Goal: Task Accomplishment & Management: Manage account settings

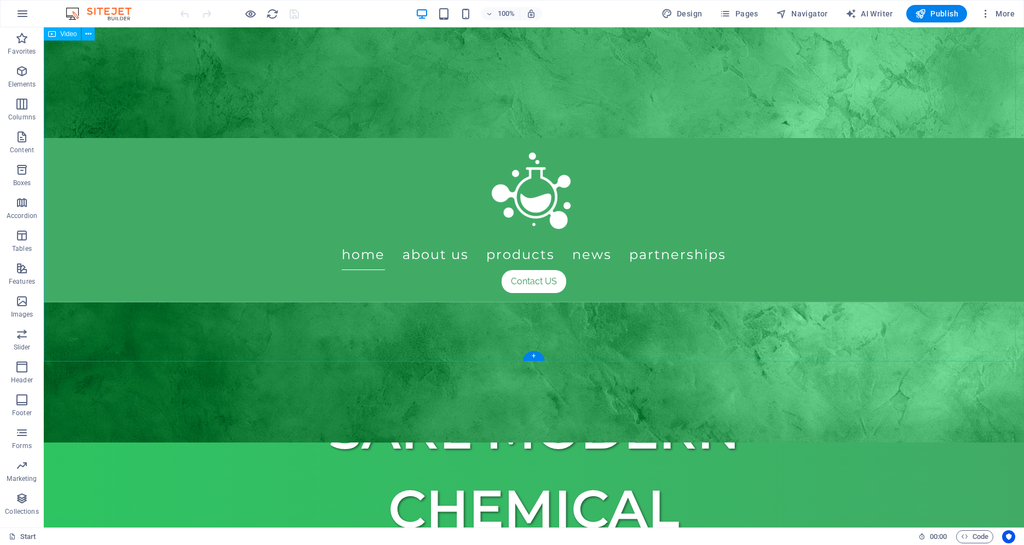
scroll to position [430, 0]
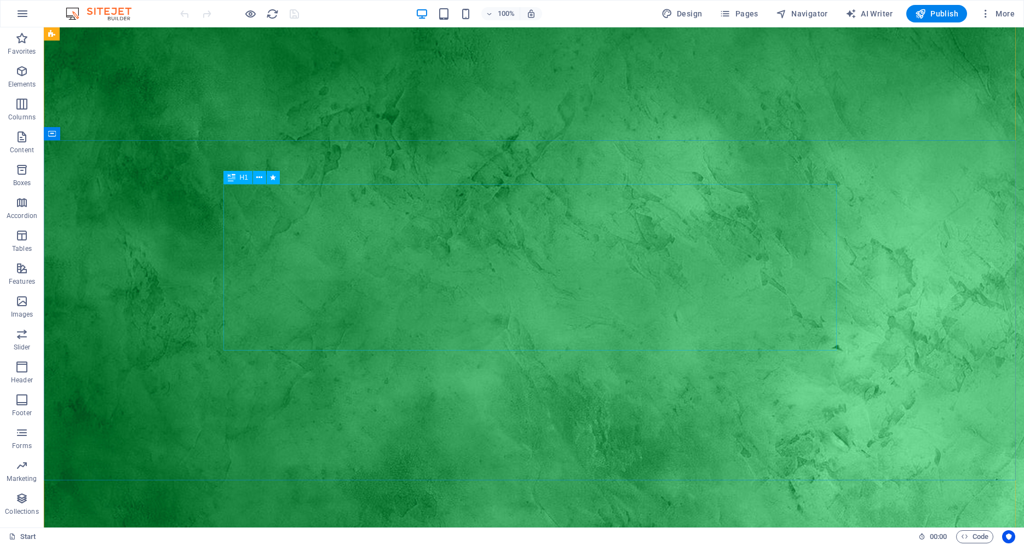
scroll to position [18, 0]
click at [981, 11] on icon "button" at bounding box center [985, 13] width 11 height 11
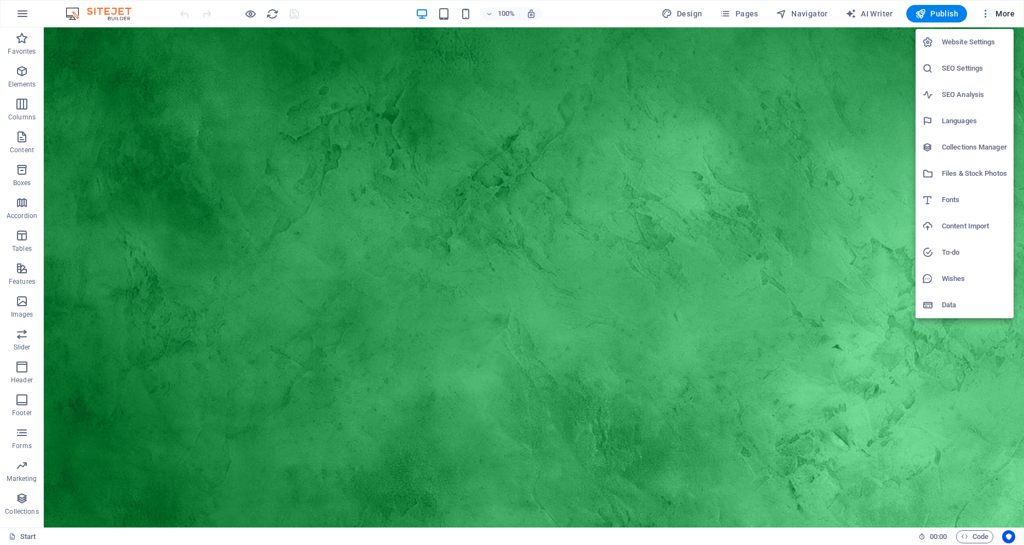
click at [953, 74] on h6 "SEO Settings" at bounding box center [974, 68] width 65 height 13
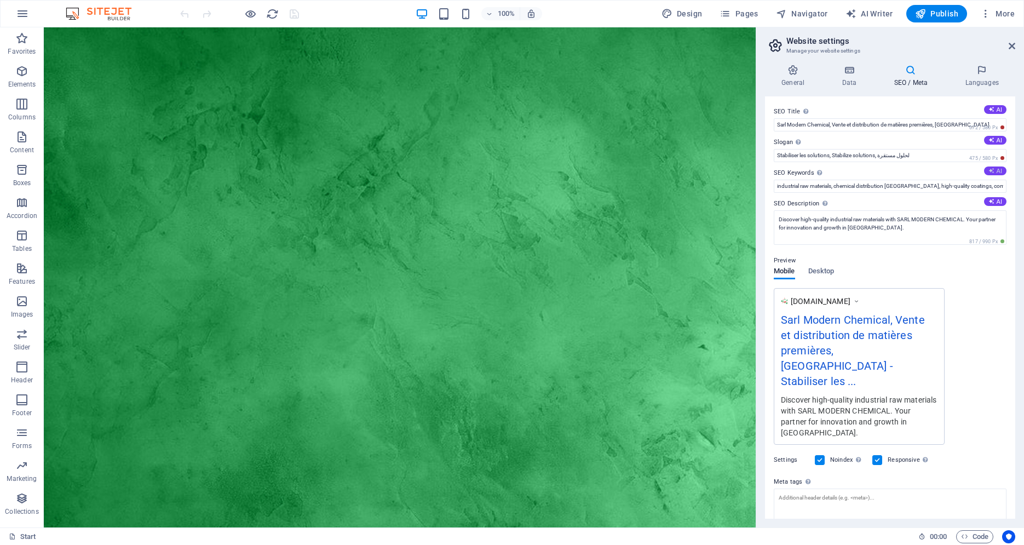
click at [994, 172] on button "AI" at bounding box center [995, 170] width 22 height 9
type input "industrial raw materials, chemical distribution, protective coatings, construct…"
click at [992, 200] on button "AI" at bounding box center [995, 201] width 22 height 9
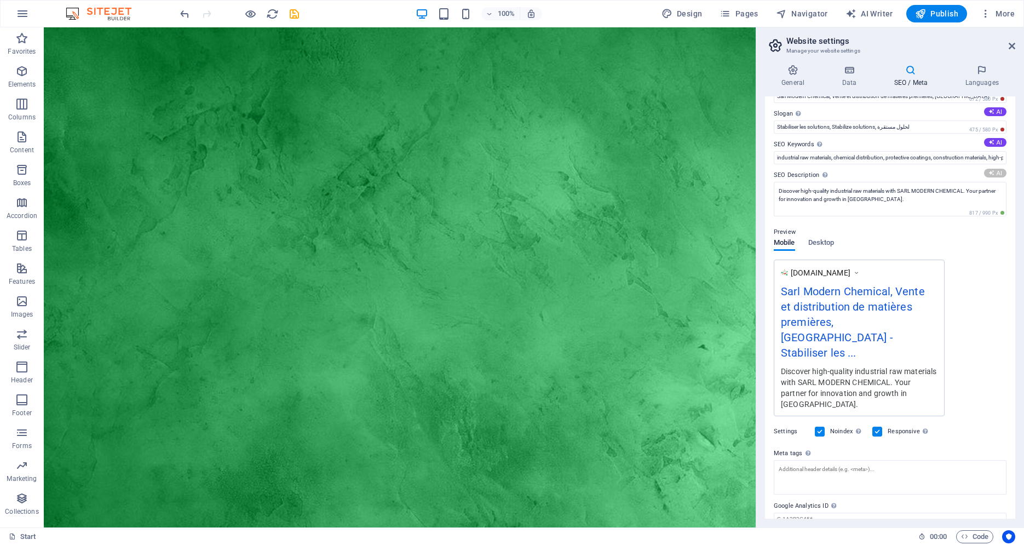
scroll to position [37, 0]
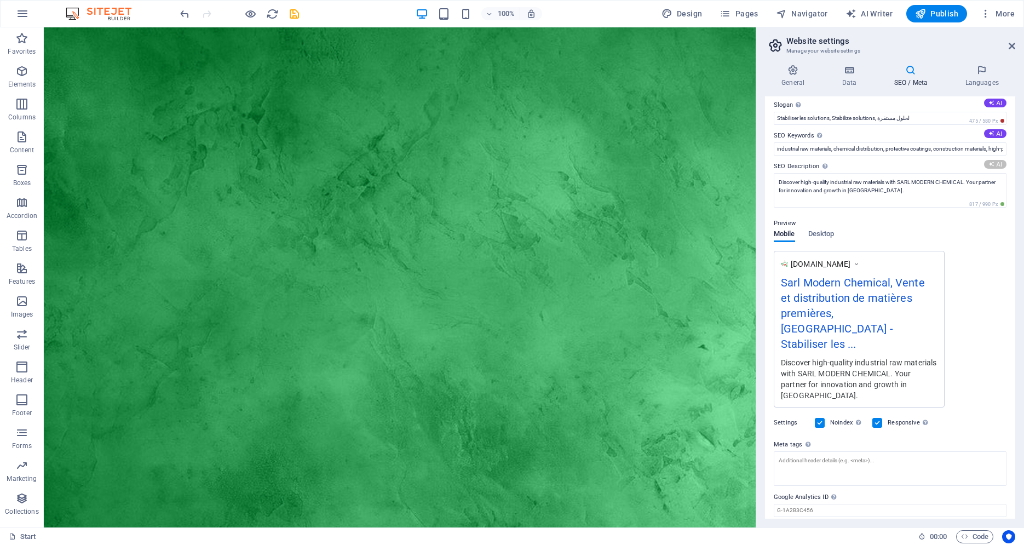
type textarea "Discover SARL MODERN CHEMICAL, [DEMOGRAPHIC_DATA] leader in high-quality raw ma…"
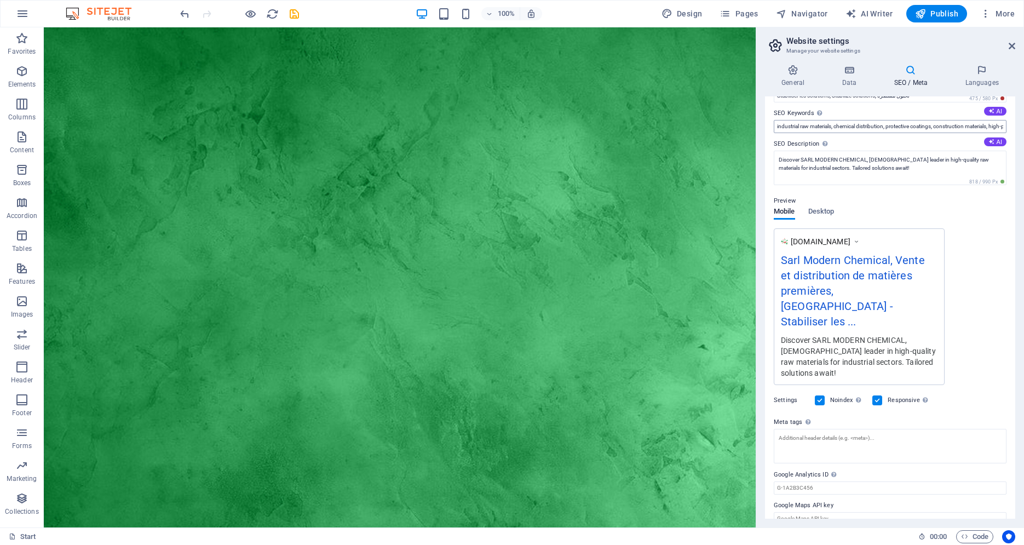
scroll to position [0, 0]
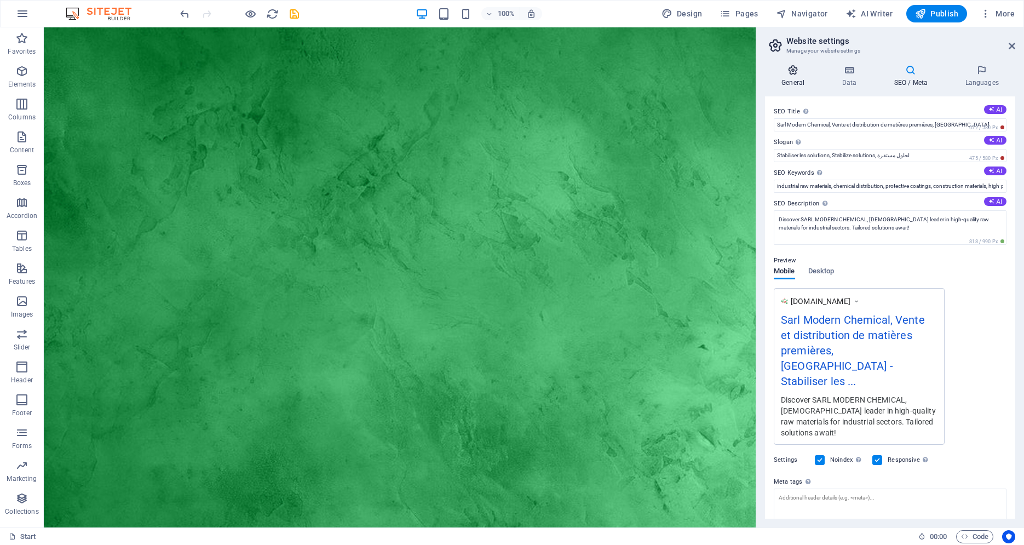
click at [787, 78] on h4 "General" at bounding box center [795, 76] width 60 height 23
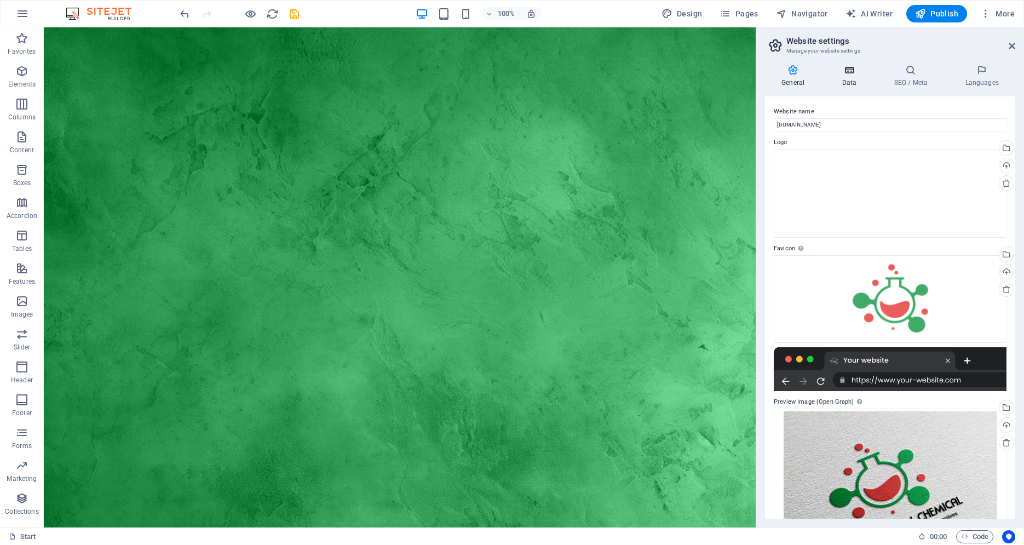
click at [847, 75] on icon at bounding box center [849, 70] width 48 height 11
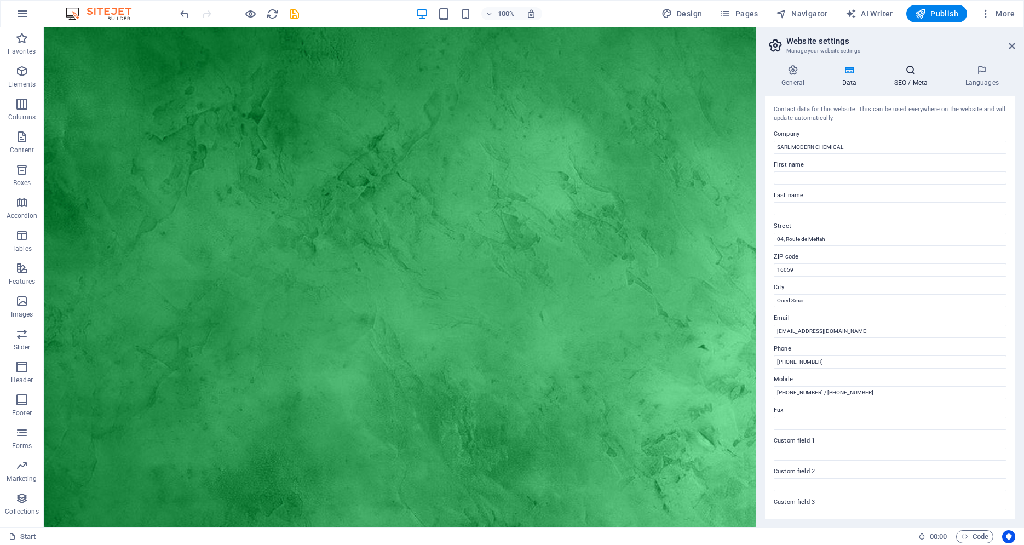
click at [911, 84] on h4 "SEO / Meta" at bounding box center [912, 76] width 71 height 23
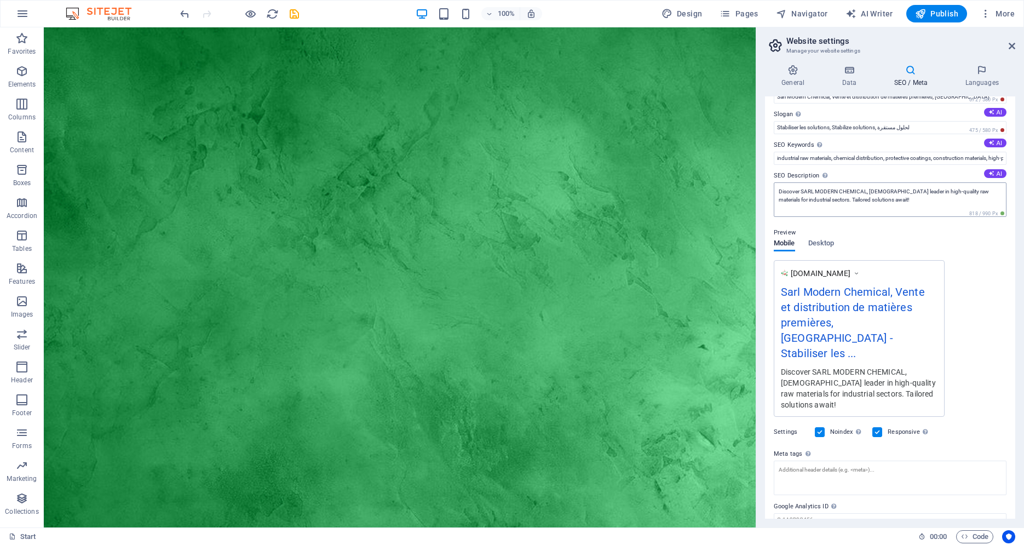
scroll to position [60, 0]
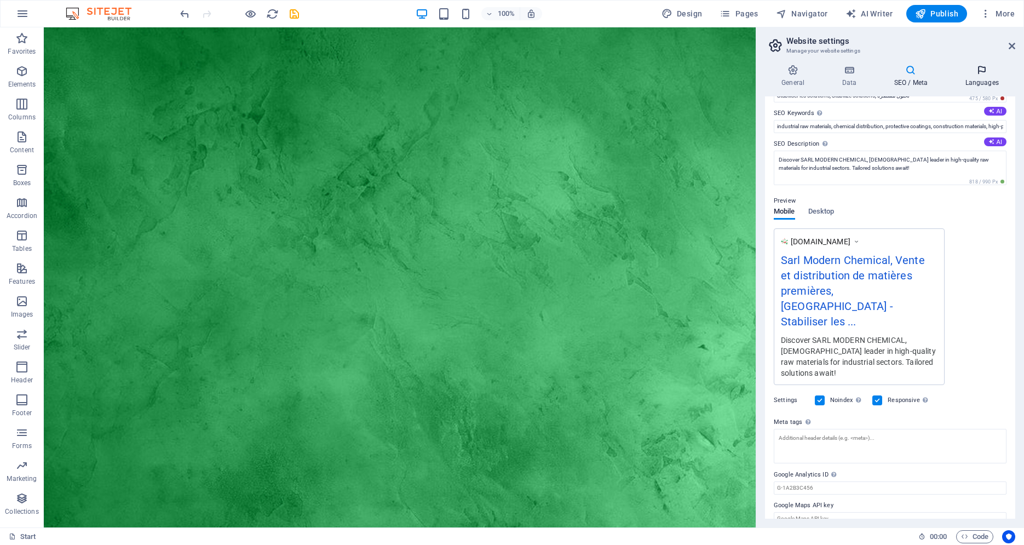
click at [984, 77] on h4 "Languages" at bounding box center [981, 76] width 67 height 23
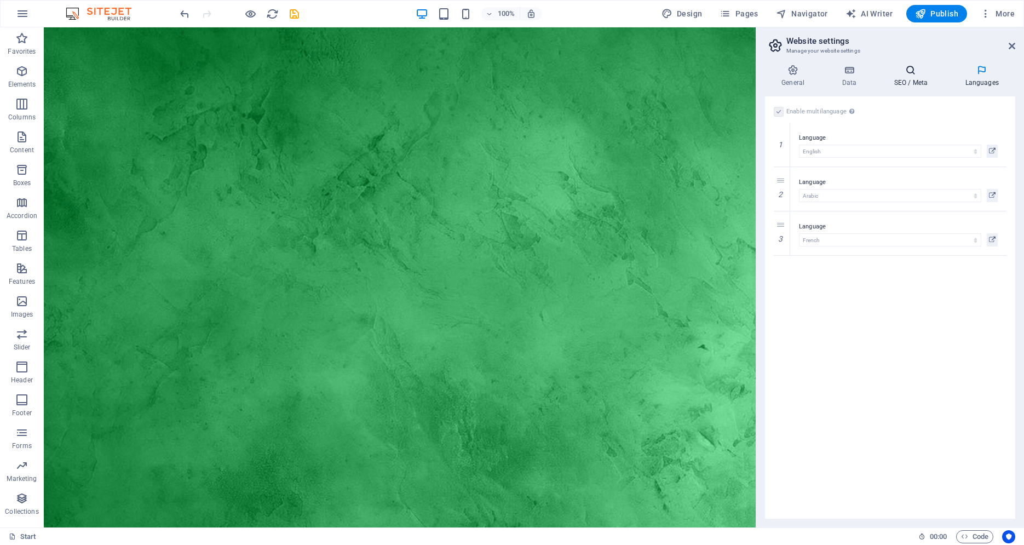
click at [908, 74] on icon at bounding box center [910, 70] width 67 height 11
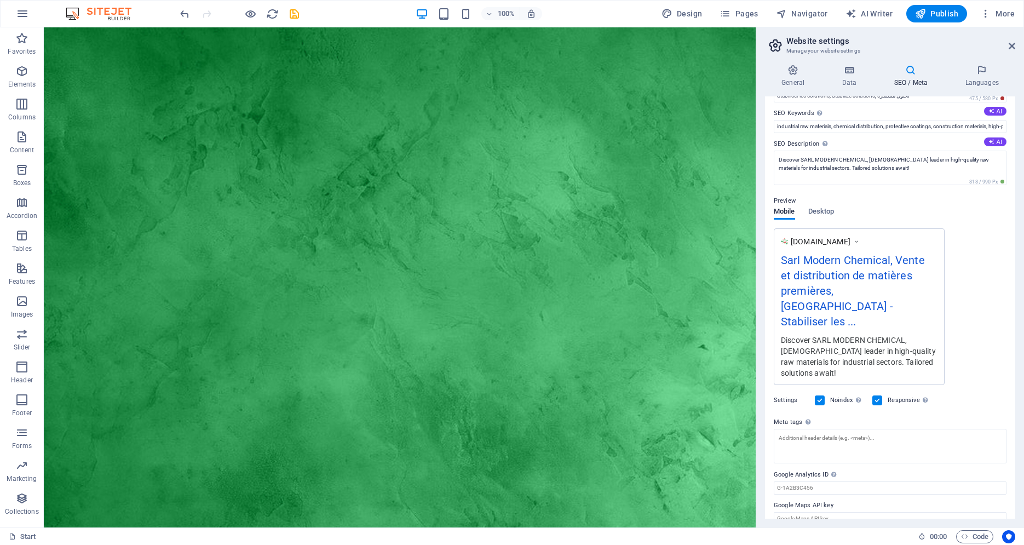
click at [1015, 43] on aside "Website settings Manage your website settings General Data SEO / Meta Languages…" at bounding box center [890, 277] width 268 height 500
click at [1014, 46] on icon at bounding box center [1012, 46] width 7 height 9
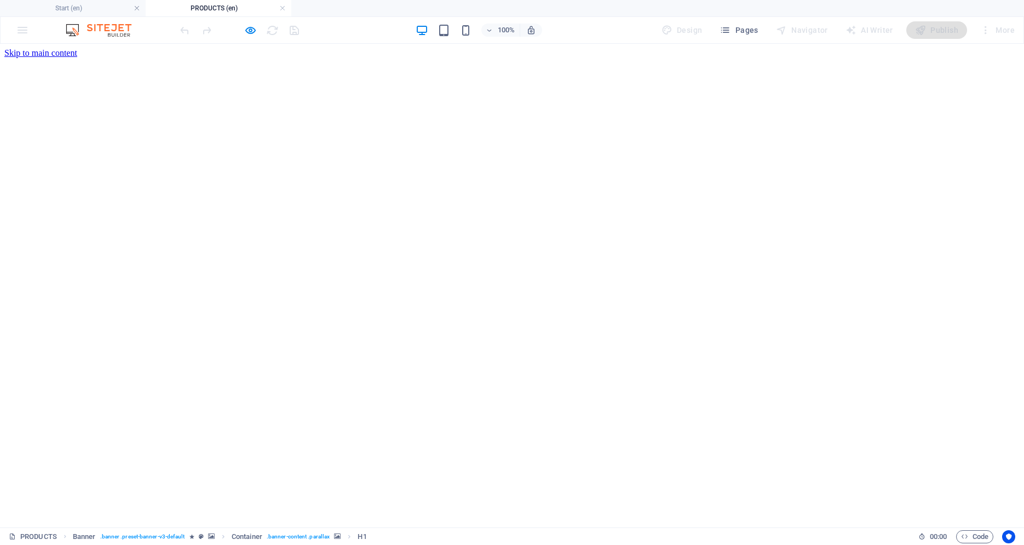
scroll to position [0, 0]
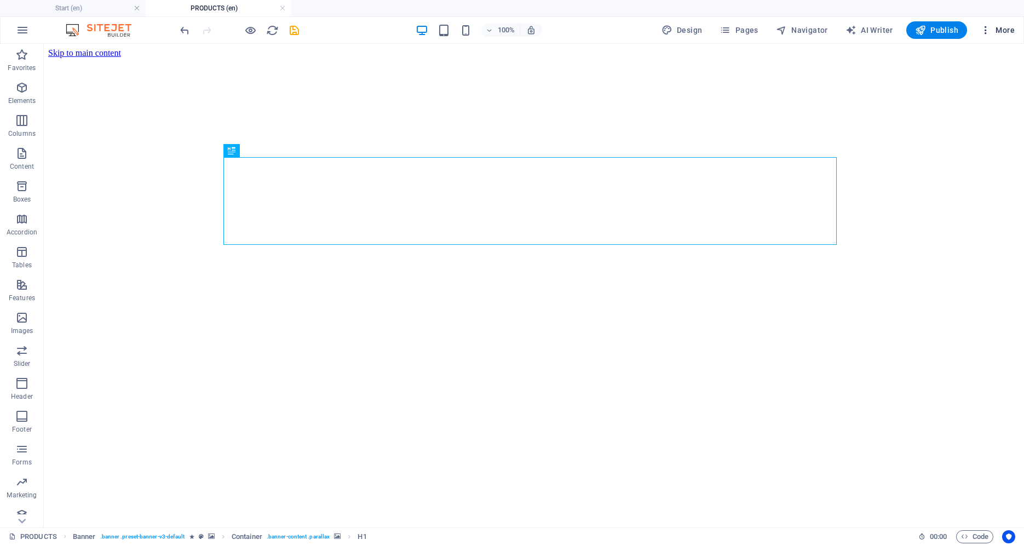
click at [994, 28] on span "More" at bounding box center [997, 30] width 34 height 11
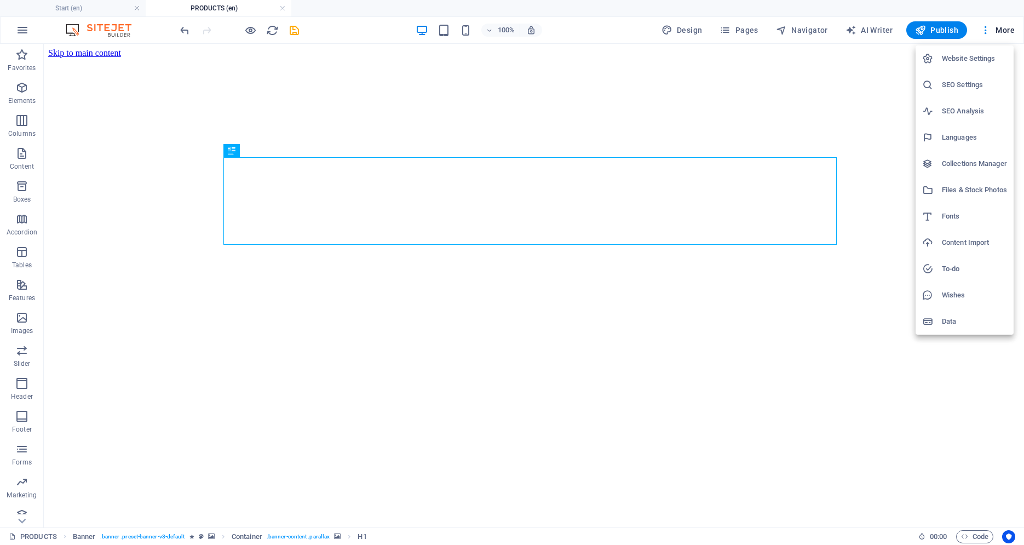
click at [933, 89] on icon at bounding box center [927, 84] width 11 height 11
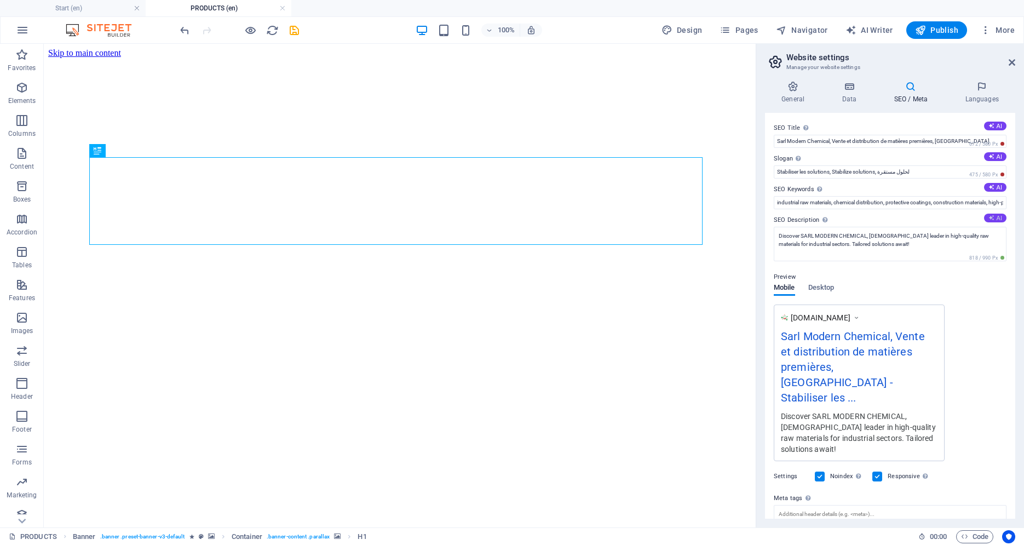
scroll to position [76, 0]
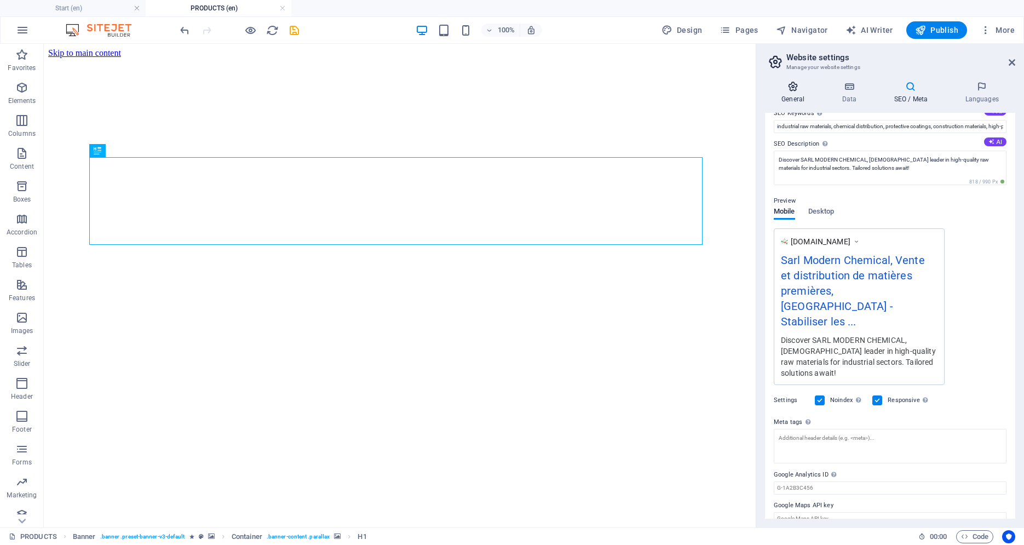
click at [794, 90] on icon at bounding box center [793, 86] width 56 height 11
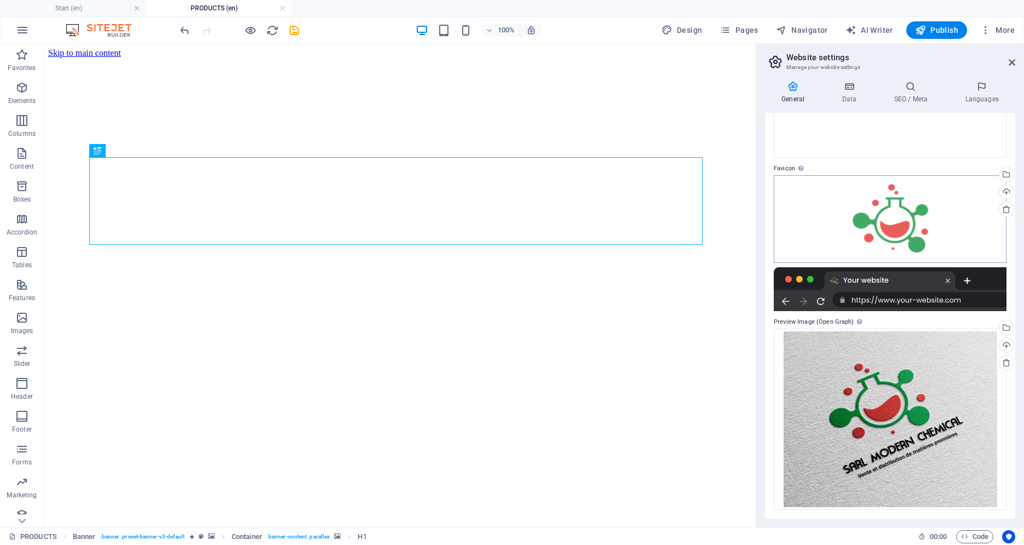
scroll to position [0, 0]
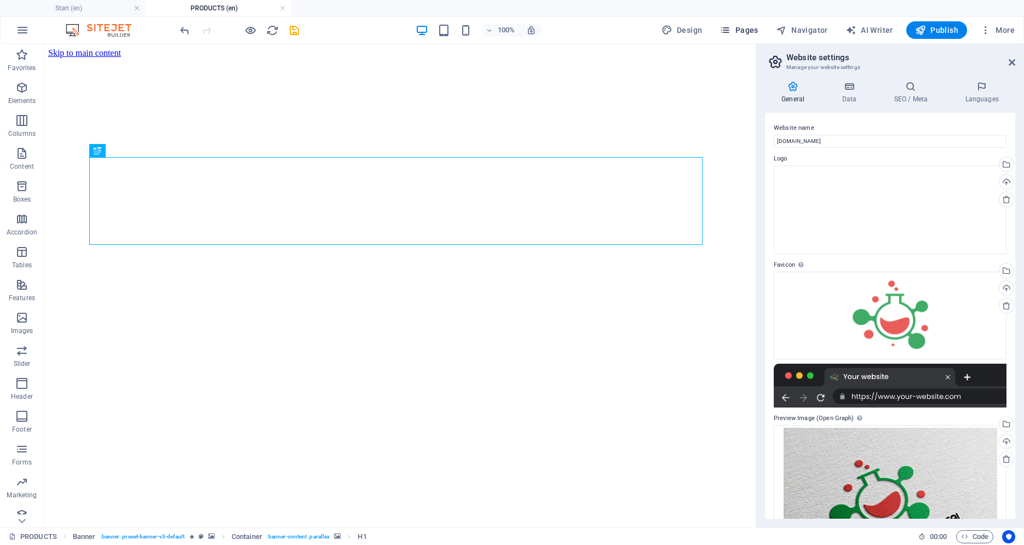
click at [762, 33] on button "Pages" at bounding box center [738, 30] width 47 height 18
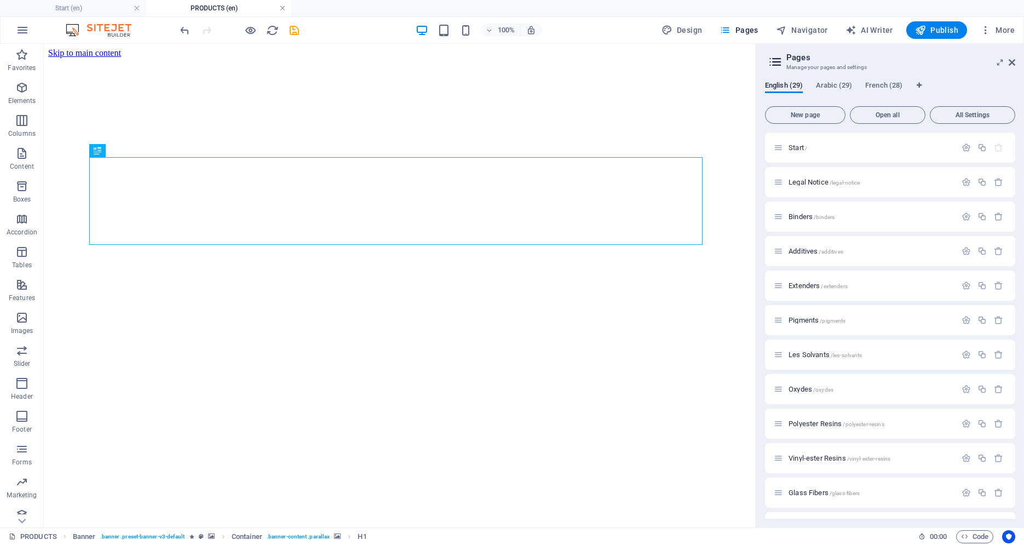
click at [283, 9] on link at bounding box center [282, 8] width 7 height 10
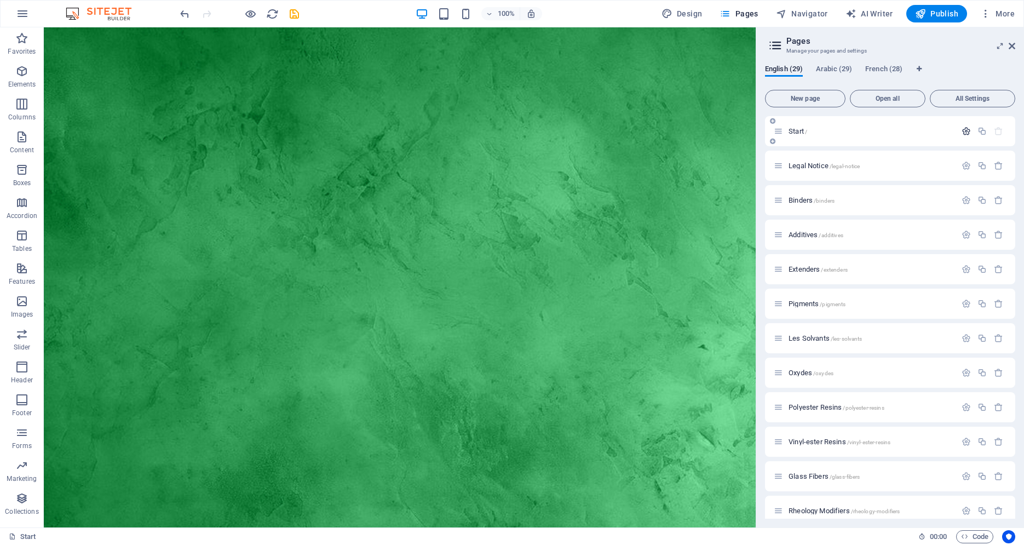
click at [962, 133] on icon "button" at bounding box center [966, 130] width 9 height 9
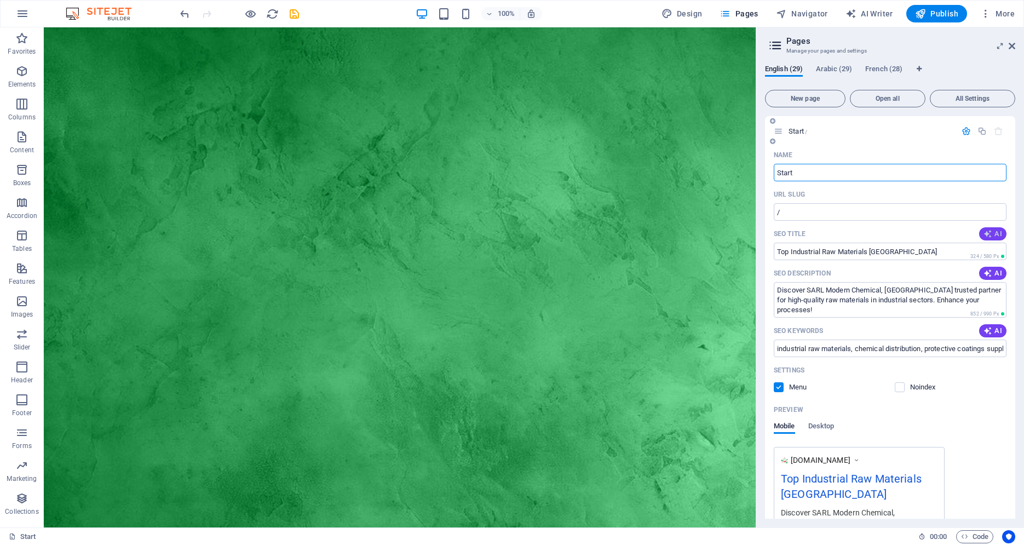
click at [985, 230] on span "AI" at bounding box center [993, 233] width 19 height 9
type input "Modern Chemical Solutions in [GEOGRAPHIC_DATA]"
click at [908, 288] on textarea "Discover SARL Modern Chemical, [GEOGRAPHIC_DATA] trusted partner for high-quali…" at bounding box center [890, 300] width 233 height 36
click at [927, 291] on textarea "Discover SARL Modern Chemical, [GEOGRAPHIC_DATA] trusted partner for high-quali…" at bounding box center [890, 300] width 233 height 36
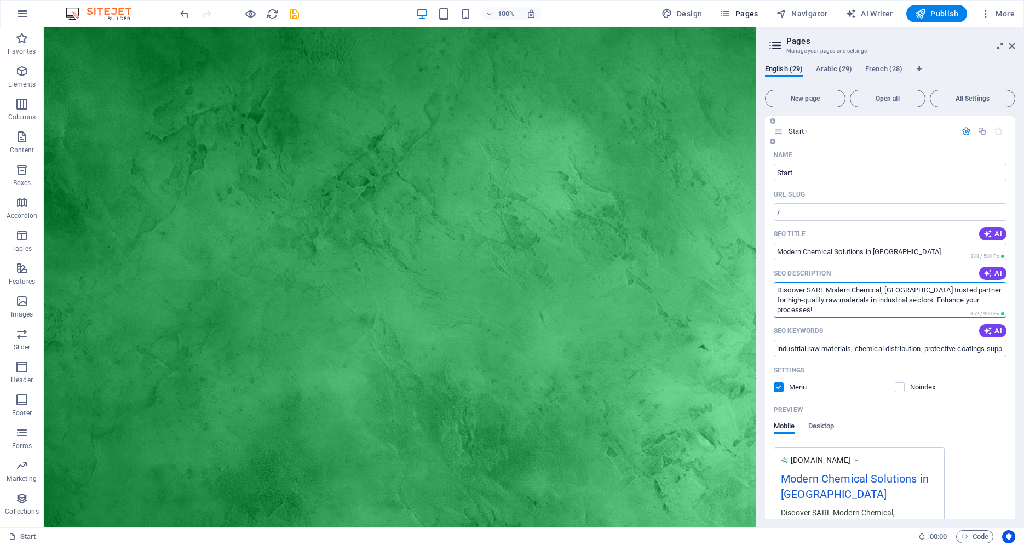
click at [931, 291] on textarea "Discover SARL Modern Chemical, [GEOGRAPHIC_DATA] trusted partner for high-quali…" at bounding box center [890, 300] width 233 height 36
drag, startPoint x: 915, startPoint y: 289, endPoint x: 953, endPoint y: 281, distance: 39.6
click at [953, 282] on textarea "Discover SARL Modern Chemical, [GEOGRAPHIC_DATA] trusted partner for high-quali…" at bounding box center [890, 300] width 233 height 36
click at [918, 290] on textarea "Discover SARL Modern Chemical, [GEOGRAPHIC_DATA] trusted partner for high-quali…" at bounding box center [890, 300] width 233 height 36
drag, startPoint x: 909, startPoint y: 290, endPoint x: 994, endPoint y: 286, distance: 85.0
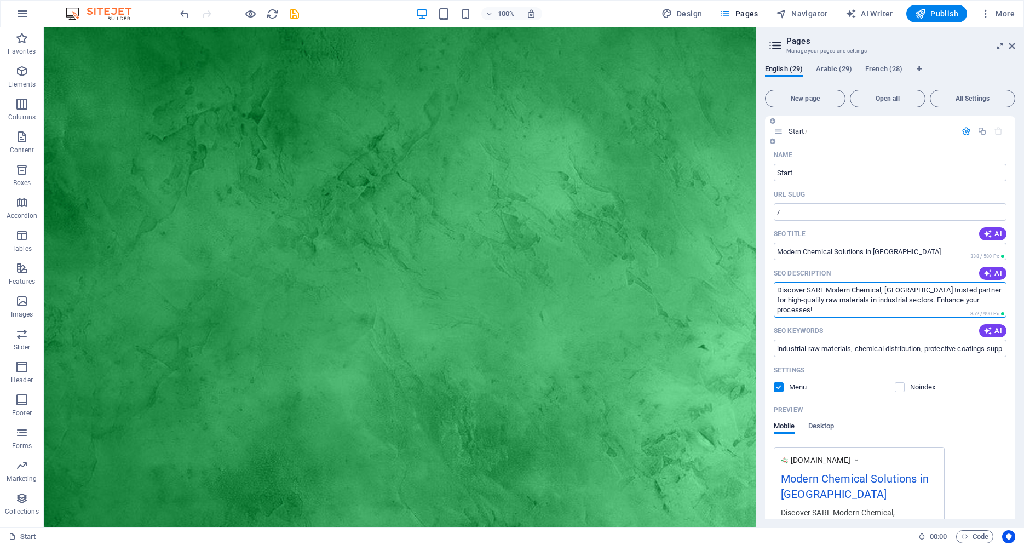
click at [964, 285] on textarea "Discover SARL Modern Chemical, [GEOGRAPHIC_DATA] trusted partner for high-quali…" at bounding box center [890, 300] width 233 height 36
type textarea "Discover SARL Modern Chemical, [GEOGRAPHIC_DATA] for high-quality raw materials…"
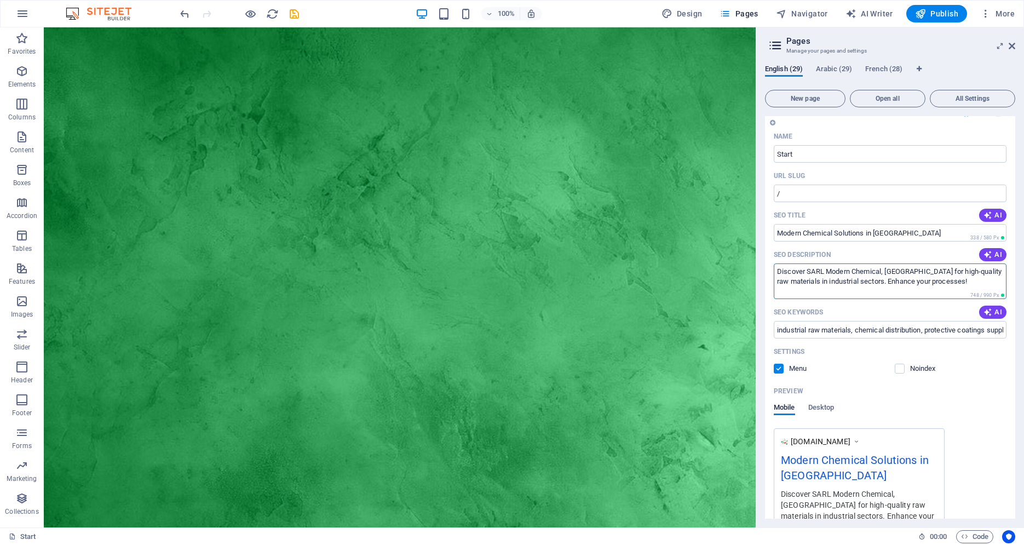
scroll to position [93, 0]
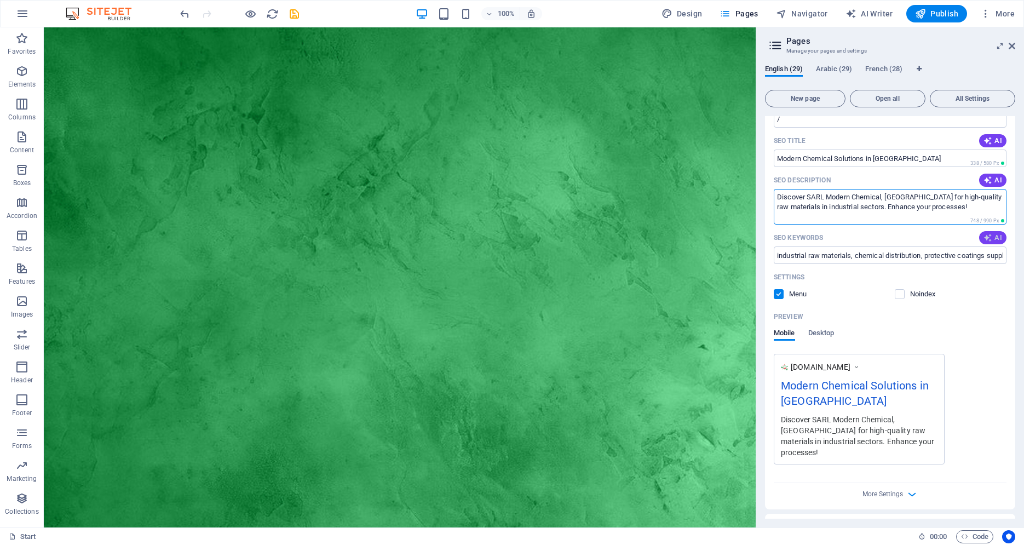
click at [984, 238] on icon "button" at bounding box center [988, 237] width 9 height 9
type input "industrial raw materials, chemical supply solutions, protective coatings suppli…"
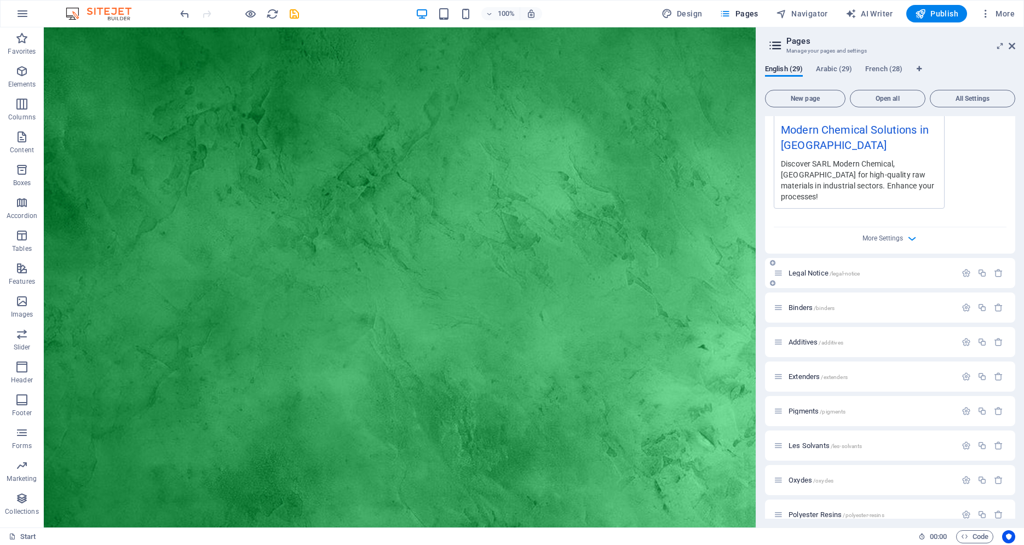
scroll to position [363, 0]
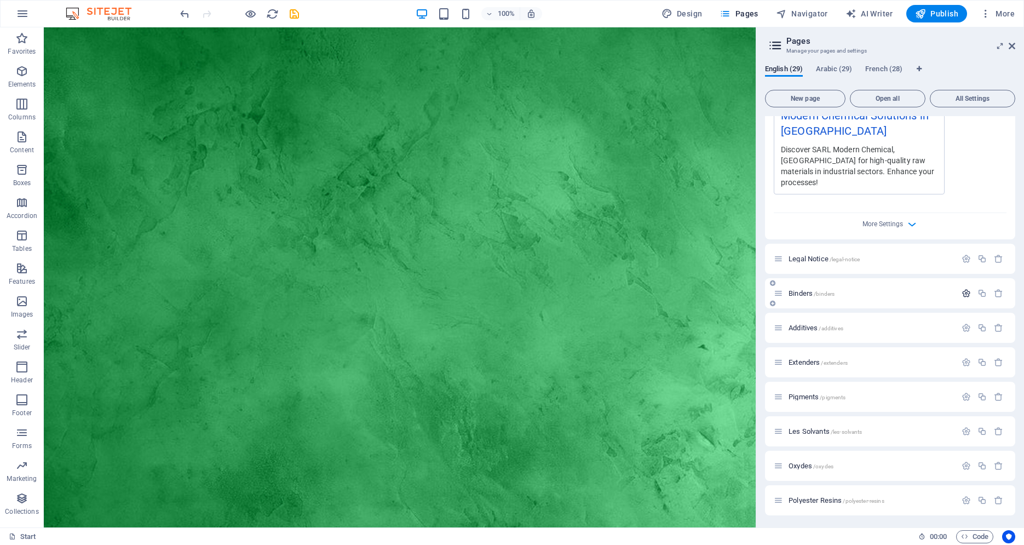
click at [962, 289] on icon "button" at bounding box center [966, 293] width 9 height 9
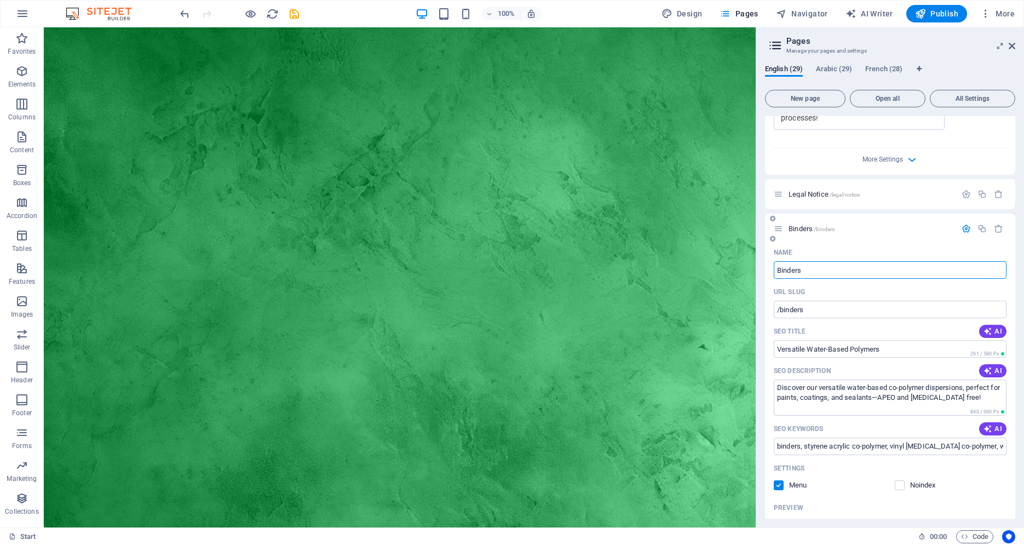
scroll to position [503, 0]
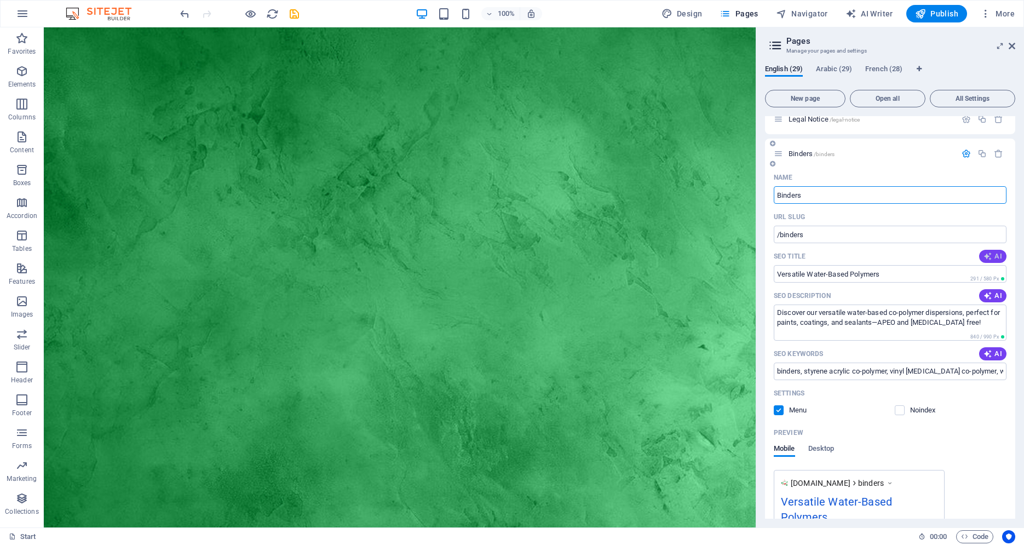
click at [992, 252] on span "AI" at bounding box center [993, 256] width 19 height 9
click at [991, 291] on span "AI" at bounding box center [993, 295] width 19 height 9
click at [988, 349] on span "AI" at bounding box center [993, 353] width 19 height 9
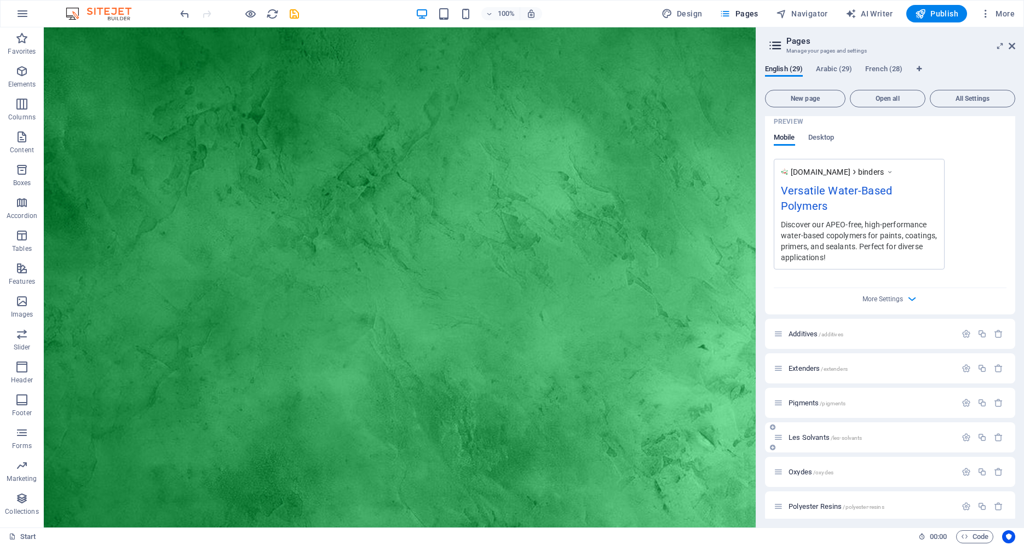
type textarea "Discover our APEO-free, high-performance water-based copolymers for paints, coa…"
type input "styrene acrylic co-polymer, water based dispersion, vinyl [MEDICAL_DATA] co-pol…"
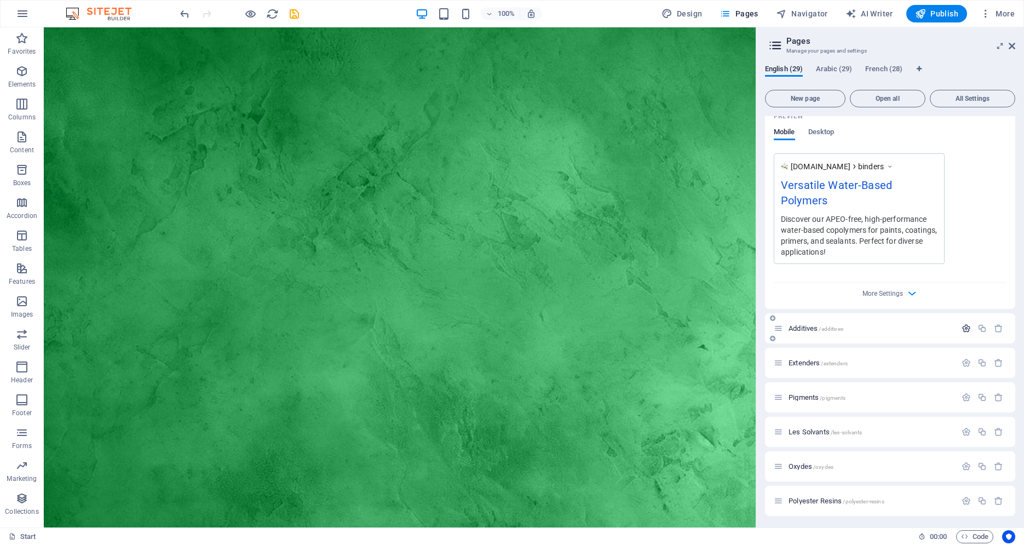
click at [962, 324] on icon "button" at bounding box center [966, 328] width 9 height 9
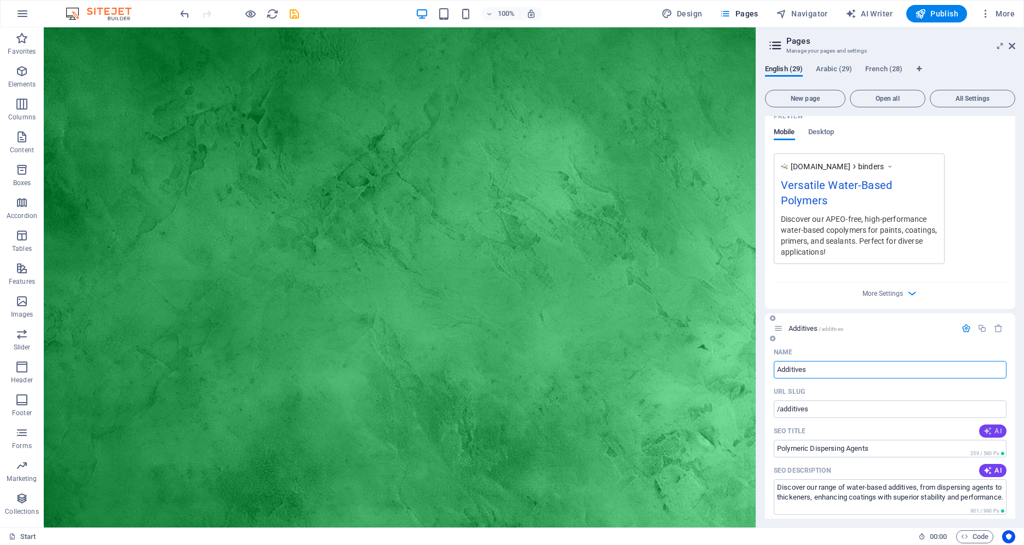
click at [990, 427] on span "AI" at bounding box center [993, 431] width 19 height 9
click at [991, 464] on button "AI" at bounding box center [992, 470] width 27 height 13
click at [987, 524] on span "AI" at bounding box center [993, 528] width 19 height 9
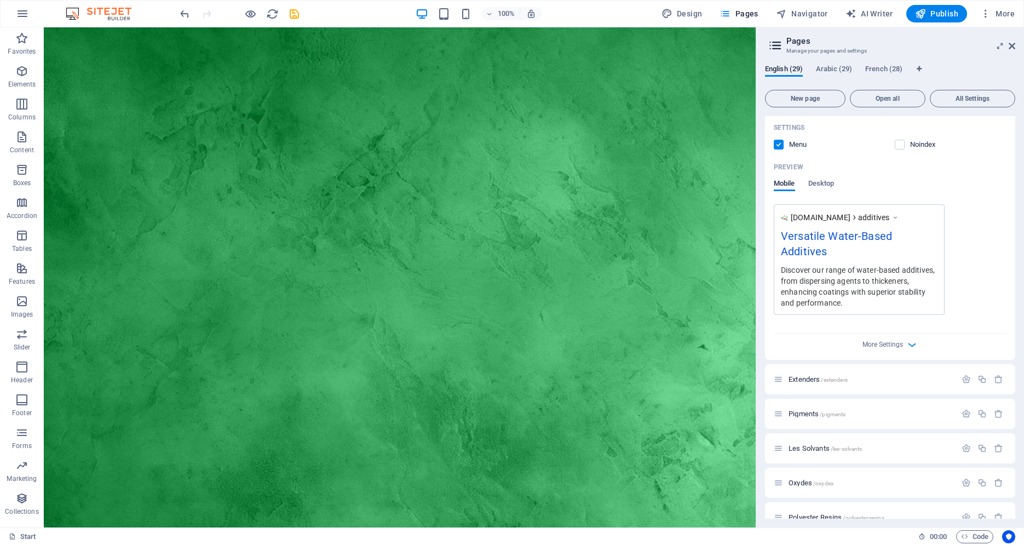
scroll to position [1266, 0]
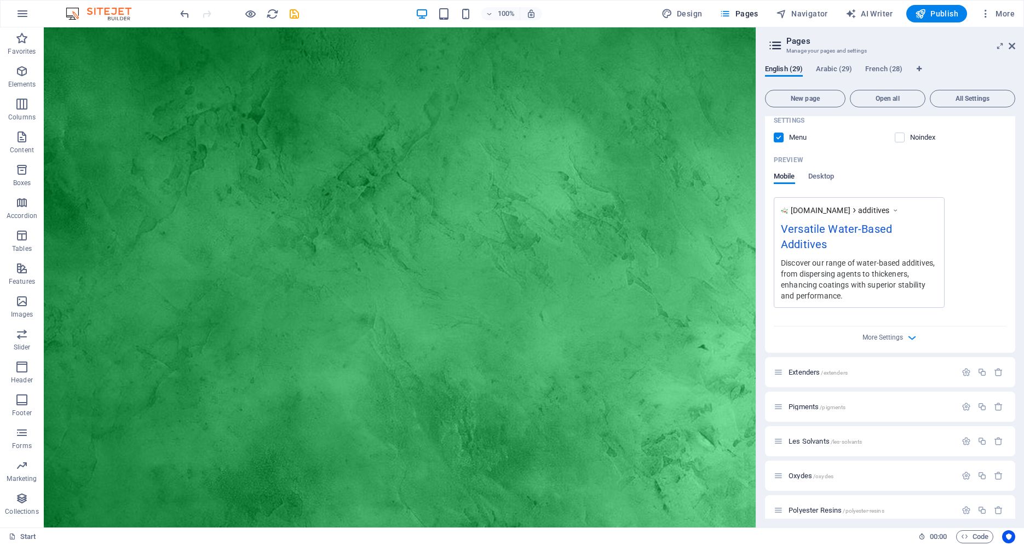
type input "Versatile Water-Based Additives"
type textarea "Discover our range of polymeric additives and thickeners for water-based coatin…"
type input "Versatile Water-Based Additives"
type textarea "Discover our range of polymeric additives and thickeners for water-based coatin…"
type input "polymeric dispersing agents, water-based coatings, thickening agents, pH contro…"
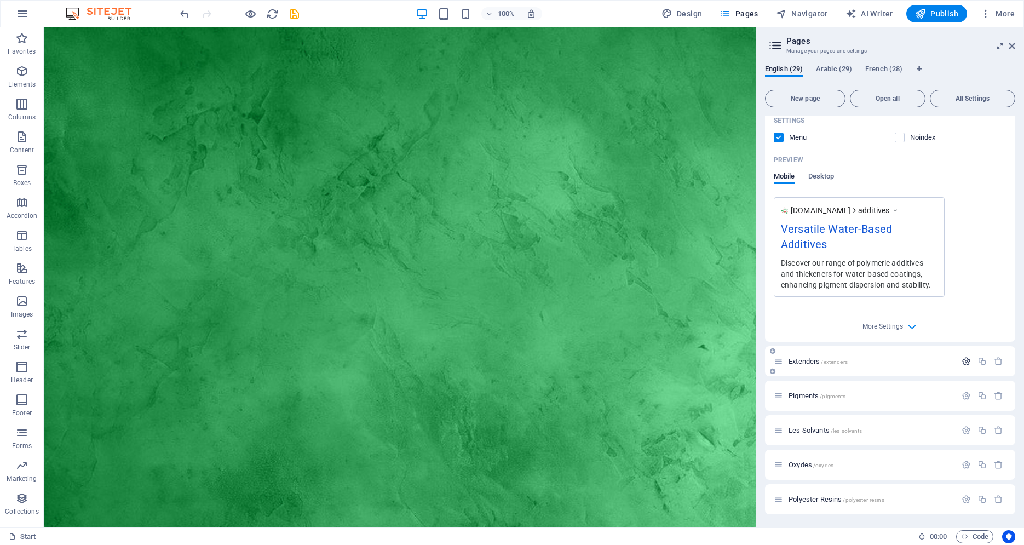
click at [962, 356] on icon "button" at bounding box center [966, 360] width 9 height 9
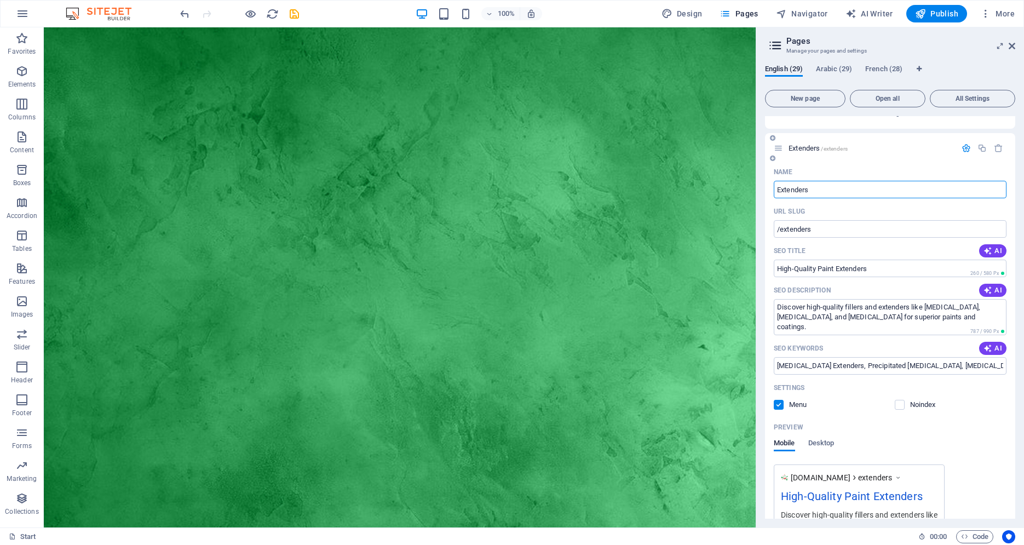
scroll to position [1471, 0]
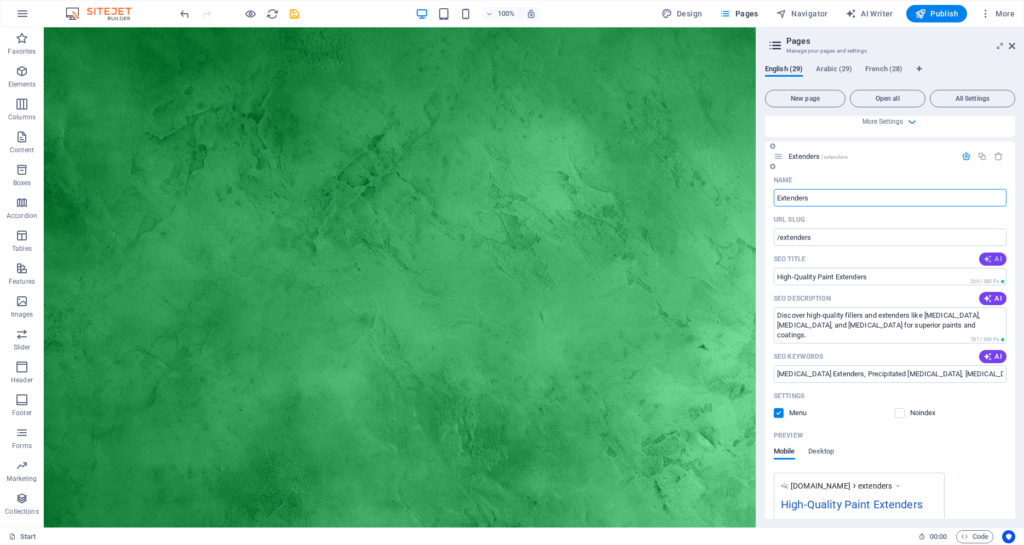
click at [986, 255] on span "AI" at bounding box center [993, 259] width 19 height 9
click at [992, 294] on span "AI" at bounding box center [993, 298] width 19 height 9
click at [987, 352] on span "AI" at bounding box center [993, 356] width 19 height 9
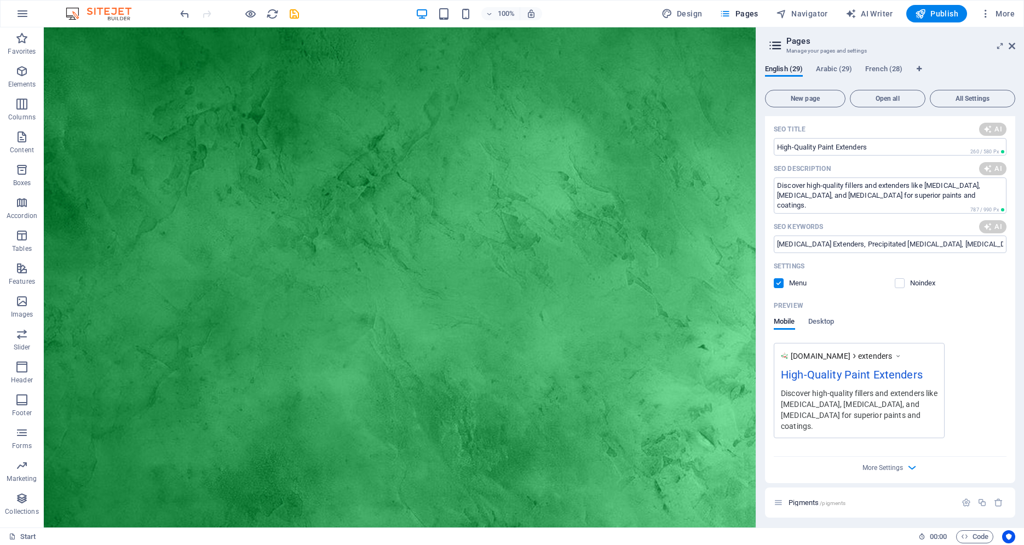
scroll to position [1759, 0]
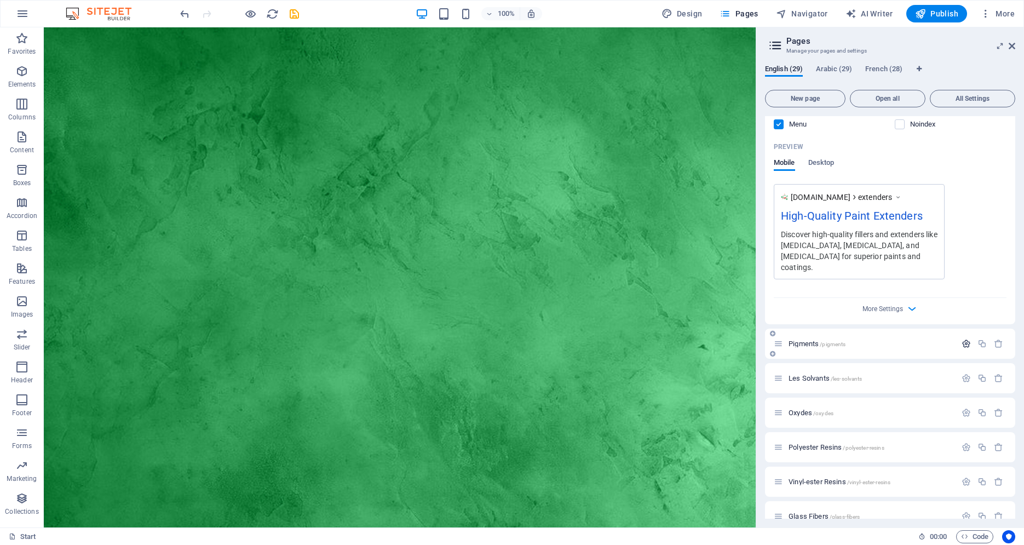
click at [962, 339] on icon "button" at bounding box center [966, 343] width 9 height 9
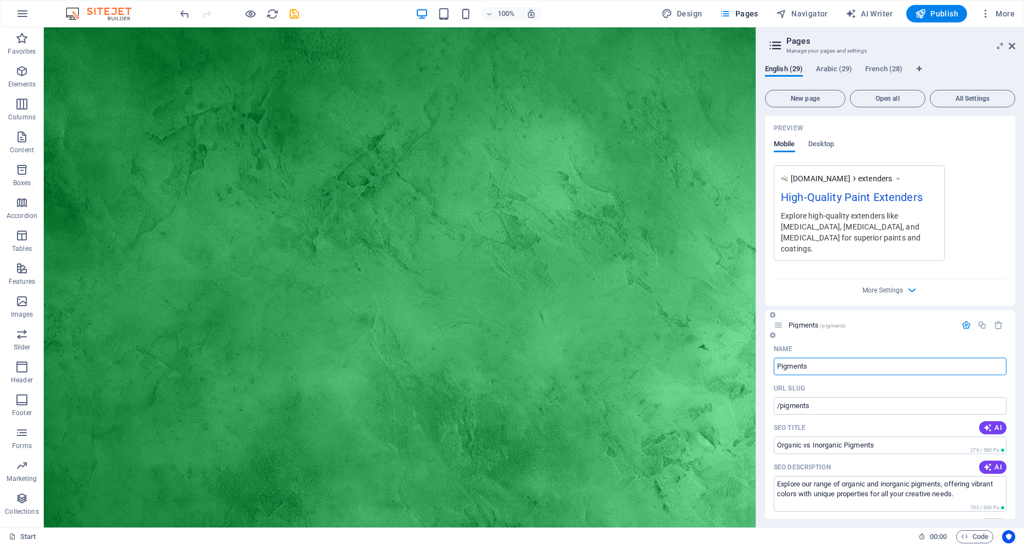
type textarea "Explore high-quality extenders like [MEDICAL_DATA], [MEDICAL_DATA], and [MEDICA…"
type input "[MEDICAL_DATA] extender, precipitated [MEDICAL_DATA], [MEDICAL_DATA] filler, [M…"
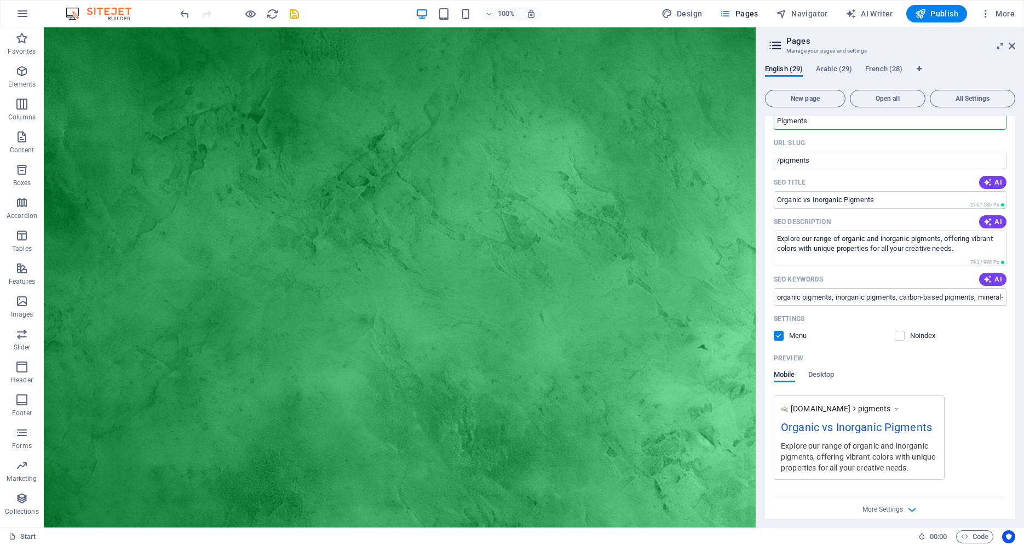
scroll to position [2029, 0]
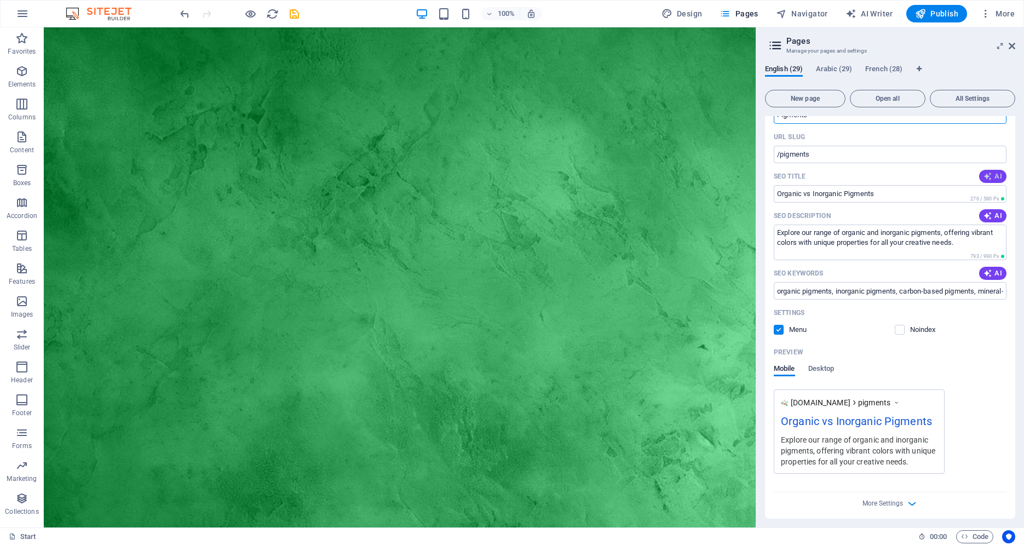
click at [984, 172] on icon "button" at bounding box center [988, 176] width 9 height 9
click at [984, 211] on icon "button" at bounding box center [988, 215] width 9 height 9
click at [984, 267] on icon "button" at bounding box center [988, 273] width 12 height 12
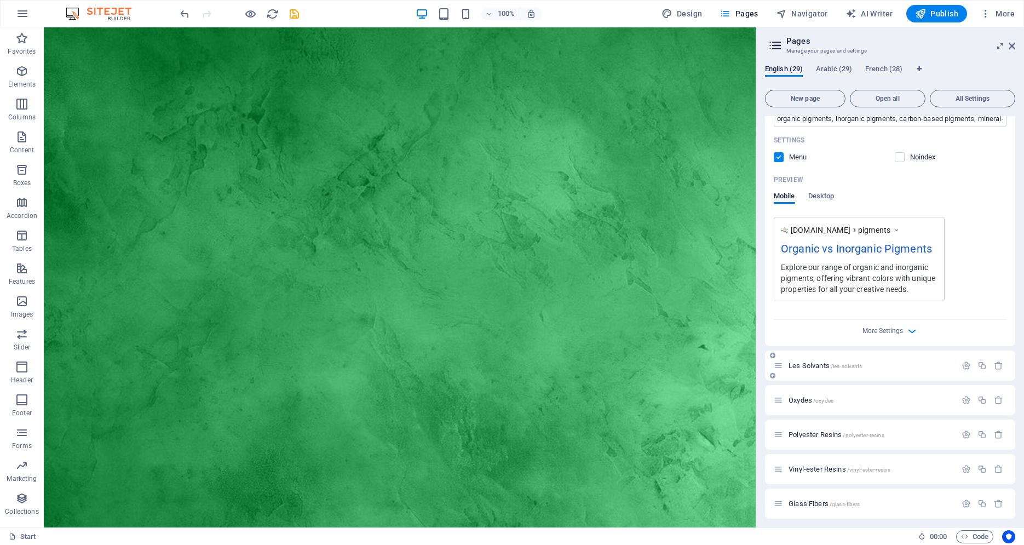
scroll to position [2225, 0]
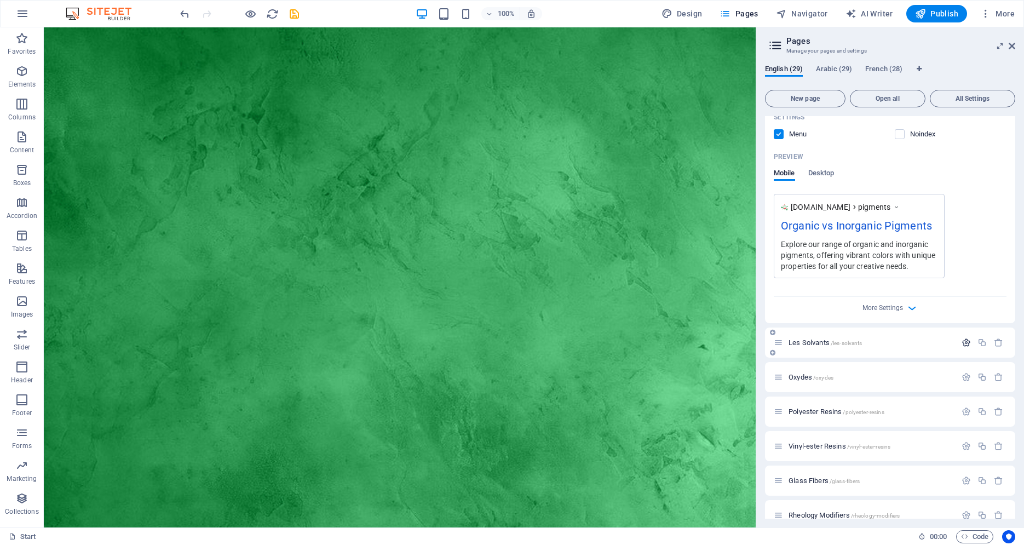
click at [962, 338] on icon "button" at bounding box center [966, 342] width 9 height 9
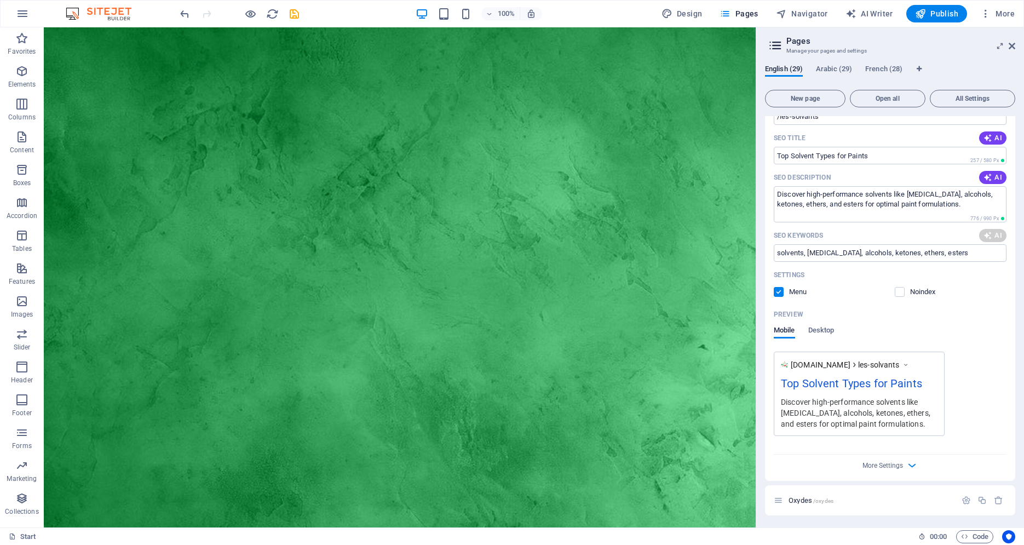
scroll to position [2448, 0]
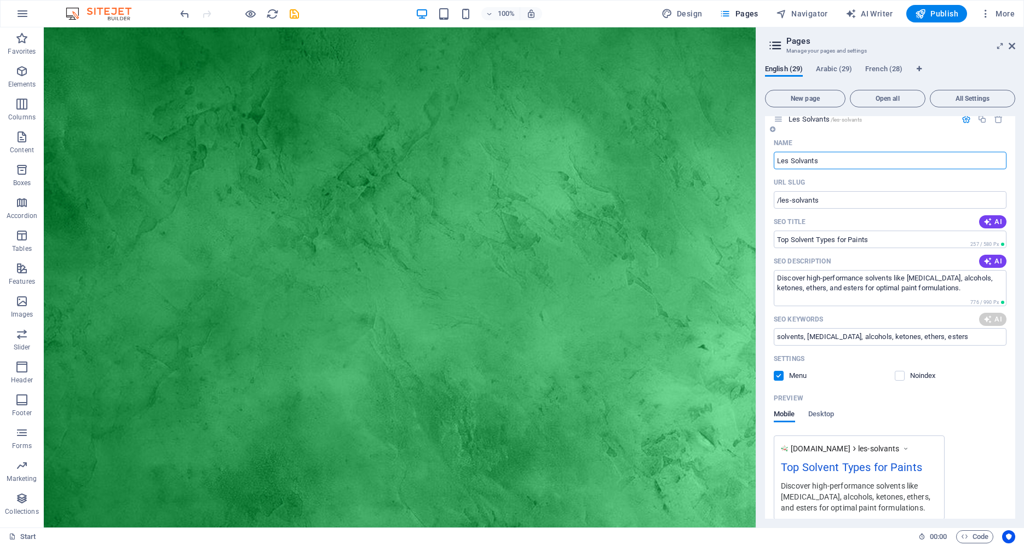
type textarea "Discover vibrant organic pigments and durable inorganic options! Explore their …"
type input "organic pigments, inorganic pigments, carbon-based pigments, mineral-based pigm…"
click at [992, 217] on span "AI" at bounding box center [993, 221] width 19 height 9
click at [991, 257] on span "AI" at bounding box center [993, 261] width 19 height 9
click at [983, 314] on icon "button" at bounding box center [988, 319] width 10 height 10
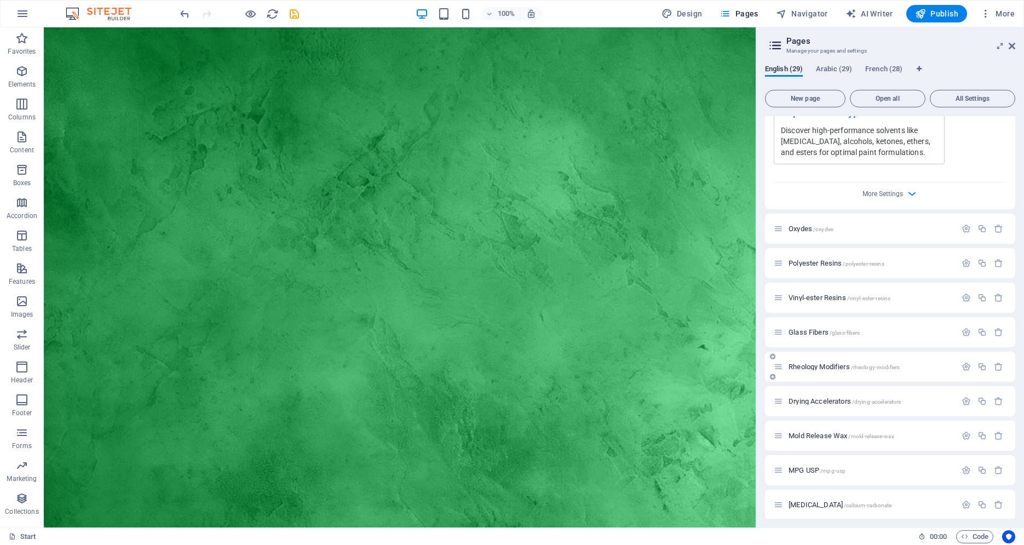
scroll to position [2811, 0]
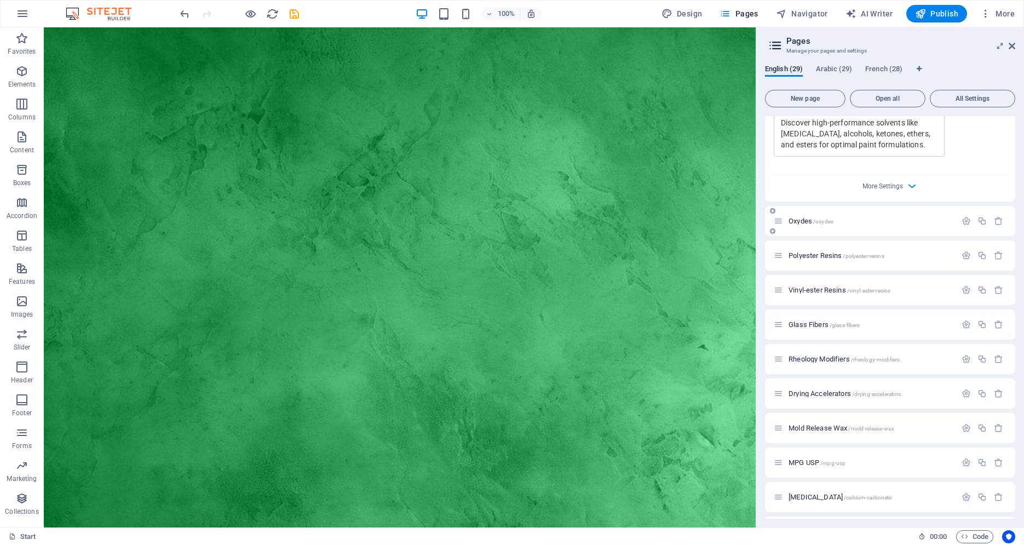
click at [961, 215] on div at bounding box center [982, 221] width 48 height 12
click at [962, 216] on icon "button" at bounding box center [966, 220] width 9 height 9
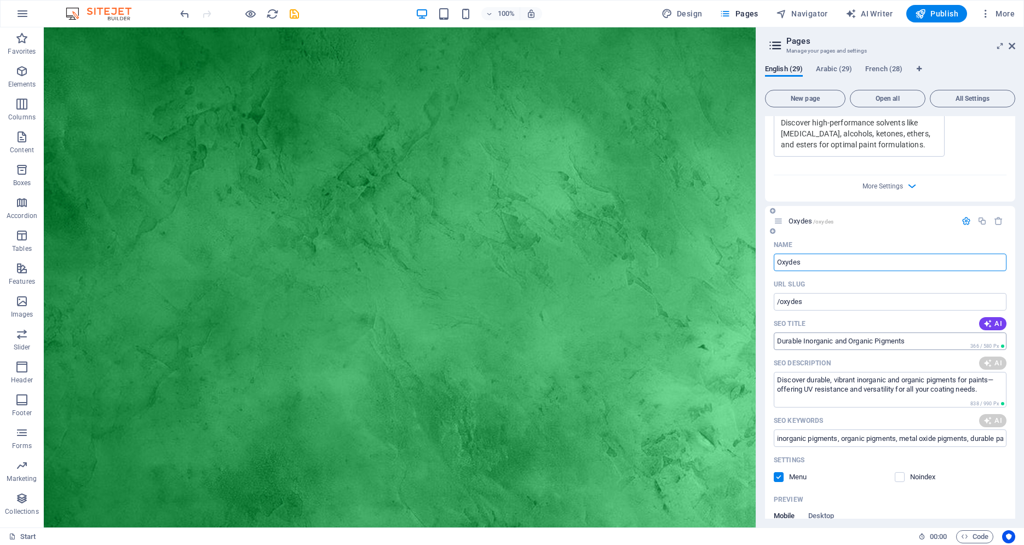
type input "Versatile Solvents for Paints"
type textarea "Discover a wide range of solvent types—[MEDICAL_DATA], alcohols, ketones, ether…"
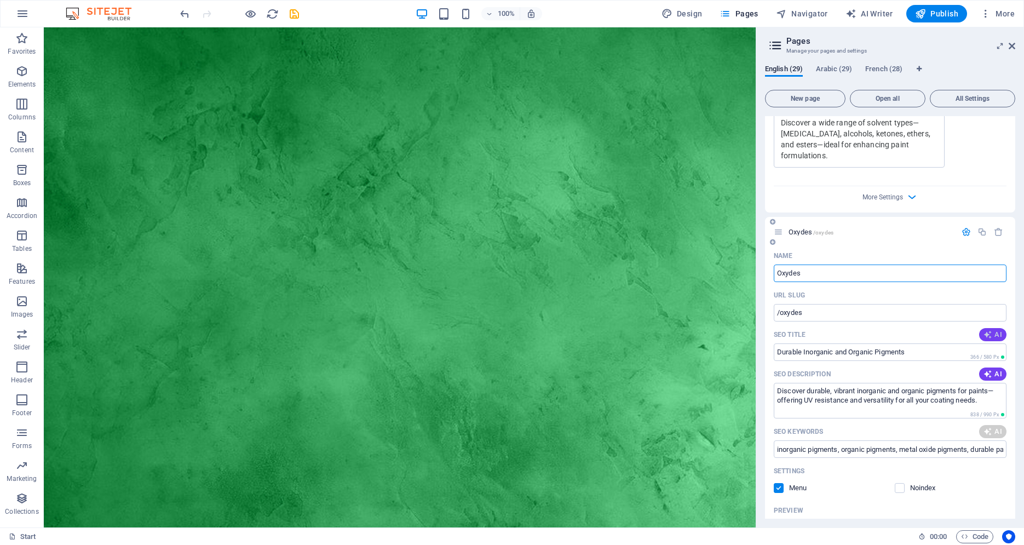
click at [990, 330] on span "AI" at bounding box center [993, 334] width 19 height 9
type input "Versatile Solvents for Paints"
type textarea "Discover a wide range of solvent types—[MEDICAL_DATA], alcohols, ketones, ether…"
type input "[MEDICAL_DATA] solvents, alcohols in paint, ketone solvents, ether applications…"
click at [984, 367] on button "AI" at bounding box center [992, 373] width 27 height 13
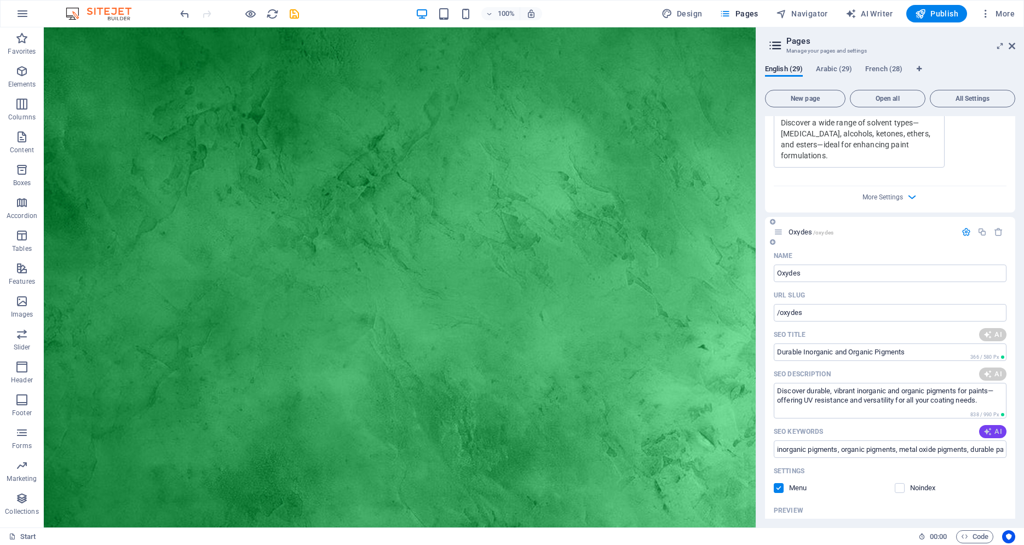
click at [987, 427] on span "AI" at bounding box center [993, 431] width 19 height 9
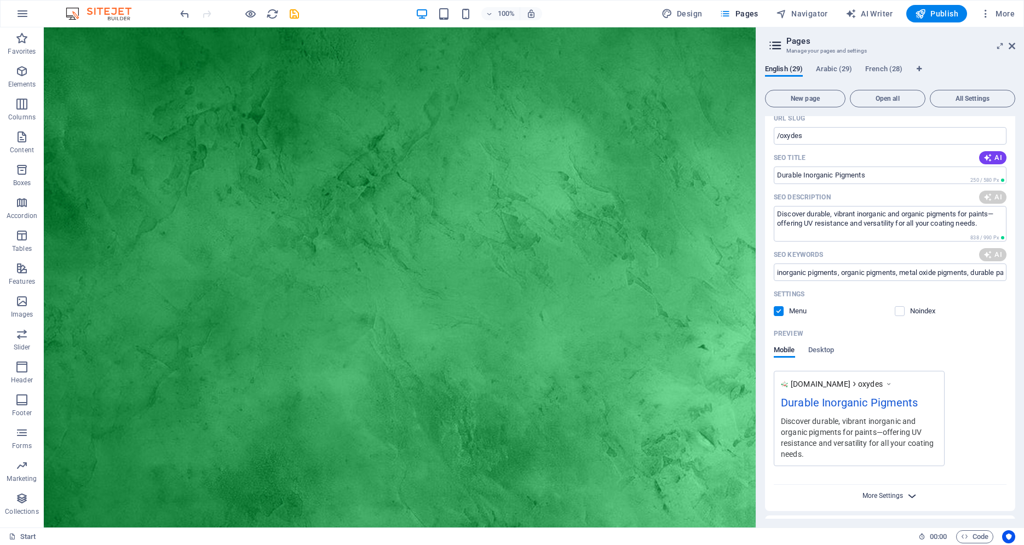
type input "Durable Inorganic Pigments"
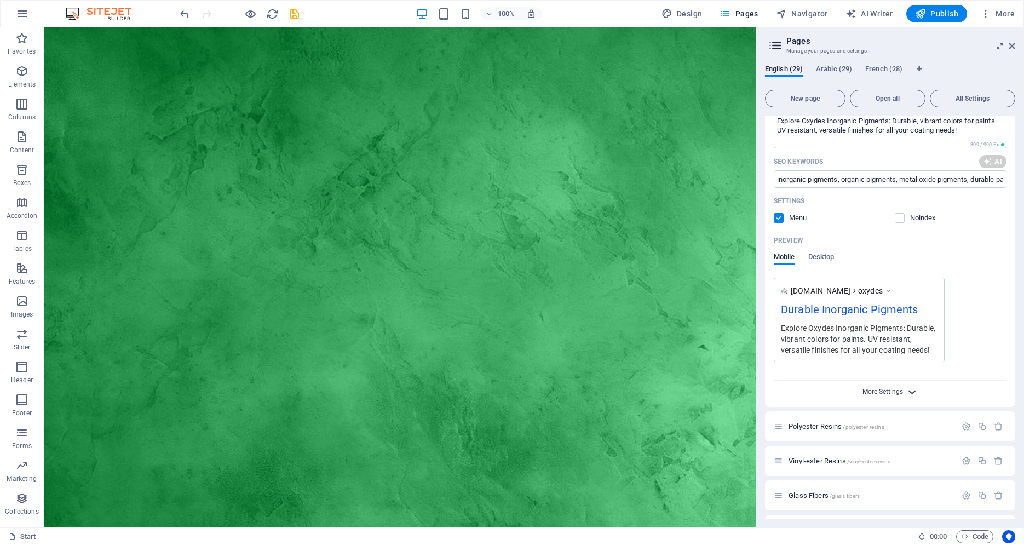
scroll to position [3165, 0]
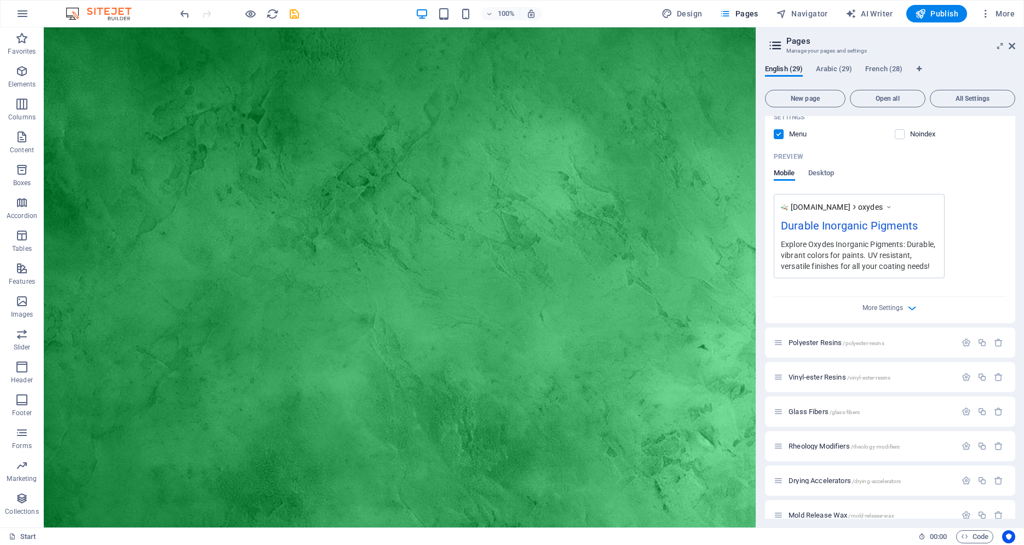
type textarea "Explore Oxydes Inorganic Pigments: Durable, vibrant colors for paints. UV resis…"
type input "inorganic pigments, durable paint colors, metal oxide pigments, UV resistant co…"
click at [962, 338] on icon "button" at bounding box center [966, 342] width 9 height 9
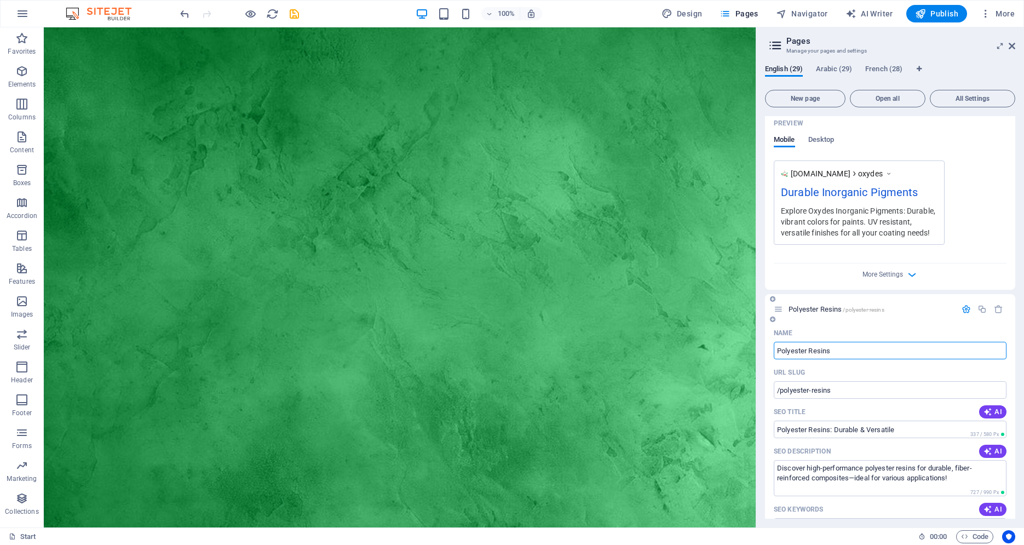
scroll to position [3202, 0]
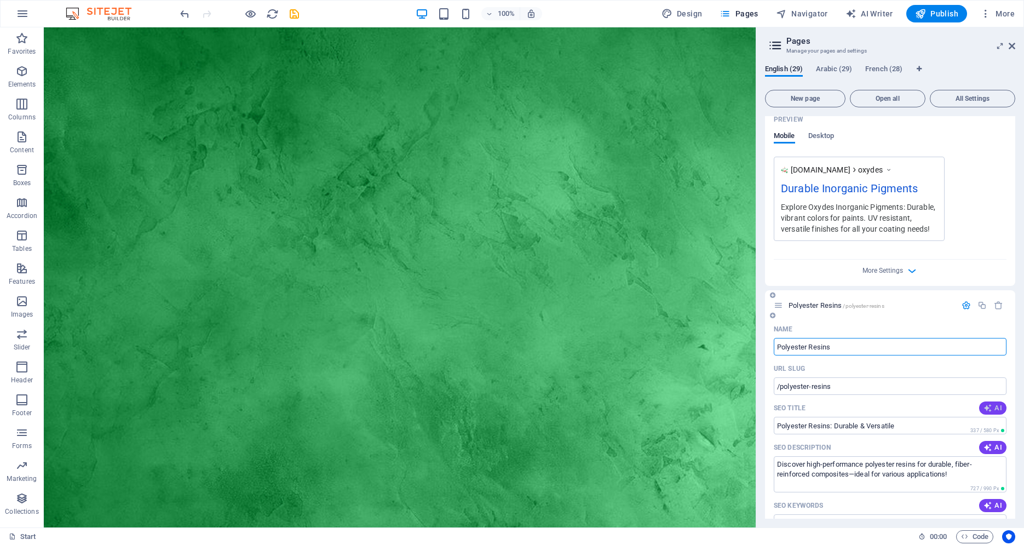
click at [990, 404] on span "AI" at bounding box center [993, 408] width 19 height 9
click at [992, 441] on button "AI" at bounding box center [992, 447] width 27 height 13
click at [990, 501] on span "AI" at bounding box center [993, 505] width 19 height 9
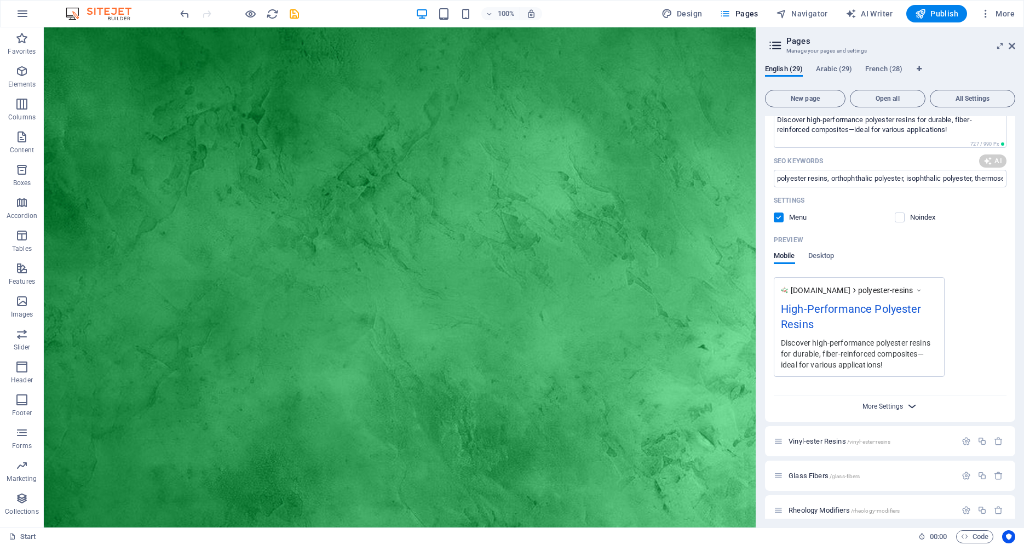
scroll to position [3631, 0]
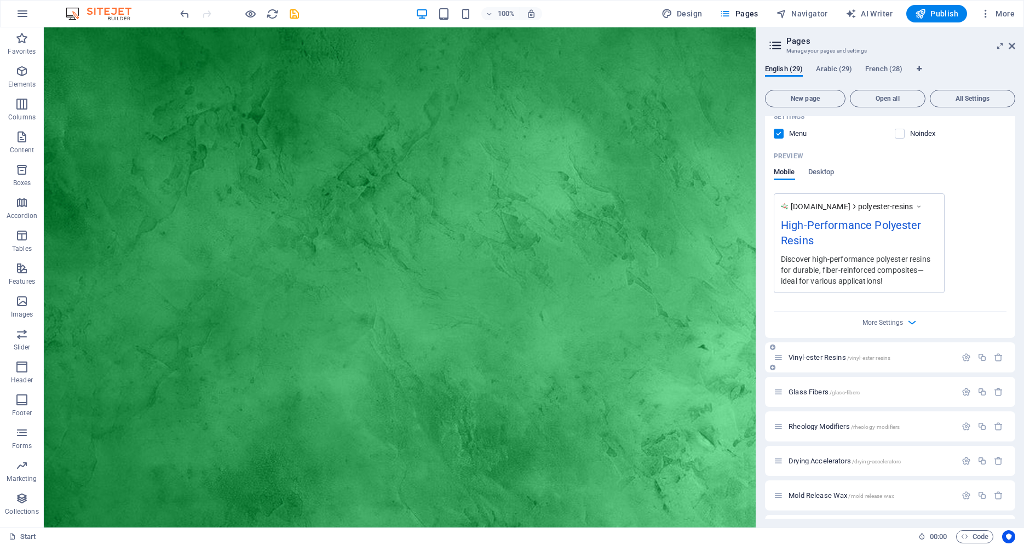
type input "High-Performance Polyester Resins"
type textarea "Explore our range of high-performance polyester resins, perfect for strong, dur…"
click at [962, 353] on icon "button" at bounding box center [966, 357] width 9 height 9
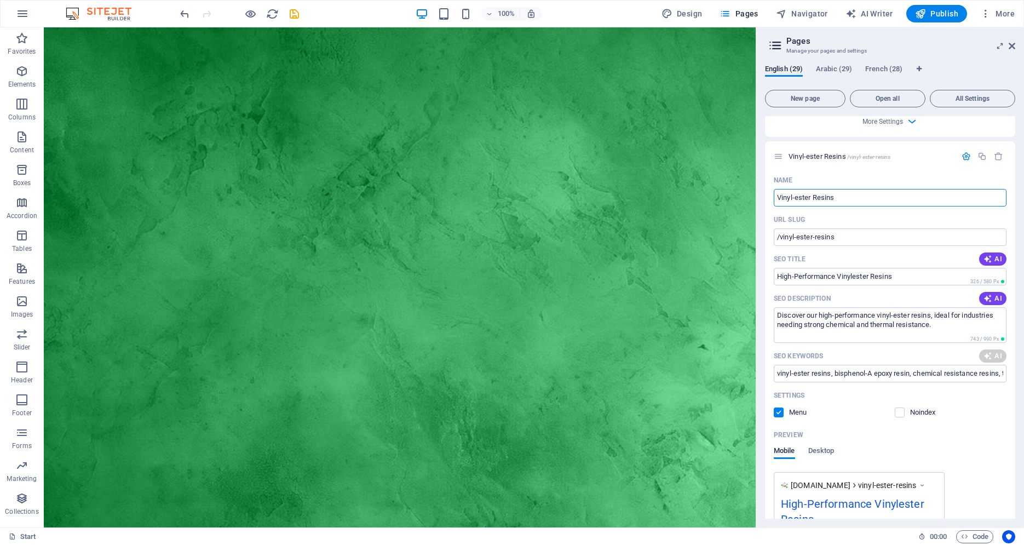
scroll to position [3826, 0]
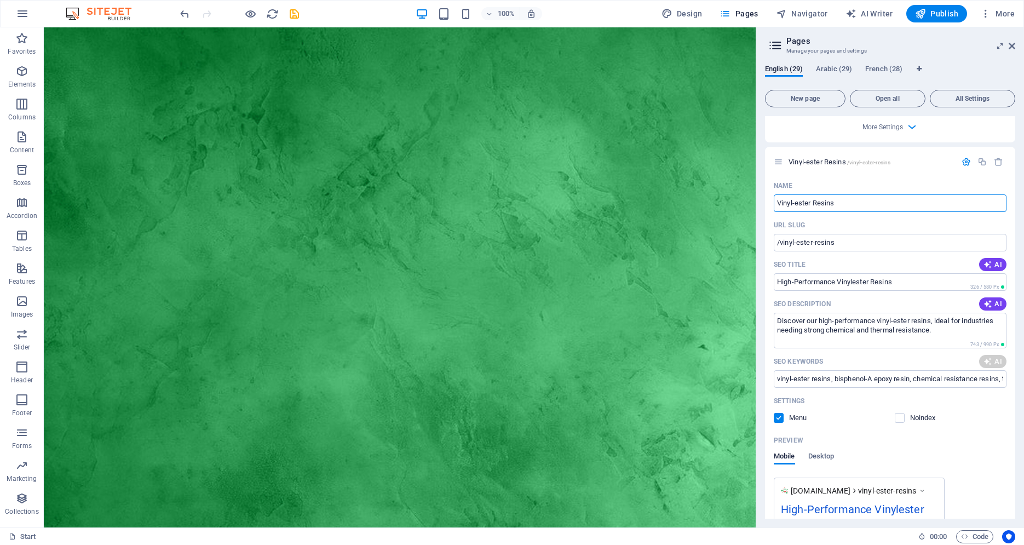
type input "High-Performance Polyester Resins"
type textarea "Explore our range of high-performance polyester resins, perfect for strong, dur…"
type input "Polyester resins, Orthophthalic polyester resin, Isophthalic polyester resin, T…"
click at [979, 258] on button "AI" at bounding box center [992, 264] width 27 height 13
click at [981, 297] on button "AI" at bounding box center [992, 303] width 27 height 13
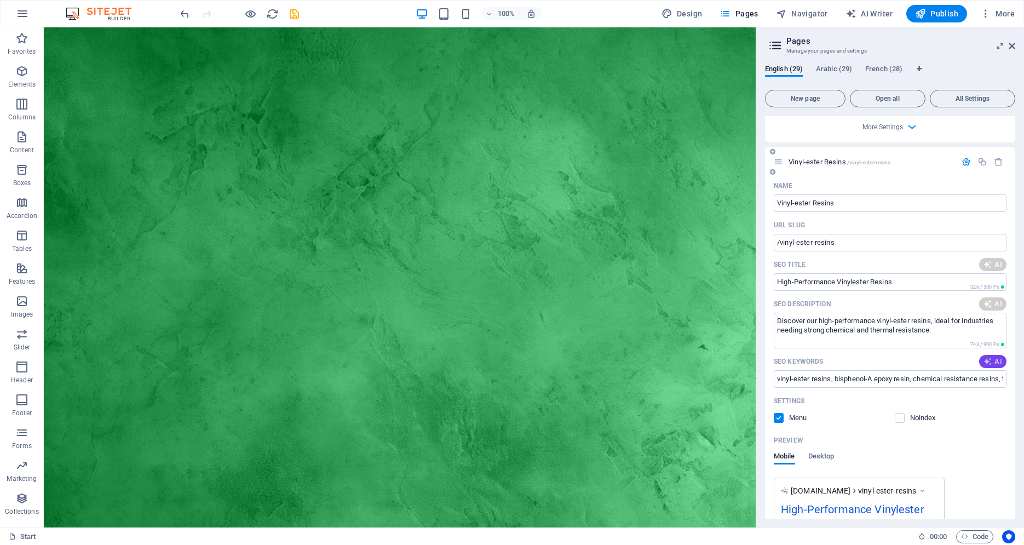
click at [984, 355] on icon "button" at bounding box center [987, 360] width 11 height 11
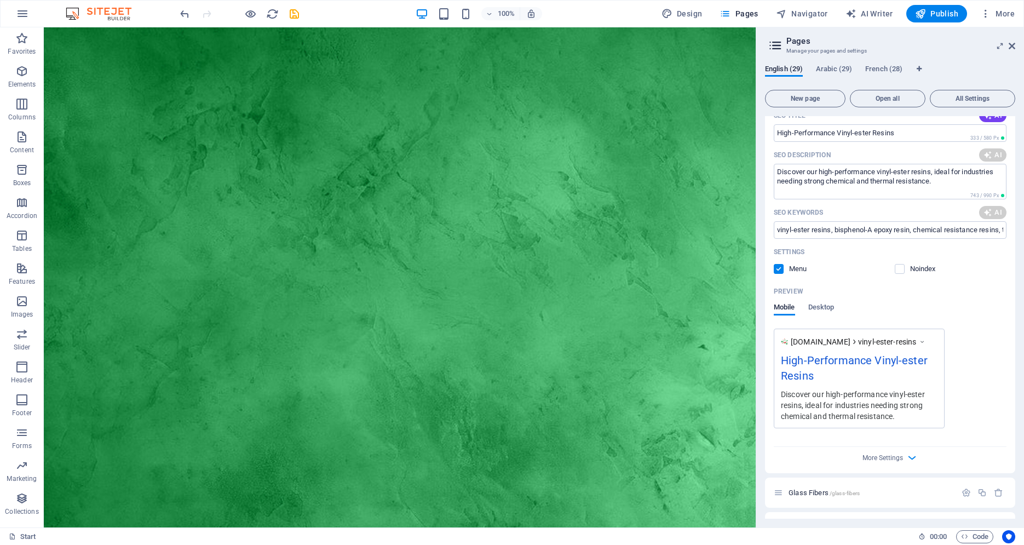
type input "High-Performance Vinyl-ester Resins"
type textarea "Discover our Vinyl-ester Resins featuring high thermal and corrosion resistance…"
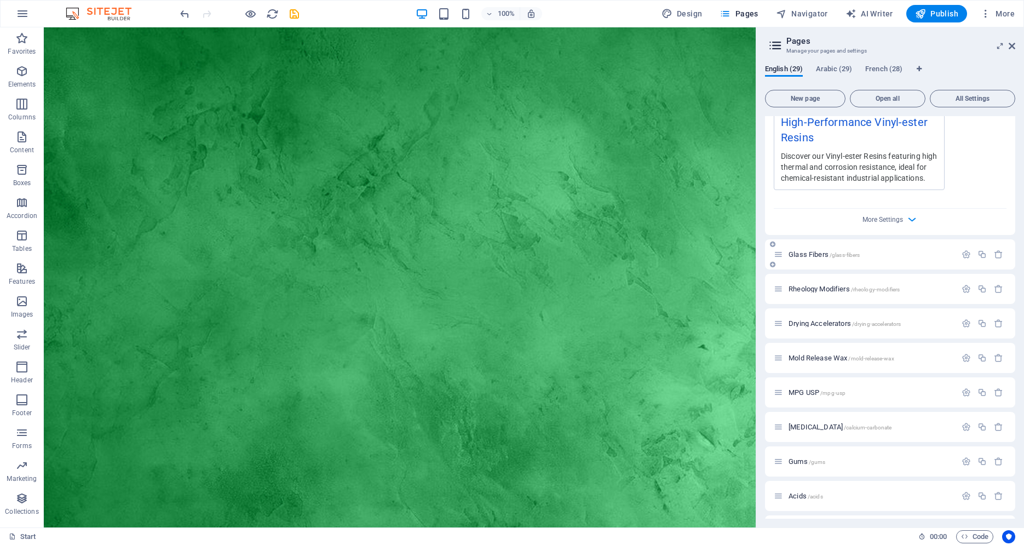
type input "High-Performance Vinyl-ester Resins"
type textarea "Discover our Vinyl-ester Resins featuring high thermal and corrosion resistance…"
type input "vinyl-ester resins, bisphenol-A epoxy resin, low viscosity resin, thermal resis…"
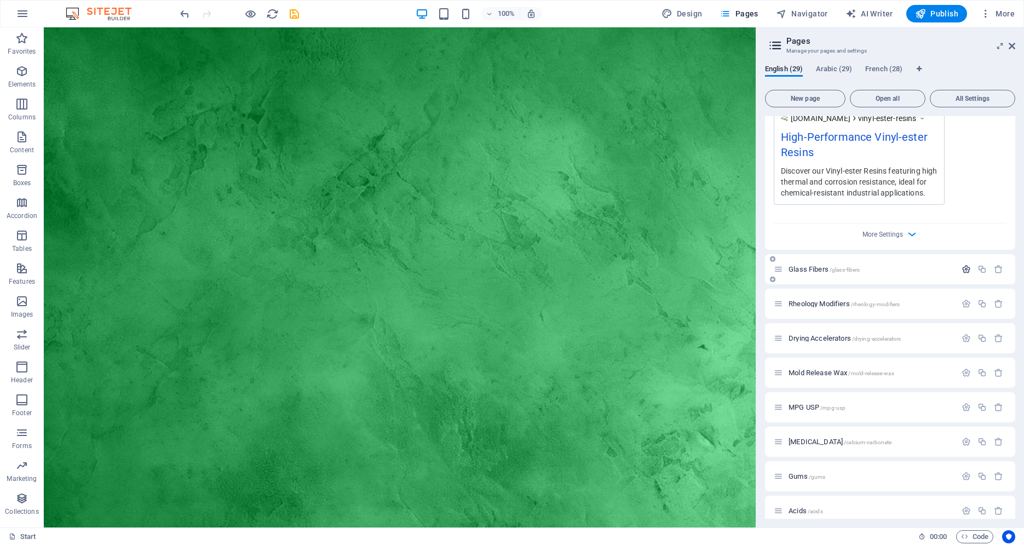
click at [962, 264] on icon "button" at bounding box center [966, 268] width 9 height 9
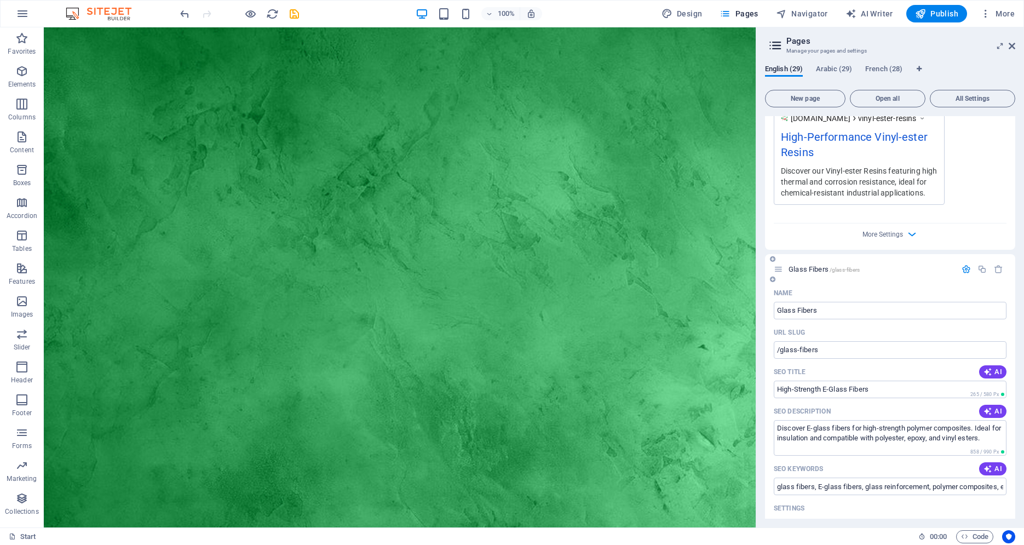
drag, startPoint x: 986, startPoint y: 365, endPoint x: 982, endPoint y: 387, distance: 22.7
click at [986, 367] on span "AI" at bounding box center [993, 371] width 19 height 9
click at [985, 407] on span "AI" at bounding box center [993, 411] width 19 height 9
click at [988, 464] on span "AI" at bounding box center [993, 468] width 19 height 9
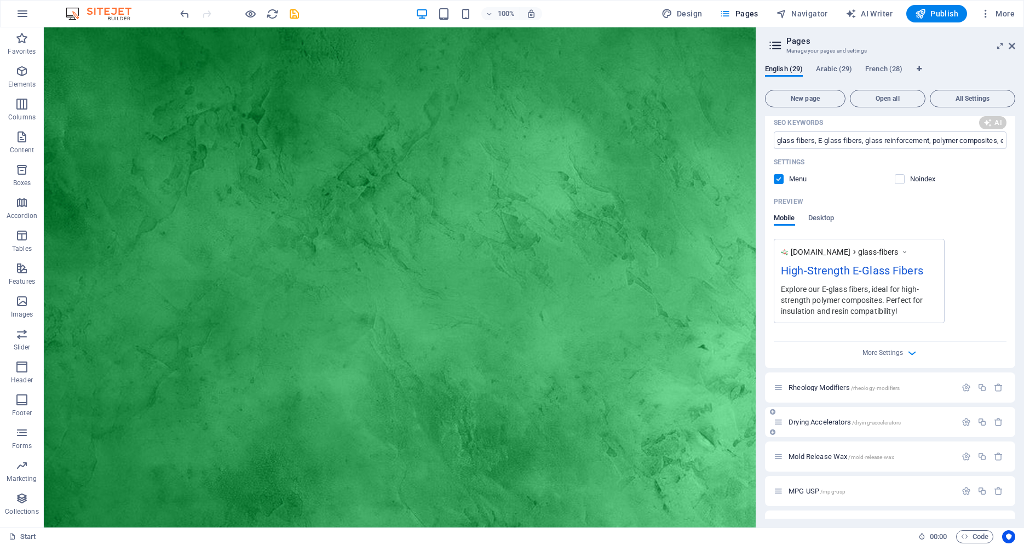
scroll to position [4590, 0]
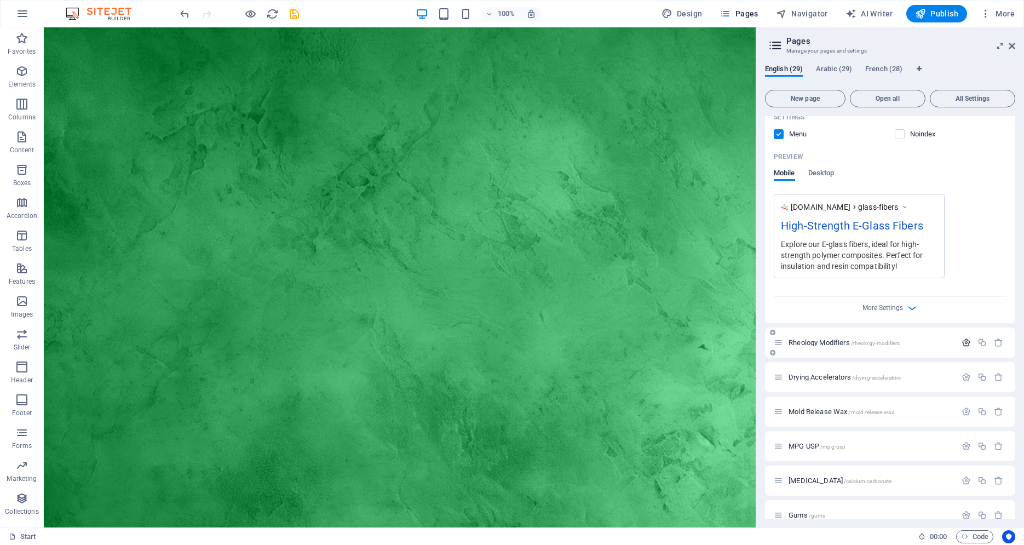
type textarea "Explore our E-glass fibers, ideal for high-strength polymer composites. Perfect…"
type input "E-glass fibers, glass reinforcement, polymer composites, high tensile strength,…"
click at [962, 338] on icon "button" at bounding box center [966, 342] width 9 height 9
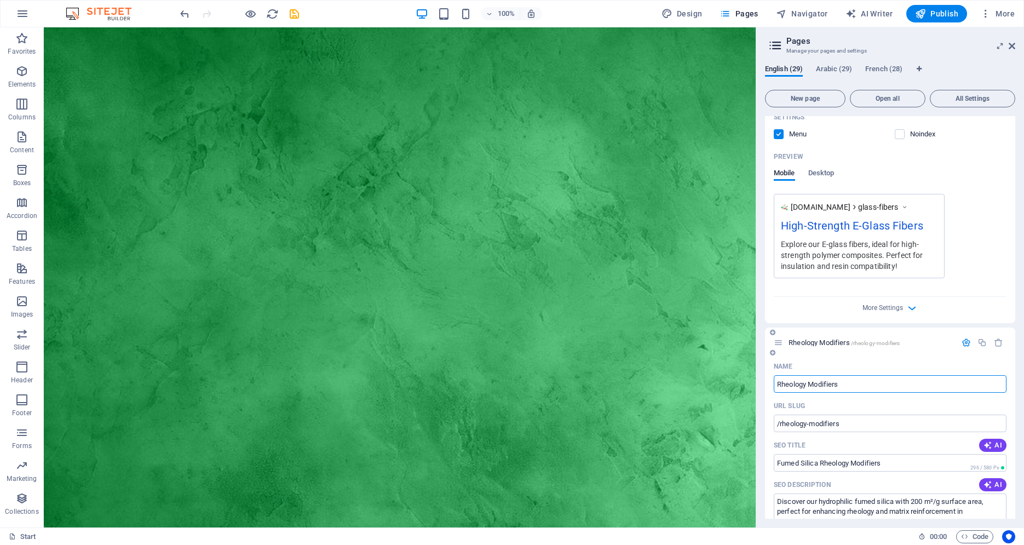
scroll to position [4692, 0]
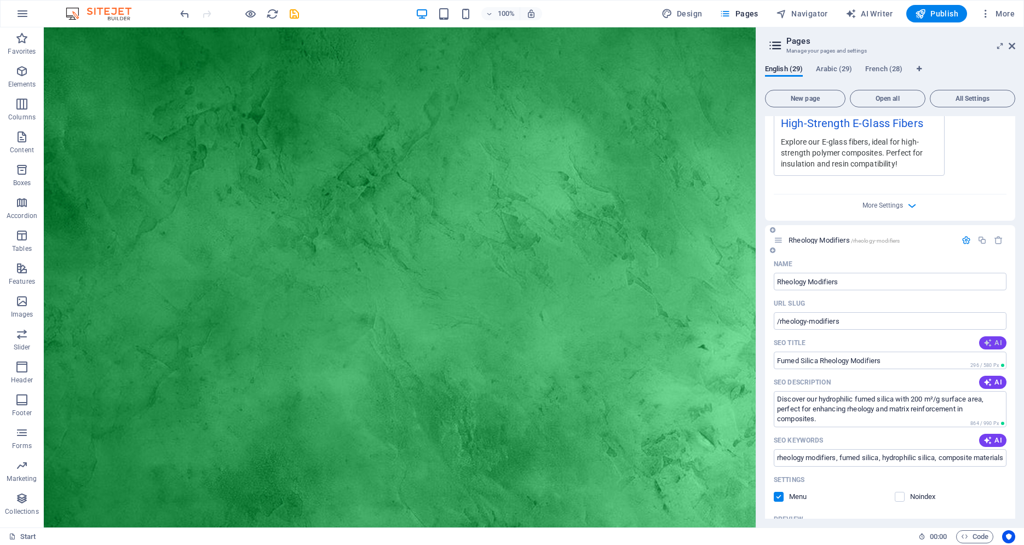
click at [992, 338] on span "AI" at bounding box center [993, 342] width 19 height 9
click at [989, 378] on span "AI" at bounding box center [993, 382] width 19 height 9
click at [985, 436] on span "AI" at bounding box center [993, 440] width 19 height 9
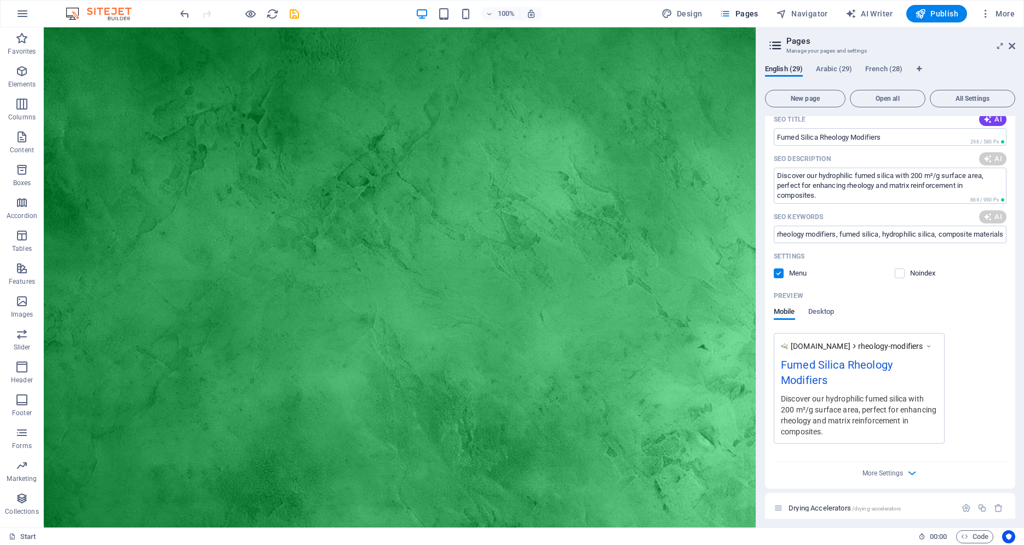
scroll to position [5130, 0]
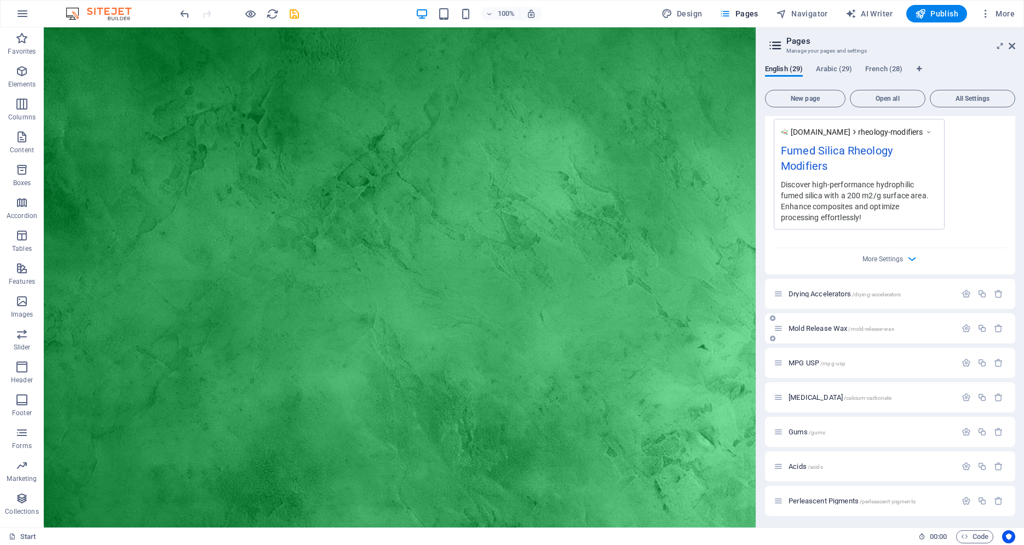
type textarea "Discover high-performance hydrophilic fumed silica with a 200 m2/g surface area…"
type input "rheology modifiers, fumed silica, hydrophilic fumed silica, composite materials…"
click at [974, 289] on button "button" at bounding box center [982, 293] width 16 height 9
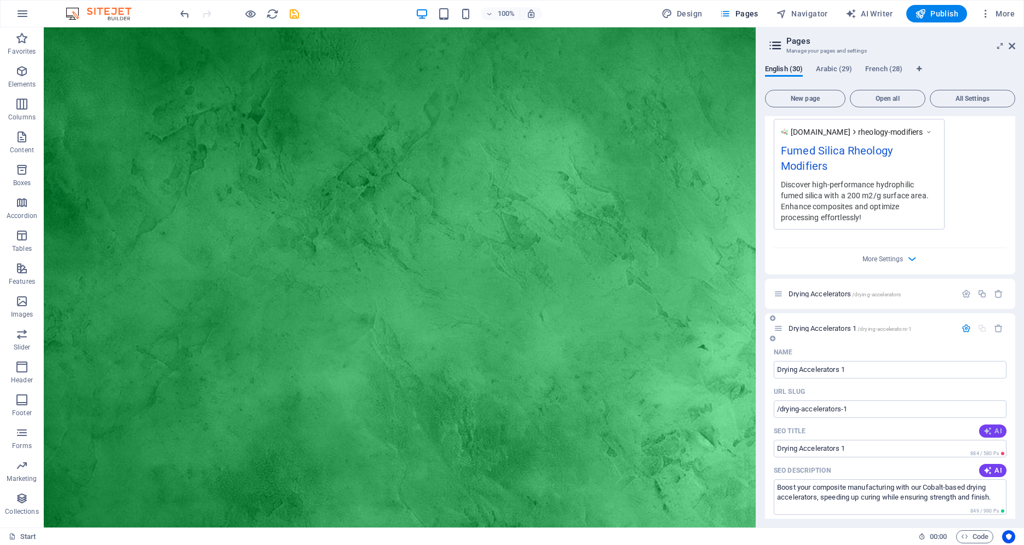
click at [979, 424] on button "AI" at bounding box center [992, 430] width 27 height 13
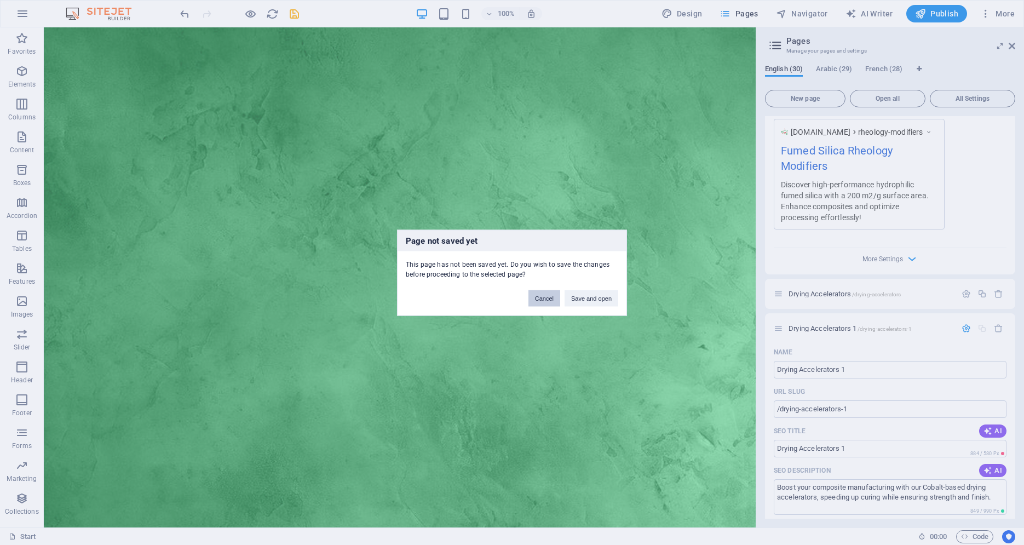
click at [543, 299] on button "Cancel" at bounding box center [544, 298] width 32 height 16
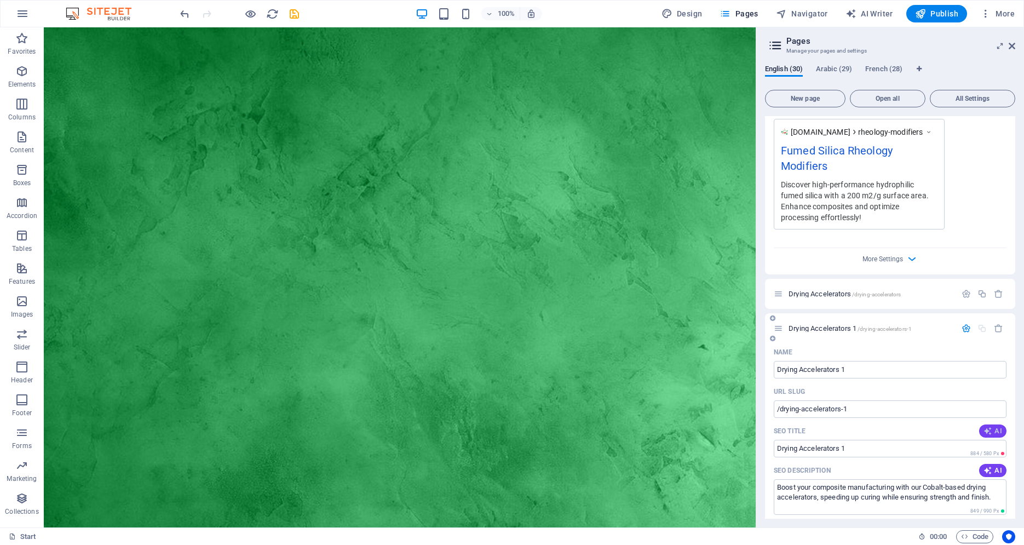
click at [983, 424] on button "AI" at bounding box center [992, 430] width 27 height 13
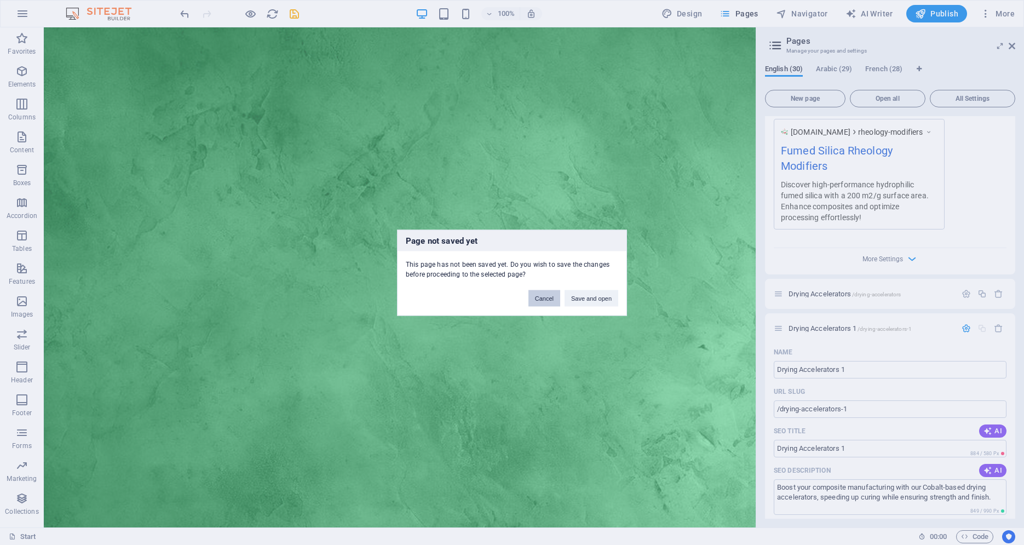
click at [537, 292] on button "Cancel" at bounding box center [544, 298] width 32 height 16
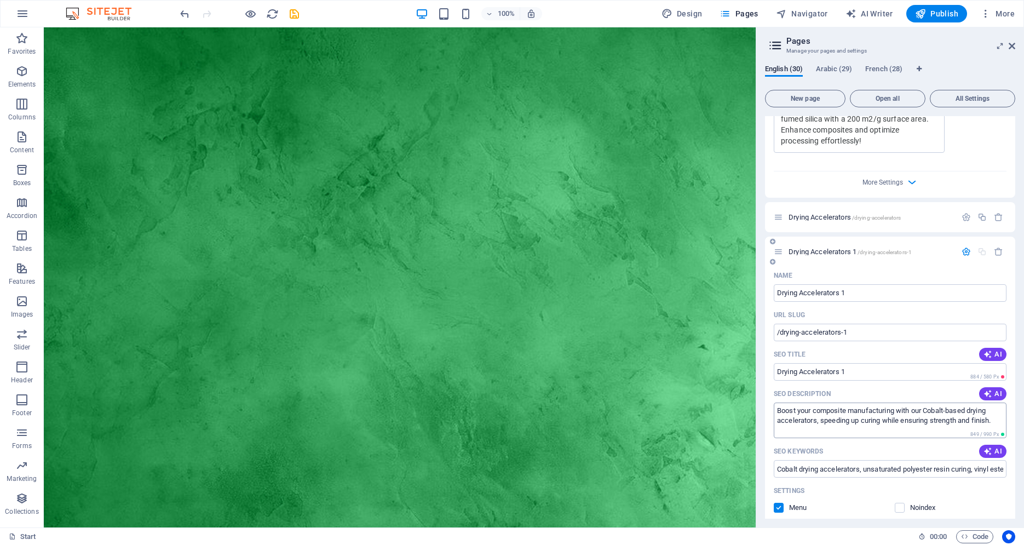
scroll to position [5251, 0]
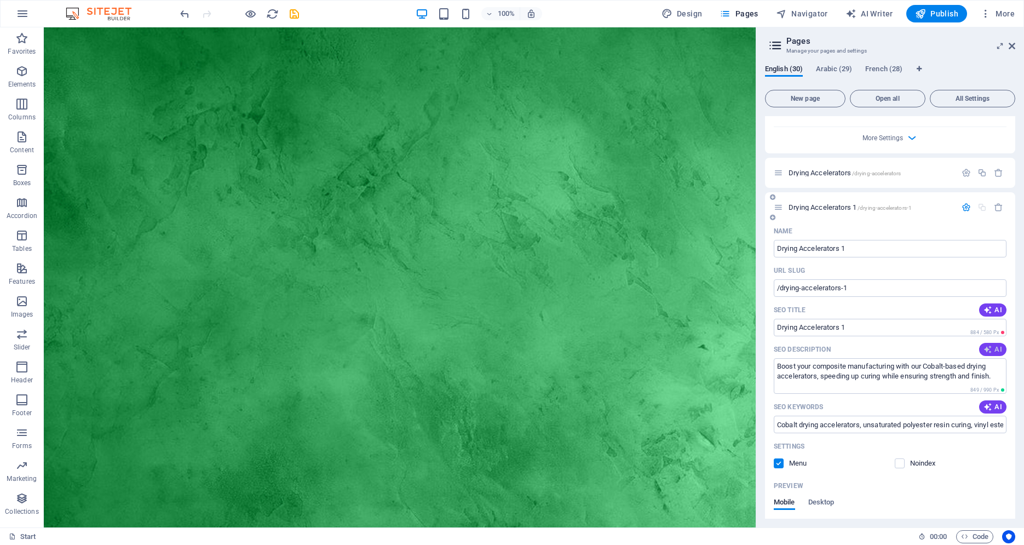
click at [979, 343] on button "AI" at bounding box center [992, 349] width 27 height 13
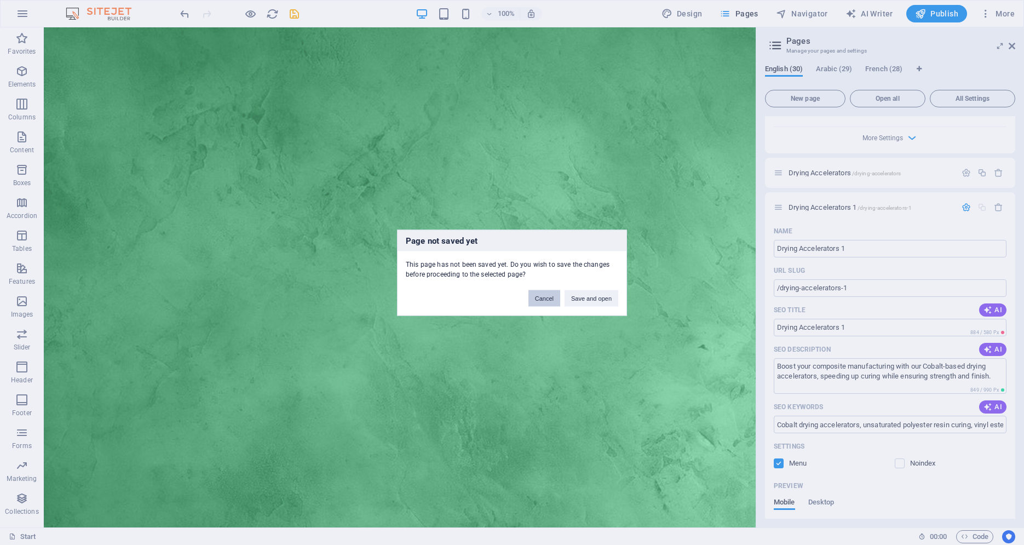
drag, startPoint x: 538, startPoint y: 294, endPoint x: 594, endPoint y: 273, distance: 59.9
click at [538, 294] on button "Cancel" at bounding box center [544, 298] width 32 height 16
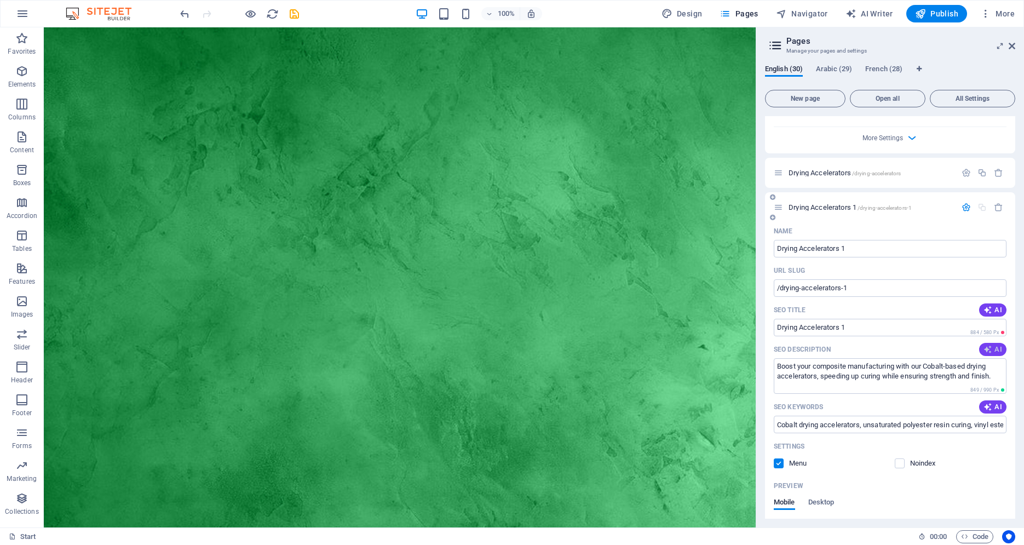
click at [990, 345] on span "AI" at bounding box center [993, 349] width 19 height 9
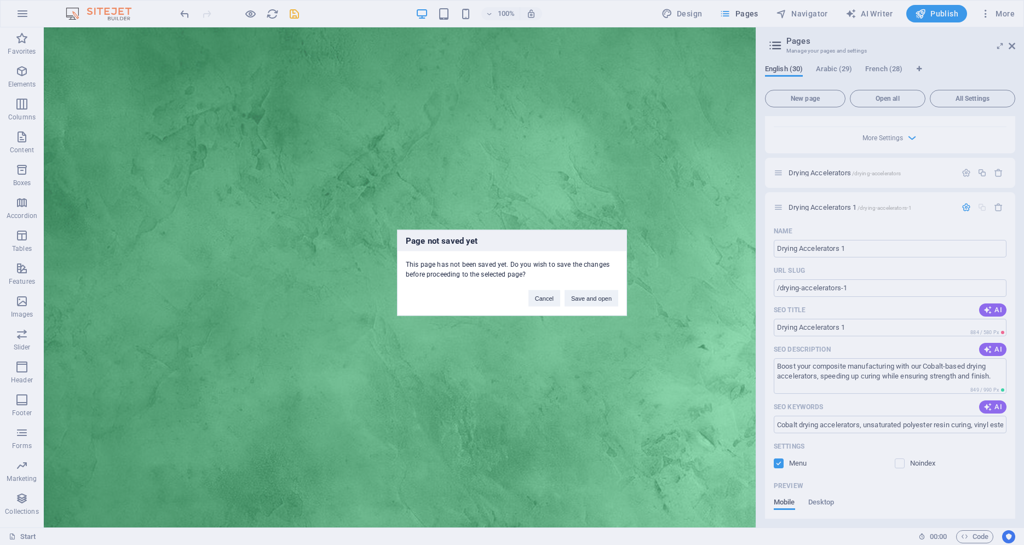
click at [570, 290] on div "Cancel Save and open" at bounding box center [573, 293] width 106 height 28
click at [579, 301] on button "Save and open" at bounding box center [592, 298] width 54 height 16
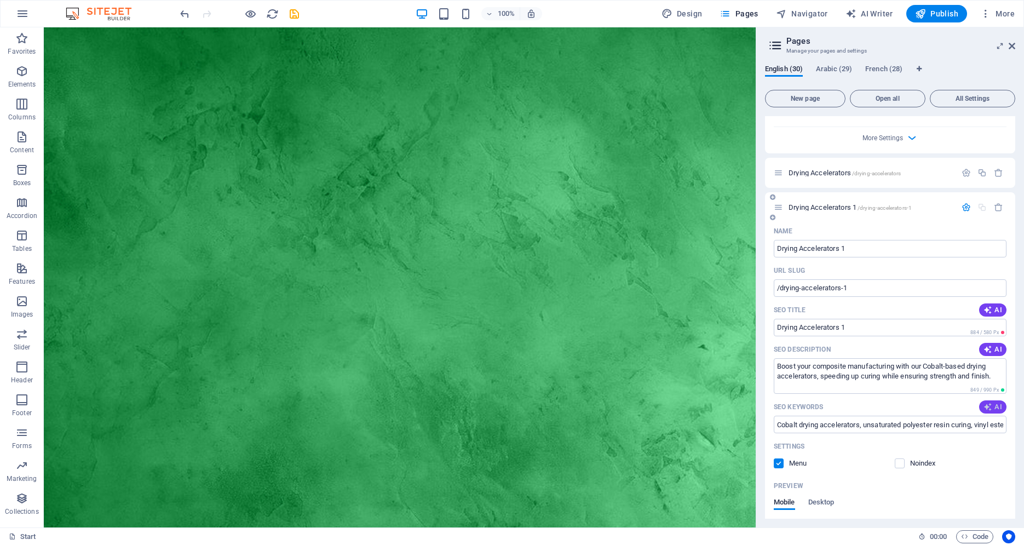
click at [990, 402] on span "AI" at bounding box center [993, 406] width 19 height 9
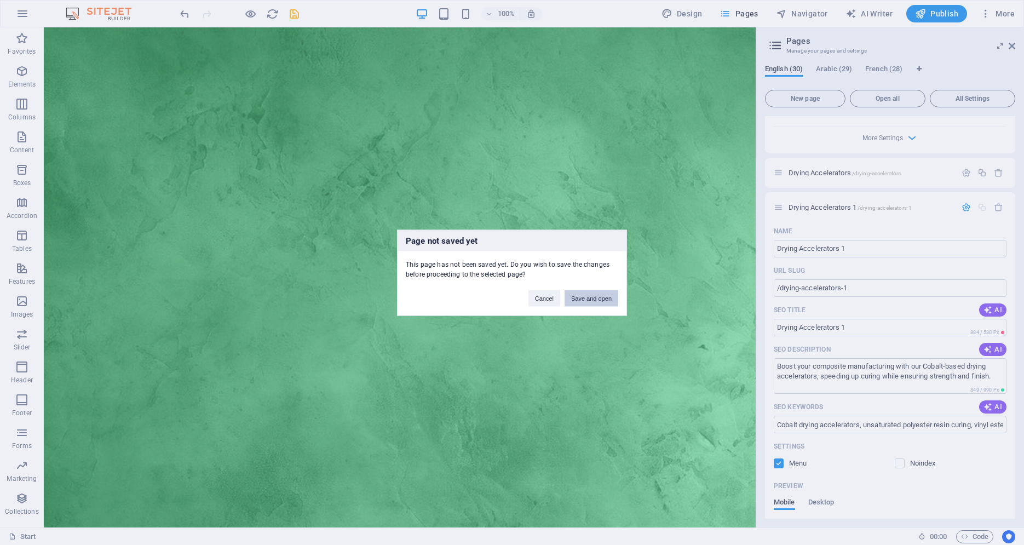
click at [591, 298] on button "Save and open" at bounding box center [592, 298] width 54 height 16
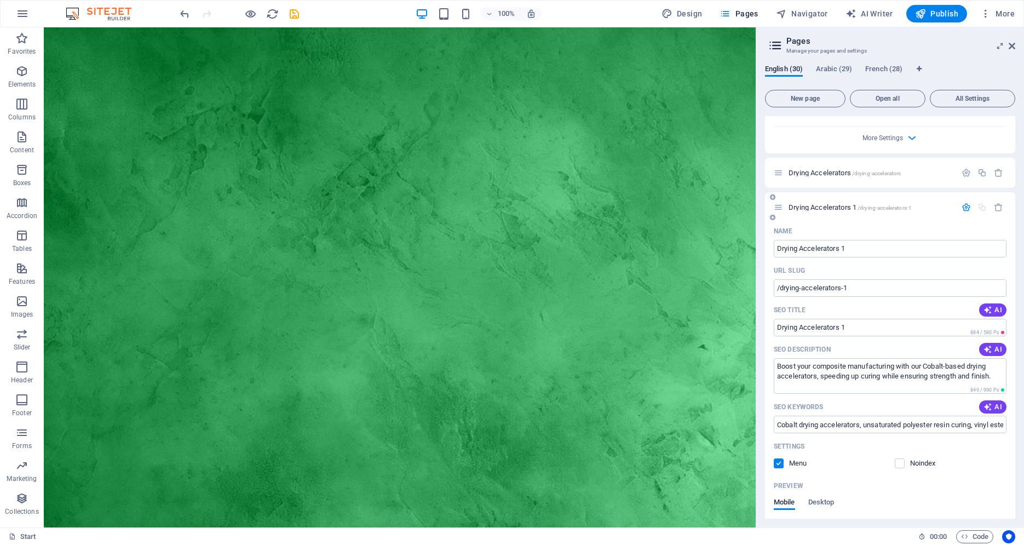
scroll to position [5260, 0]
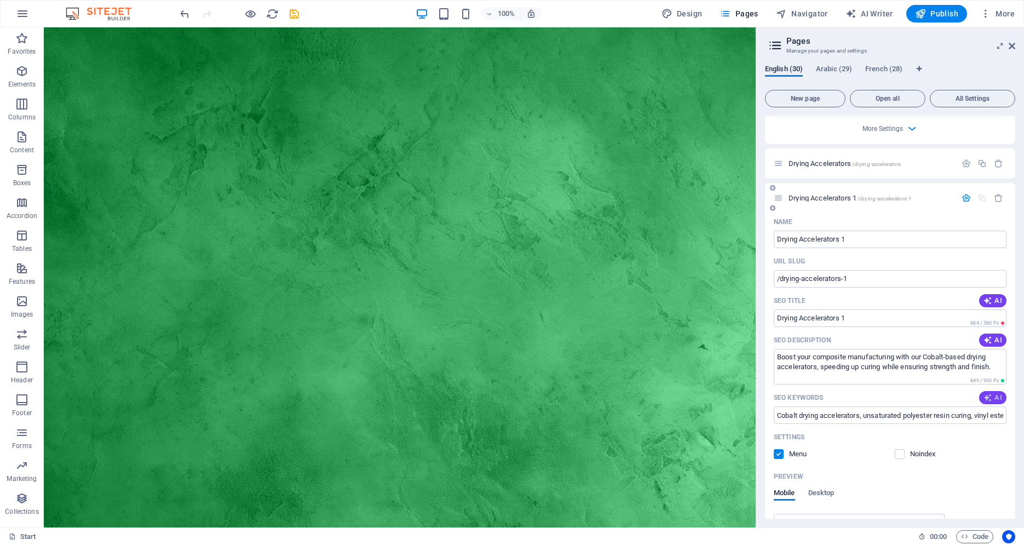
click at [985, 392] on button "AI" at bounding box center [992, 397] width 27 height 13
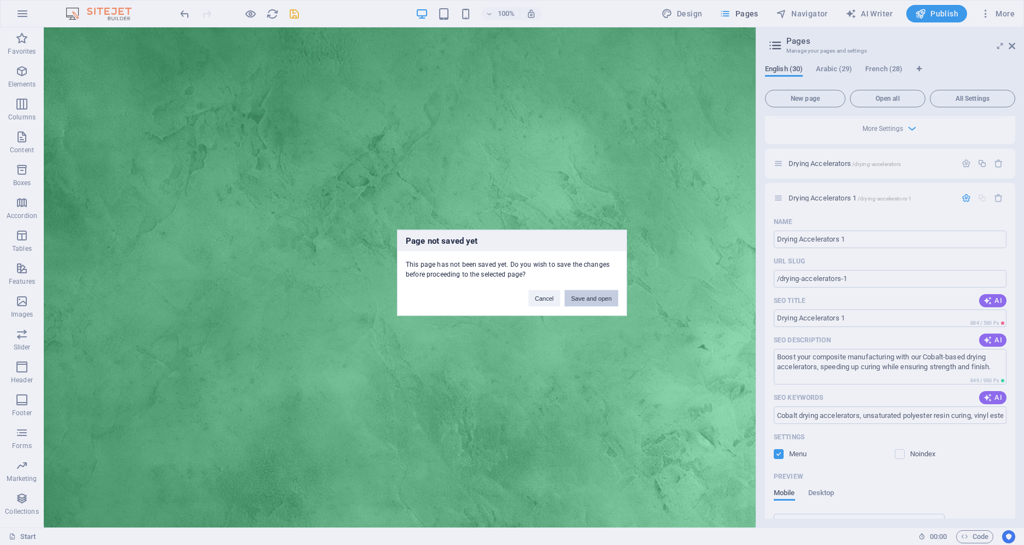
click at [594, 294] on button "Save and open" at bounding box center [592, 298] width 54 height 16
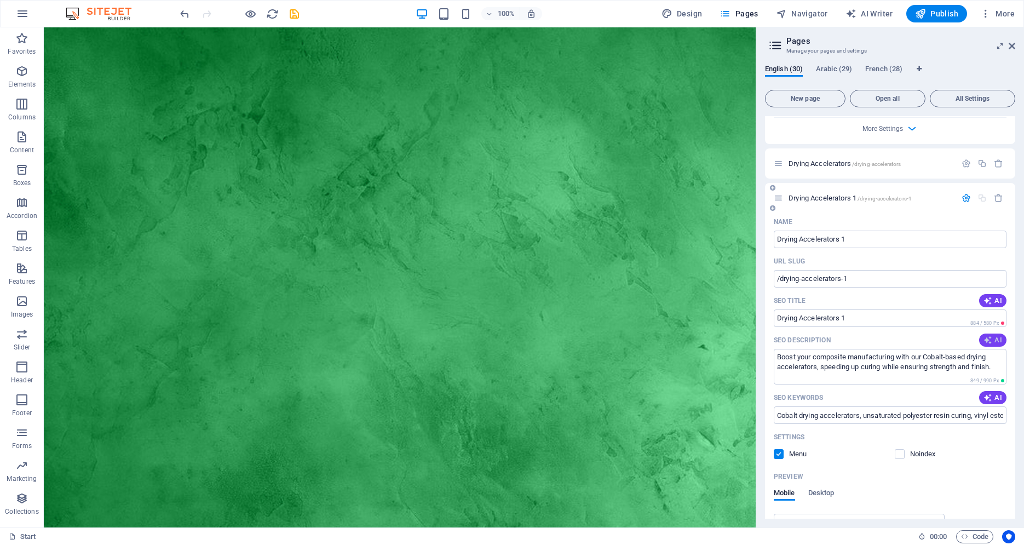
click at [988, 336] on span "AI" at bounding box center [993, 340] width 19 height 9
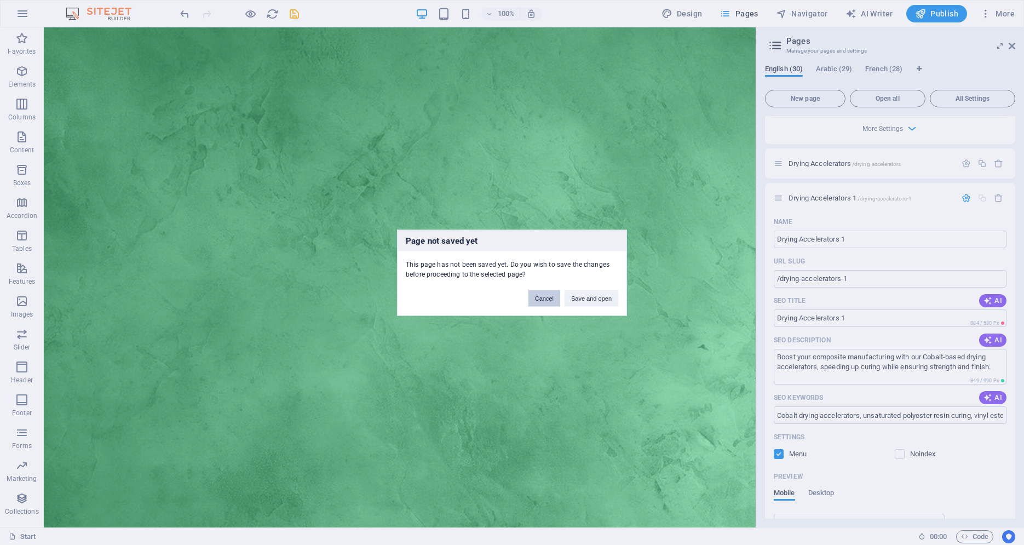
click at [556, 298] on button "Cancel" at bounding box center [544, 298] width 32 height 16
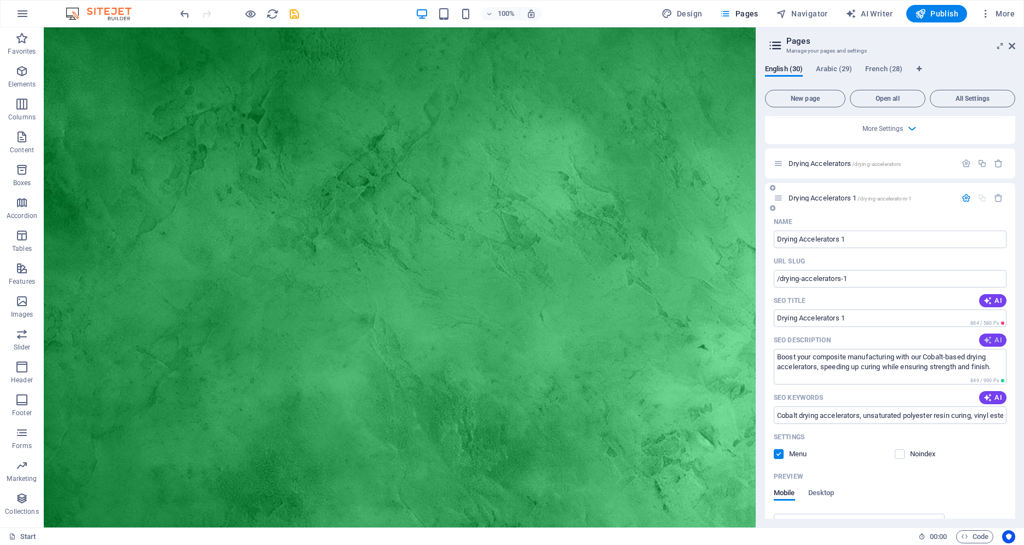
click at [986, 336] on span "AI" at bounding box center [993, 340] width 19 height 9
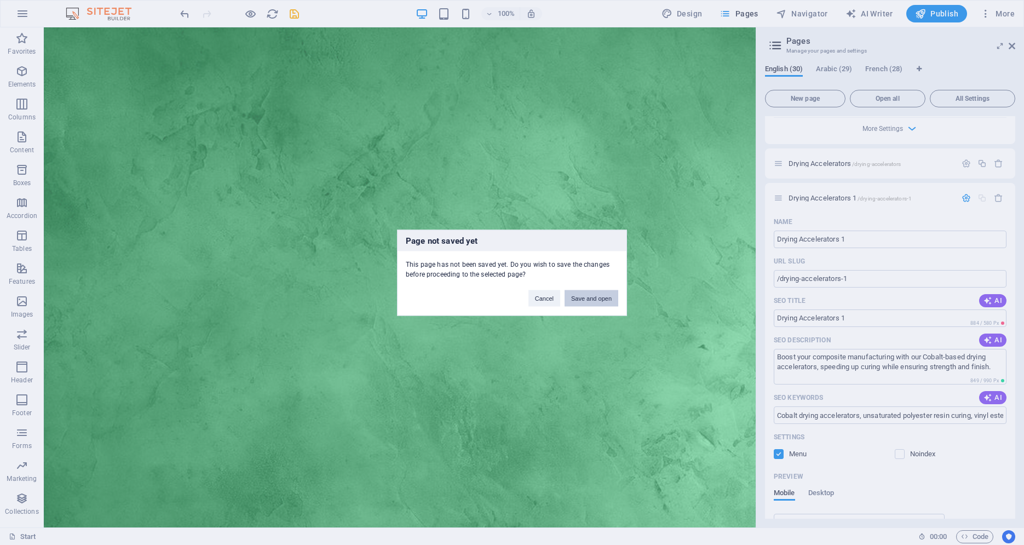
click at [617, 295] on button "Save and open" at bounding box center [592, 298] width 54 height 16
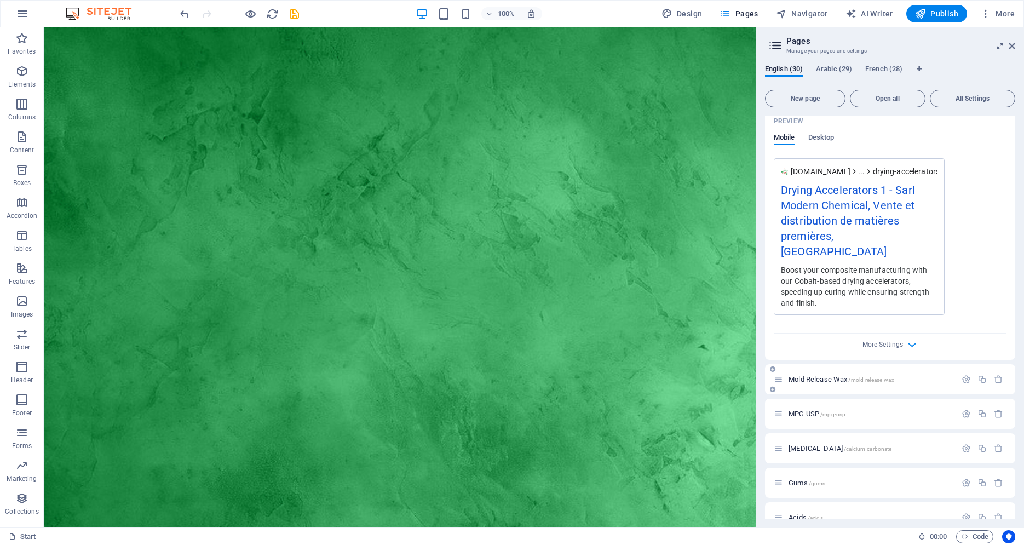
scroll to position [5632, 0]
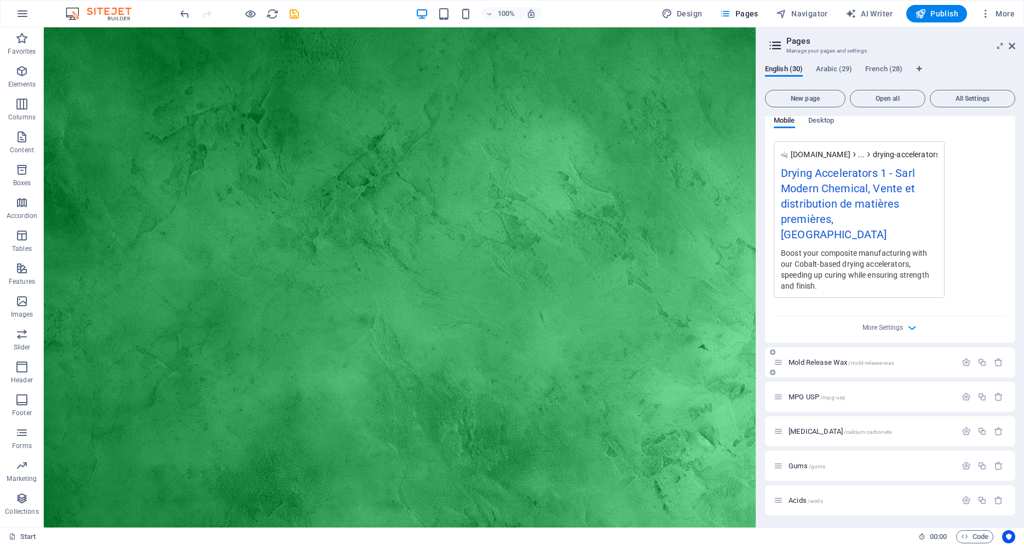
click at [958, 356] on div at bounding box center [982, 362] width 48 height 12
click at [962, 358] on icon "button" at bounding box center [966, 362] width 9 height 9
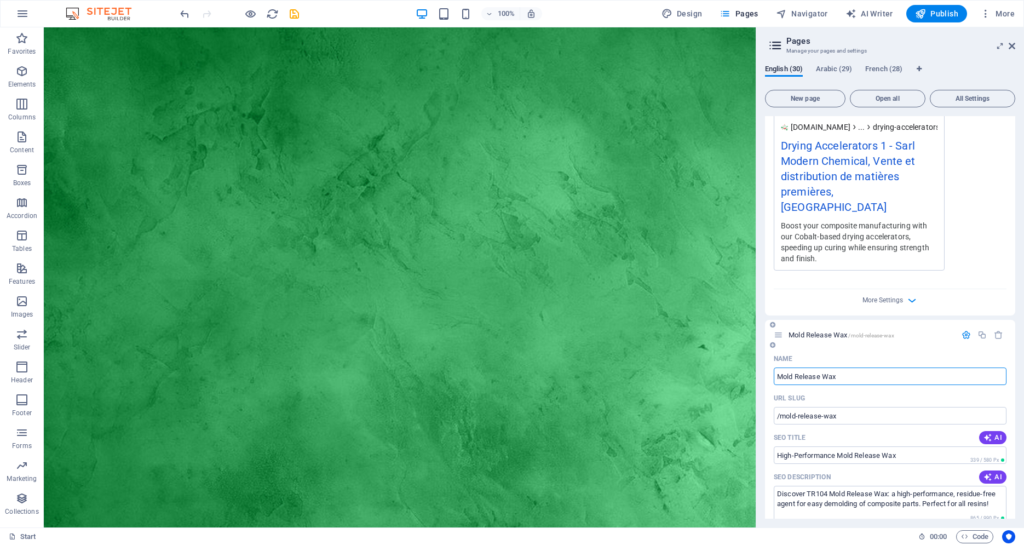
scroll to position [5660, 0]
click at [993, 428] on div "SEO Title AI" at bounding box center [890, 437] width 233 height 18
click at [991, 433] on span "AI" at bounding box center [993, 437] width 19 height 9
click at [983, 470] on button "AI" at bounding box center [992, 476] width 27 height 13
click at [985, 530] on span "AI" at bounding box center [993, 534] width 19 height 9
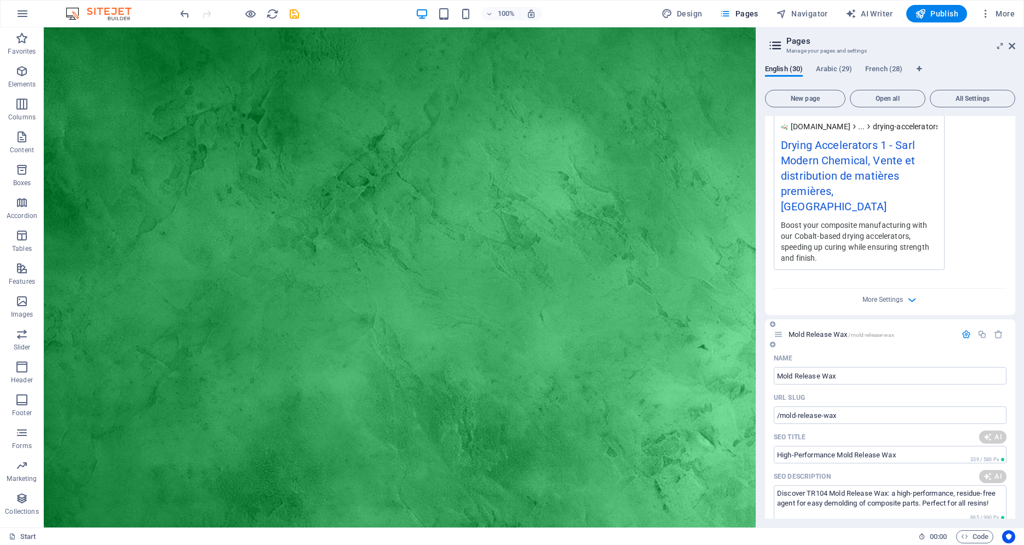
scroll to position [6060, 0]
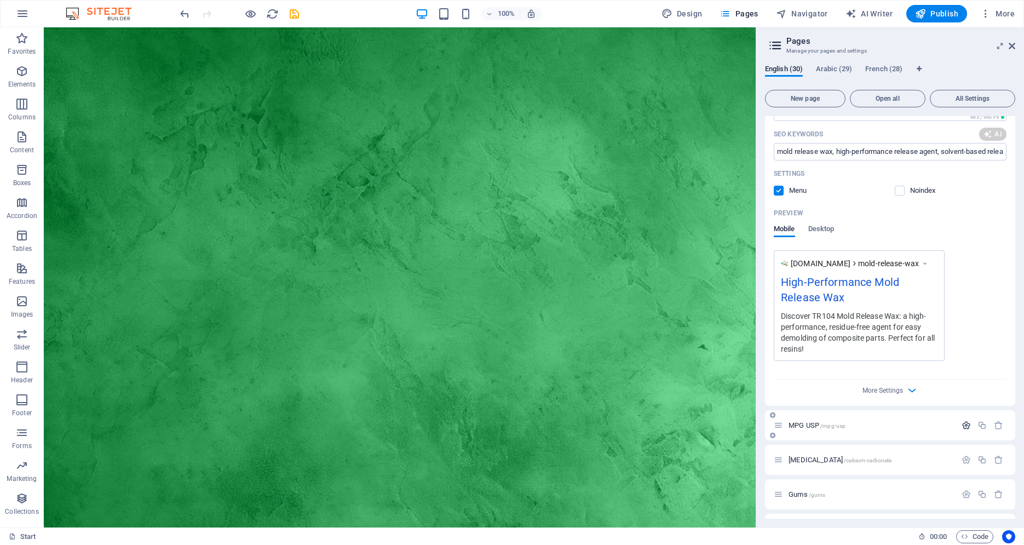
click at [962, 421] on icon "button" at bounding box center [966, 425] width 9 height 9
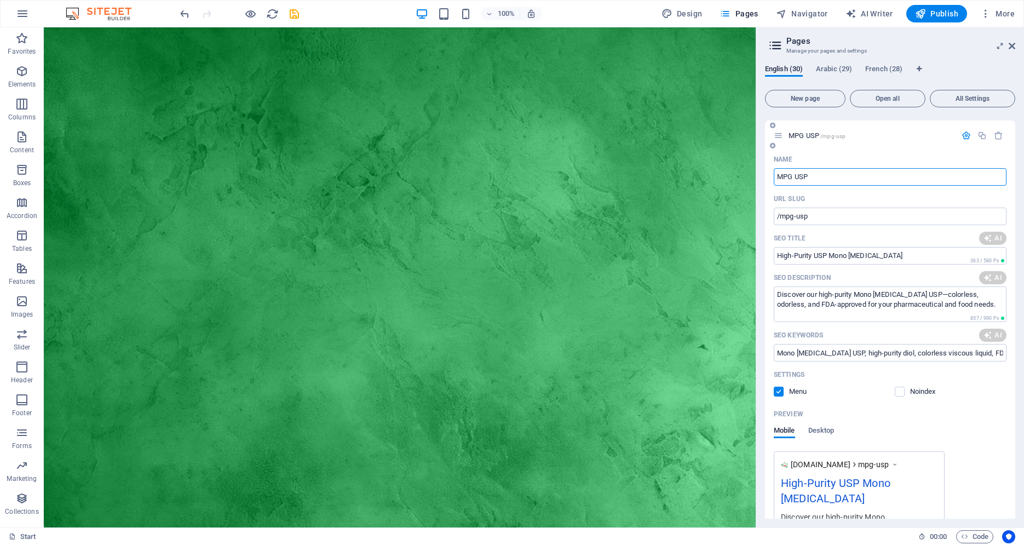
scroll to position [6330, 0]
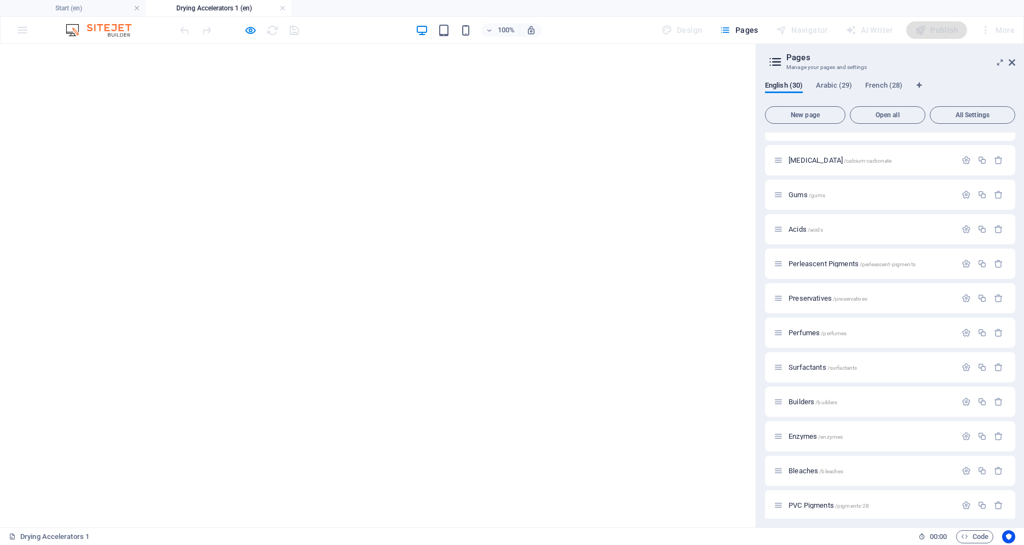
type textarea "Discover TR104 Mold Release Wax: a high-performance, solvent-based agent for ea…"
type input "mold release wax, composite industry release agent, fiberglass demolding soluti…"
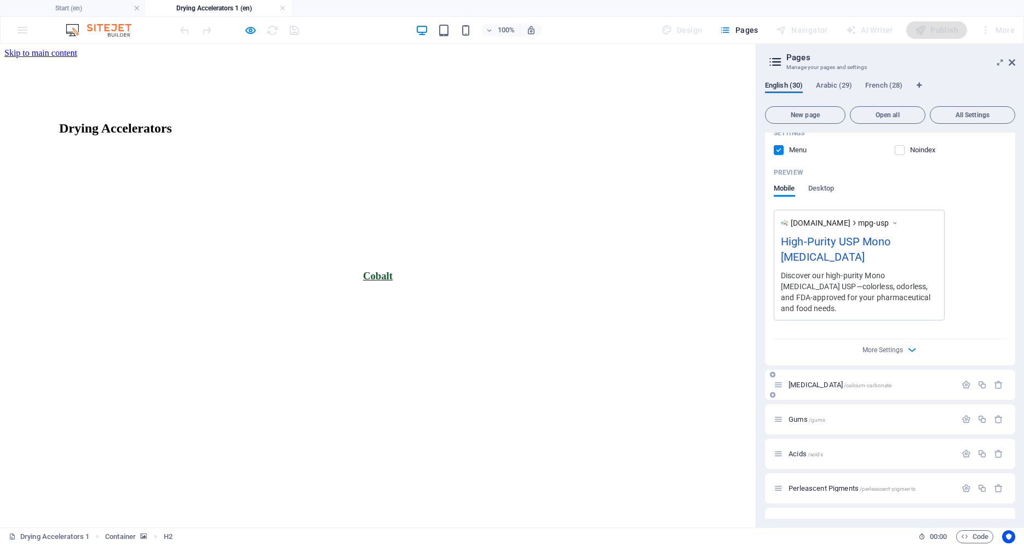
scroll to position [6116, 0]
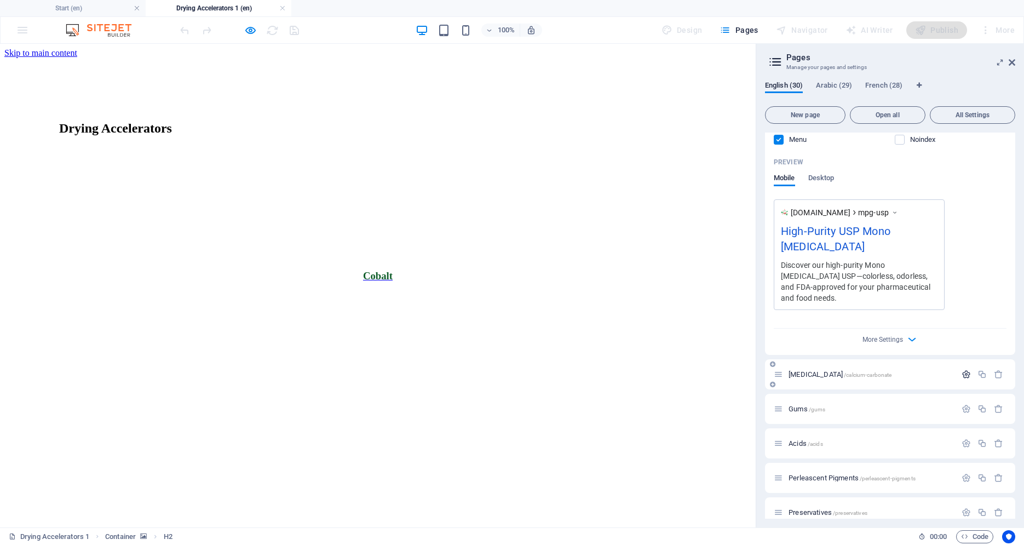
click at [962, 370] on icon "button" at bounding box center [966, 374] width 9 height 9
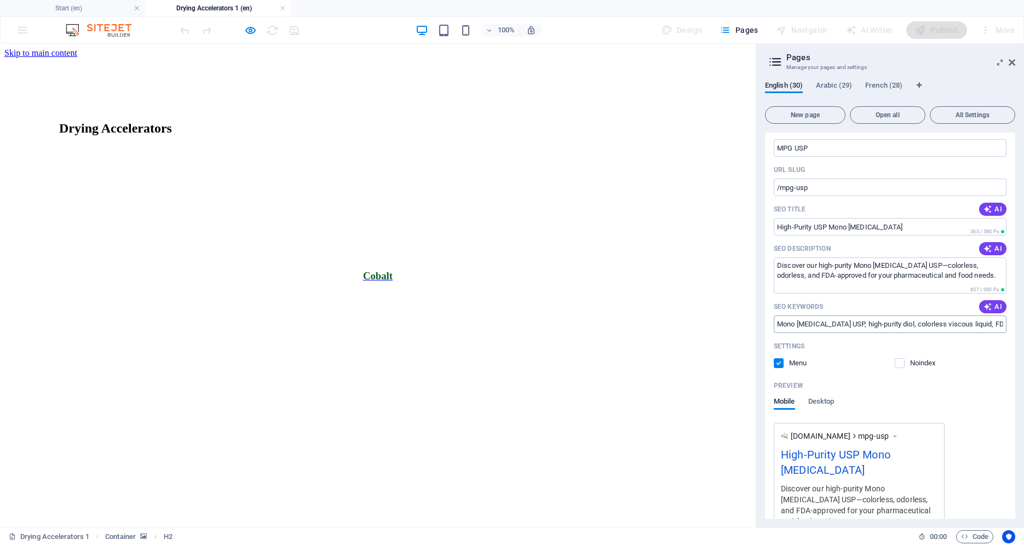
scroll to position [5800, 0]
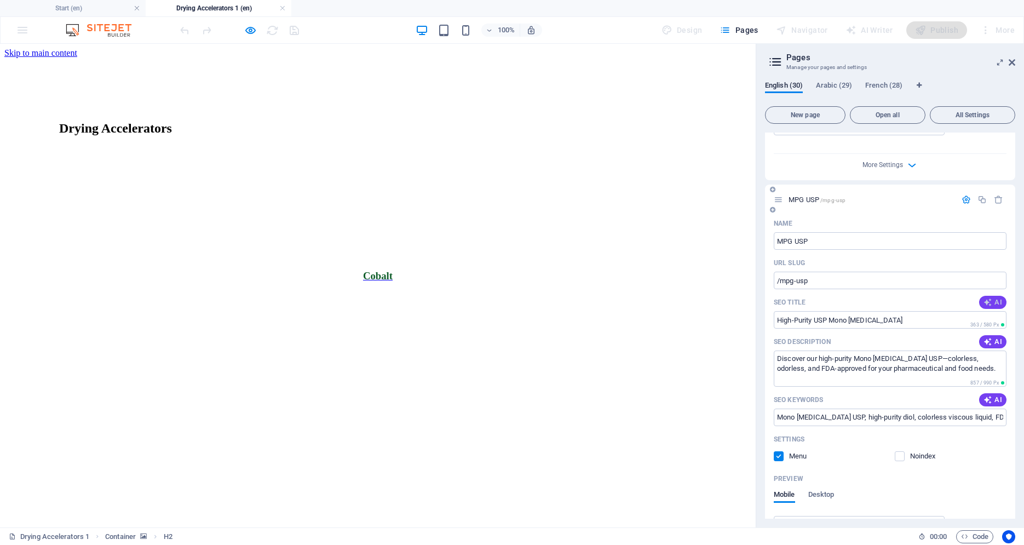
click at [986, 298] on span "AI" at bounding box center [993, 302] width 19 height 9
click at [987, 337] on span "AI" at bounding box center [993, 341] width 19 height 9
click at [993, 379] on div "Name MPG USP ​ URL SLUG /mpg-usp ​ SEO Title AI High-Purity USP Mono [MEDICAL_D…" at bounding box center [890, 443] width 250 height 456
click at [988, 395] on span "AI" at bounding box center [993, 399] width 19 height 9
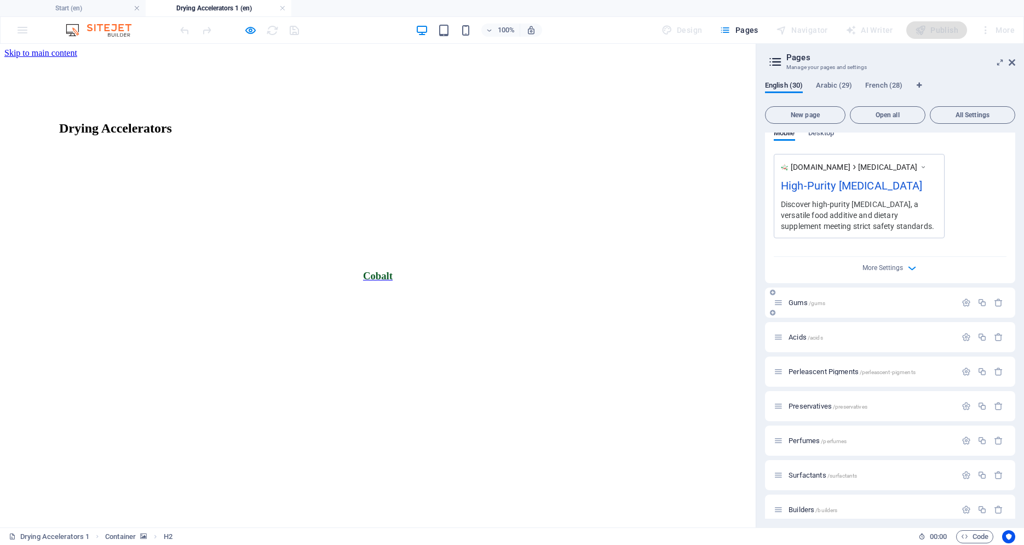
scroll to position [6656, 0]
click at [962, 294] on icon "button" at bounding box center [966, 298] width 9 height 9
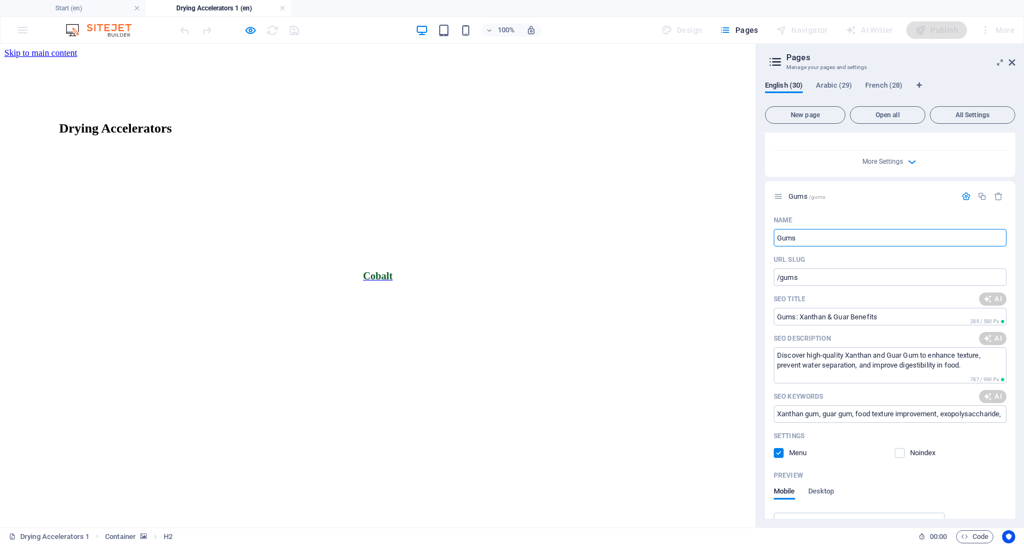
type textarea "Discover TR104 Mold Release Wax: a high-performance, residue-free agent for eas…"
type input "mold release wax, high-performance release agent, solvent-based release agent, …"
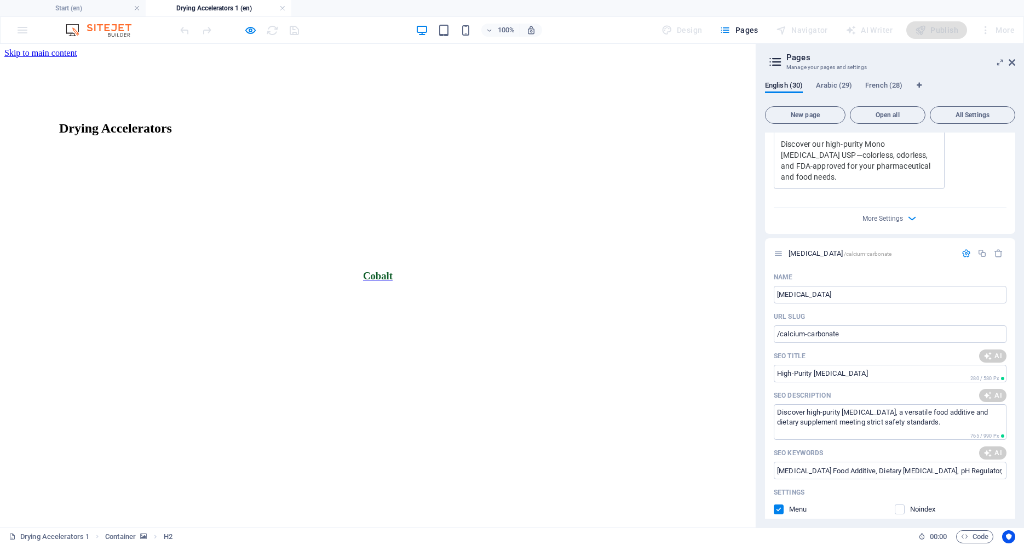
scroll to position [5884, 0]
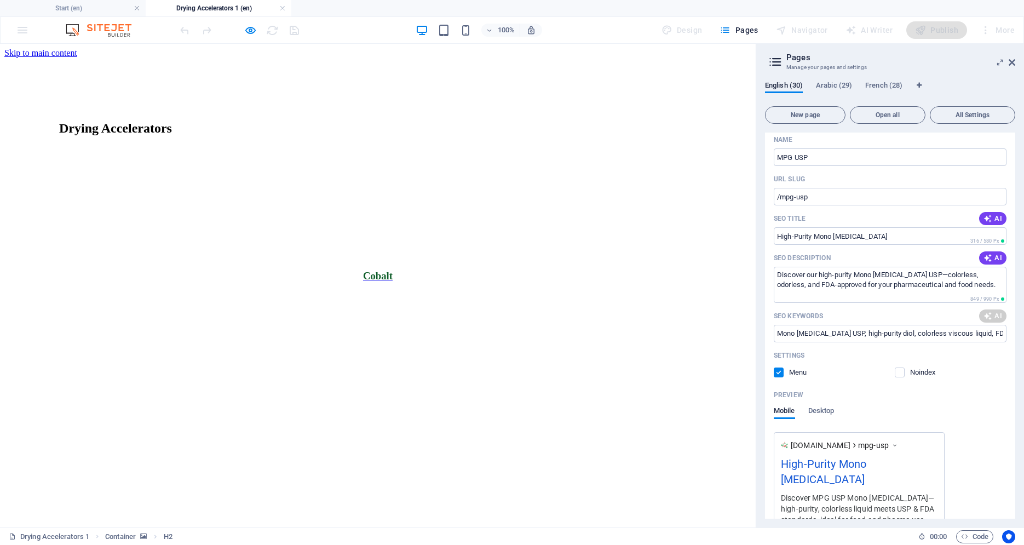
type input "High-Purity Mono [MEDICAL_DATA]"
type textarea "Discover MPG USP Mono [MEDICAL_DATA]—high-purity, colorless liquid meets USP & …"
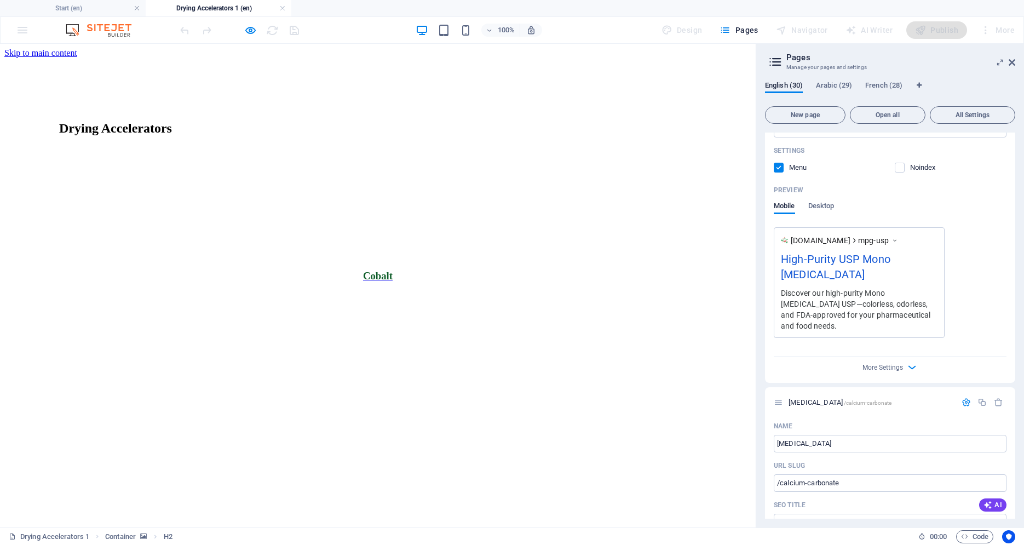
type input "High-Purity USP Mono [MEDICAL_DATA]"
type textarea "Discover our high-purity Mono [MEDICAL_DATA] USP—colorless, odorless, and FDA-a…"
type input "Mono [MEDICAL_DATA], USP grade [MEDICAL_DATA], high-purity [MEDICAL_DATA], food…"
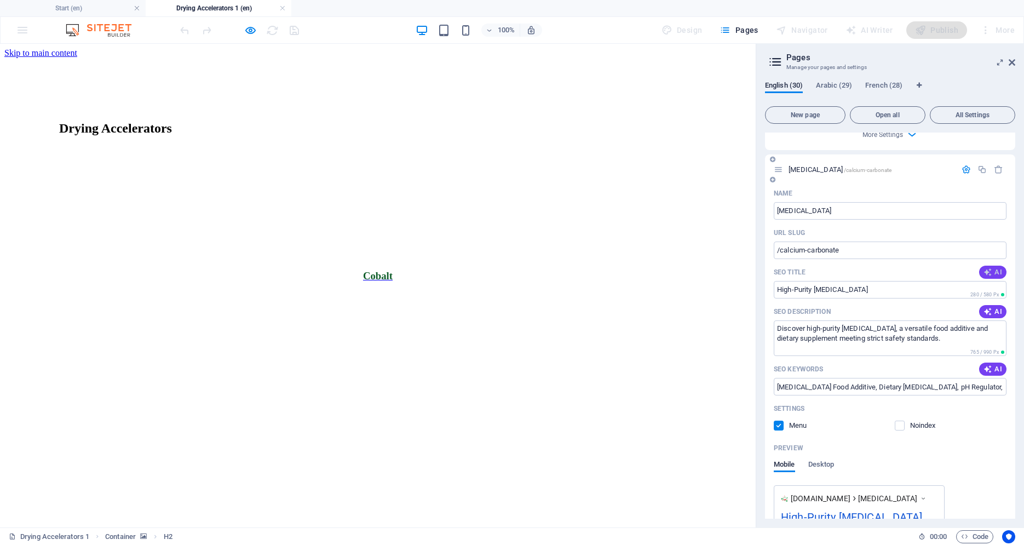
click at [984, 267] on button "AI" at bounding box center [992, 272] width 27 height 13
click at [982, 305] on icon "button" at bounding box center [988, 311] width 13 height 13
click at [986, 363] on button "AI" at bounding box center [992, 369] width 27 height 13
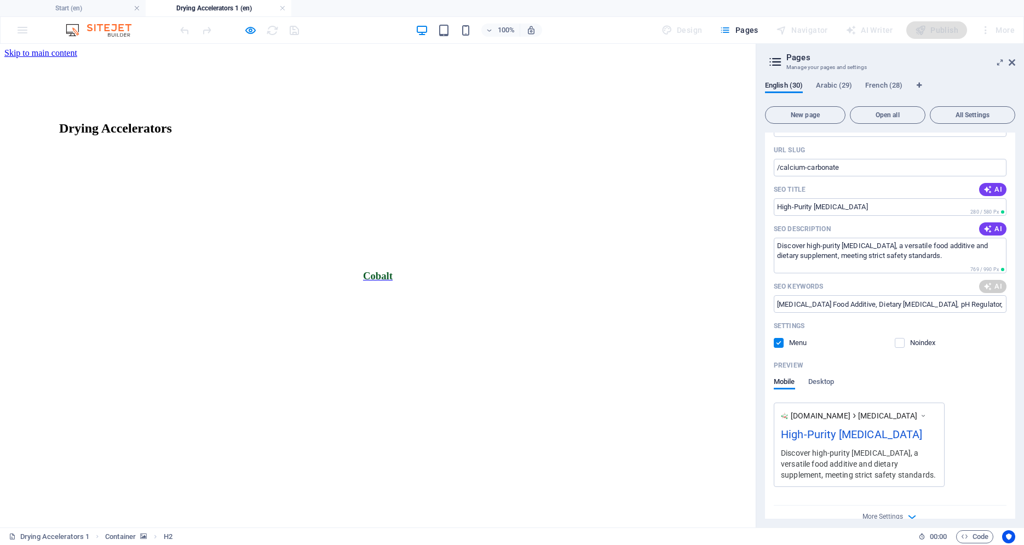
scroll to position [6498, 0]
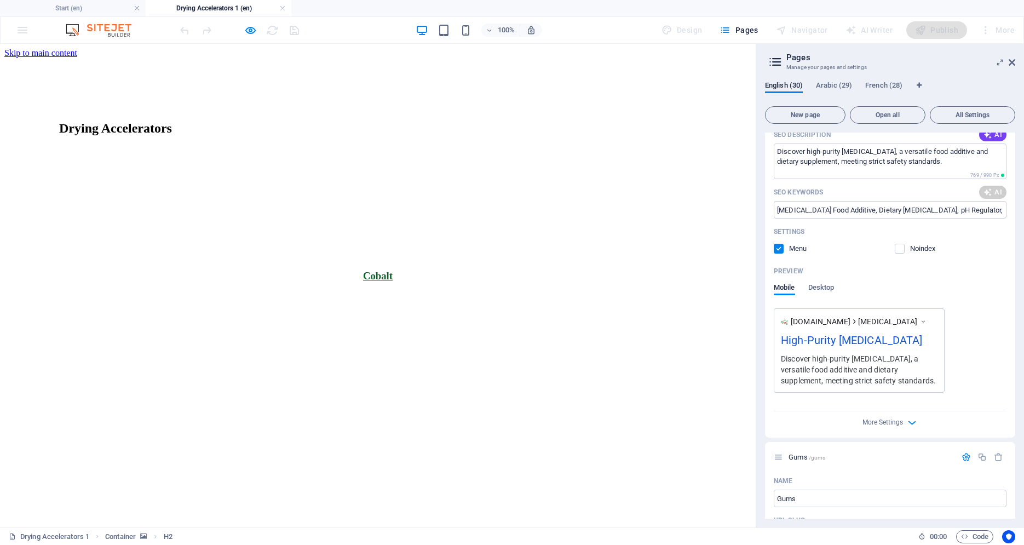
type textarea "Discover high-purity [MEDICAL_DATA], a versatile food additive and dietary supp…"
type input "[MEDICAL_DATA] food additive, dietary [MEDICAL_DATA], pH regulator, anti-caking…"
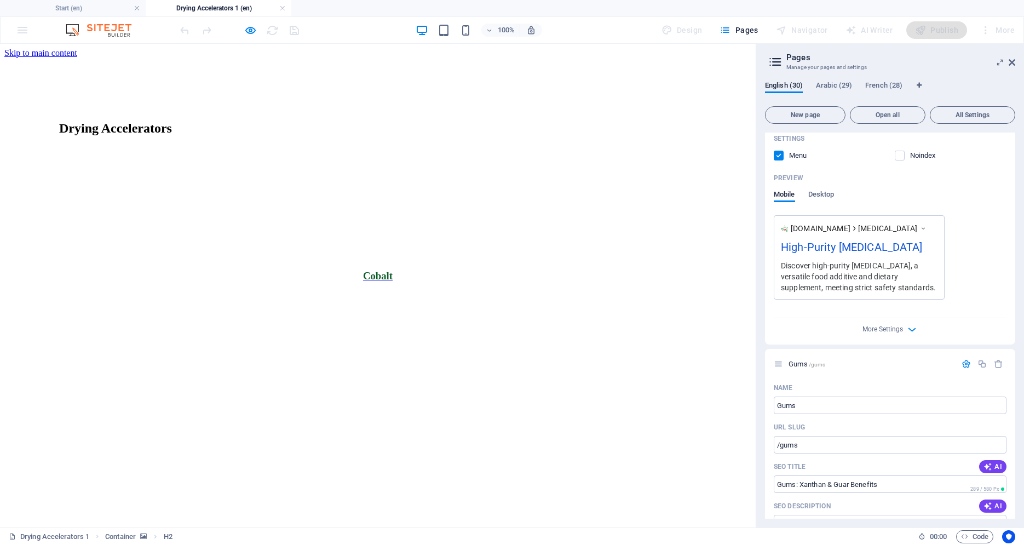
scroll to position [6796, 0]
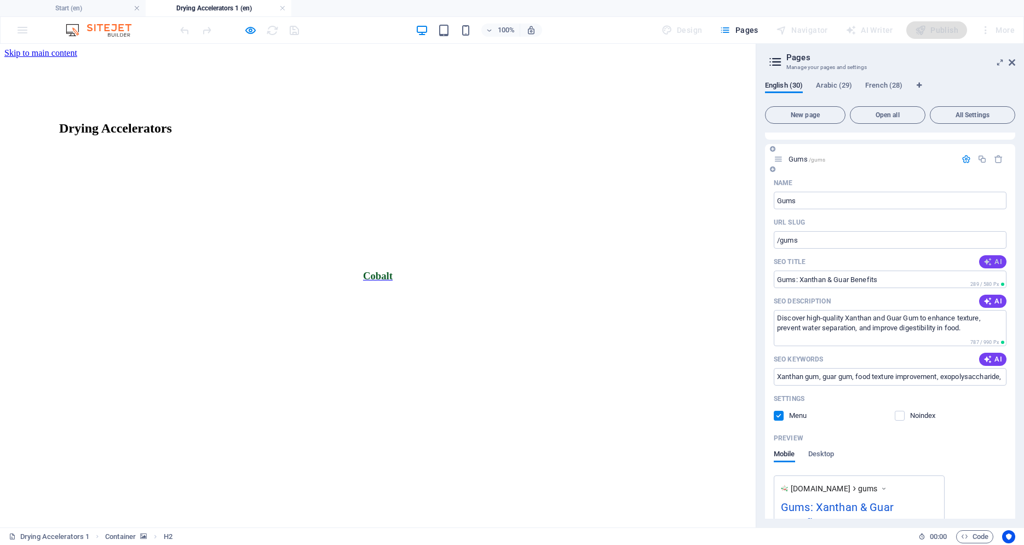
click at [982, 256] on icon "button" at bounding box center [987, 261] width 11 height 11
click at [985, 297] on span "AI" at bounding box center [993, 301] width 19 height 9
click at [988, 353] on button "AI" at bounding box center [992, 359] width 27 height 13
type input "Xanthan & Guar Gum Benefits"
type textarea "Discover the benefits of Xanthan and Guar Gums for improving texture and shelf …"
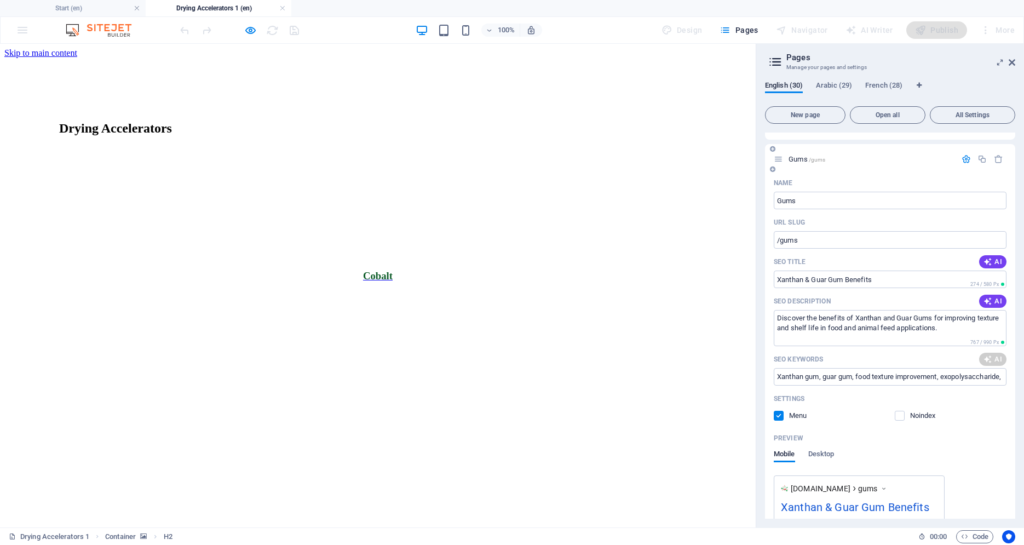
type input "Xanthan & Guar Gum Benefits"
type textarea "Discover the benefits of Xanthan and Guar Gums for improving texture and shelf …"
type input "xanthan gum, guar gum, texture improvement, food processing, animal feed binder…"
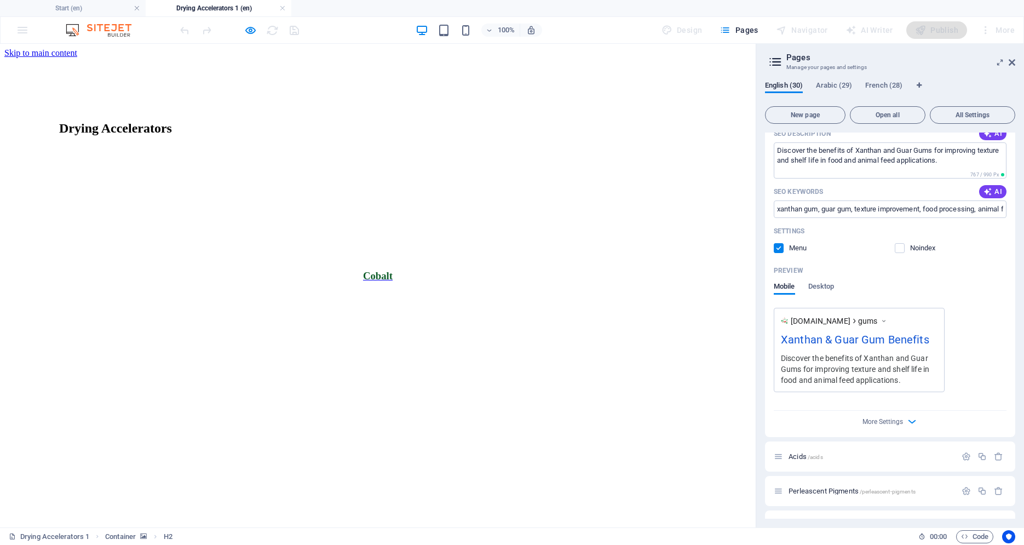
scroll to position [7168, 0]
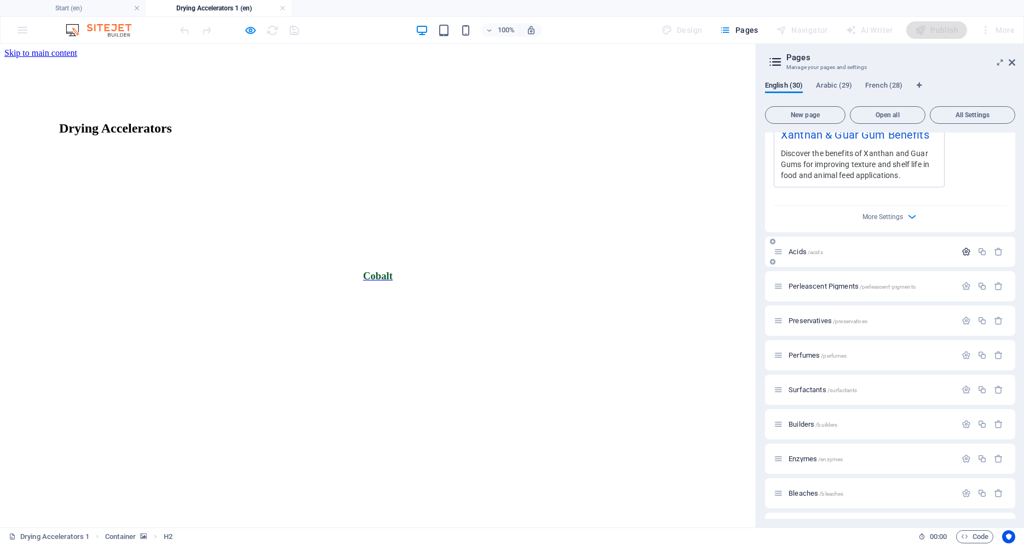
click at [962, 247] on icon "button" at bounding box center [966, 251] width 9 height 9
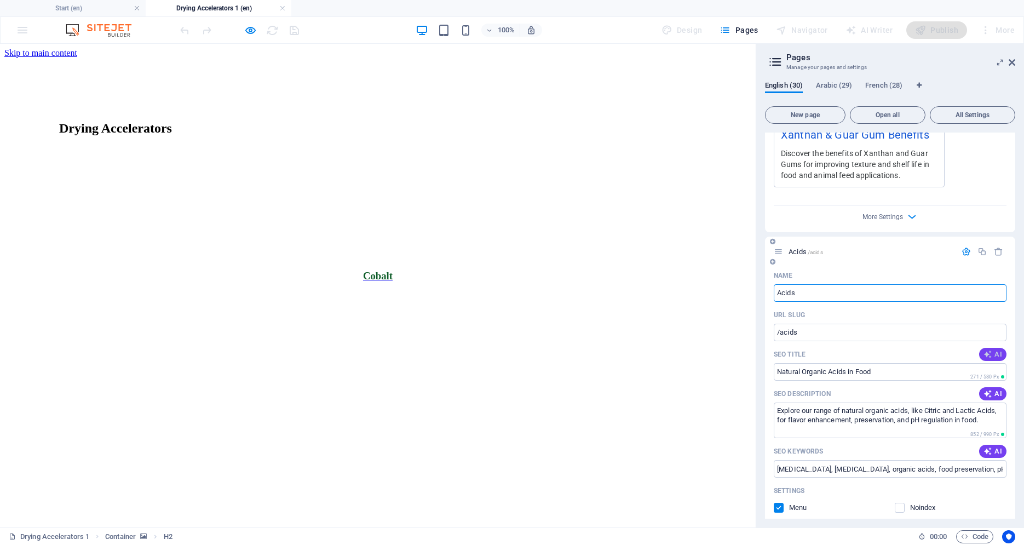
click at [984, 350] on icon "button" at bounding box center [988, 354] width 9 height 9
click at [984, 389] on icon "button" at bounding box center [988, 393] width 9 height 9
click at [984, 447] on icon "button" at bounding box center [988, 451] width 9 height 9
type input "Natural Acids in Food Industry"
type textarea "Discover Citric and Lactic Acids: natural pH regulators and preservatives enhan…"
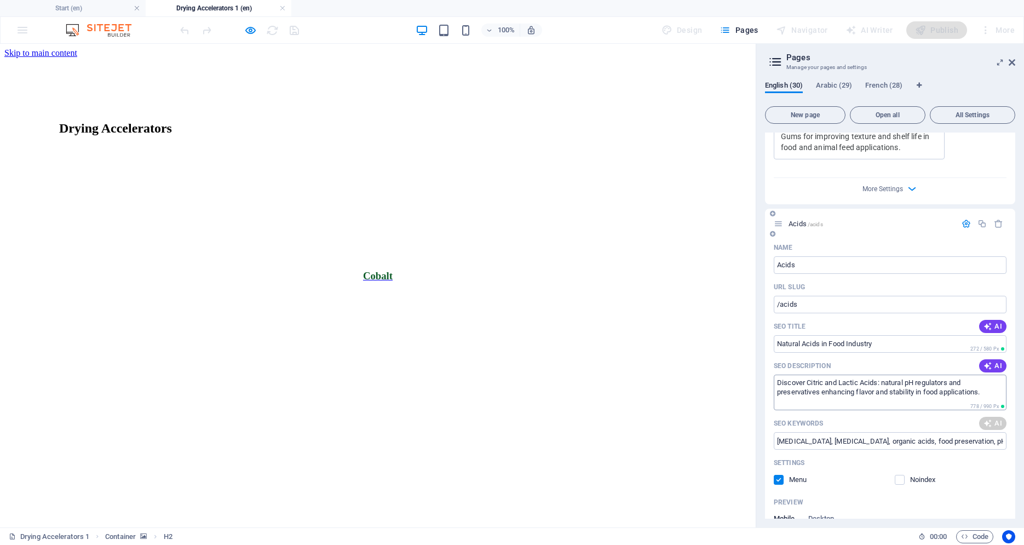
type input "Natural Acids in Food Industry"
type textarea "Discover Citric and Lactic Acids: natural pH regulators and preservatives enhan…"
type input "[MEDICAL_DATA], [MEDICAL_DATA], pH regulator, food preservative, flavor enhance…"
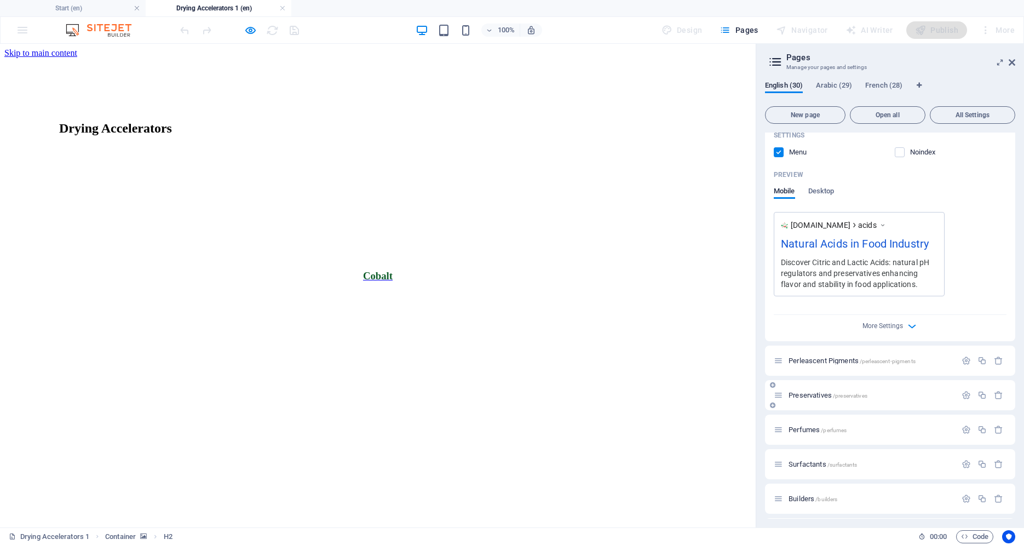
scroll to position [7541, 0]
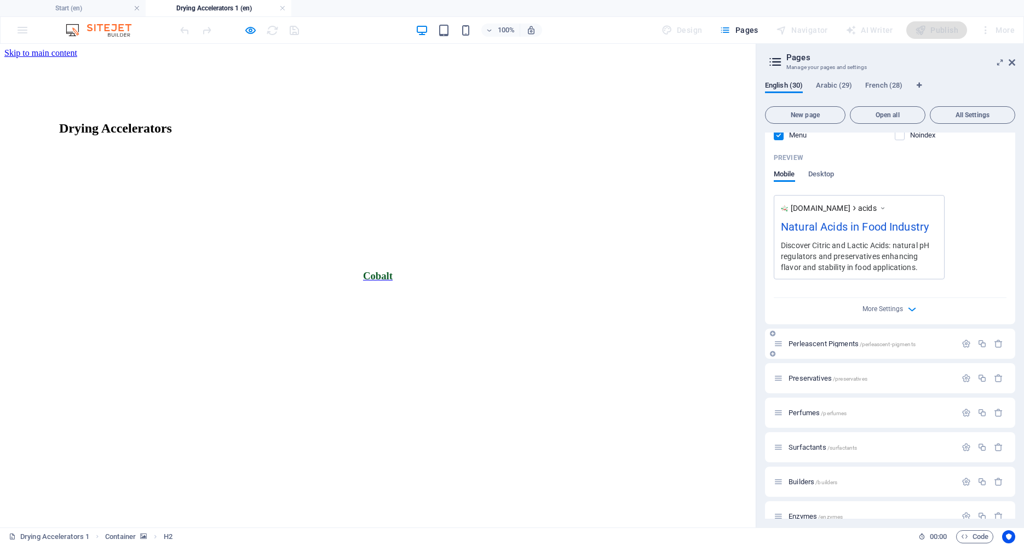
click at [958, 338] on div at bounding box center [982, 344] width 48 height 12
click at [963, 339] on icon "button" at bounding box center [966, 343] width 9 height 9
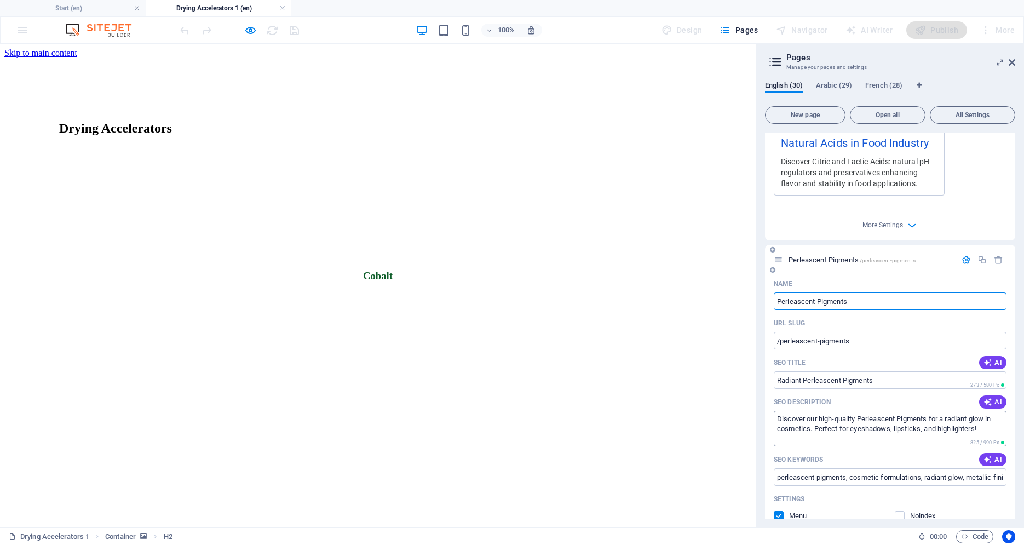
scroll to position [7718, 0]
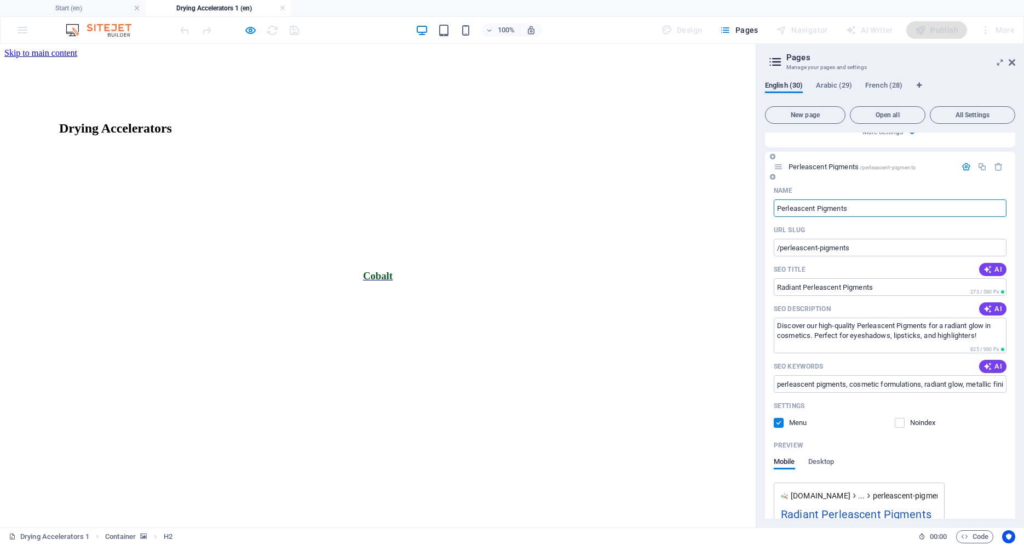
click at [984, 265] on icon "button" at bounding box center [988, 269] width 9 height 9
click at [984, 304] on icon "button" at bounding box center [988, 308] width 9 height 9
click at [988, 362] on span "AI" at bounding box center [993, 366] width 19 height 9
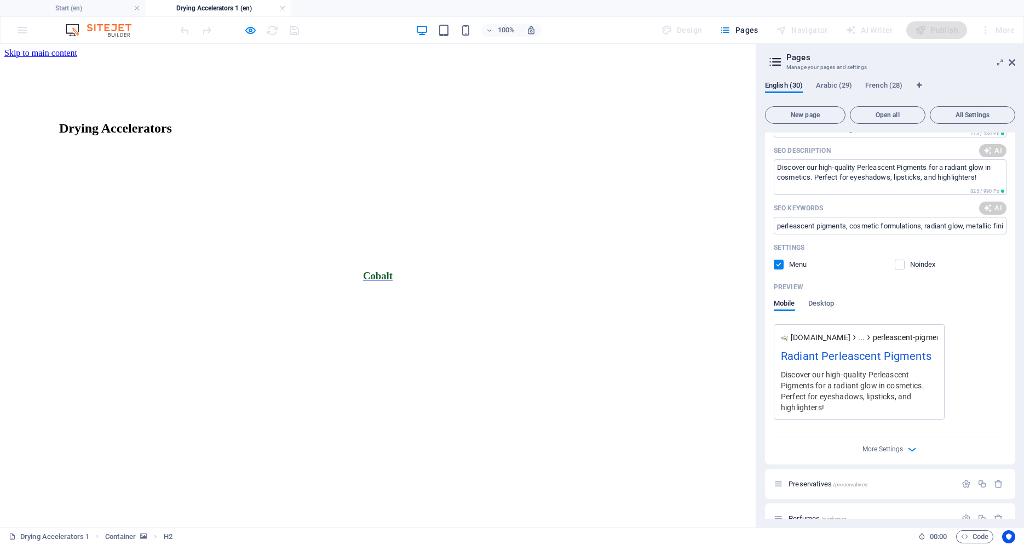
scroll to position [8081, 0]
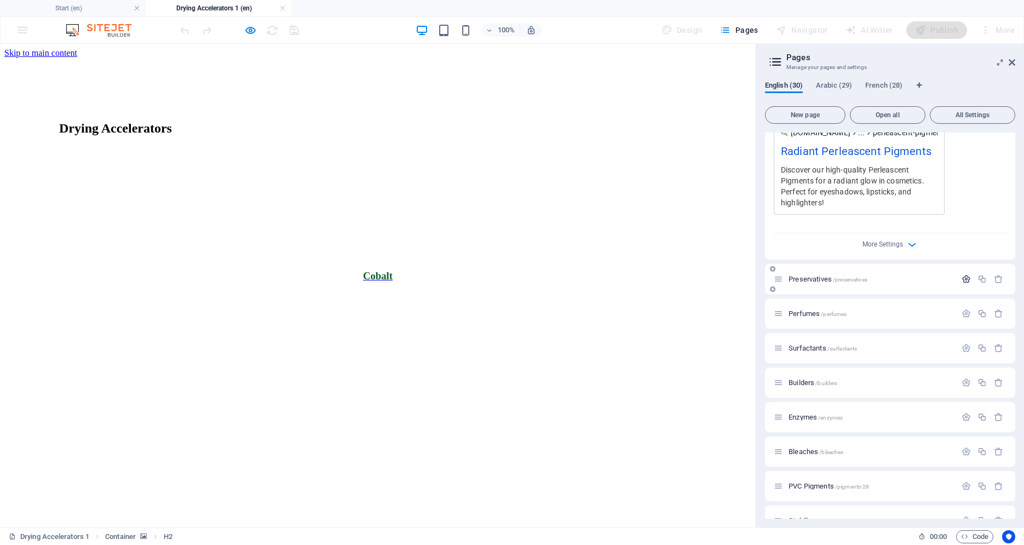
type input "perleascent pigments, cosmetic formulations, luminous reflections, mineral-base…"
click at [962, 274] on icon "button" at bounding box center [966, 278] width 9 height 9
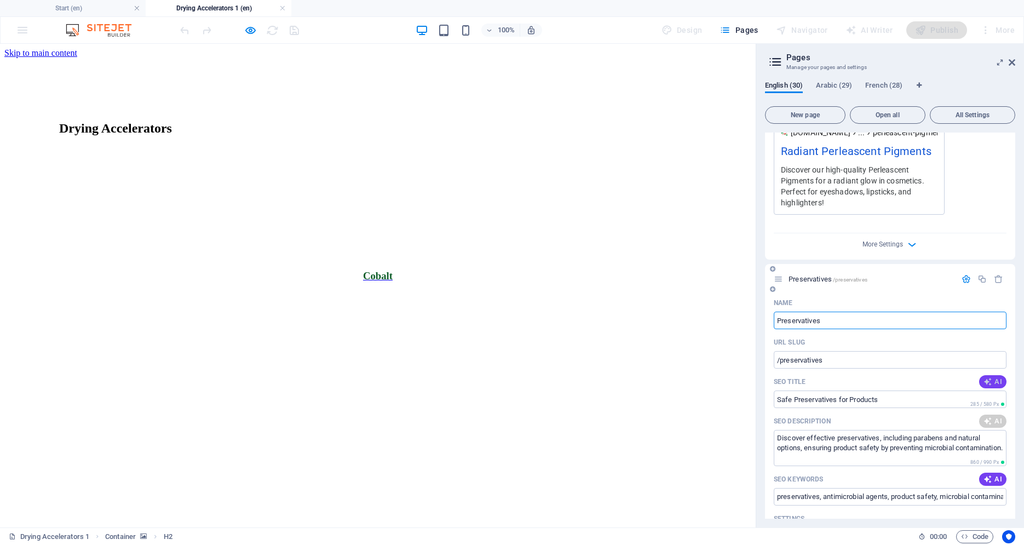
click at [984, 377] on icon "button" at bounding box center [988, 381] width 9 height 9
type textarea "Discover high-quality Perleascent Pigments for a radiant glow in cosmetics, enh…"
type input "perleascent pigments, cosmetic formulations, luminous reflections, mineral-base…"
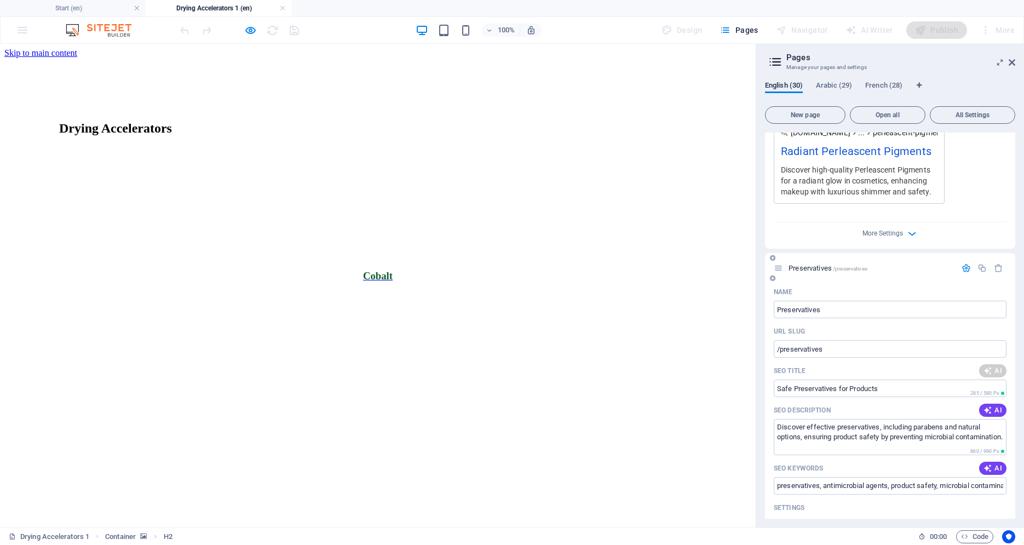
type input "Safe Antimicrobial Preservatives"
click at [988, 366] on span "AI" at bounding box center [993, 370] width 19 height 9
click at [989, 406] on span "AI" at bounding box center [993, 410] width 19 height 9
click at [985, 464] on span "AI" at bounding box center [993, 468] width 19 height 9
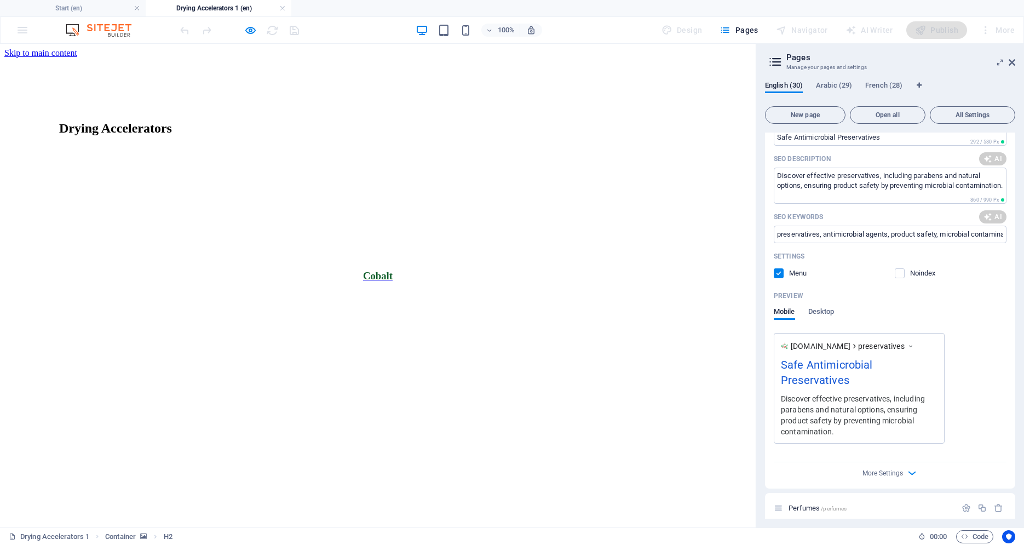
type input "preservatives, antimicrobial agents, product safety, microbial contamination, n…"
type textarea "Explore our safe and effective preservatives, including parabens and natural al…"
type input "preservatives, antimicrobial agents, product safety, microbial contamination, n…"
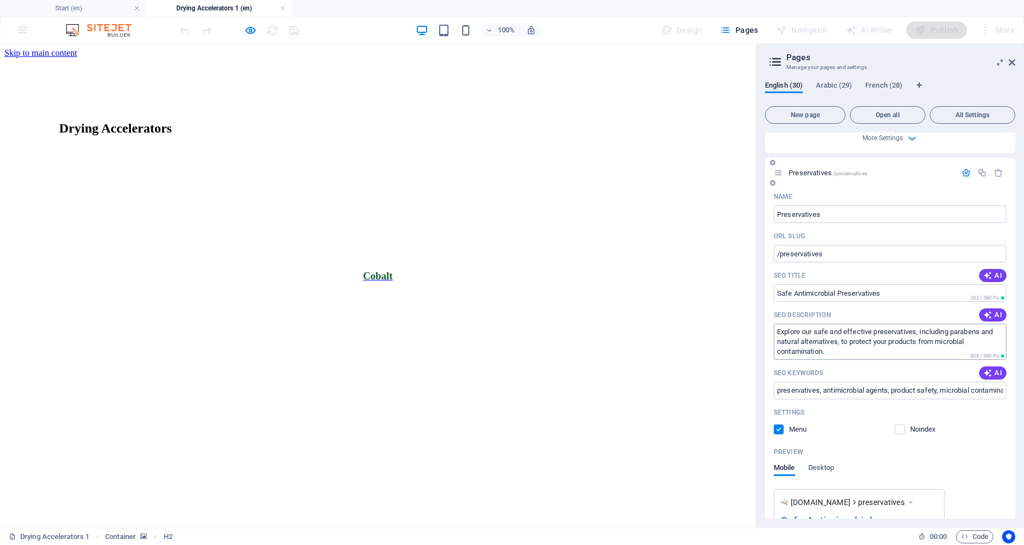
scroll to position [8174, 0]
click at [982, 272] on icon "button" at bounding box center [988, 278] width 13 height 13
click at [985, 313] on span "AI" at bounding box center [993, 317] width 19 height 9
click at [987, 369] on button "AI" at bounding box center [992, 375] width 27 height 13
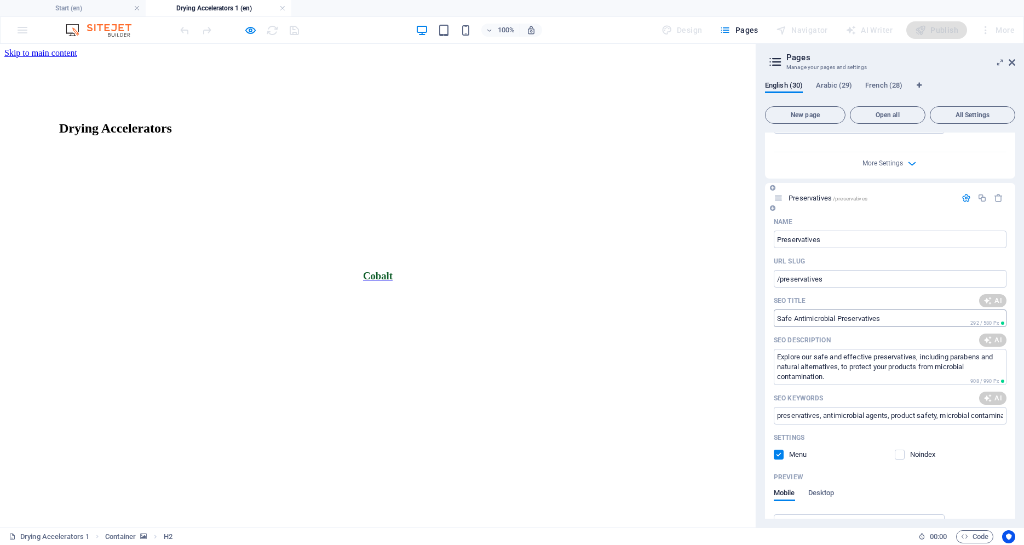
scroll to position [8146, 0]
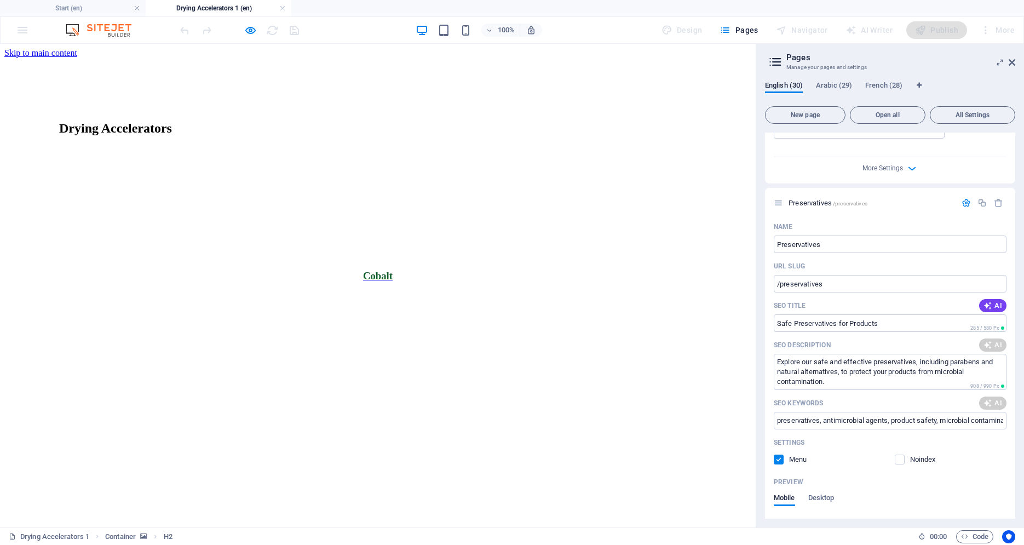
type input "Safe Preservatives for Products"
type textarea "Discover effective preservatives that ensure product safety by preventing micro…"
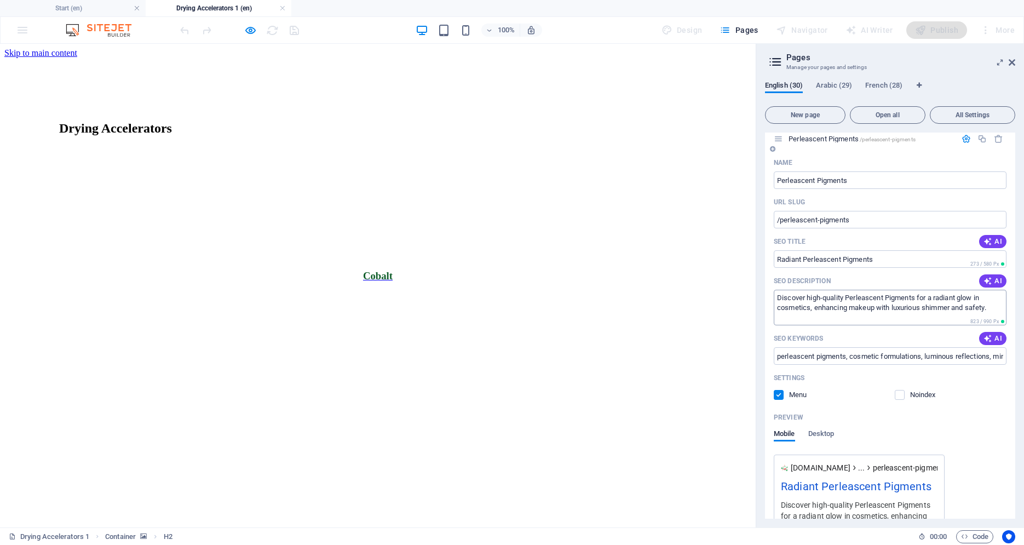
type input "Safe Preservatives for Products"
type textarea "Discover effective preservatives that ensure product safety by preventing micro…"
type input "preservatives, antimicrobial agents, product safety, microbial contamination, n…"
click at [996, 235] on button "AI" at bounding box center [992, 241] width 27 height 13
click at [992, 277] on span "AI" at bounding box center [993, 281] width 19 height 9
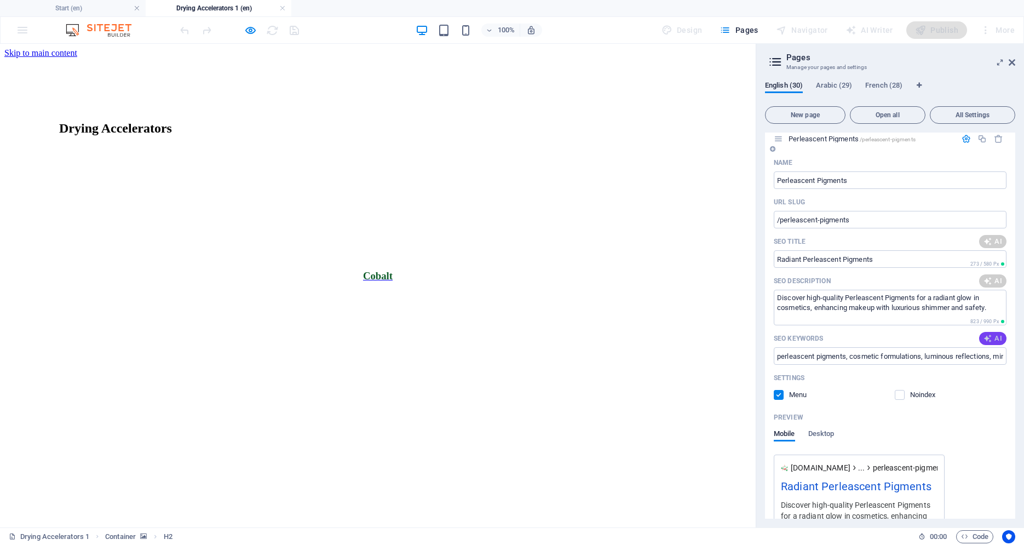
click at [982, 332] on icon "button" at bounding box center [988, 338] width 13 height 13
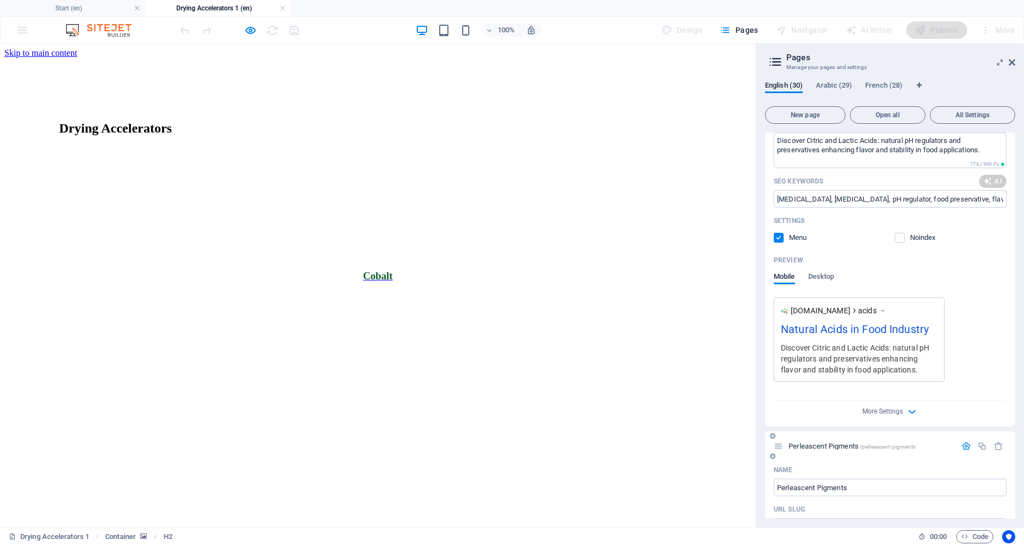
scroll to position [7233, 0]
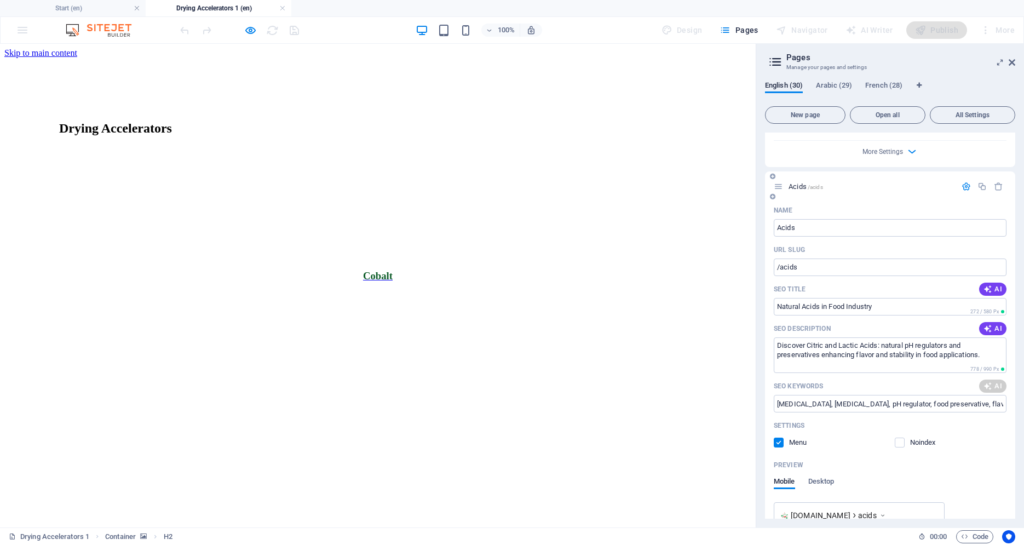
type textarea "Discover high-quality perleascent pigments for cosmetics, offering radiant shim…"
type input "perleascent pigments, light-reflective particles, cosmetic formulations, radian…"
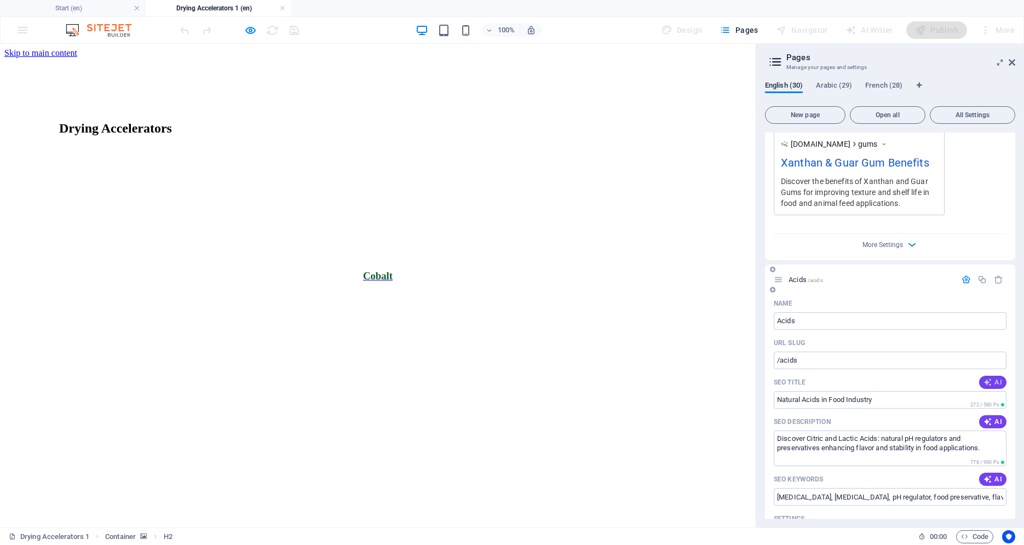
click at [986, 378] on span "AI" at bounding box center [993, 382] width 19 height 9
click at [987, 417] on span "AI" at bounding box center [993, 421] width 19 height 9
click at [985, 475] on span "AI" at bounding box center [993, 479] width 19 height 9
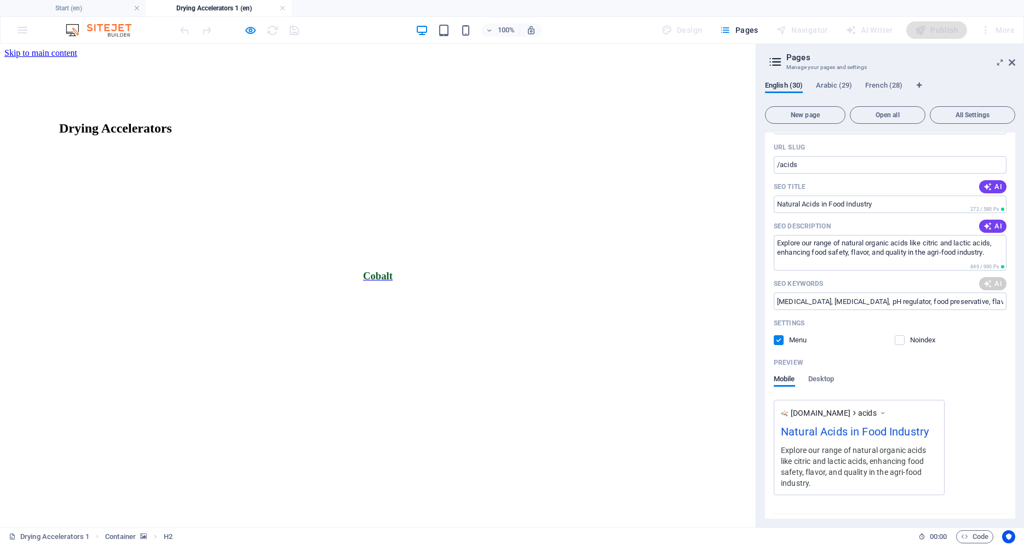
scroll to position [7680, 0]
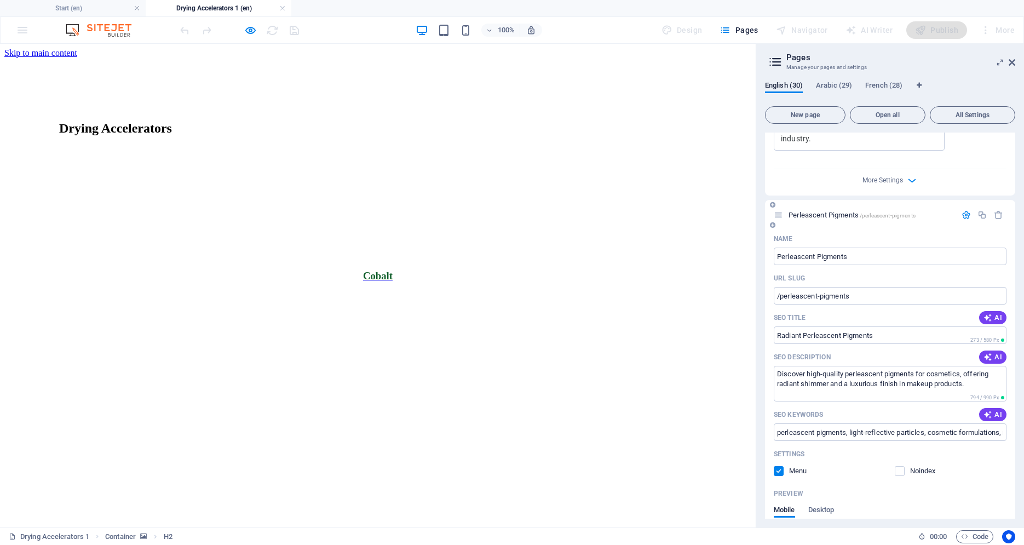
type textarea "Explore our range of natural organic acids like citric and lactic acids, enhanc…"
type input "[MEDICAL_DATA], [MEDICAL_DATA], organic acids, food preservative, pH regulator,…"
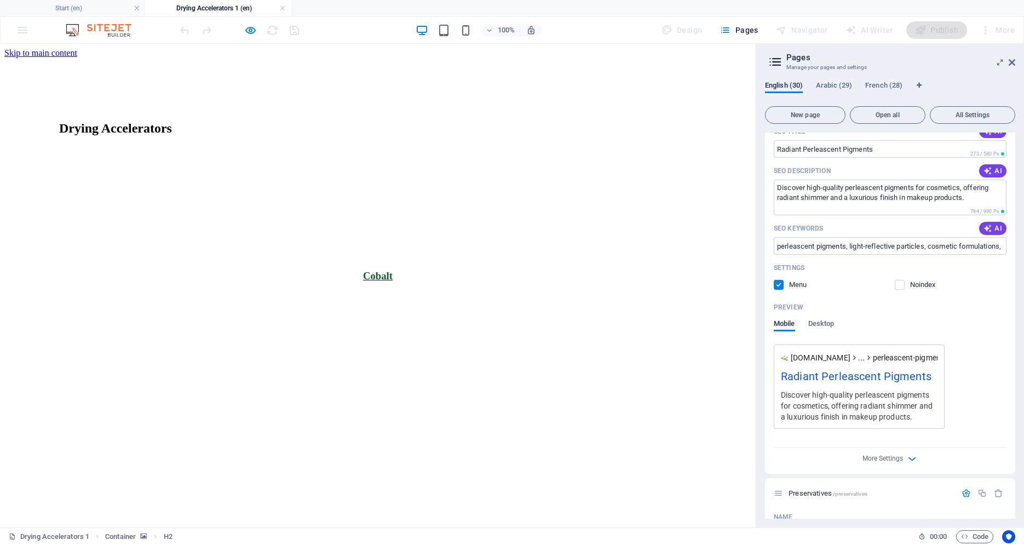
scroll to position [7652, 0]
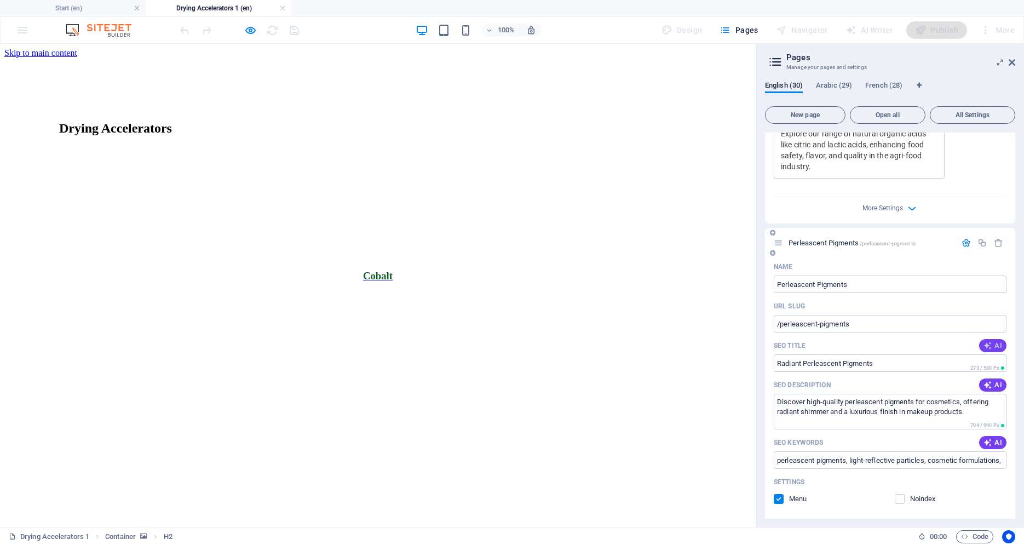
drag, startPoint x: 991, startPoint y: 343, endPoint x: 988, endPoint y: 338, distance: 5.6
click at [991, 343] on div "SEO Title AI" at bounding box center [890, 346] width 233 height 18
click at [988, 341] on span "AI" at bounding box center [993, 345] width 19 height 9
click at [985, 381] on span "AI" at bounding box center [993, 385] width 19 height 9
click at [987, 438] on span "AI" at bounding box center [993, 442] width 19 height 9
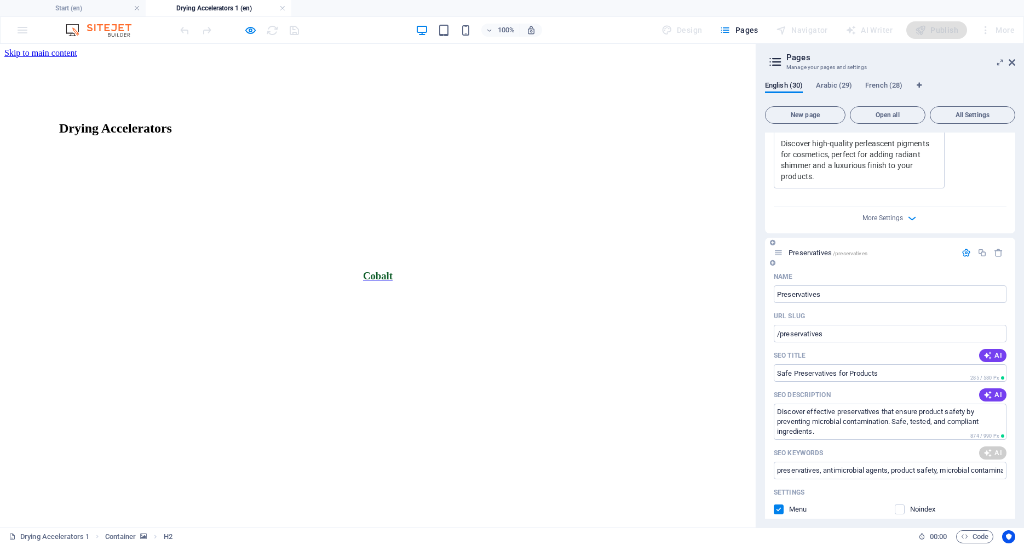
type textarea "Discover high-quality perleascent pigments for cosmetics, perfect for adding ra…"
type input "perleascent pigments, light-reflective particles, radiant glow cosmetics, multi…"
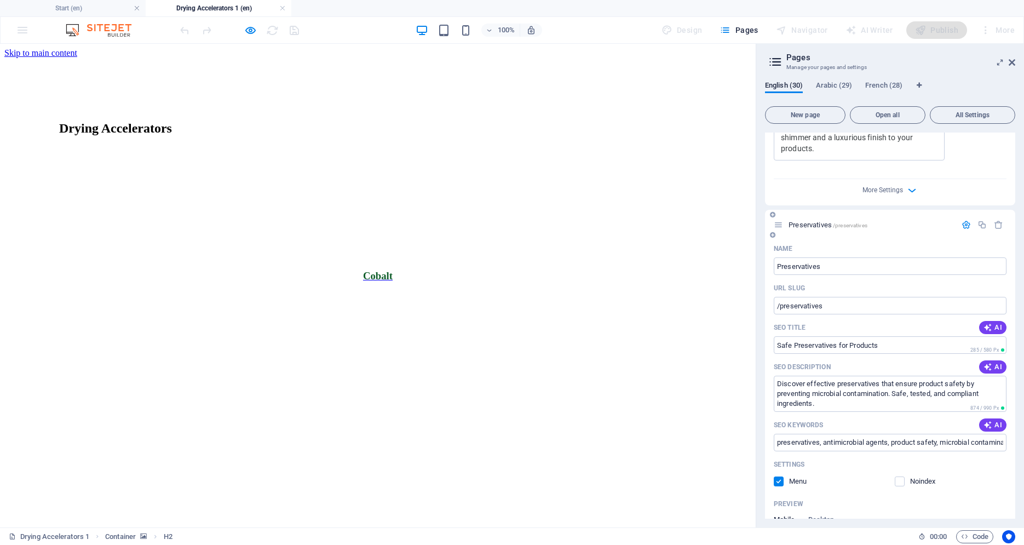
click at [1000, 308] on div "Name Preservatives ​ URL SLUG /preservatives ​ SEO Title AI Safe Preservatives …" at bounding box center [890, 468] width 250 height 456
drag, startPoint x: 994, startPoint y: 315, endPoint x: 997, endPoint y: 346, distance: 30.8
click at [993, 321] on button "AI" at bounding box center [992, 327] width 27 height 13
click at [985, 363] on span "AI" at bounding box center [993, 367] width 19 height 9
click at [986, 421] on span "AI" at bounding box center [993, 425] width 19 height 9
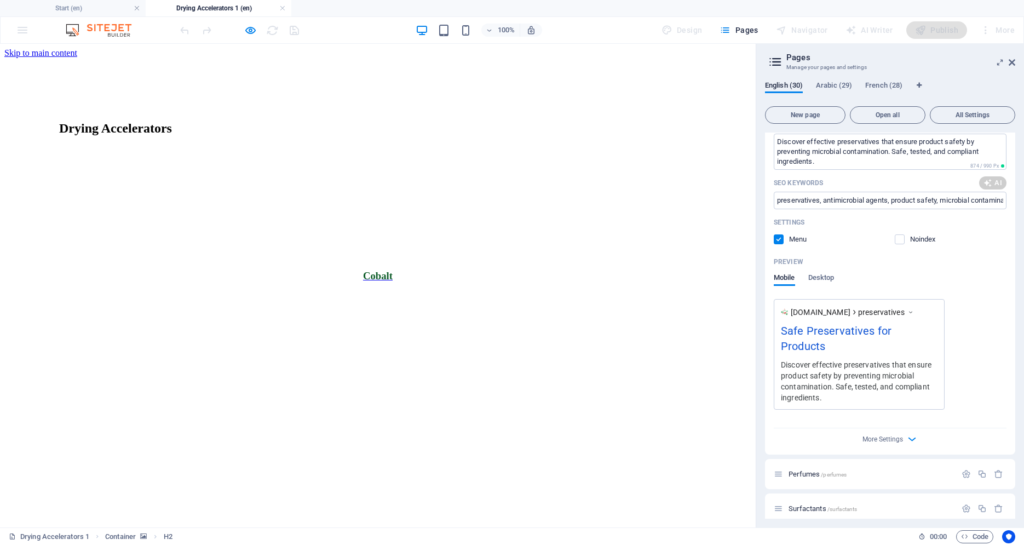
scroll to position [8574, 0]
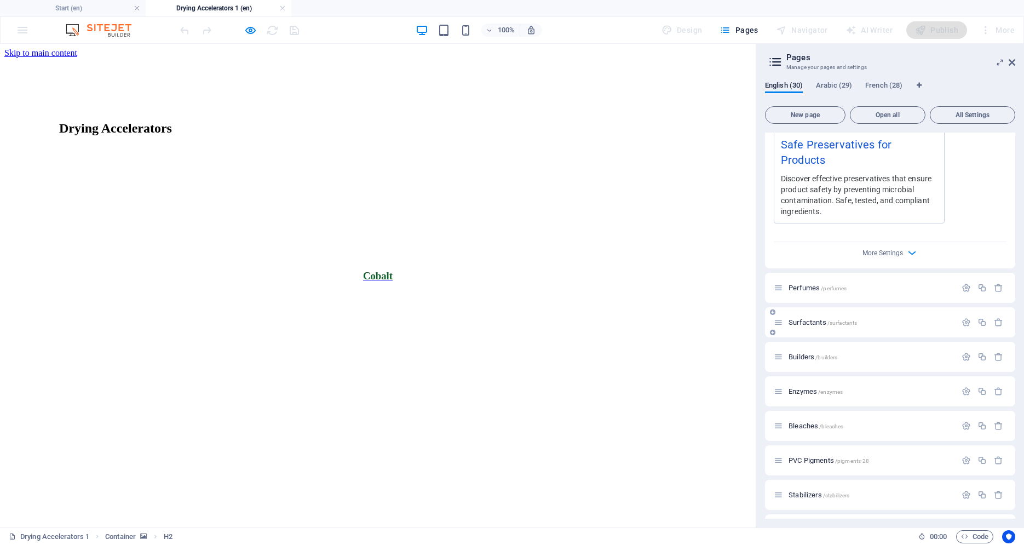
type textarea "Explore our range of safe, effective preservatives like parabens and natural op…"
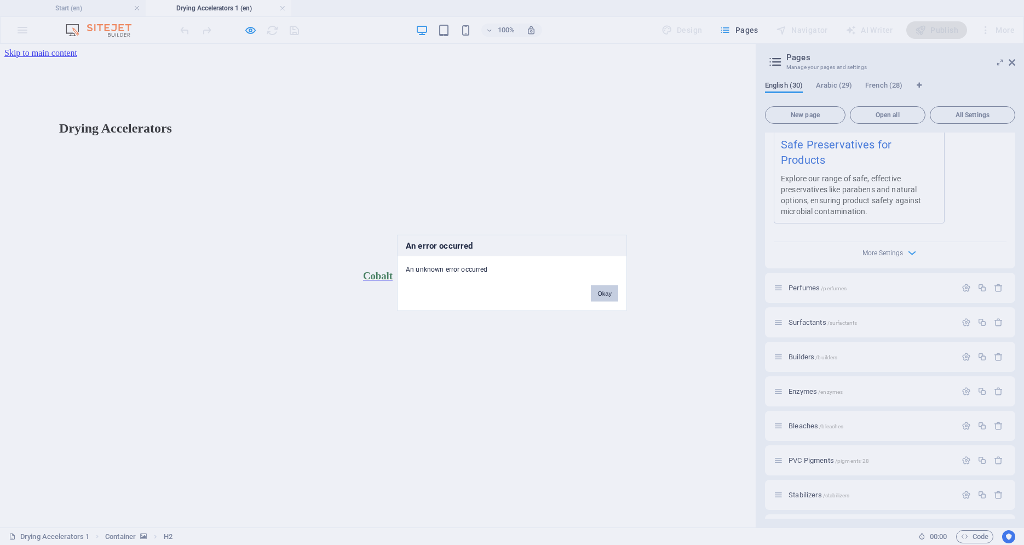
drag, startPoint x: 601, startPoint y: 294, endPoint x: 681, endPoint y: 254, distance: 89.6
click at [601, 294] on button "Okay" at bounding box center [604, 293] width 27 height 16
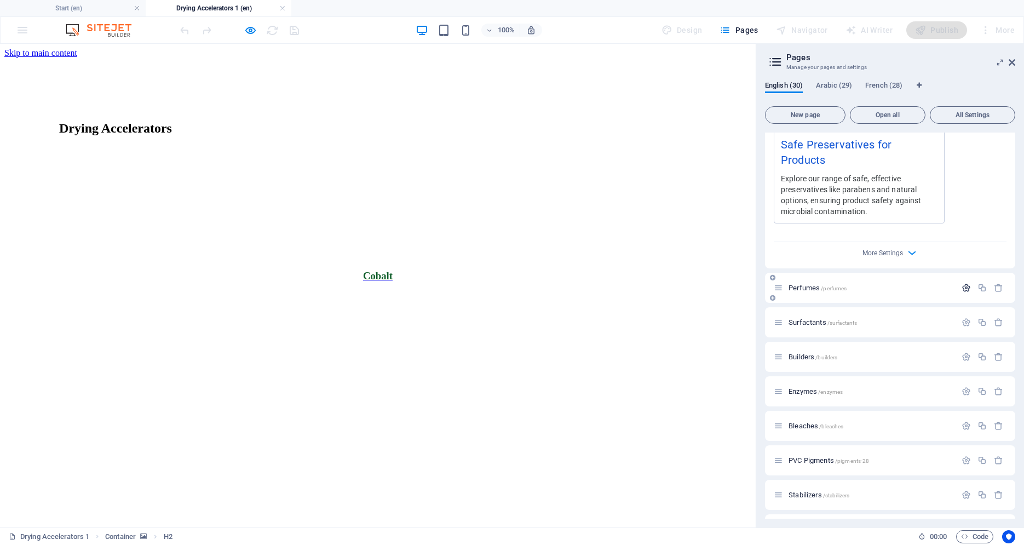
click at [962, 283] on icon "button" at bounding box center [966, 287] width 9 height 9
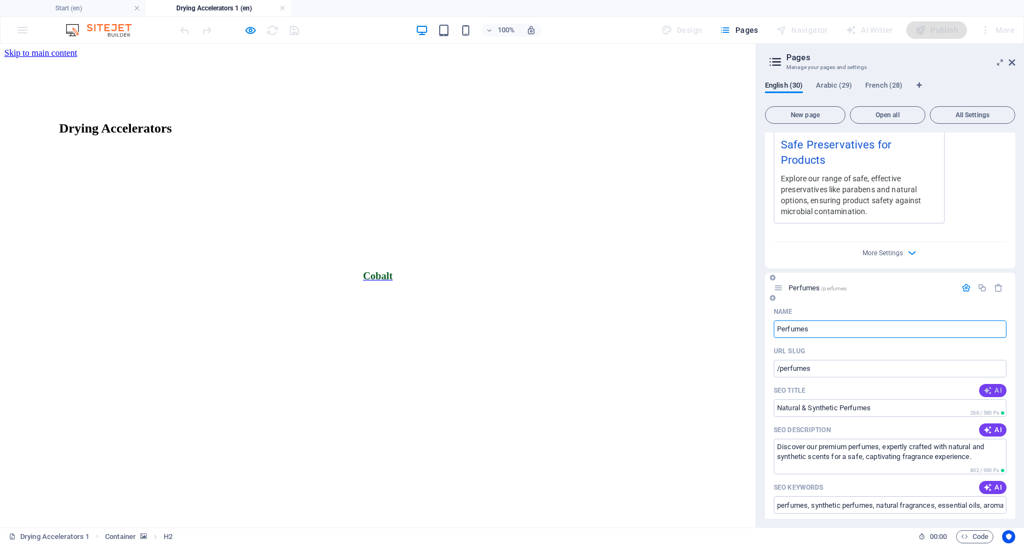
click at [987, 386] on span "AI" at bounding box center [993, 390] width 19 height 9
click at [988, 425] on span "AI" at bounding box center [993, 429] width 19 height 9
click at [982, 481] on button "AI" at bounding box center [992, 487] width 27 height 13
type input "Natural vs. Synthetic Perfumes"
type textarea "Discover our exquisite range of synthetic and natural perfumes, expertly crafte…"
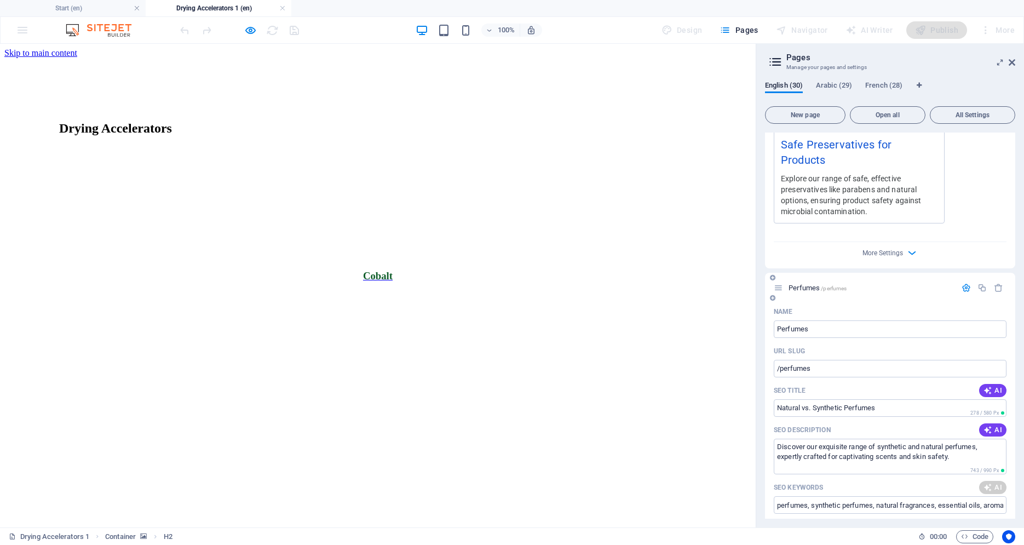
type input "Natural vs. Synthetic Perfumes"
type textarea "Discover our exquisite range of synthetic and natural perfumes, expertly crafte…"
type input "synthetic perfumes, natural perfumes, aromatic compounds, essential oils, fragr…"
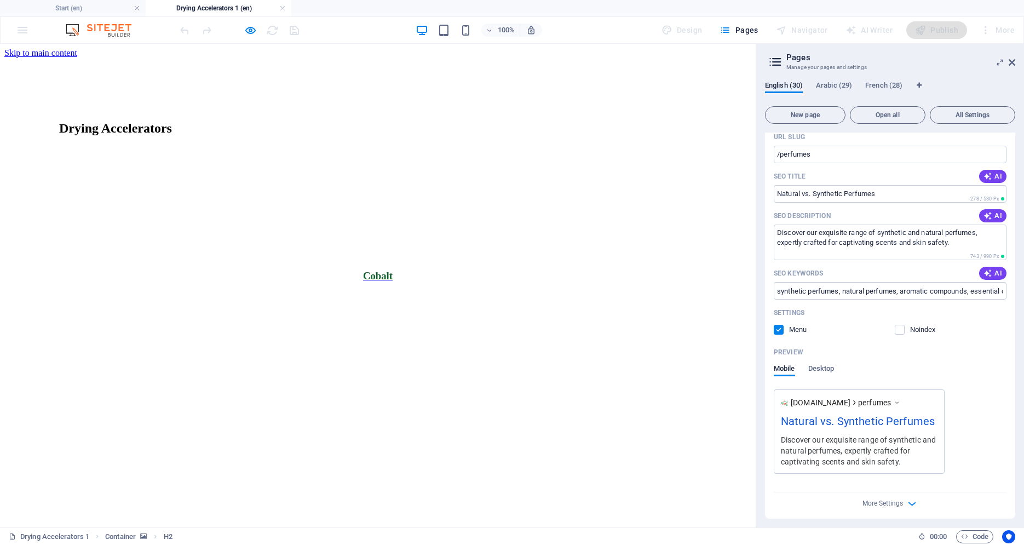
scroll to position [9043, 0]
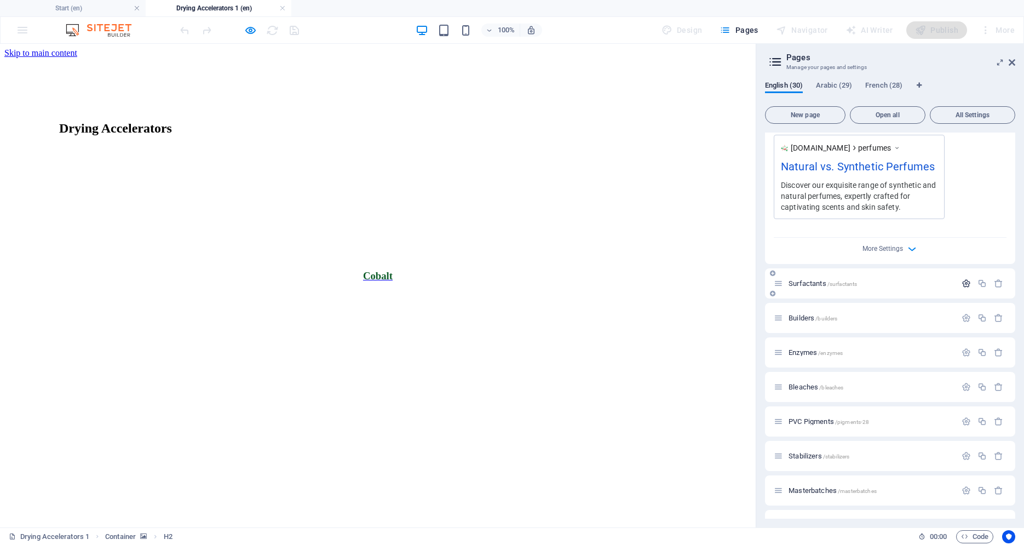
click at [962, 279] on icon "button" at bounding box center [966, 283] width 9 height 9
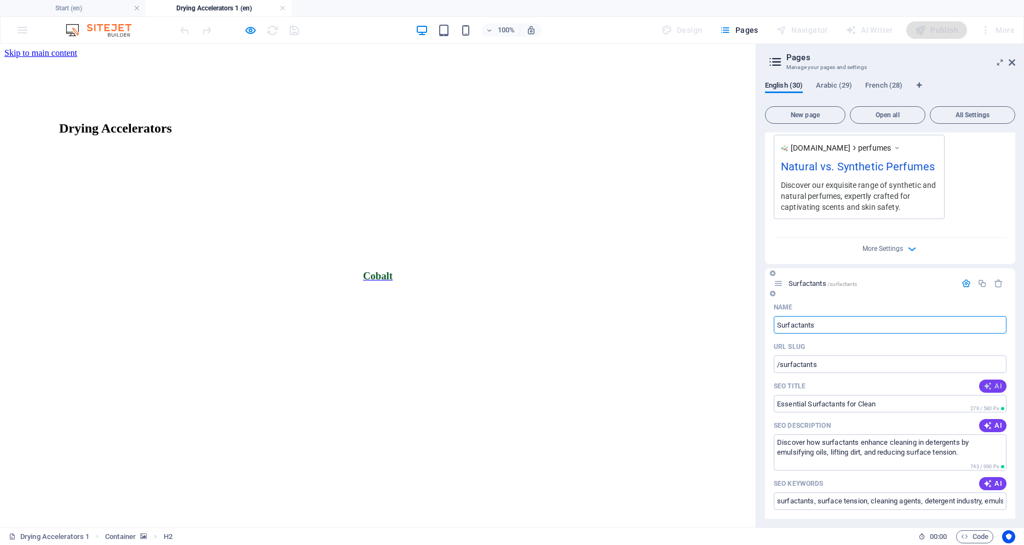
click at [987, 382] on span "AI" at bounding box center [993, 386] width 19 height 9
click at [982, 419] on button "AI" at bounding box center [992, 425] width 27 height 13
click at [988, 479] on span "AI" at bounding box center [993, 483] width 19 height 9
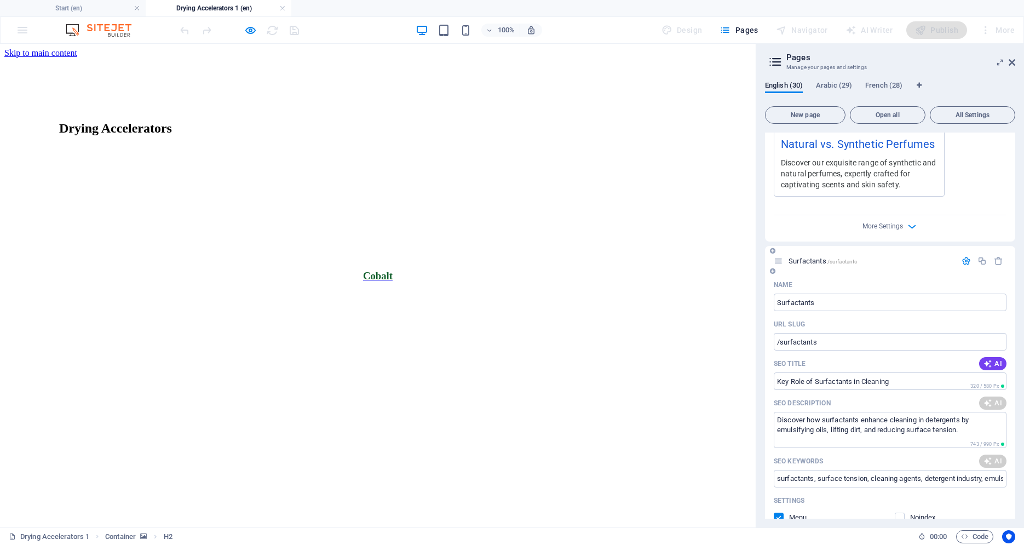
type input "Key Role of Surfactants in Cleaning"
type textarea "Discover how surfactants enhance cleaning in detergents by emulsifying oils, li…"
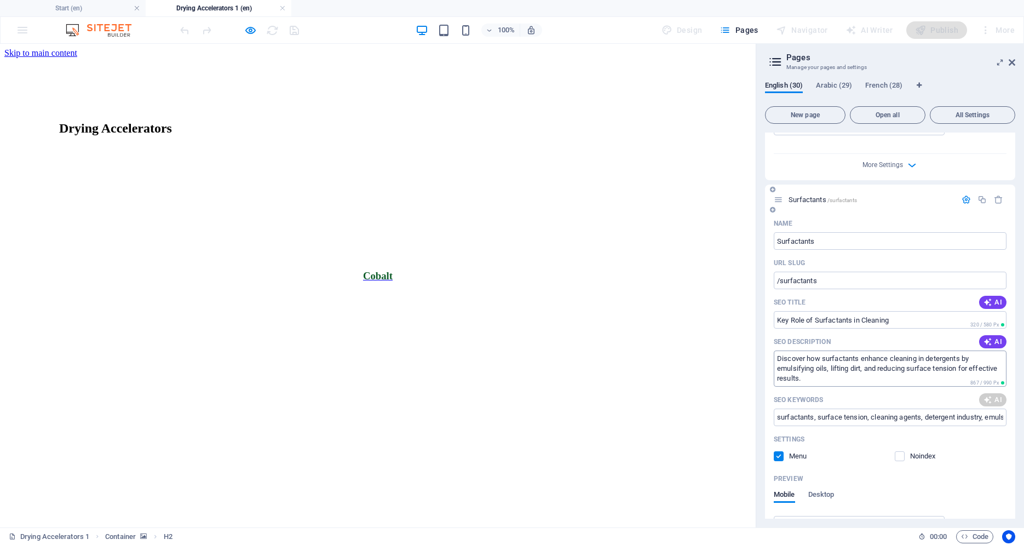
type input "Key Role of Surfactants in Cleaning"
type textarea "Discover how surfactants enhance cleaning in detergents by emulsifying oils, li…"
type input "surfactants, surface tension, detergent industry, emulsifying oils, cleaning ag…"
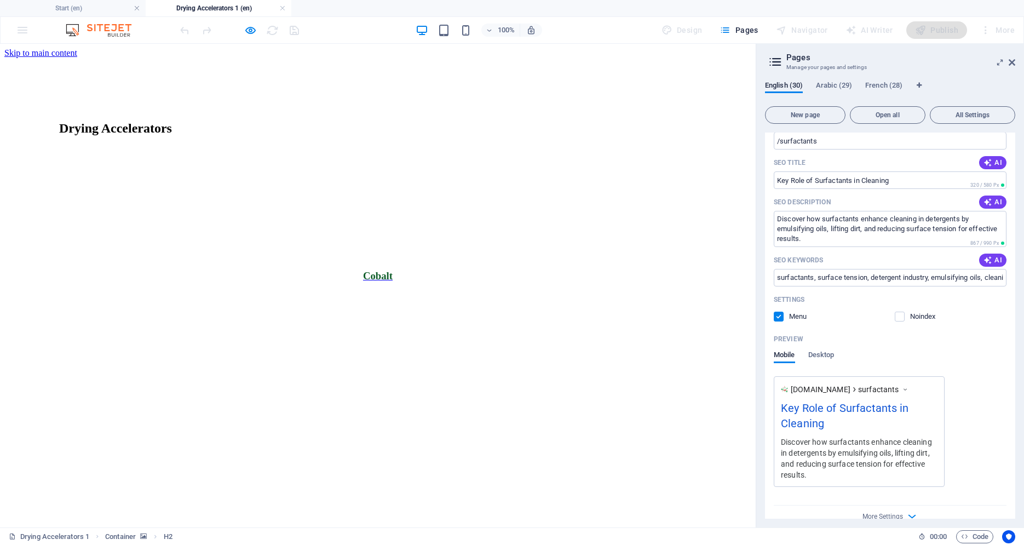
scroll to position [9499, 0]
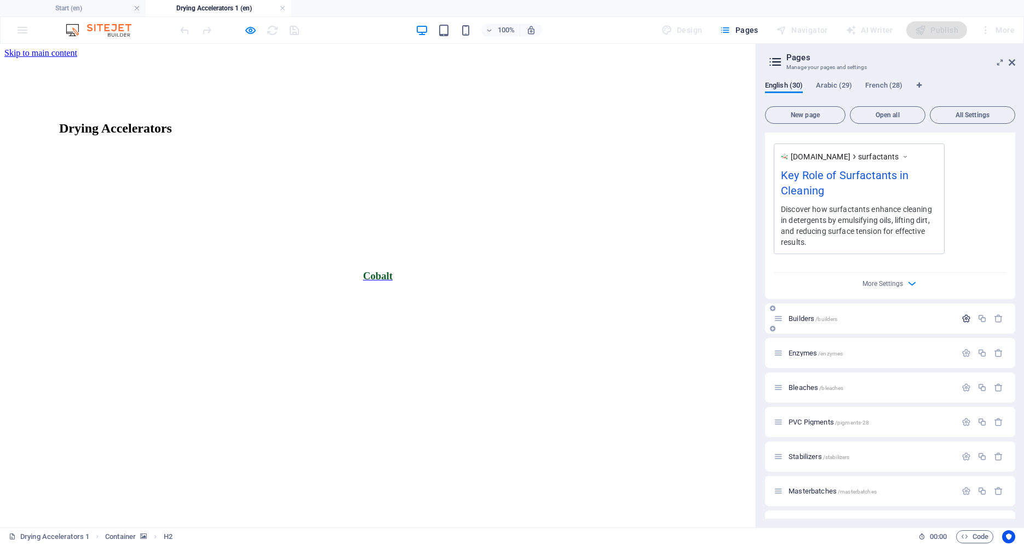
click at [962, 314] on icon "button" at bounding box center [966, 318] width 9 height 9
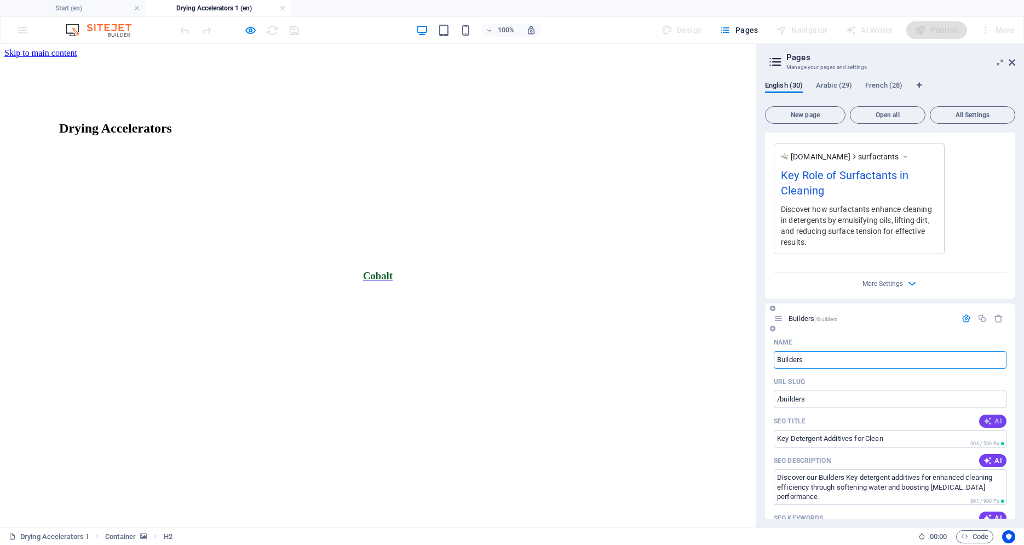
click at [987, 417] on span "AI" at bounding box center [993, 421] width 19 height 9
click at [985, 452] on div "SEO Description AI" at bounding box center [890, 461] width 233 height 18
click at [985, 456] on span "AI" at bounding box center [993, 460] width 19 height 9
click at [988, 514] on span "AI" at bounding box center [993, 518] width 19 height 9
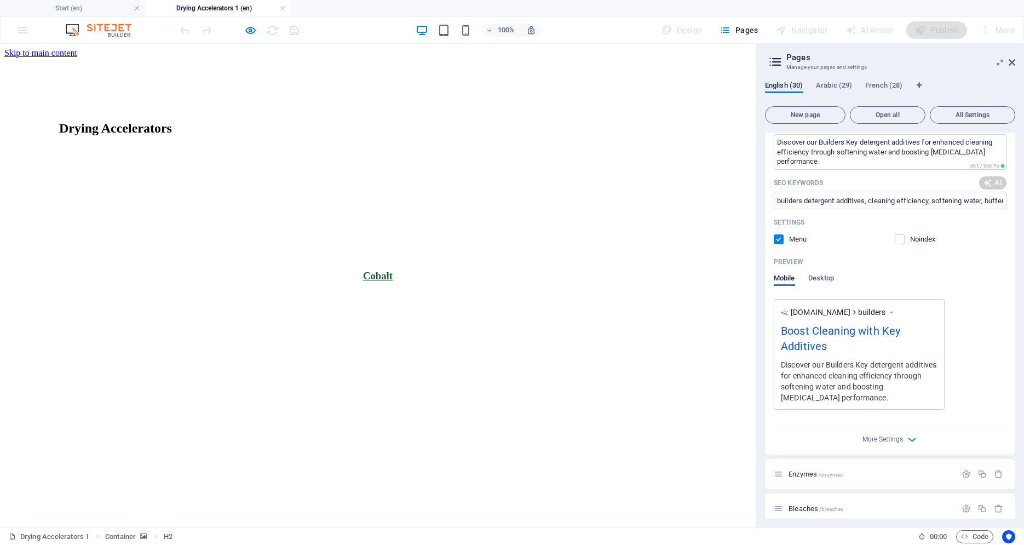
type input "Boost Cleaning with Key Additives"
type textarea "Discover Builders Key detergent additives that enhance cleaning by softening wa…"
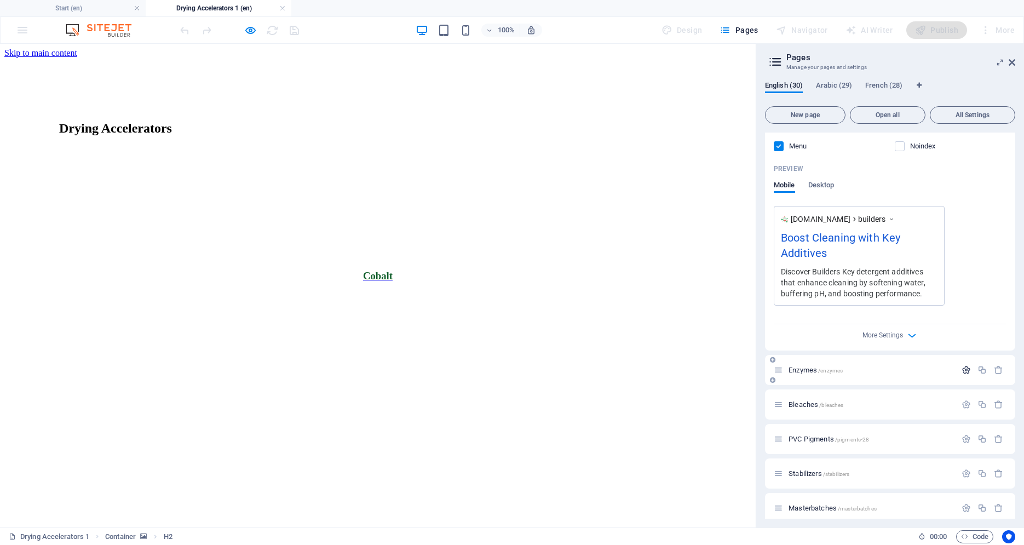
click at [962, 365] on icon "button" at bounding box center [966, 369] width 9 height 9
type input "Boost Cleaning with Key Additives"
type textarea "Discover Builders Key detergent additives that enhance cleaning by softening wa…"
type input "detergent additives, cleaning efficiency, water softening, pH buffering, soil d…"
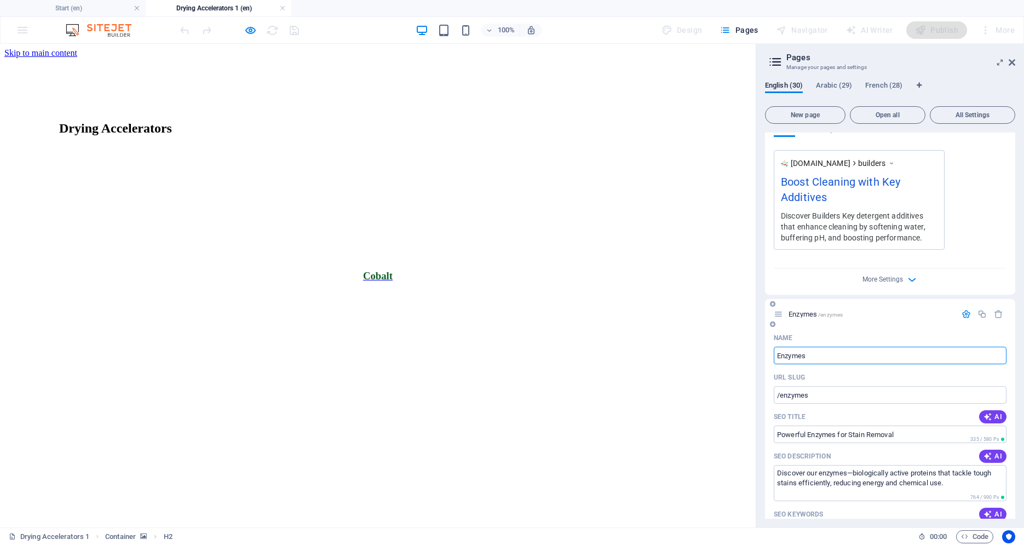
scroll to position [10076, 0]
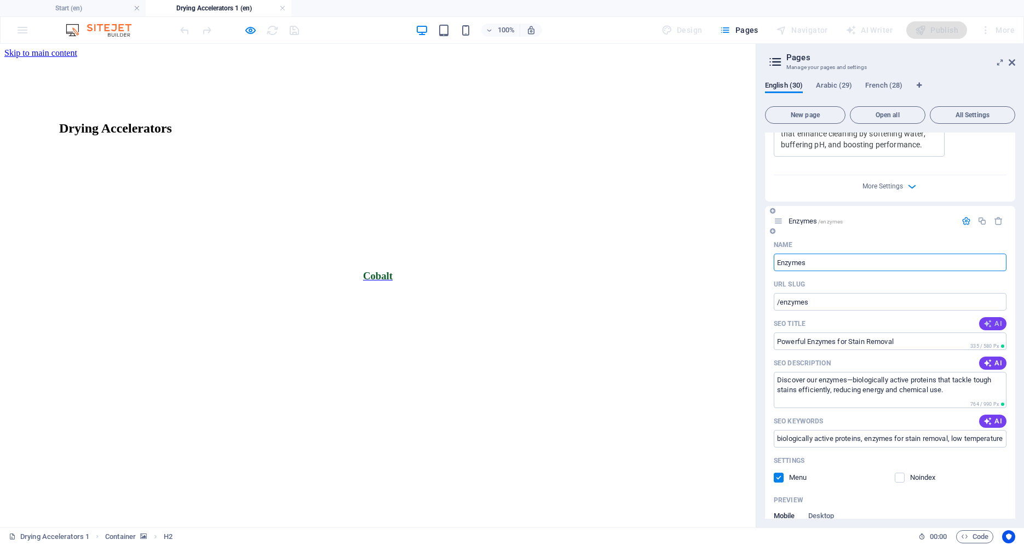
click at [984, 319] on icon "button" at bounding box center [988, 323] width 9 height 9
click at [984, 359] on icon "button" at bounding box center [988, 363] width 9 height 9
click at [987, 417] on span "AI" at bounding box center [993, 421] width 19 height 9
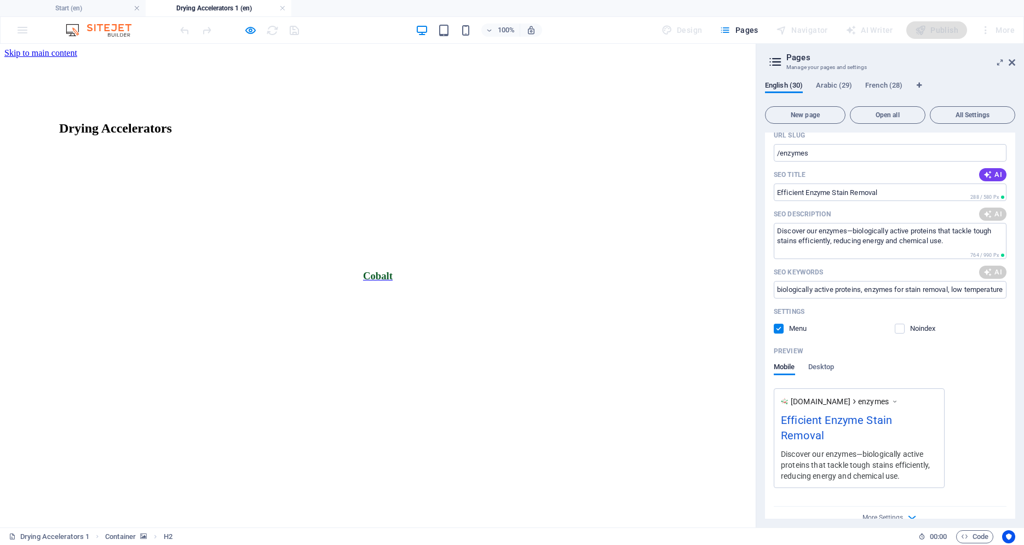
type input "Efficient Enzyme Stain Removal"
type textarea "Discover how our enzymes effectively tackle tough stains at low temperatures, b…"
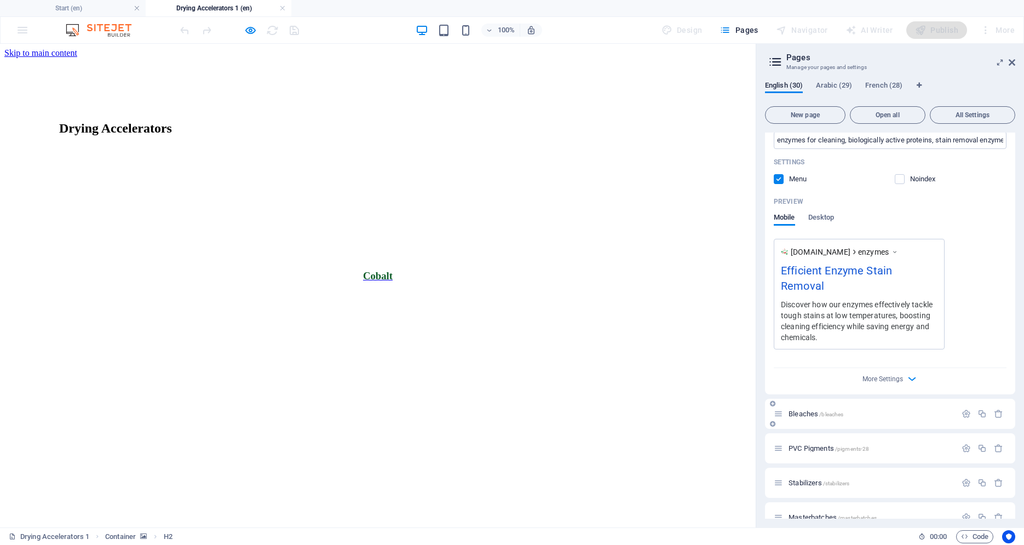
type input "Efficient Enzyme Stain Removal"
type textarea "Discover how our enzymes effectively tackle tough stains at low temperatures, b…"
type input "enzymes for cleaning, biologically active proteins, stain removal enzymes, low …"
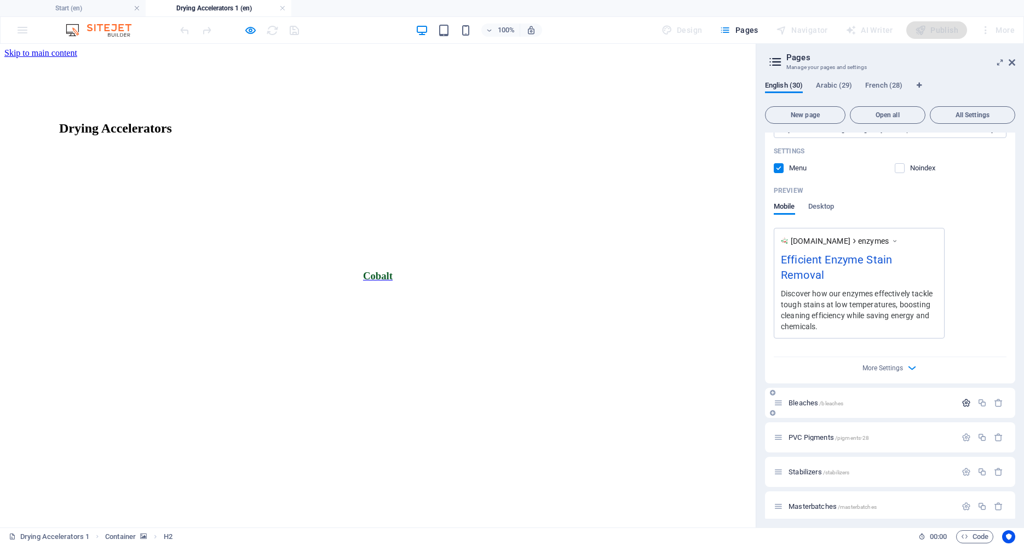
click at [962, 398] on icon "button" at bounding box center [966, 402] width 9 height 9
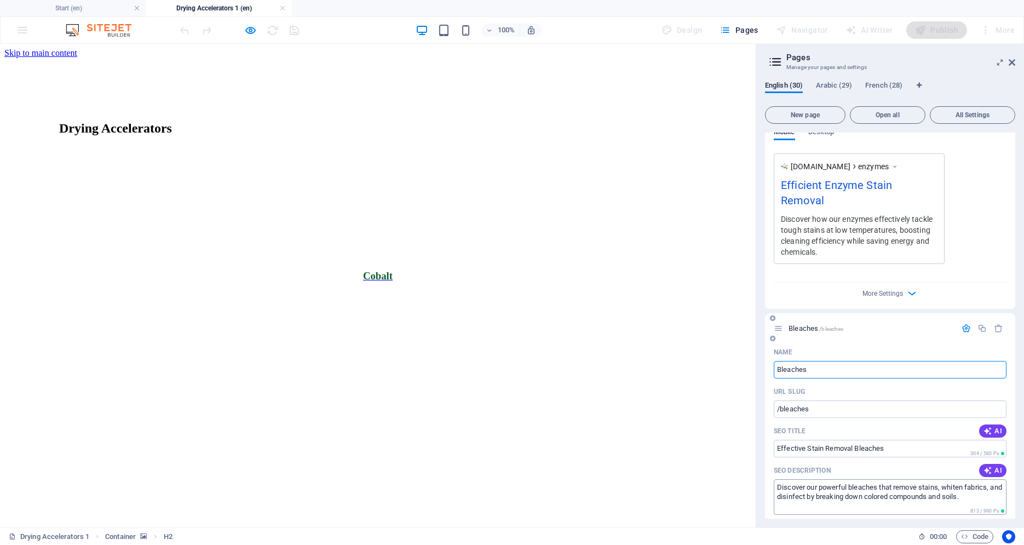
scroll to position [10637, 0]
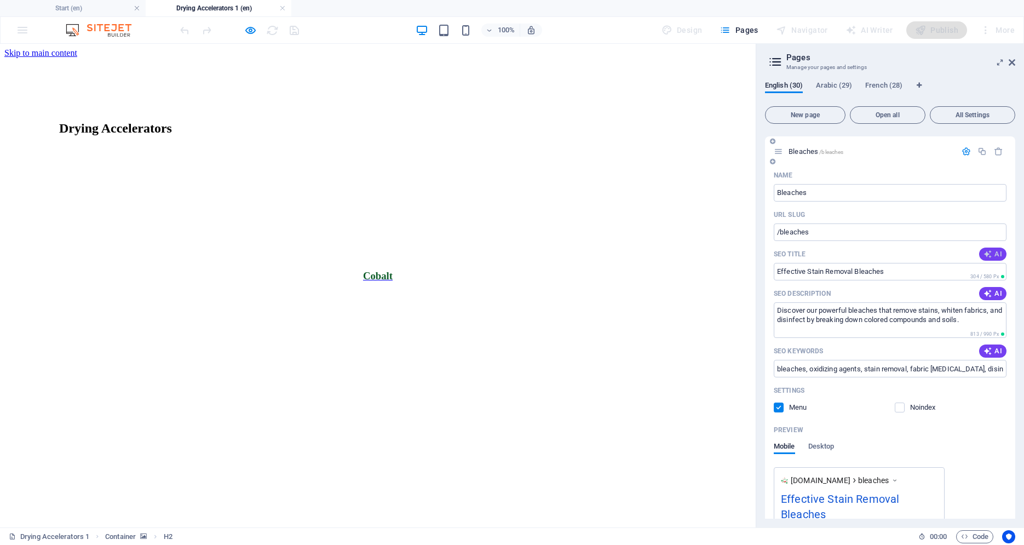
click at [987, 250] on span "AI" at bounding box center [993, 254] width 19 height 9
click at [984, 289] on icon "button" at bounding box center [988, 293] width 9 height 9
click at [985, 347] on span "AI" at bounding box center [993, 351] width 19 height 9
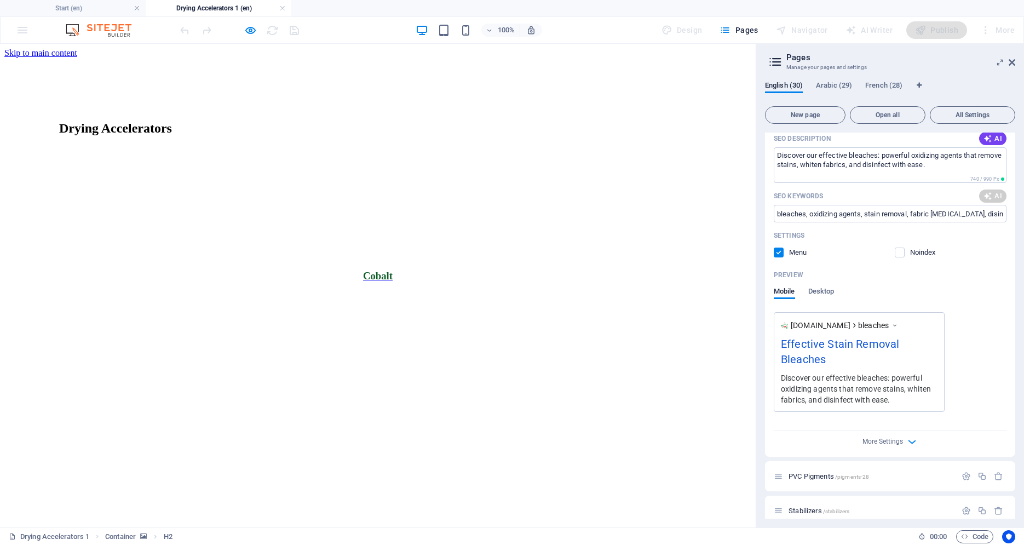
scroll to position [10831, 0]
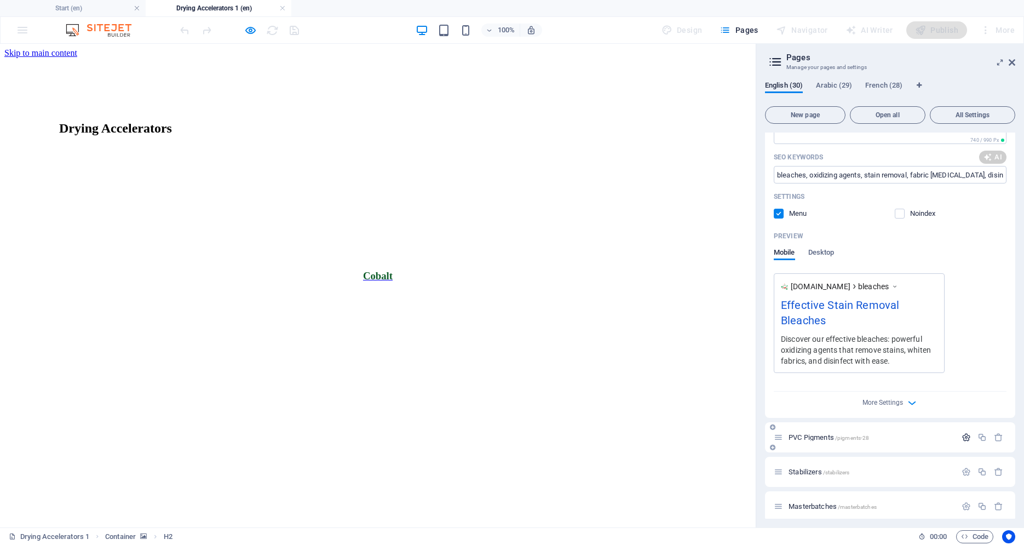
click at [962, 433] on icon "button" at bounding box center [966, 437] width 9 height 9
type textarea "Discover our effective bleaches: powerful oxidizing agents that remove stains, …"
type input "bleaches, oxidizing agents, stain removal, fabric [MEDICAL_DATA], disinfectants…"
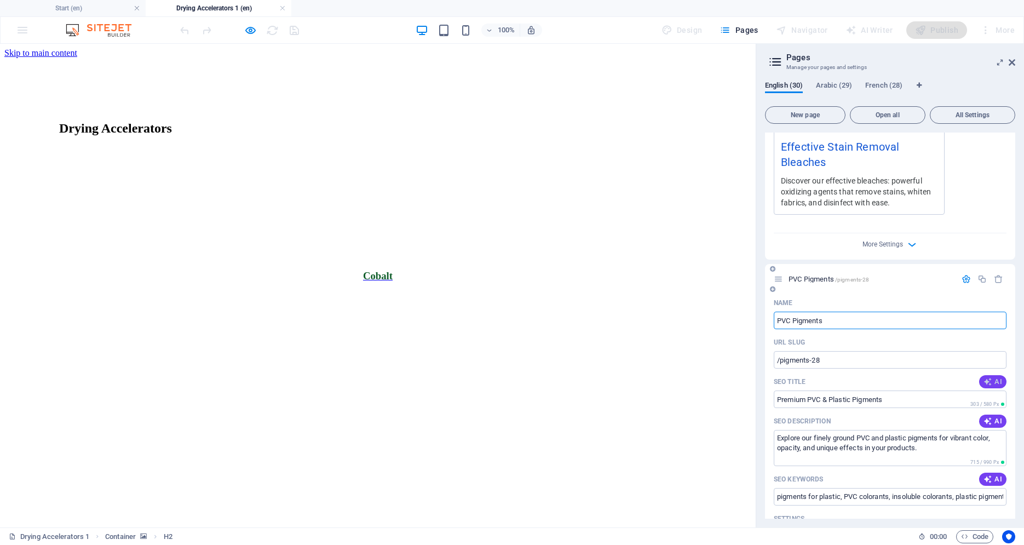
click at [985, 377] on span "AI" at bounding box center [993, 381] width 19 height 9
click at [979, 370] on div "Name PVC Pigments ​ URL SLUG /pigments-28 ​ SEO Title AI Premium PVC & Plastic …" at bounding box center [890, 516] width 250 height 445
click at [984, 417] on icon "button" at bounding box center [988, 421] width 9 height 9
click at [984, 475] on icon "button" at bounding box center [988, 479] width 9 height 9
type textarea "Explore our high-quality PVC and plastic pigments for vibrant colors and specia…"
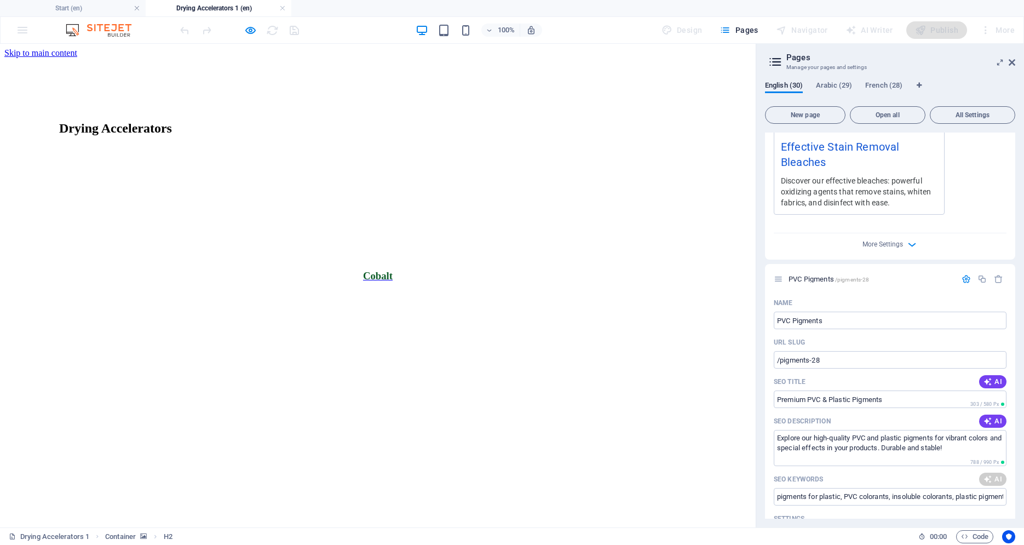
type input "pigments for plastics, PVC colorants, insoluble pigments, plastic coloring agen…"
click at [986, 375] on button "AI" at bounding box center [992, 381] width 27 height 13
click at [977, 412] on div "SEO Description AI" at bounding box center [890, 421] width 233 height 18
click at [983, 416] on icon "button" at bounding box center [988, 421] width 10 height 10
click at [985, 475] on span "AI" at bounding box center [993, 479] width 19 height 9
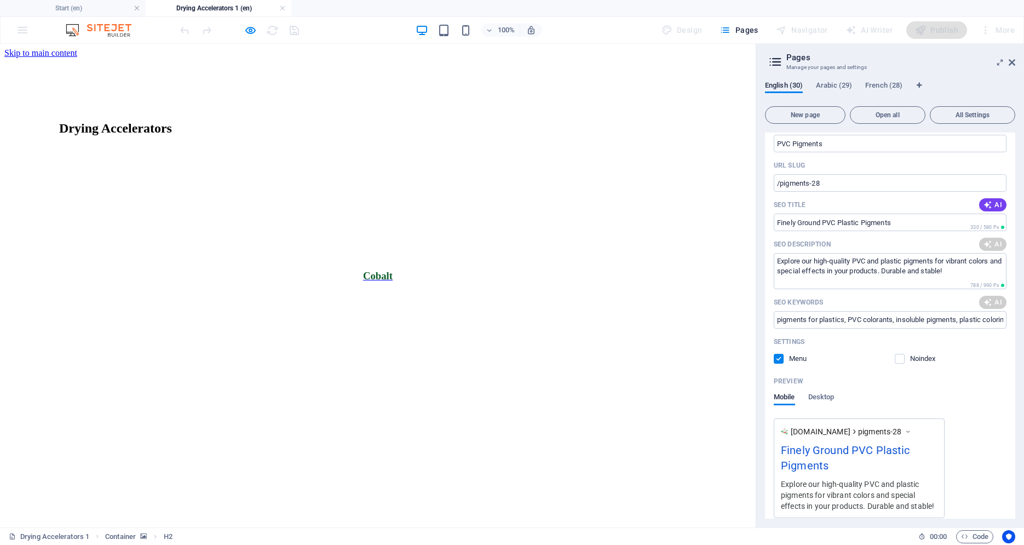
scroll to position [11203, 0]
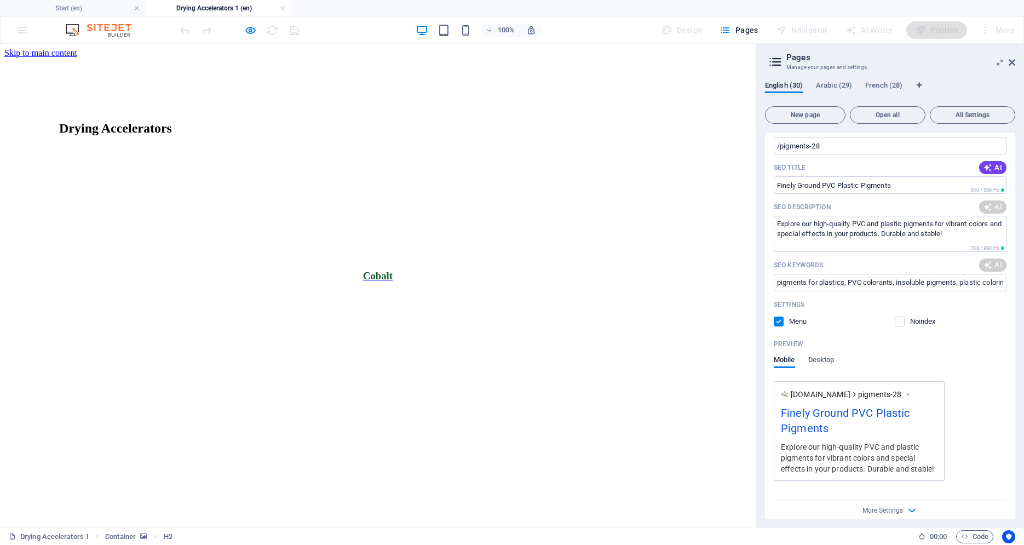
type input "Finely Ground PVC Plastic Pigments"
type textarea "Explore our finely ground PVC and plastic pigments that enhance color, opacity,…"
type input "plastic pigments, PVC pigments, colorants for plastics, insoluble colorants, me…"
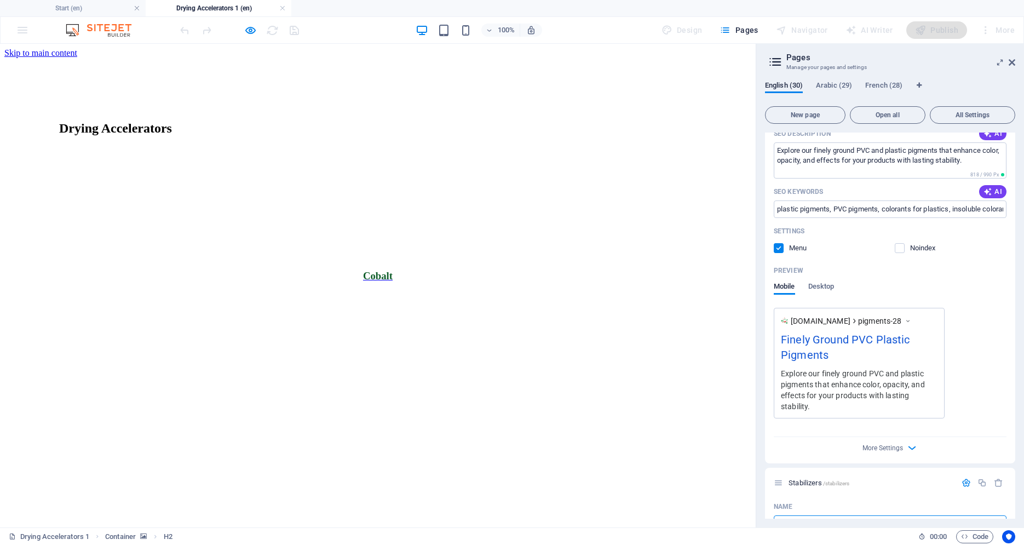
scroll to position [11481, 0]
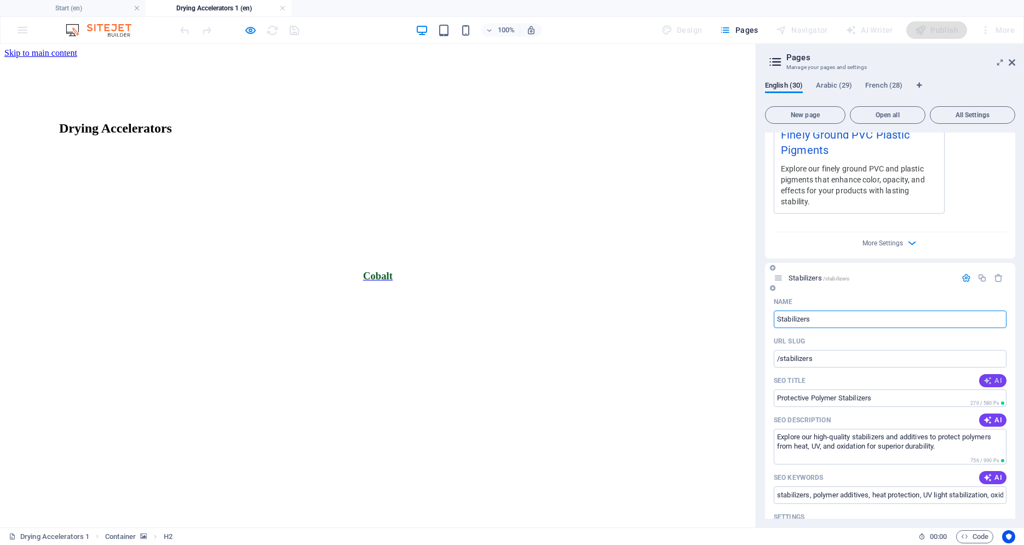
click at [996, 374] on button "AI" at bounding box center [992, 380] width 27 height 13
click at [986, 416] on span "AI" at bounding box center [993, 420] width 19 height 9
click at [984, 473] on icon "button" at bounding box center [988, 477] width 9 height 9
type input "Enhance Polymer Durability with Stabilizers"
type textarea "Discover our stabilizers and additives that protect polymers from heat, UV ligh…"
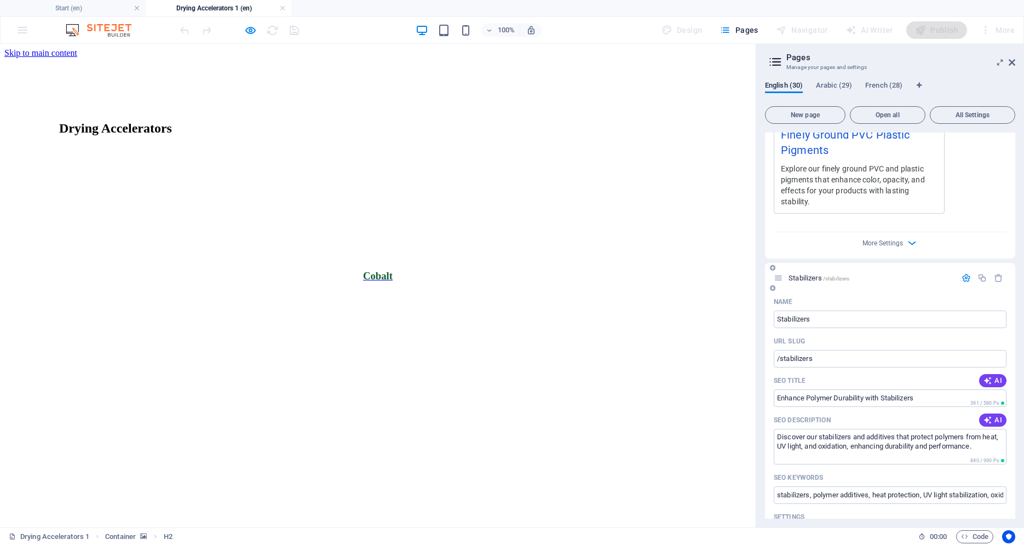
type input "Enhance Polymer Durability with Stabilizers"
type textarea "Discover our stabilizers and additives that protect polymers from heat, UV ligh…"
type input "stabilizers, polymer additives, prevent degradation, heat resistance, UV protec…"
click at [990, 376] on span "AI" at bounding box center [993, 380] width 19 height 9
click at [988, 416] on span "AI" at bounding box center [993, 420] width 19 height 9
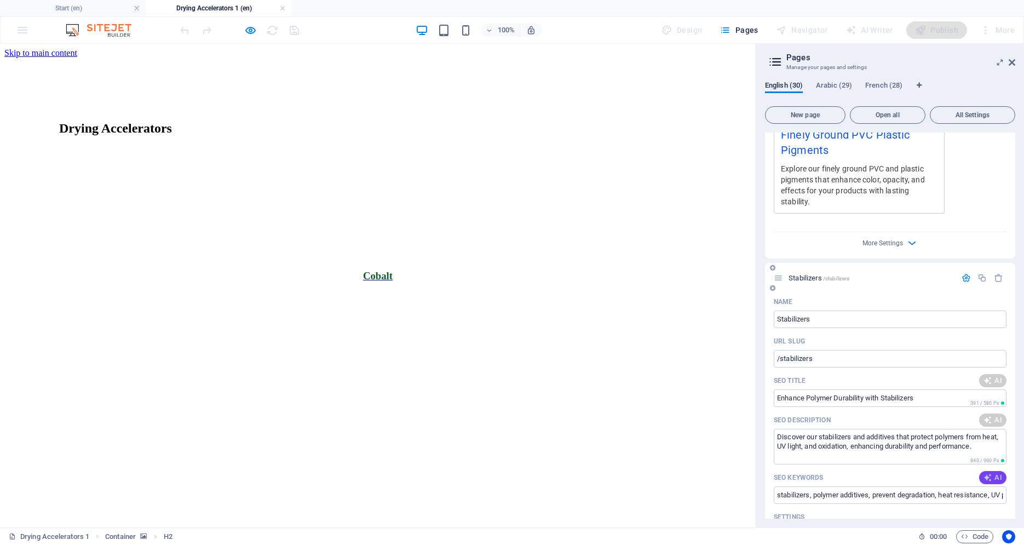
click at [980, 471] on button "AI" at bounding box center [992, 477] width 27 height 13
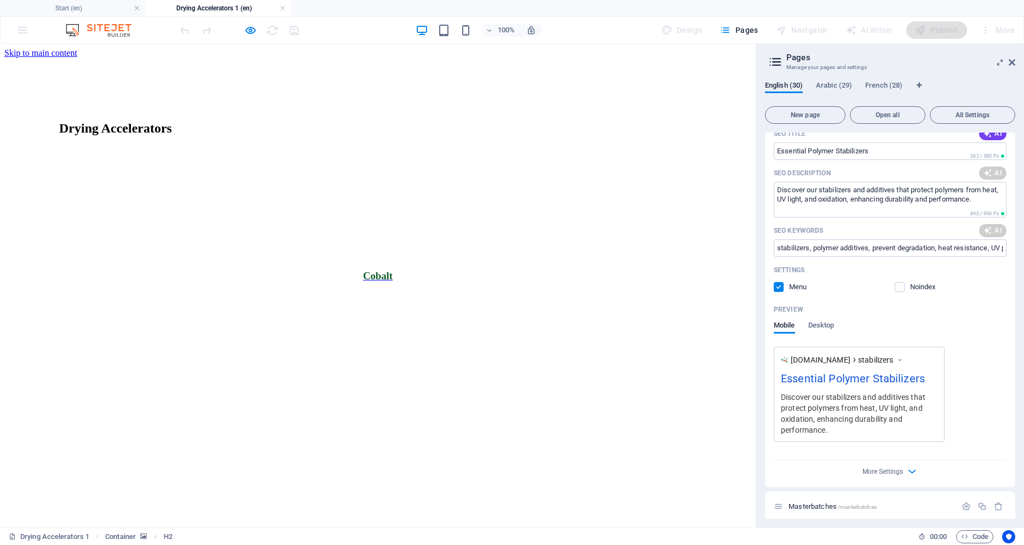
type input "Essential Polymer Stabilizers"
type textarea "Discover our stabilizers for polymers that prevent degradation from heat, UV li…"
click at [962, 502] on icon "button" at bounding box center [966, 506] width 9 height 9
type input "Essential Polymer Stabilizers"
type textarea "Discover our stabilizers for polymers that prevent degradation from heat, UV li…"
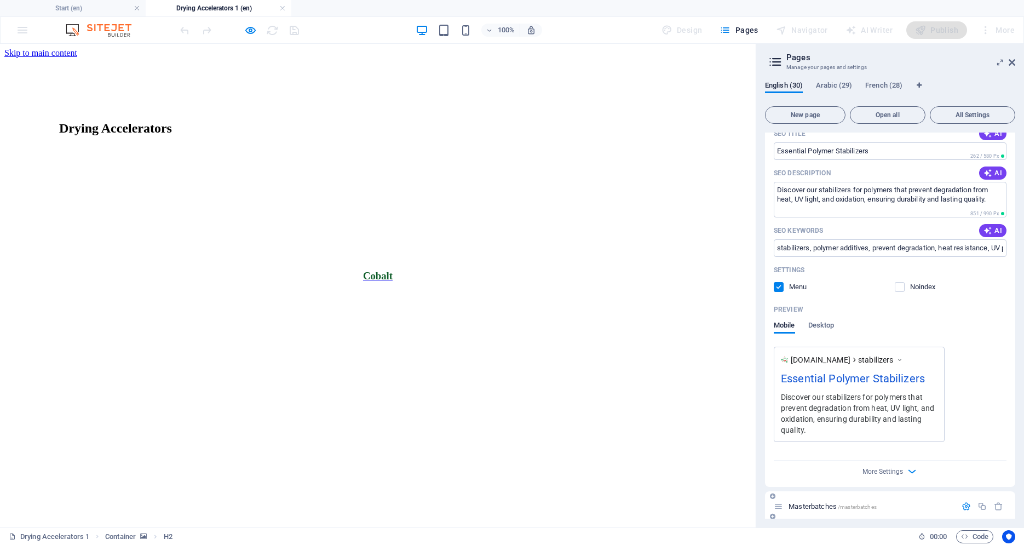
type input "stabilizers for polymers, polymer stabilization additives, UV protection for po…"
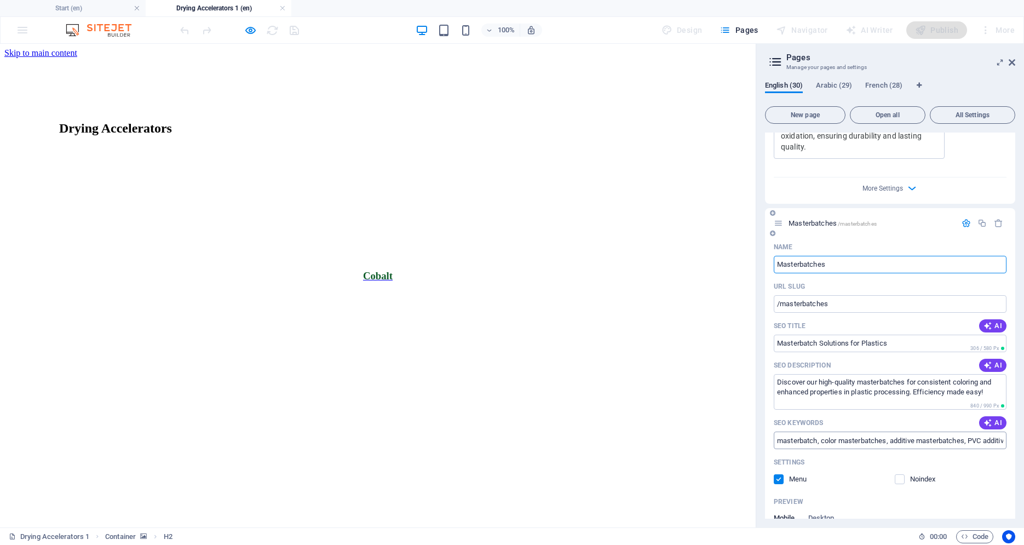
scroll to position [12017, 0]
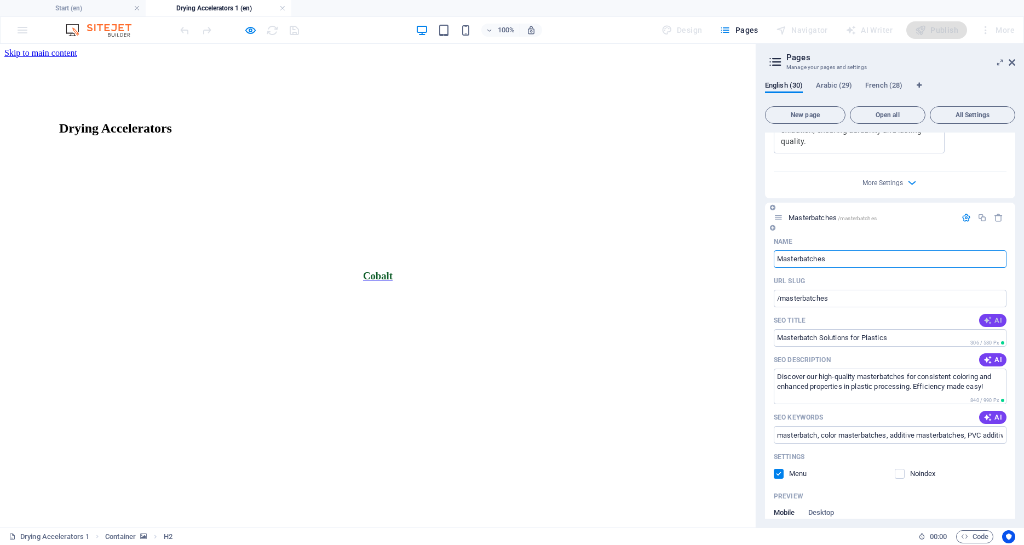
click at [986, 316] on span "AI" at bounding box center [993, 320] width 19 height 9
click at [986, 353] on button "AI" at bounding box center [992, 359] width 27 height 13
click at [987, 413] on span "AI" at bounding box center [993, 417] width 19 height 9
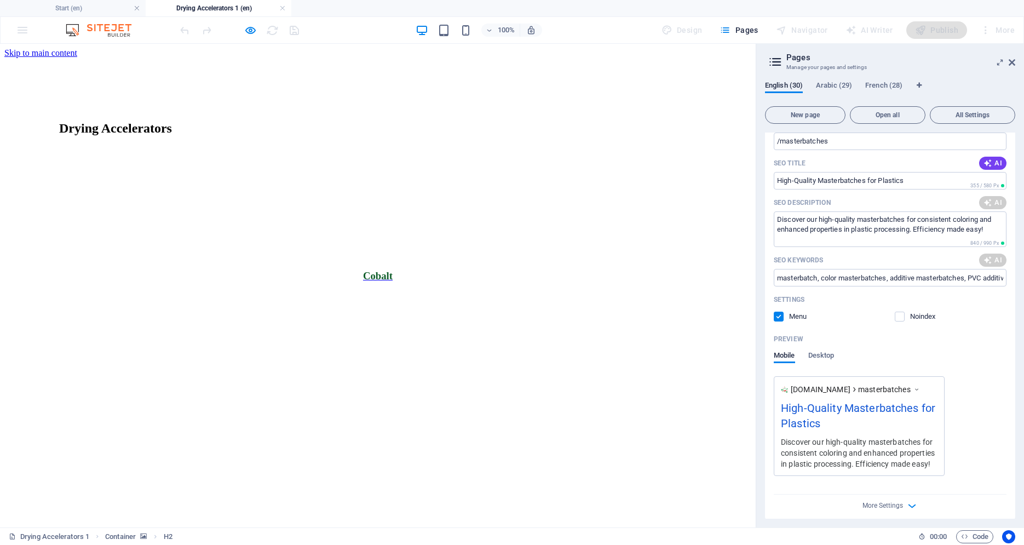
scroll to position [12174, 0]
click at [962, 536] on icon "button" at bounding box center [966, 540] width 9 height 9
type input "High-Quality Masterbatches for Plastics"
type input "masterbatch, color masterbatches, additive masterbatches, PVC coloring, plastic…"
type input "High-Quality Masterbatches for Plastics"
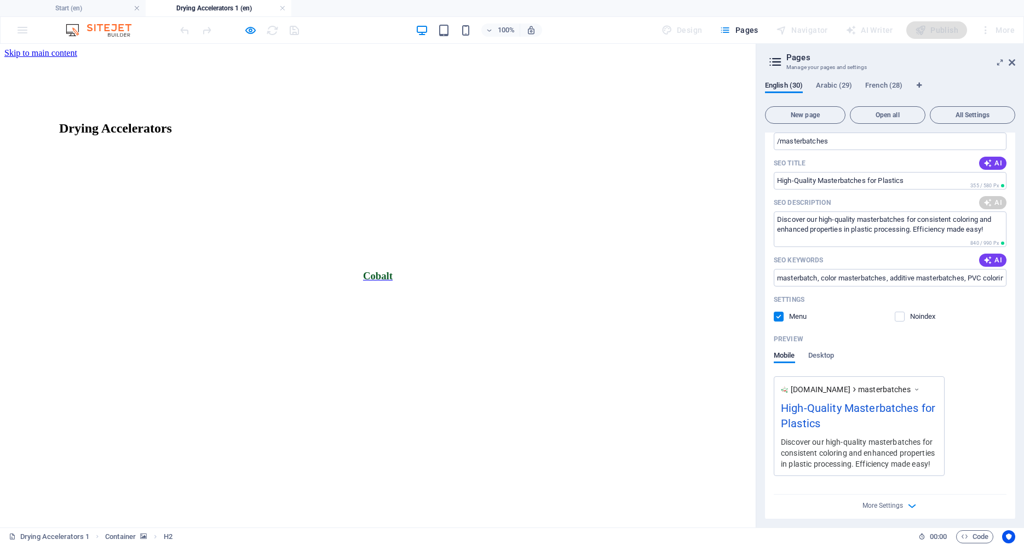
type textarea "Discover masterbatch solutions for efficient, uniform coloring and enhancing pl…"
type input "masterbatch, color masterbatches, additive masterbatches, PVC coloring, plastic…"
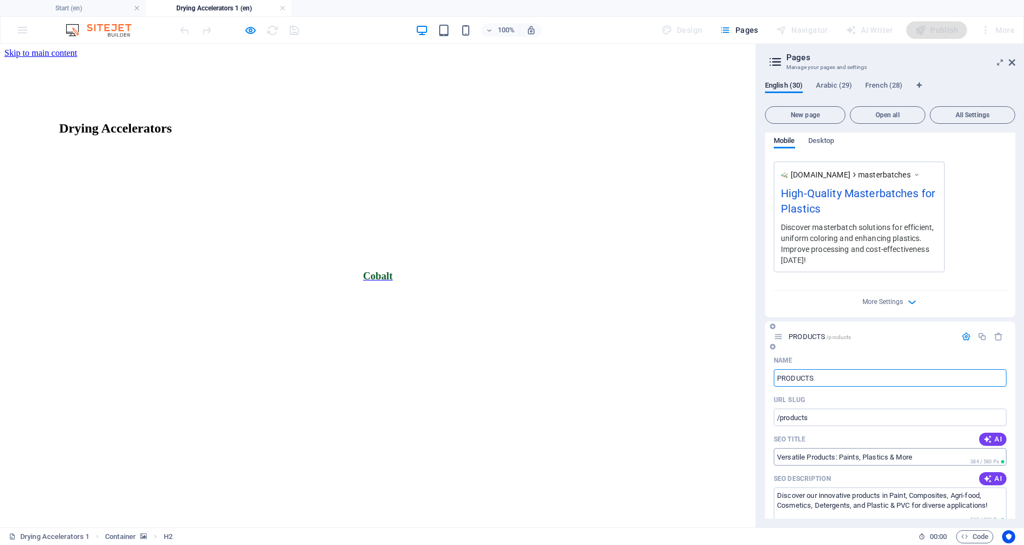
scroll to position [12641, 0]
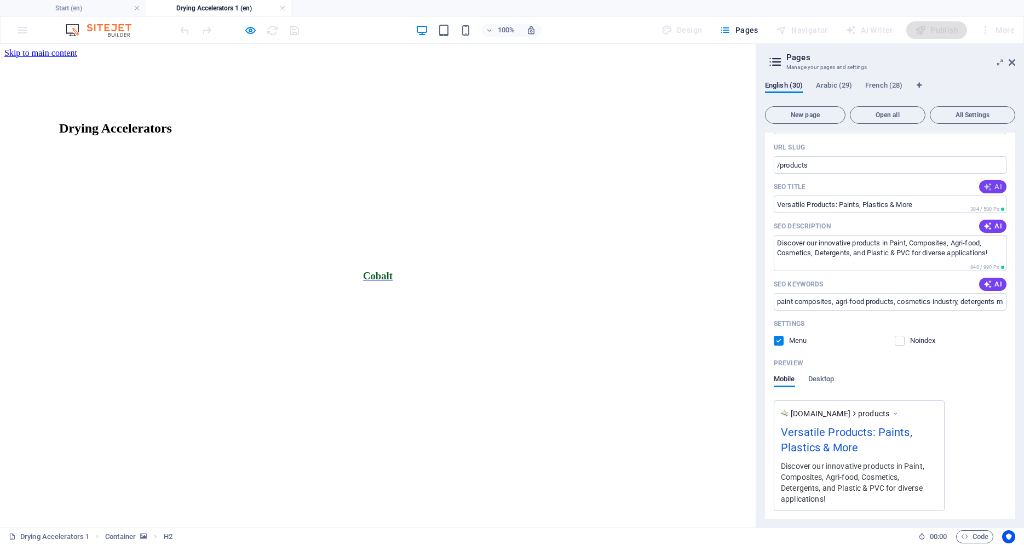
click at [984, 182] on icon "button" at bounding box center [988, 186] width 9 height 9
click at [983, 220] on icon "button" at bounding box center [988, 226] width 13 height 13
click at [986, 280] on span "AI" at bounding box center [993, 284] width 19 height 9
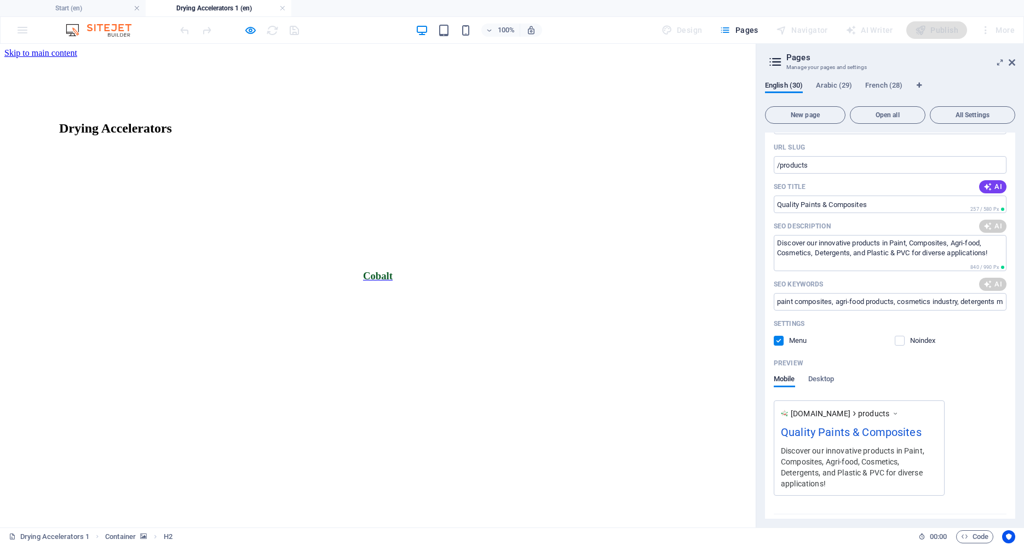
scroll to position [12626, 0]
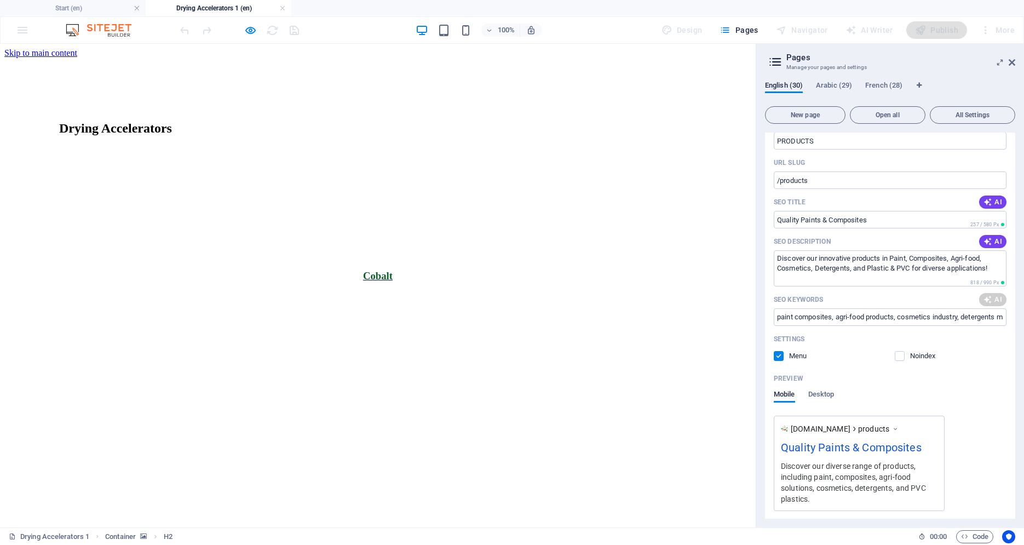
type input "Quality Paints & Composites"
type textarea "Discover our diverse range of products, including paint, composites, agri-food …"
type input "Quality Paints & Composites"
type textarea "Discover our diverse range of products, including paint, composites, agri-food …"
type input "paint composites, agri-food products, cosmetics industry, detergents manufactur…"
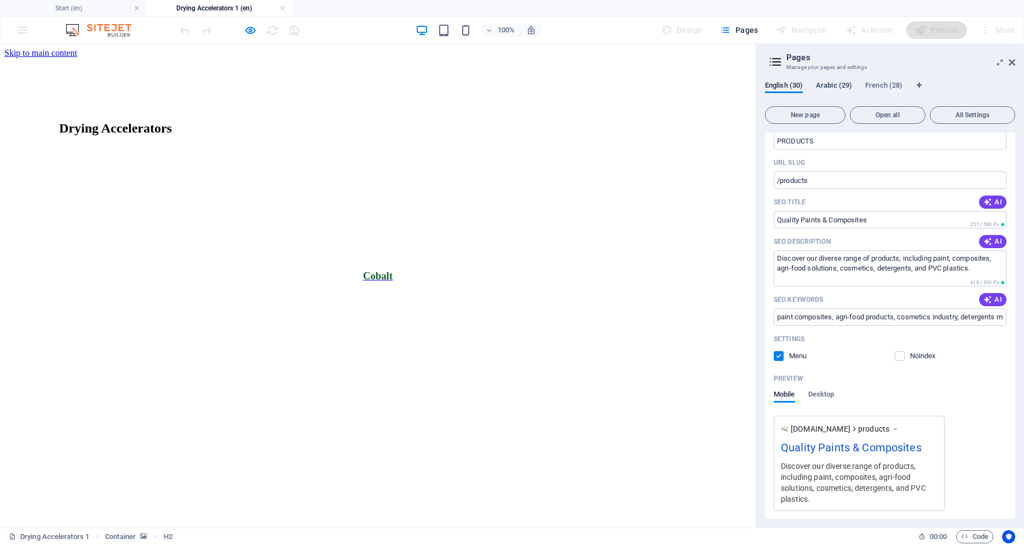
click at [836, 84] on span "Arabic (29)" at bounding box center [834, 86] width 36 height 15
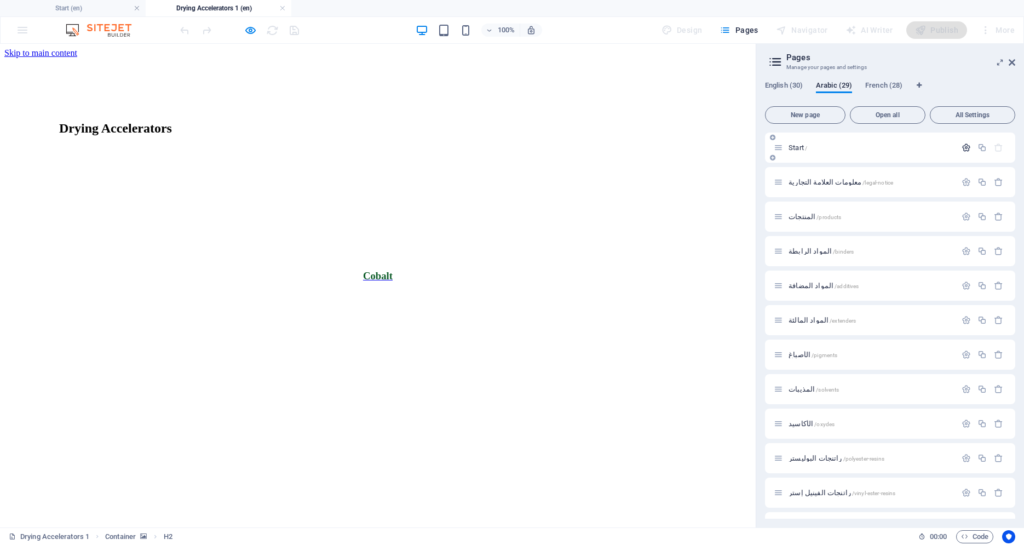
click at [962, 149] on icon "button" at bounding box center [966, 147] width 9 height 9
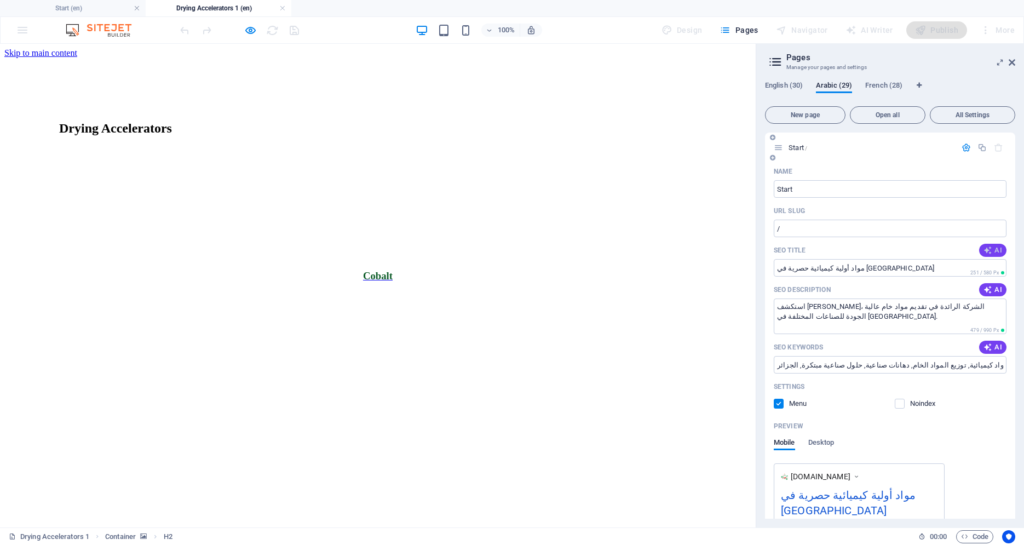
click at [993, 245] on button "AI" at bounding box center [992, 250] width 27 height 13
click at [984, 285] on button "AI" at bounding box center [992, 289] width 27 height 13
click at [989, 343] on span "AI" at bounding box center [993, 347] width 19 height 9
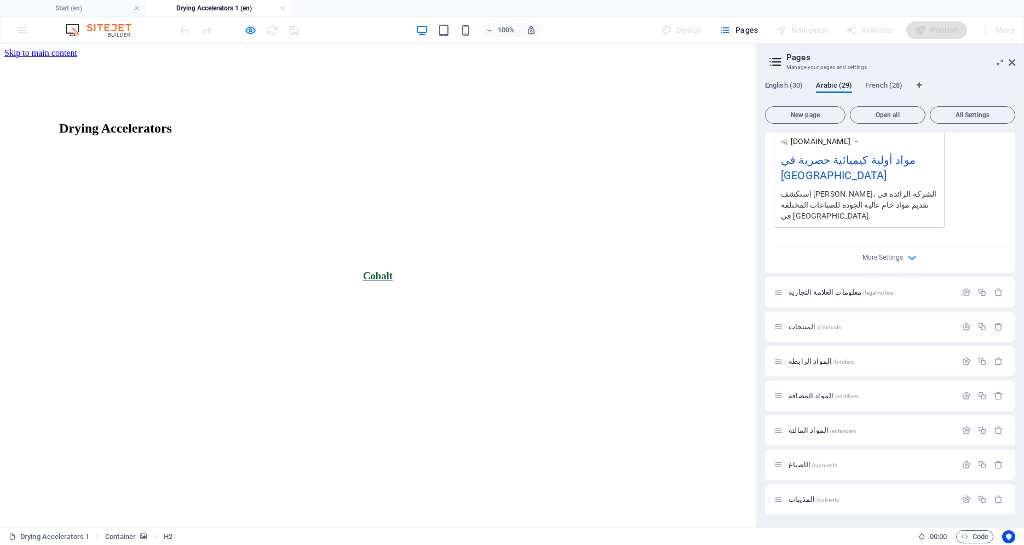
scroll to position [363, 0]
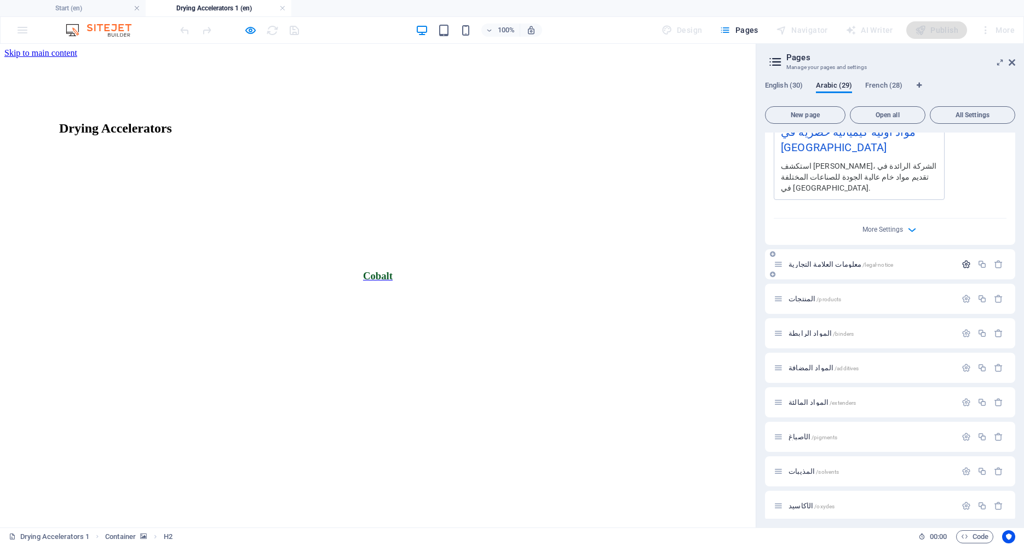
click at [962, 260] on icon "button" at bounding box center [966, 264] width 9 height 9
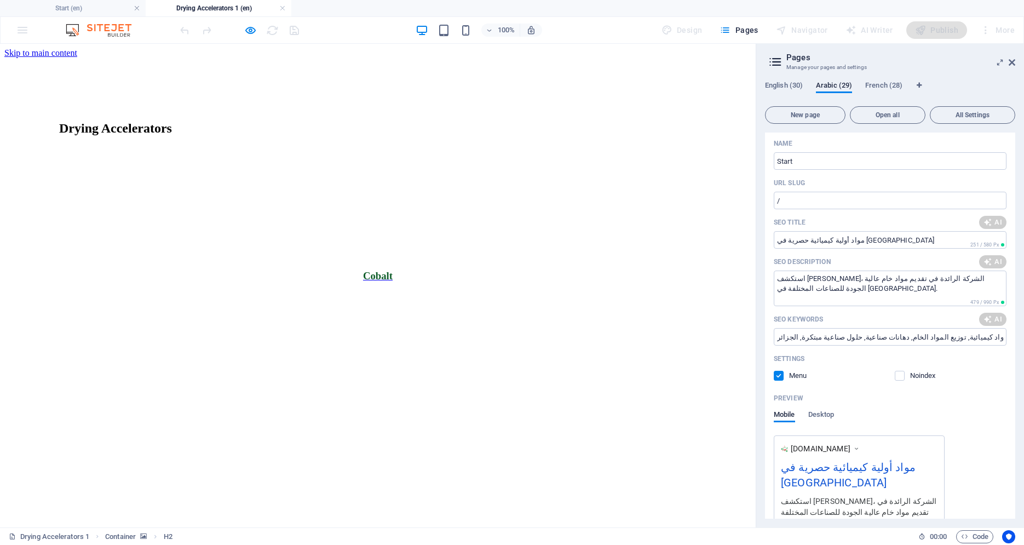
scroll to position [56, 0]
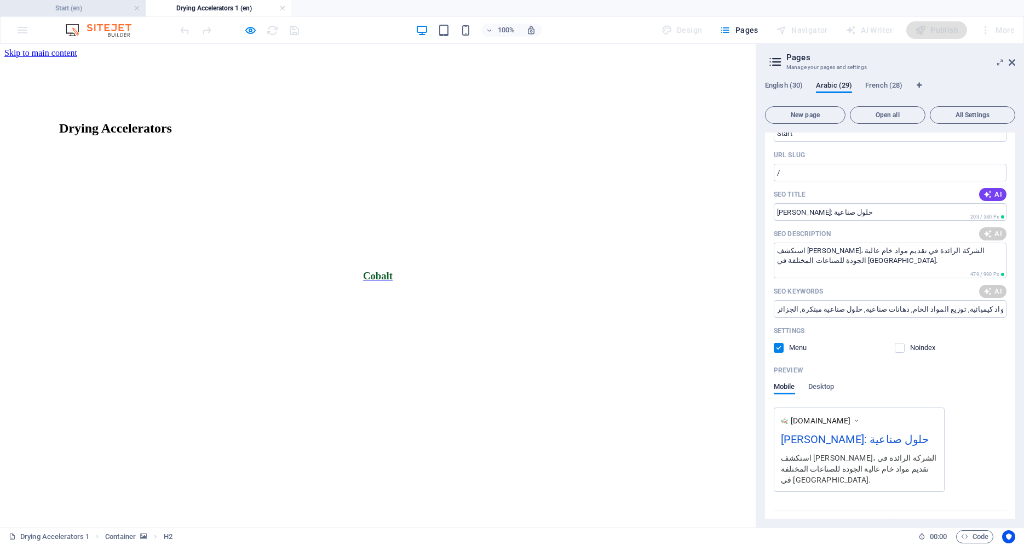
type input "[PERSON_NAME]: حلول صناعية"
type input "مودرن شيميكال, الجزائر, المواد الخام, الدهانات الصناعية, حلول مبتكرة, سلسلة الت…"
type input "[PERSON_NAME]: حلول صناعية"
type textarea "اكتشف [PERSON_NAME] في [GEOGRAPHIC_DATA]، رائد حلول المواد الخام عالية الجودة ل…"
type input "مودرن شيميكال, الجزائر, المواد الخام, الدهانات الصناعية, حلول مبتكرة, سلسلة الت…"
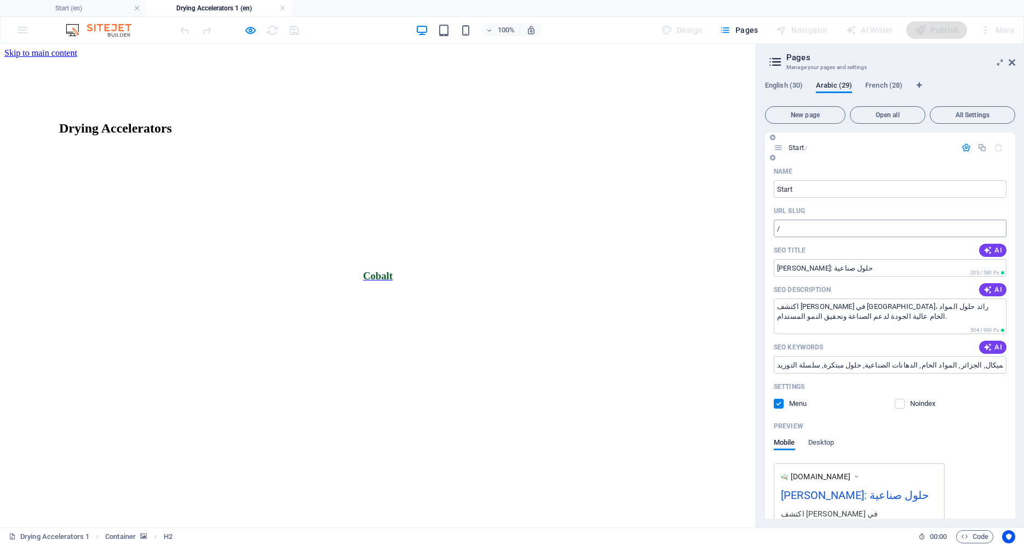
scroll to position [0, 0]
click at [983, 250] on icon "button" at bounding box center [987, 249] width 11 height 11
type input "حلول كيميائية مبتكرة في [GEOGRAPHIC_DATA]"
click at [863, 252] on div "SEO Title AI" at bounding box center [890, 250] width 233 height 18
click at [859, 265] on input "حلول كيميائية مبتكرة في [GEOGRAPHIC_DATA]" at bounding box center [890, 268] width 233 height 18
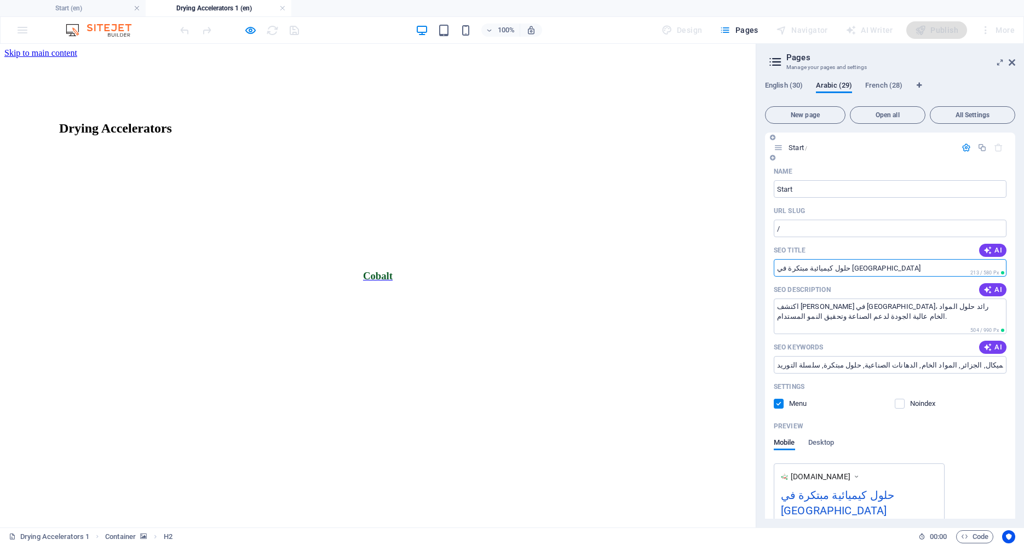
click at [859, 265] on input "حلول كيميائية مبتكرة في [GEOGRAPHIC_DATA]" at bounding box center [890, 268] width 233 height 18
click at [985, 294] on span "AI" at bounding box center [993, 289] width 19 height 9
click at [988, 349] on span "AI" at bounding box center [993, 347] width 19 height 9
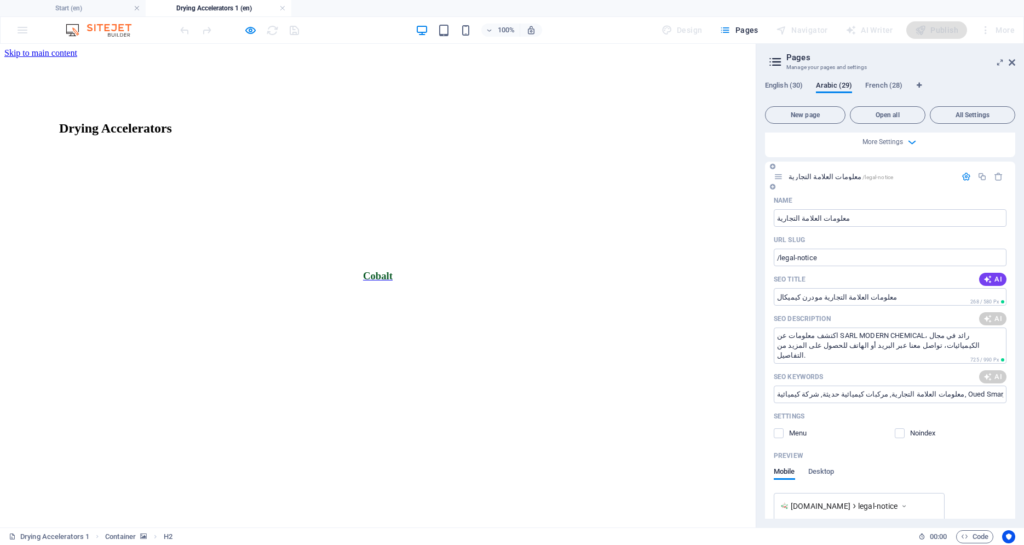
scroll to position [465, 0]
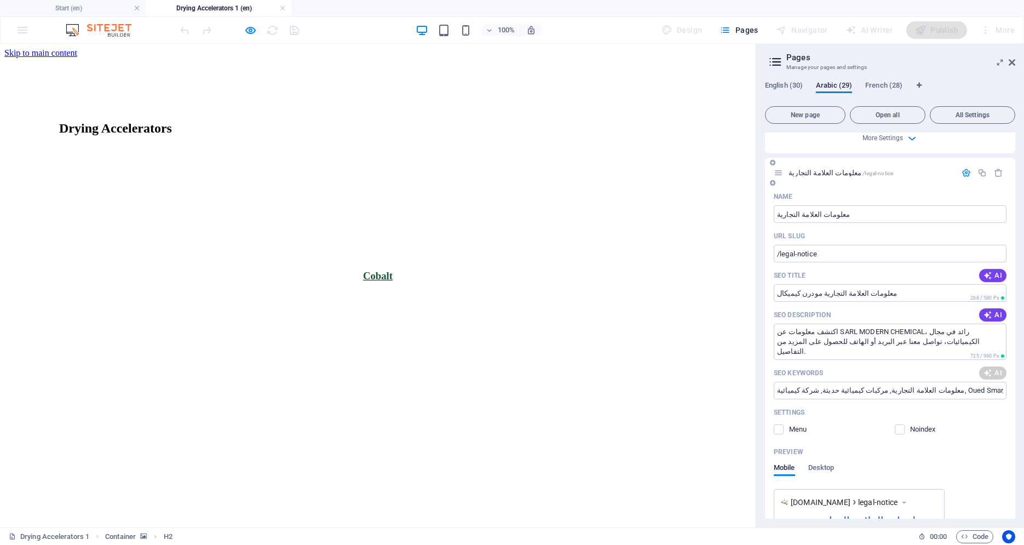
type textarea "اكتشف حلول المواد الخام عالية الجودة لقطاعات الصناعة المختلفة مع [PERSON_NAME] …"
type input "مودرن شيميكال, مواد خام صناعية, تجارة الجملة, دهانات صناعية, حلول مبتكرة, سلسلة…"
click at [989, 271] on span "AI" at bounding box center [993, 275] width 19 height 9
click at [992, 310] on span "AI" at bounding box center [993, 314] width 19 height 9
click at [991, 366] on button "AI" at bounding box center [992, 372] width 27 height 13
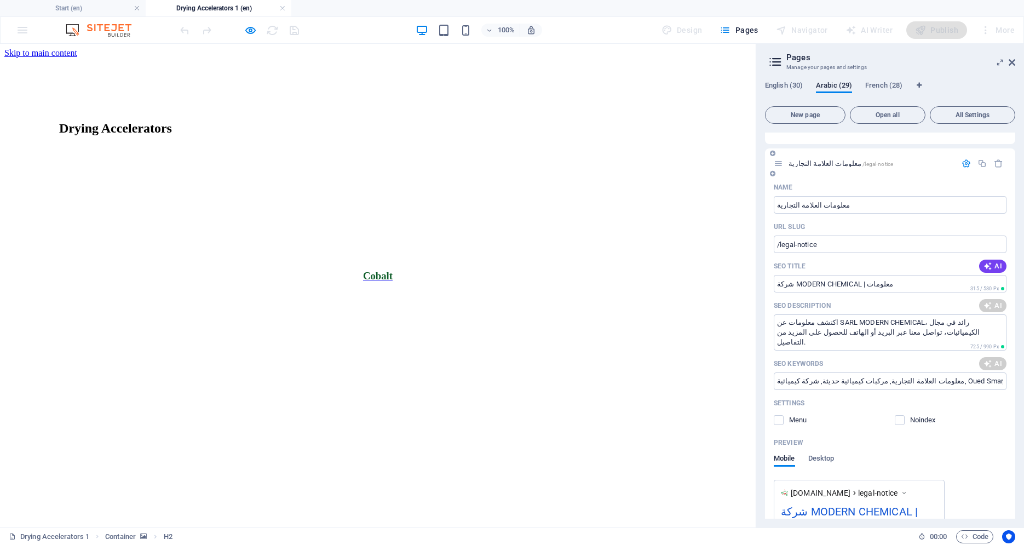
type input "شركة MODERN CHEMICAL | معلومات"
type textarea "اكتشف معلومات العلامة التجارية SARL MODERN CHEMICAL، مع تفاصيل الاتصال والموقع …"
type input "شركة MODERN CHEMICAL | معلومات"
type textarea "اكتشف معلومات العلامة التجارية SARL MODERN CHEMICAL، مع تفاصيل الاتصال والموقع …"
type input "معلومات العلامة التجارية, كيميائي حديث, مواد كيميائية, SARL MODERN CHEMICAL, [G…"
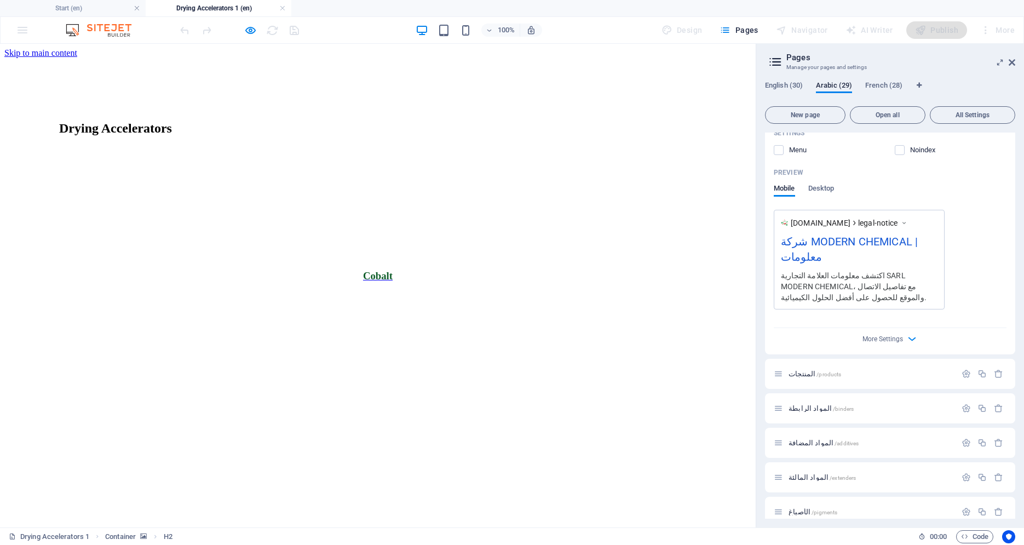
scroll to position [754, 0]
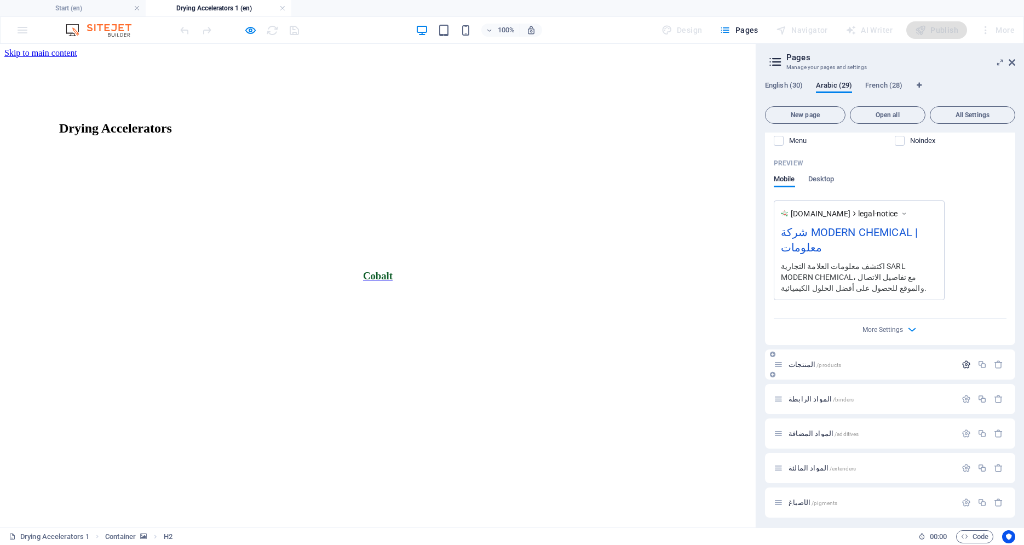
click at [962, 360] on icon "button" at bounding box center [966, 364] width 9 height 9
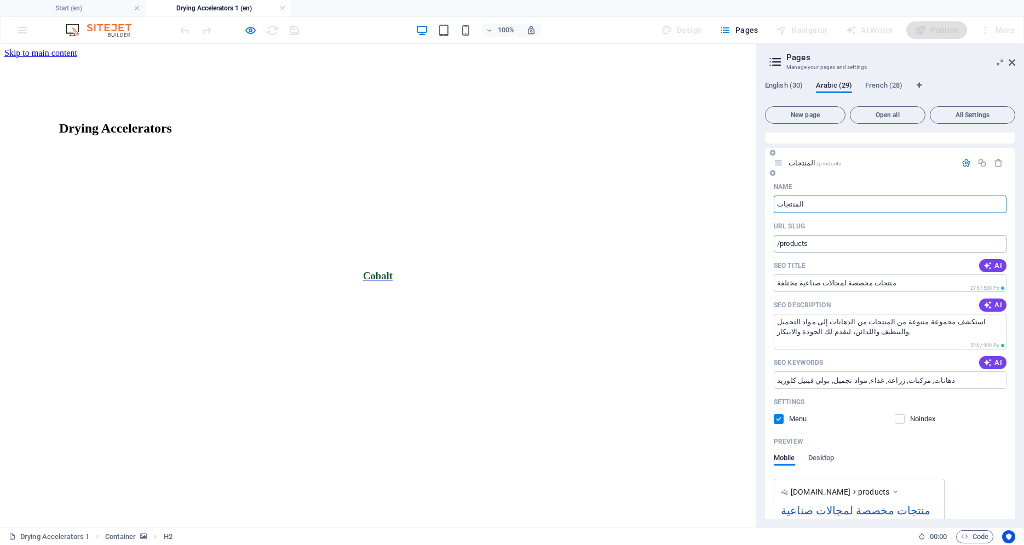
scroll to position [950, 0]
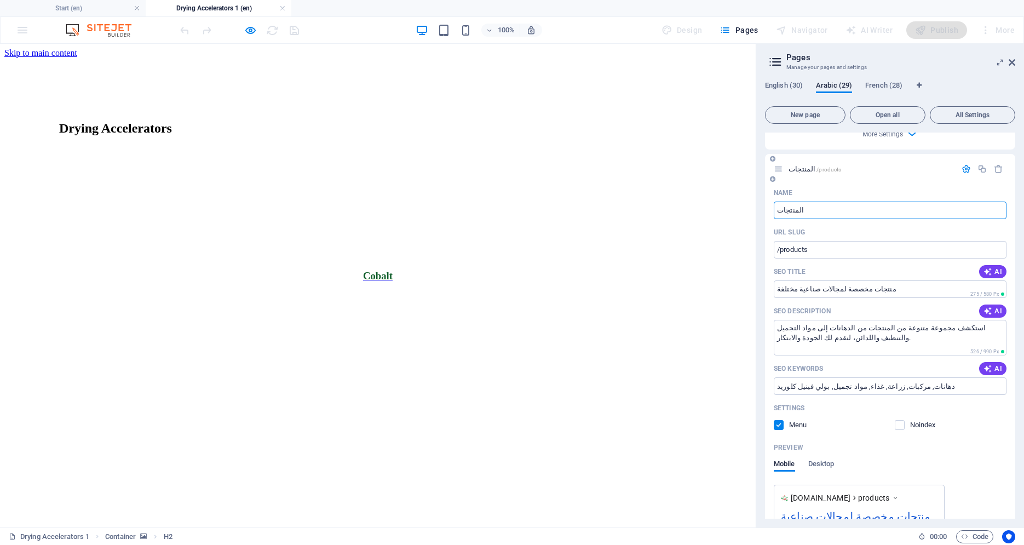
click at [988, 263] on div "SEO Title AI" at bounding box center [890, 272] width 233 height 18
click at [983, 265] on button "AI" at bounding box center [992, 271] width 27 height 13
click at [984, 307] on icon "button" at bounding box center [988, 311] width 9 height 9
click at [984, 364] on icon "button" at bounding box center [988, 368] width 9 height 9
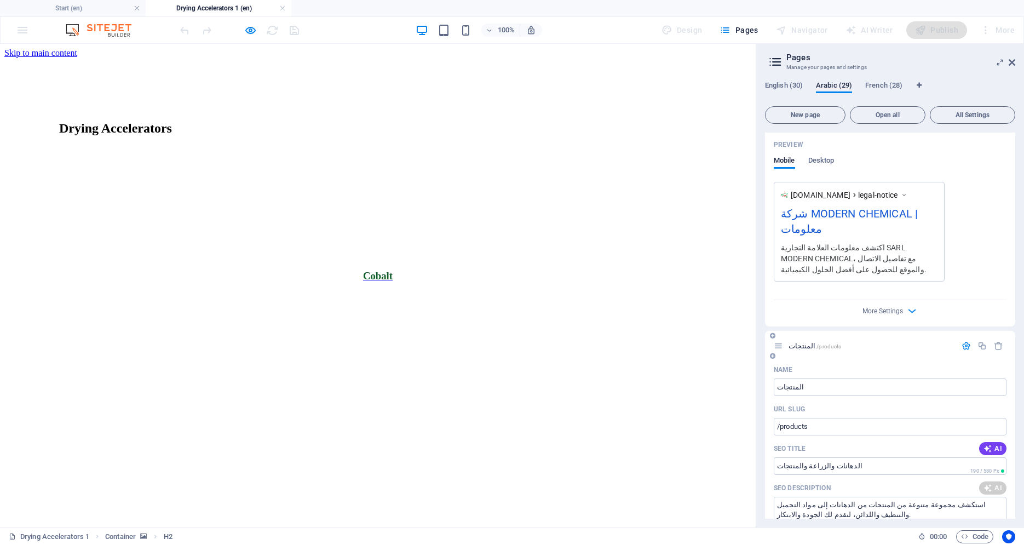
type input "الدهانات والزراعة والمنتجات"
type textarea "اكتشف مجموعة منتجاتنا المتنوعة من الدهانات، والمركبات، ومواد الزراعة، والتجميل،…"
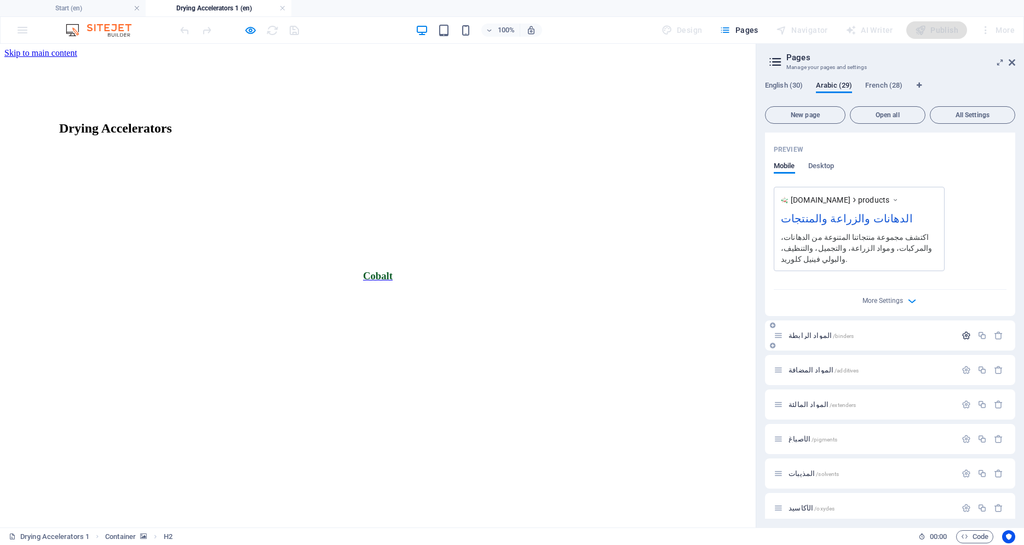
click at [962, 331] on icon "button" at bounding box center [966, 335] width 9 height 9
type input "الدهانات والزراعة والمنتجات"
type textarea "اكتشف مجموعة منتجاتنا المتنوعة من الدهانات، والمركبات، ومواد الزراعة، والتجميل،…"
type input "الدهانات, الزراعة, مواد التجمييل, مواد التنظيف, البولي فينيل كلوريد, اللدائن"
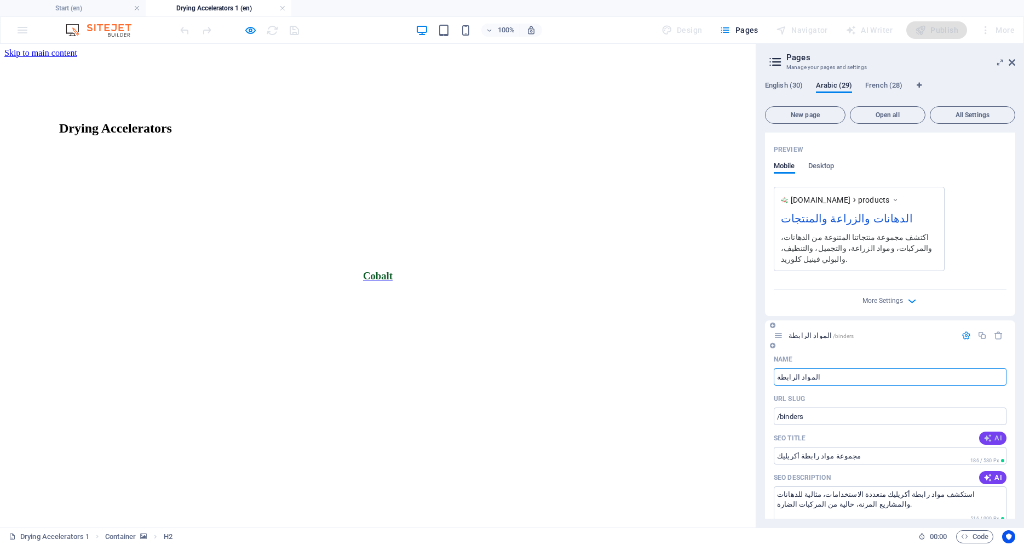
click at [986, 432] on button "AI" at bounding box center [992, 438] width 27 height 13
click at [984, 473] on icon "button" at bounding box center [988, 477] width 9 height 9
click at [984, 529] on button "AI" at bounding box center [992, 535] width 27 height 13
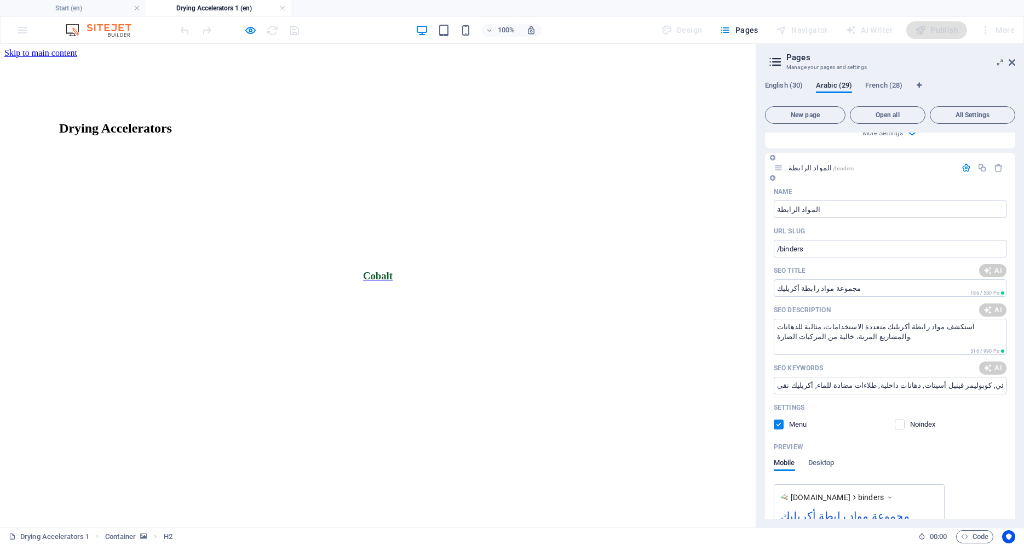
scroll to position [1443, 0]
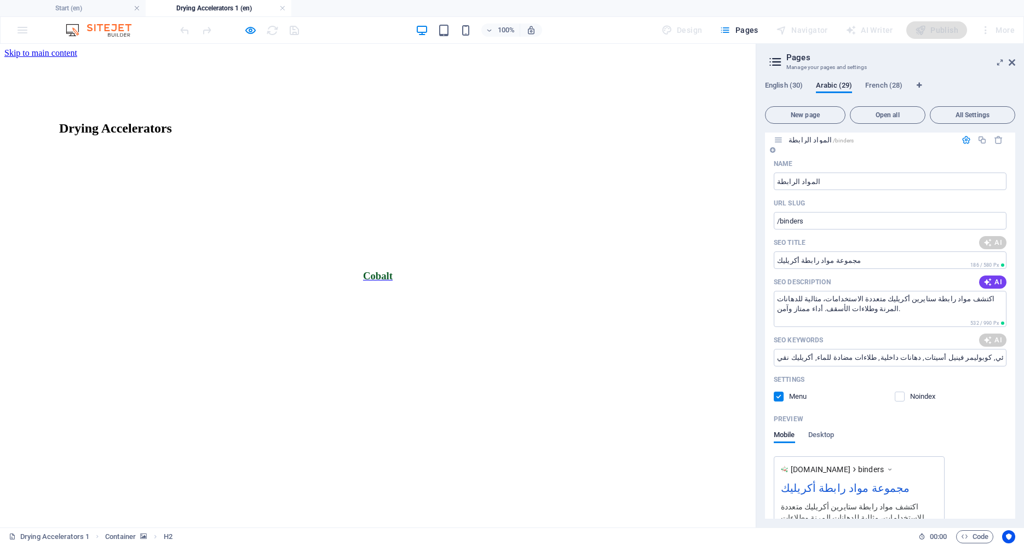
type textarea "اكتشف مواد رابطة ستايرين أكريليك متعددة الاستخدامات، مثالية للدهانات المرنة وطل…"
type input "المواد الرابطة, مستحلب مائي, كوبوليمر ستايرين أكريليك, دهانات داخلية وخارجية, ط…"
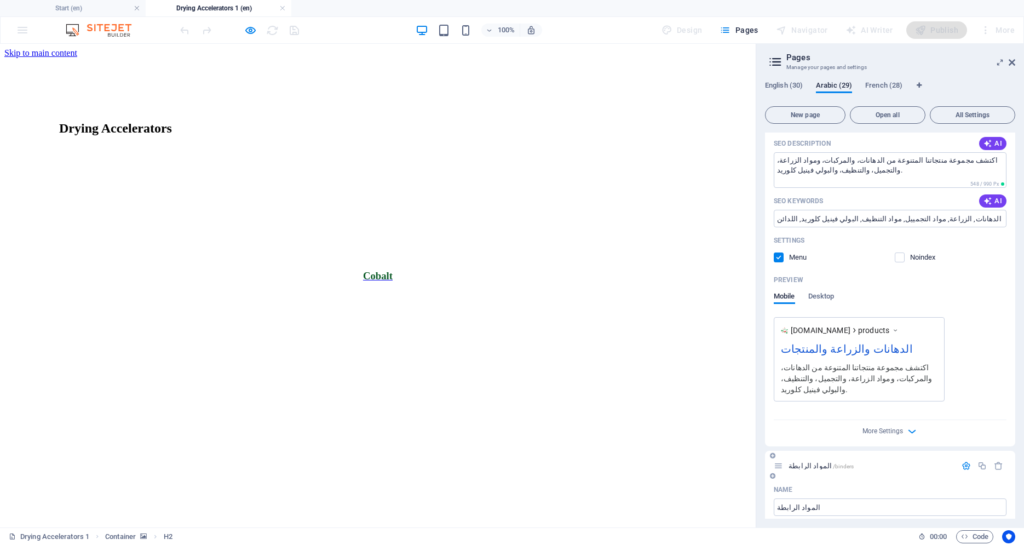
type input "مواد رابطة ستايرين أكريليك عالية الجودة"
type textarea "اكتشف مواد رابطة ستايرين أكريليك متعددة الاستخدامات، مثالية للدهانات المرنة وطل…"
type input "المواد الرابطة, مستحلب مائي, كوبوليمر ستايرين أكريليك, دهانات داخلية وخارجية, ط…"
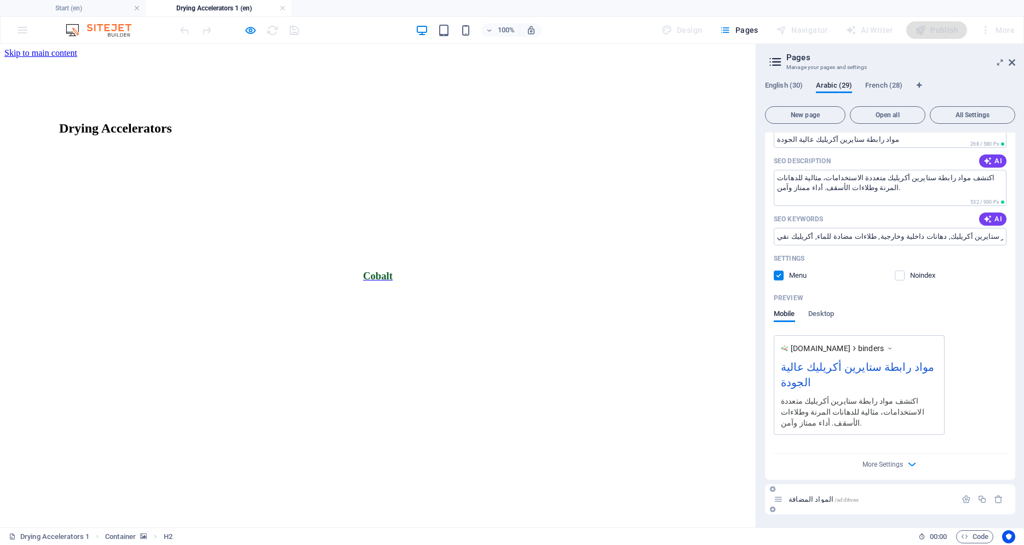
scroll to position [1676, 0]
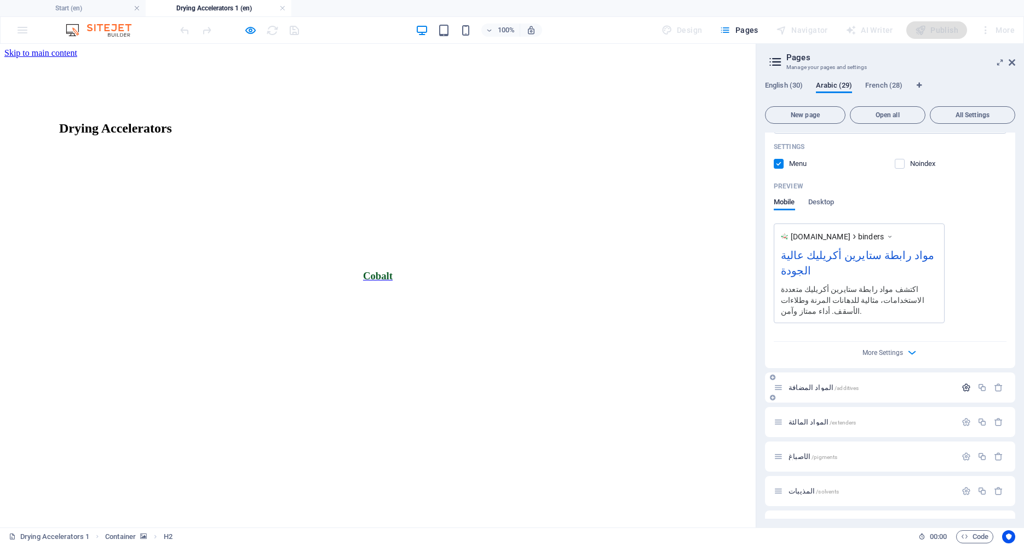
click at [962, 383] on icon "button" at bounding box center [966, 387] width 9 height 9
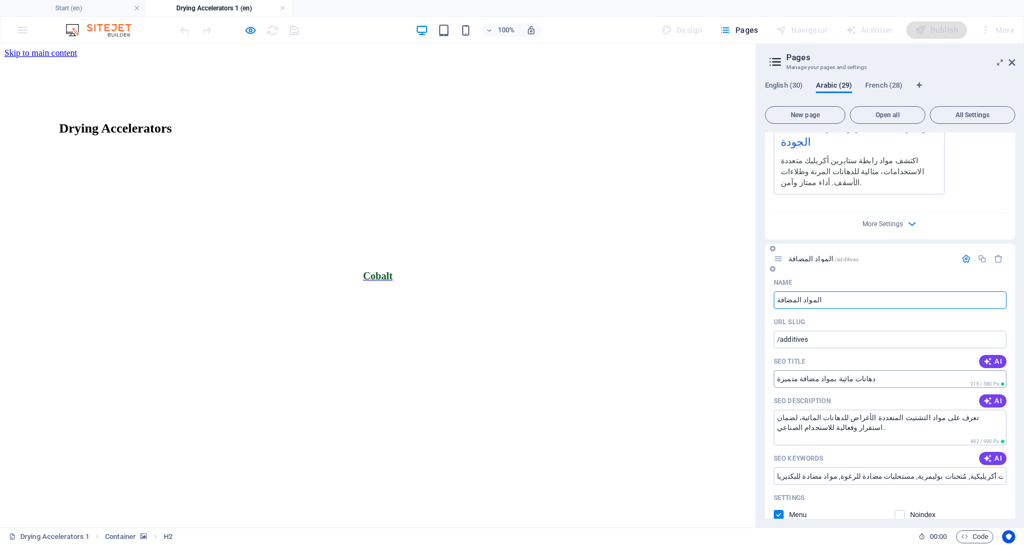
scroll to position [1862, 0]
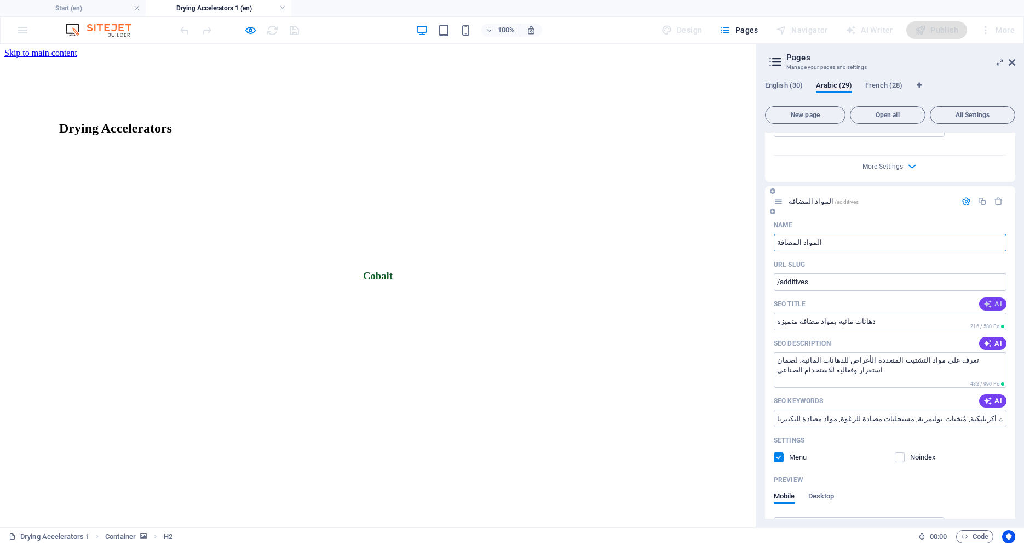
click at [984, 300] on icon "button" at bounding box center [988, 304] width 9 height 9
click at [984, 339] on icon "button" at bounding box center [988, 343] width 9 height 9
click at [984, 396] on icon "button" at bounding box center [988, 400] width 9 height 9
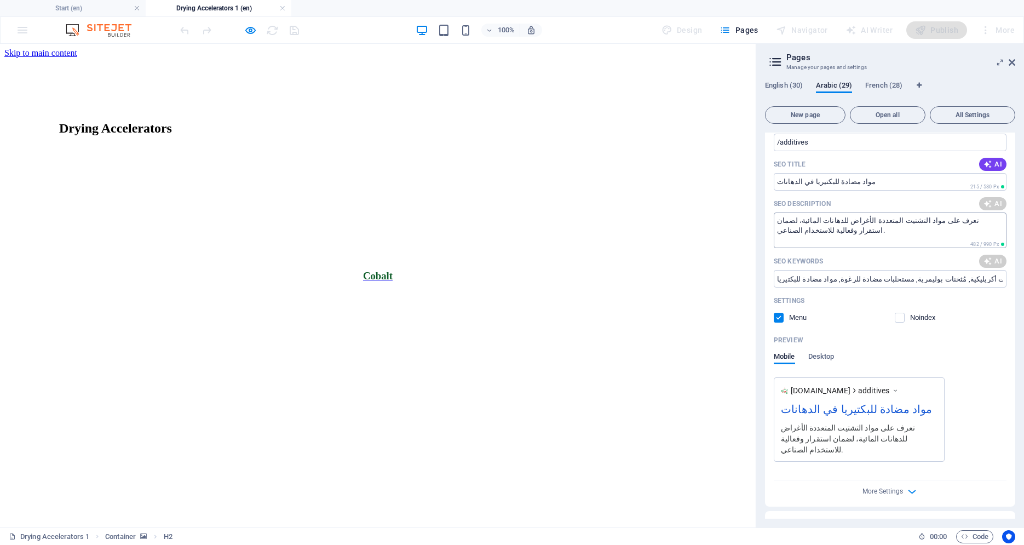
scroll to position [2076, 0]
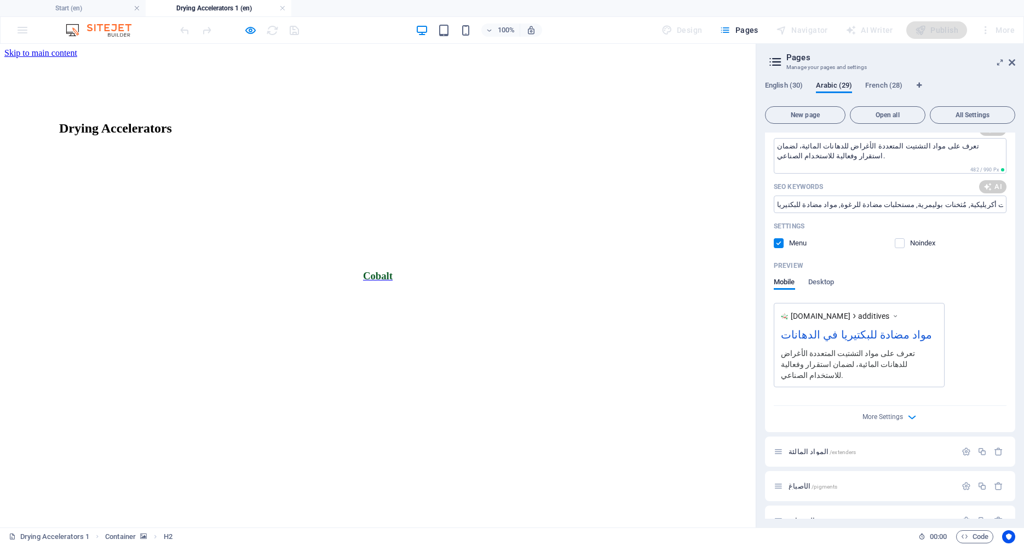
type input "مواد مضادة للبكتيريا في الدهانات"
type textarea "استكشف حلولًا مبتكرة للدهانات المائية مع مواد مضافة متطورة للتحكم في الحموضة وا…"
click at [962, 447] on icon "button" at bounding box center [966, 451] width 9 height 9
type input "مواد مضادة للبكتيريا في الدهانات"
type textarea "استكشف حلولًا مبتكرة للدهانات المائية مع مواد مضافة متطورة للتحكم في الحموضة وا…"
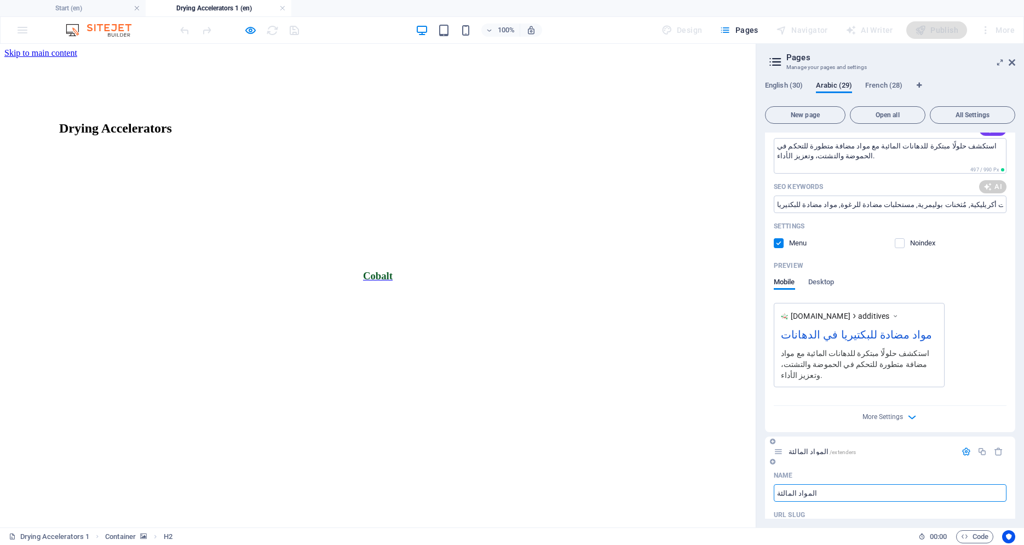
type input "مواد مضافة, مواد مشتتة, مستحلبات مضادة للرغوة, تعديل الحموضة, مواد مضادة للبكتي…"
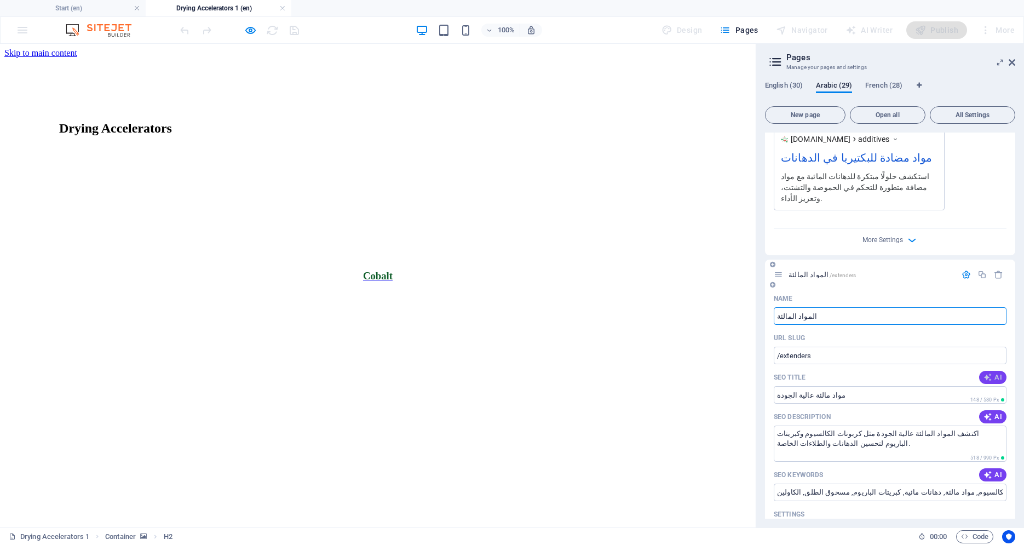
click at [988, 373] on span "AI" at bounding box center [993, 377] width 19 height 9
click at [984, 412] on icon "button" at bounding box center [988, 416] width 9 height 9
click at [983, 470] on icon "button" at bounding box center [988, 475] width 10 height 10
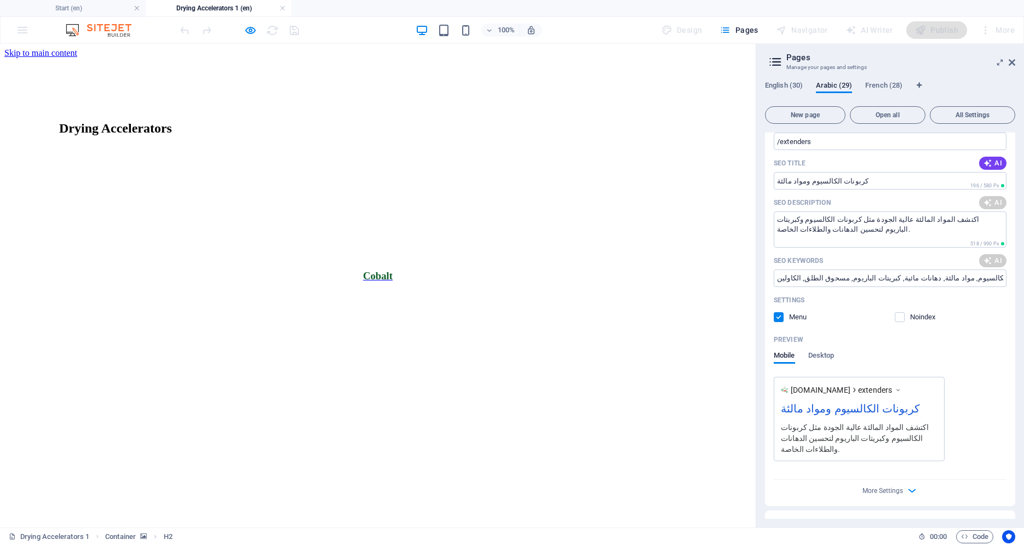
scroll to position [2532, 0]
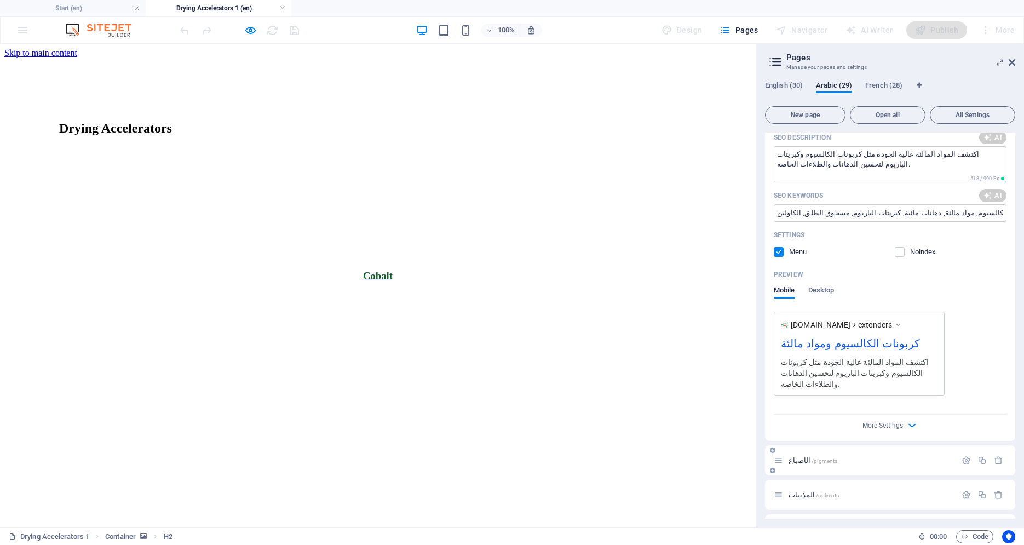
type input "كربونات الكالسيوم ومواد مالئة"
type textarea "اكتشف المواد المالئة عالية الجودة لصناعة الدهانات والطلاءات، بما في ذلك كربونات…"
click at [962, 456] on icon "button" at bounding box center [966, 460] width 9 height 9
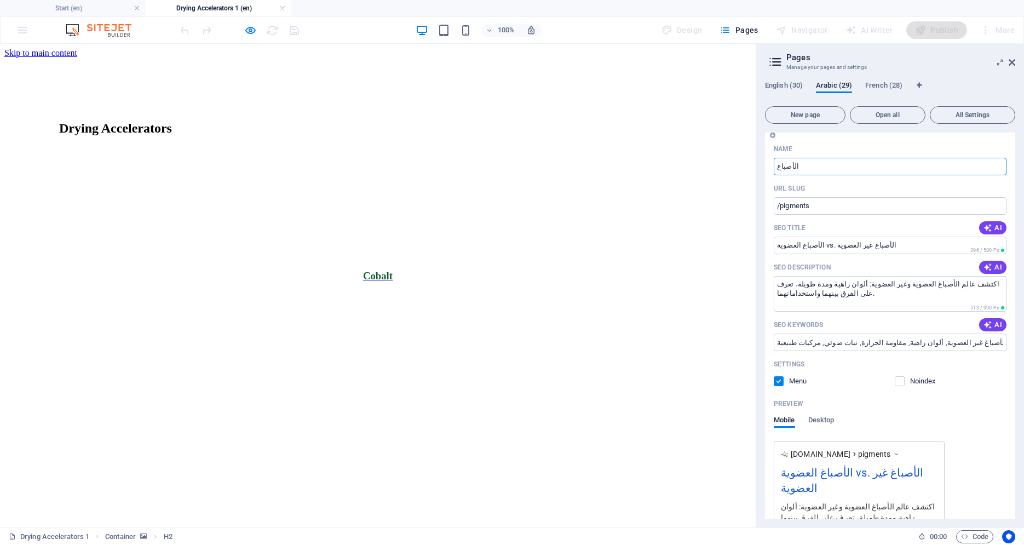
type input "كربونات الكالسيوم ومواد مالئة"
type textarea "اكتشف المواد المالئة عالية الجودة لصناعة الدهانات والطلاءات، بما في ذلك كربونات…"
type input "كربونات الكالسيوم, مادة مالئة, دهانات مائية, كبريتات الباريوم, مسحوق الطلق, الك…"
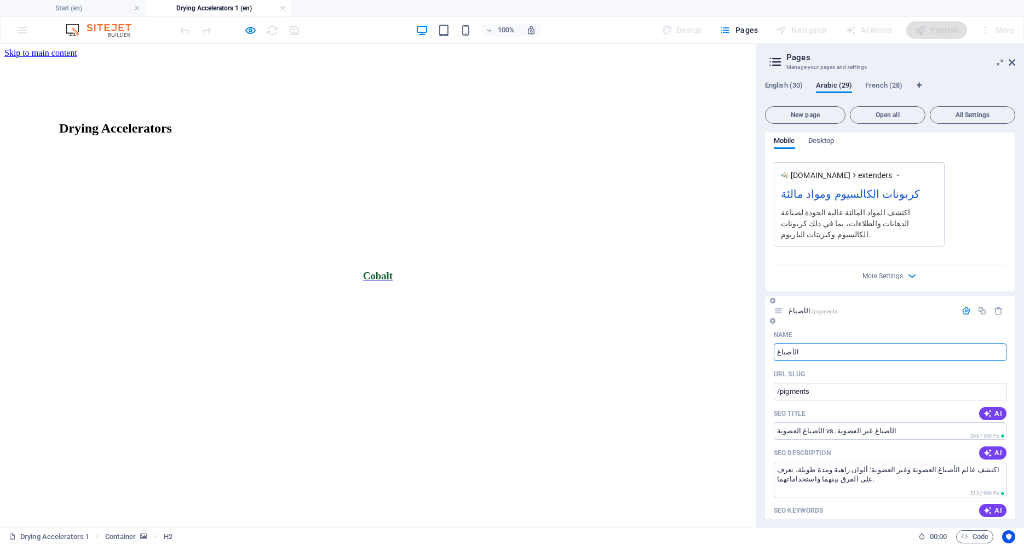
scroll to position [2681, 0]
click at [986, 410] on span "AI" at bounding box center [993, 414] width 19 height 9
click at [986, 447] on button "AI" at bounding box center [992, 453] width 27 height 13
click at [985, 507] on span "AI" at bounding box center [993, 511] width 19 height 9
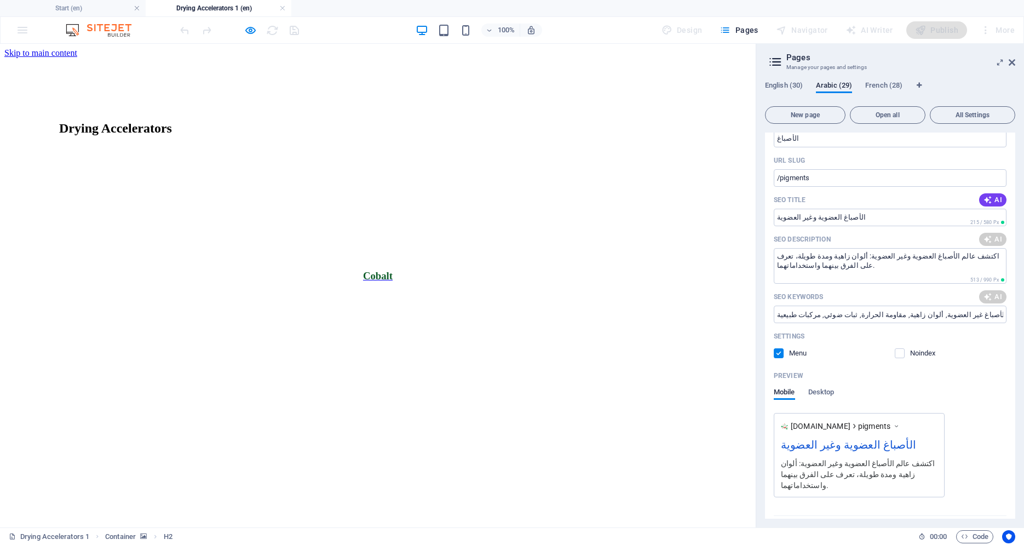
type input "الأصباغ العضوية وغير العضوية"
type textarea "استكشف الأصباغ العضوية وغير العضوية، وميزاتها الفريدة من حيث الحيوية والثبات. ا…"
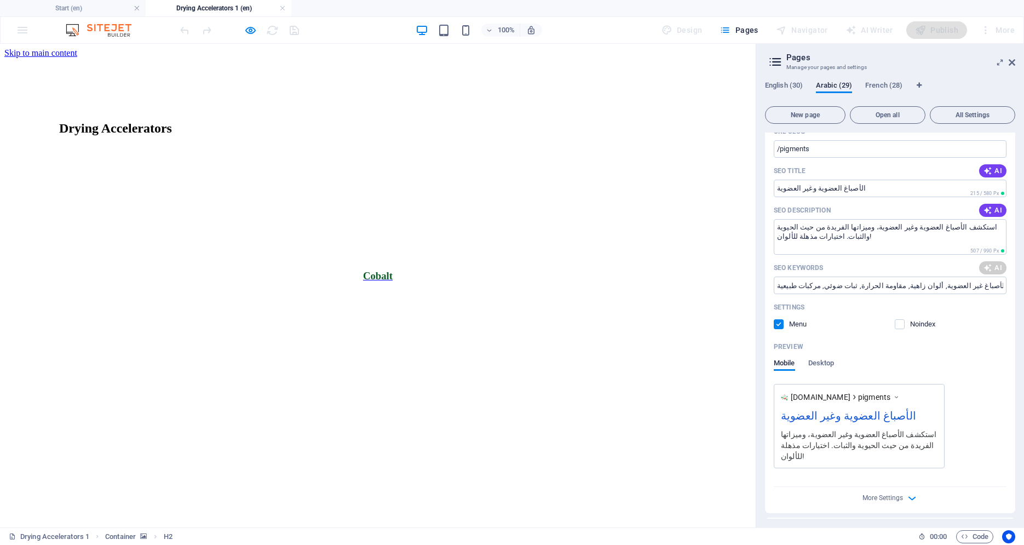
type input "الأصباغ العضوية وغير العضوية"
type textarea "استكشف الأصباغ العضوية وغير العضوية، وميزاتها الفريدة من حيث الحيوية والثبات. ا…"
type input "الأصباغ العضوية, الأصباغ غير العضوية, الألوان الزاهية, ثبات الأصباغ, مقاومة الح…"
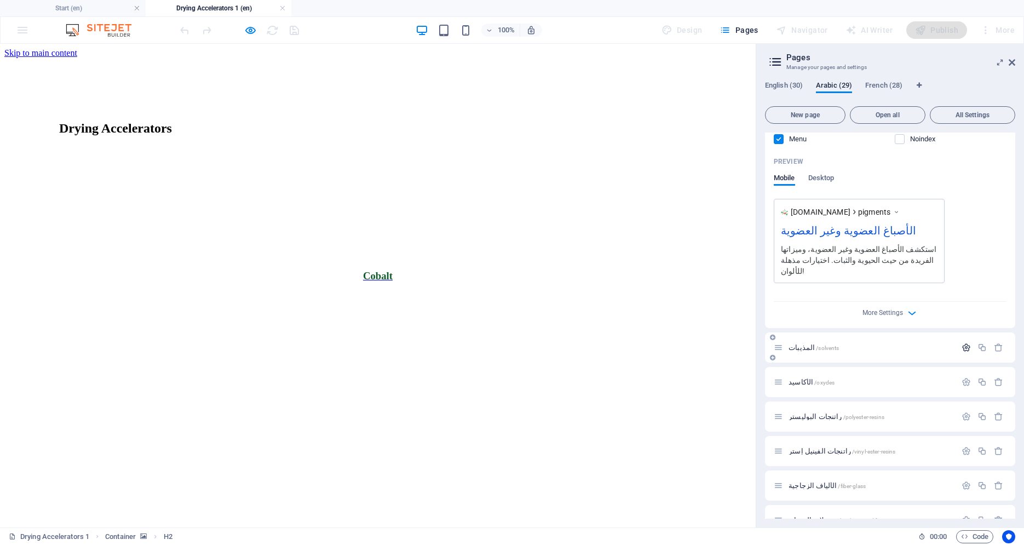
click at [962, 343] on icon "button" at bounding box center [966, 347] width 9 height 9
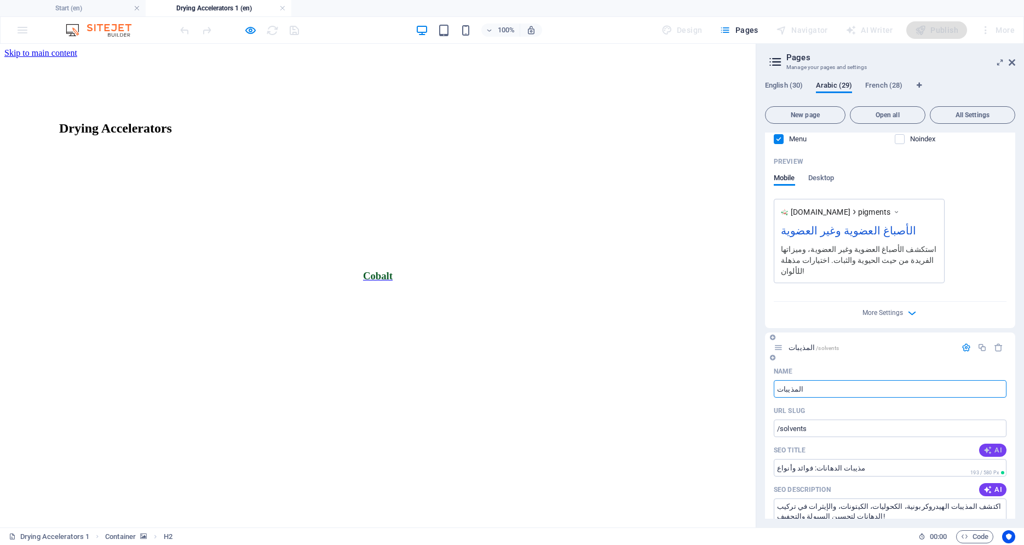
click at [986, 446] on span "AI" at bounding box center [993, 450] width 19 height 9
click at [990, 485] on span "AI" at bounding box center [993, 489] width 19 height 9
click at [984, 543] on icon "button" at bounding box center [988, 547] width 9 height 9
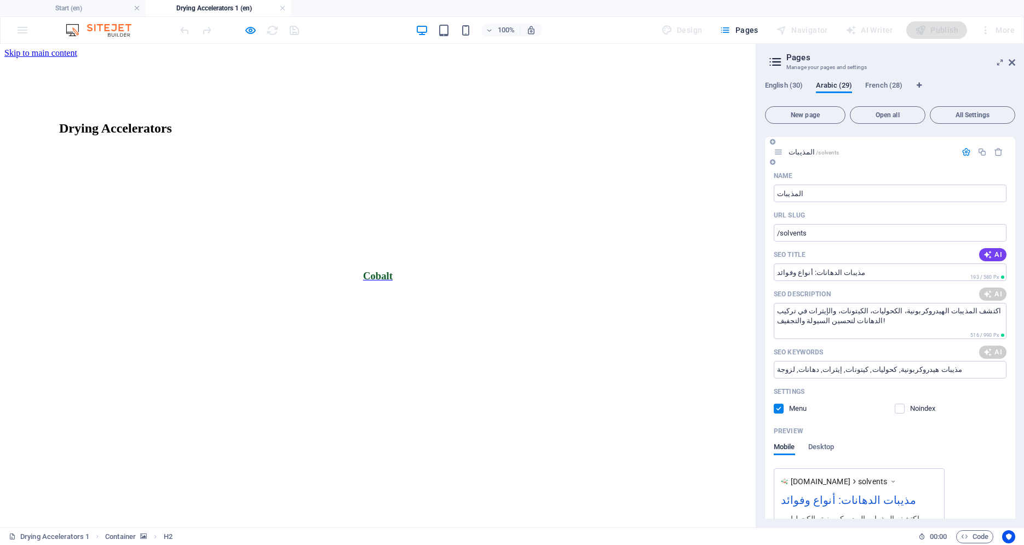
type input "مذيبات الدهانات: أنواع وفوائد"
type textarea "استكشف المذيبات الهيدروكربونية والكحولية والكيتونية والإيثرات لتعزيز خصائص الده…"
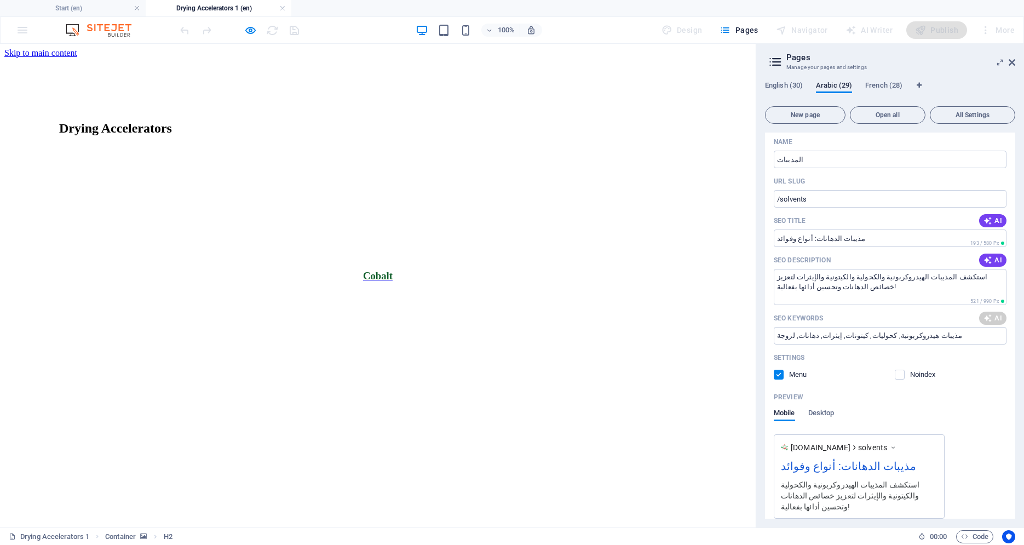
type input "مذيبات الدهانات: أنواع وفوائد"
type textarea "استكشف المذيبات الهيدروكربونية والكحولية والكيتونية والإيثرات لتعزيز خصائص الده…"
type input "المذيبات الهيدروكربونية, الكحوليات, الكيتونات, الإيثرات, الدهانات, الراتنجات"
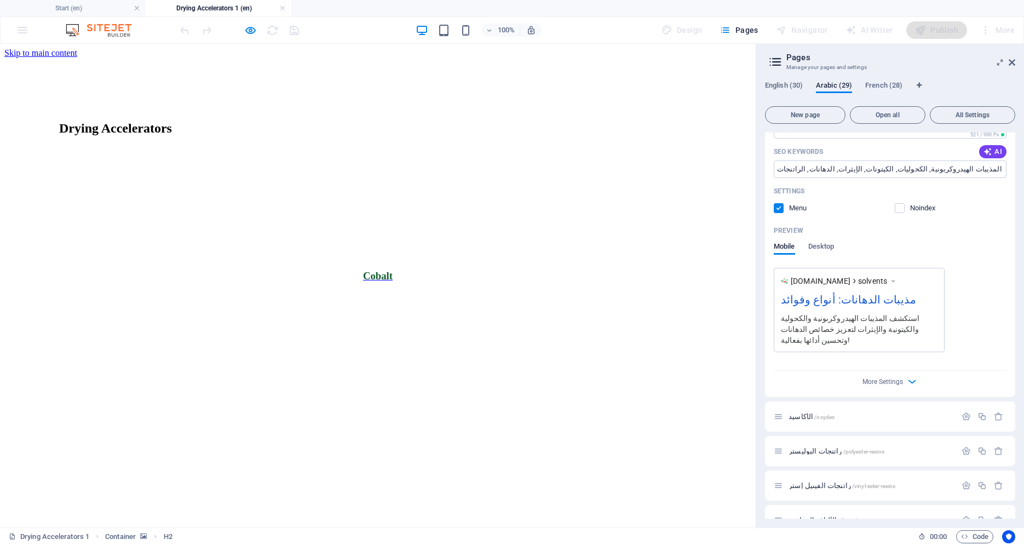
scroll to position [3603, 0]
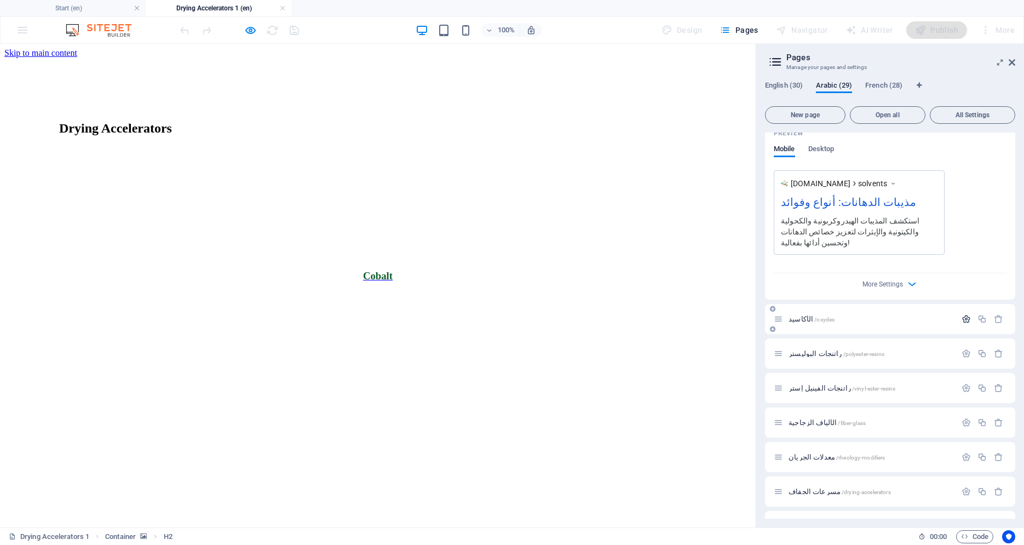
click at [962, 314] on icon "button" at bounding box center [966, 318] width 9 height 9
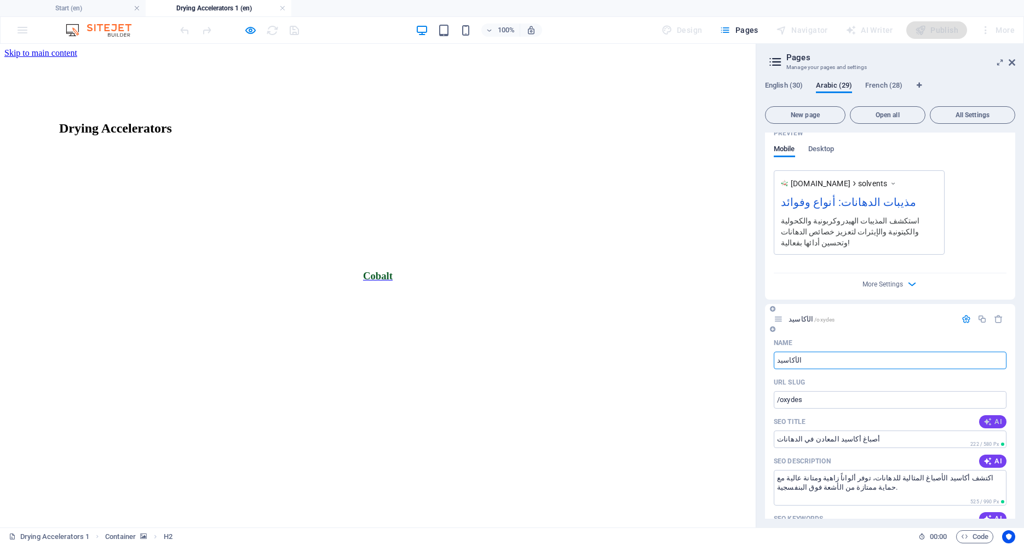
click at [984, 417] on icon "button" at bounding box center [988, 421] width 9 height 9
click at [985, 457] on span "AI" at bounding box center [993, 461] width 19 height 9
click at [988, 514] on span "AI" at bounding box center [993, 518] width 19 height 9
type input "الأكاسيد: أصباغ متينة للألوان"
type textarea "اكتشف الأكاسيد، أصباغ غير عضوية مثالية للدهانات تقدم ألواناً زاهية ومتانة عالية…"
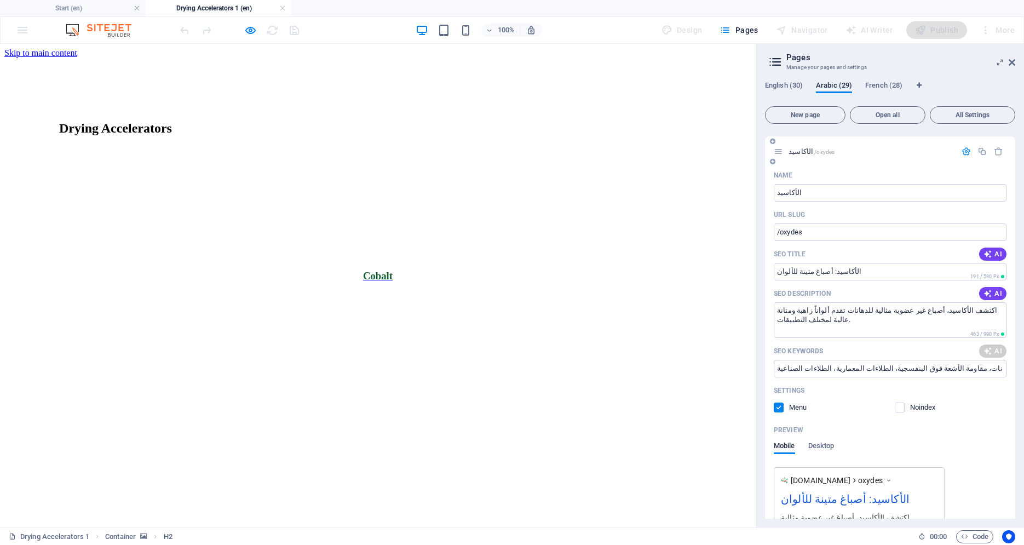
type input "الأكاسيد: أصباغ متينة للألوان"
type textarea "اكتشف الأكاسيد، أصباغ غير عضوية مثالية للدهانات تقدم ألواناً زاهية ومتانة عالية…"
type input "الأكاسيد, أصباغ غير عضوية, صناعة الدهانات, مقاومة للأشعة فوق البنفسجية, طلاء ال…"
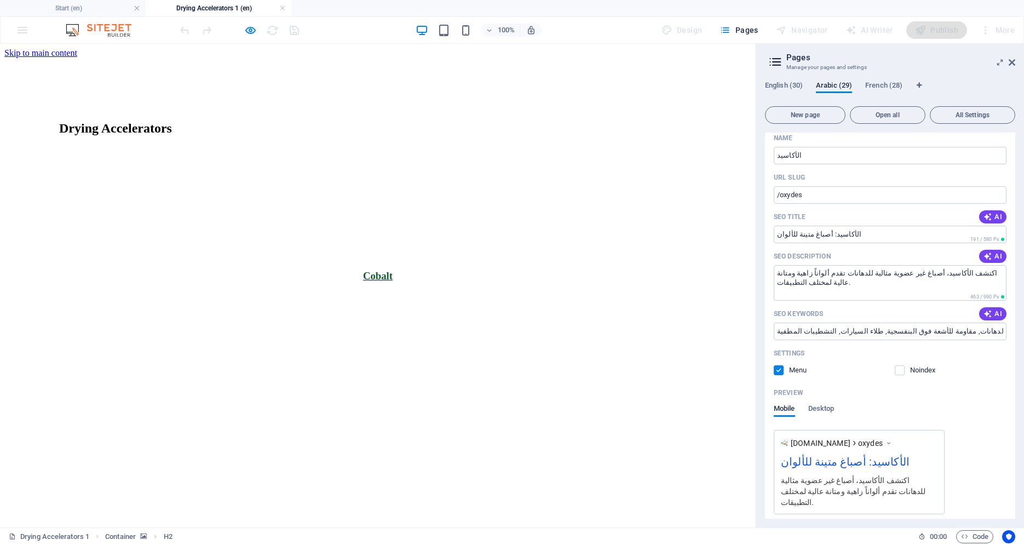
scroll to position [4003, 0]
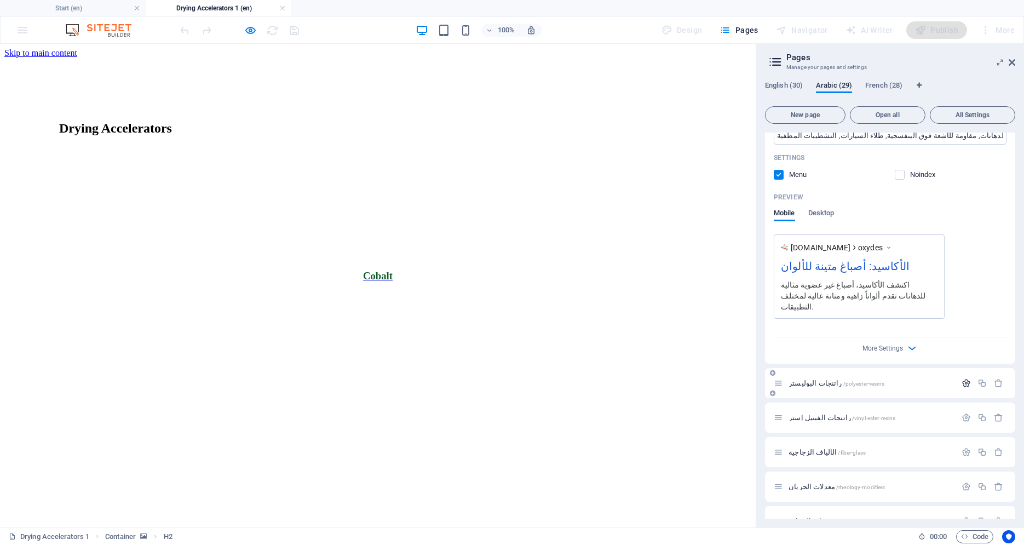
click at [962, 378] on icon "button" at bounding box center [966, 382] width 9 height 9
click at [984, 481] on icon "button" at bounding box center [988, 485] width 9 height 9
click at [988, 521] on span "AI" at bounding box center [993, 525] width 19 height 9
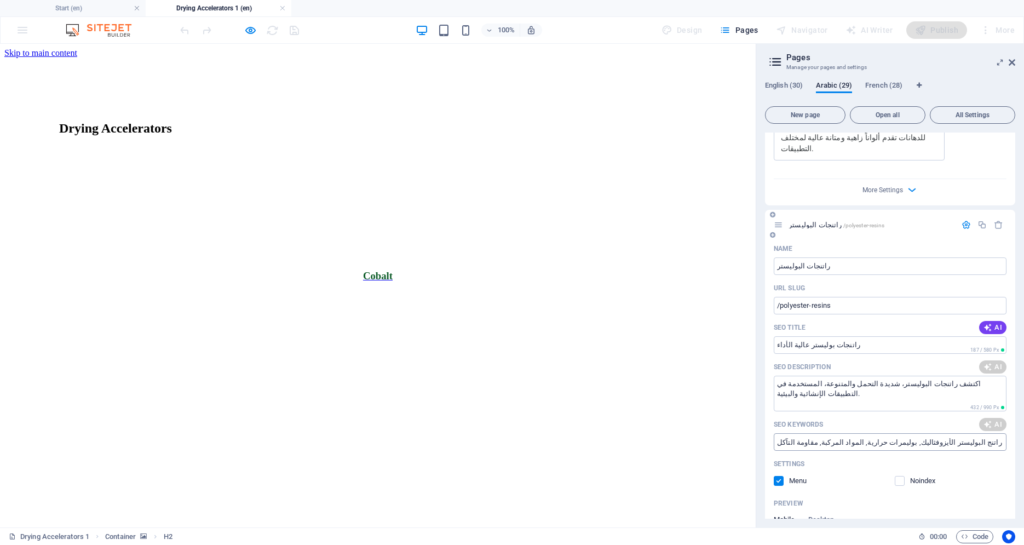
type input "راتنجات بوليستر عالية الأداء"
type textarea "استكشف راتنجات البوليستر: مواد قوية ومثالية للتطبيقات الإنشائية والمركبات، مقاو…"
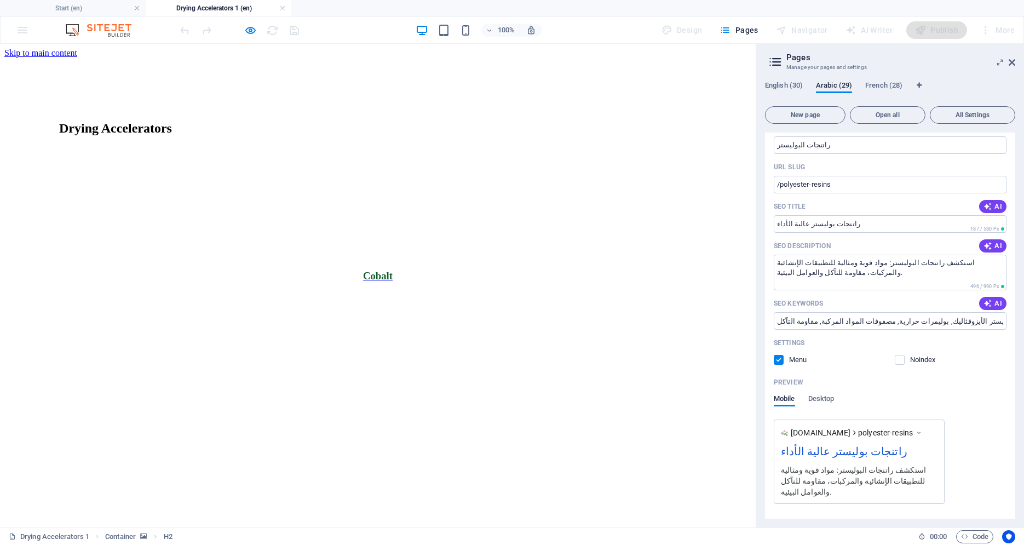
type input "راتنجات بوليستر عالية الأداء"
type textarea "استكشف راتنجات البوليستر: مواد قوية ومثالية للتطبيقات الإنشائية والمركبات، مقاو…"
type input "راتنجات البوليستر, راتنج البوليستر الأورثو فتاليك, راتنج البوليستر الأيزوفثاليك…"
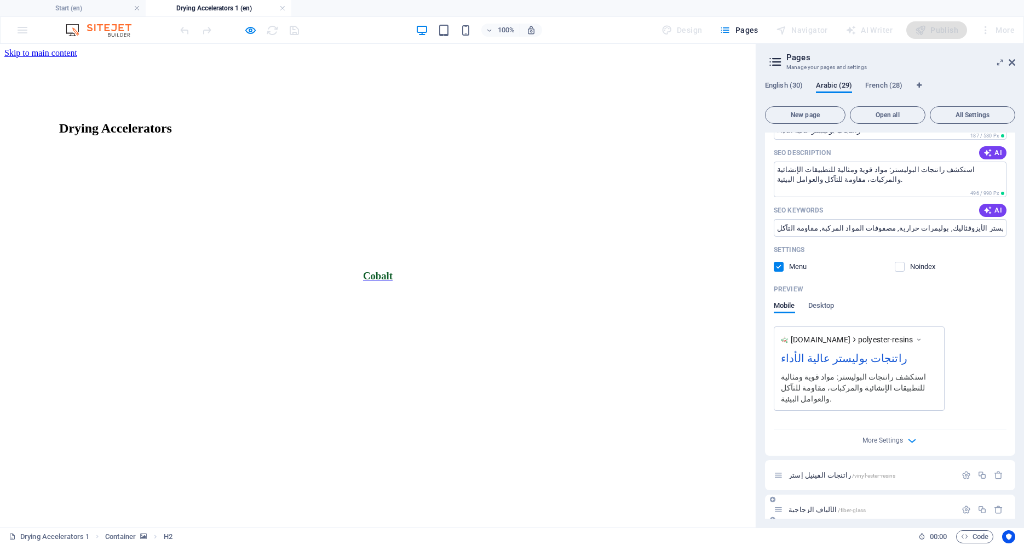
scroll to position [4403, 0]
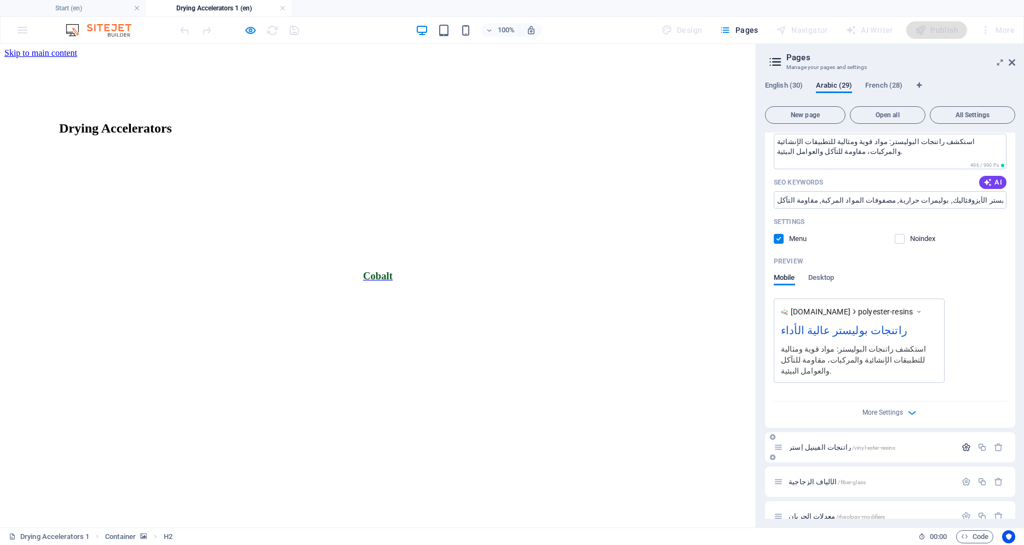
click at [962, 442] on icon "button" at bounding box center [966, 446] width 9 height 9
click at [984, 544] on icon "button" at bounding box center [988, 549] width 9 height 9
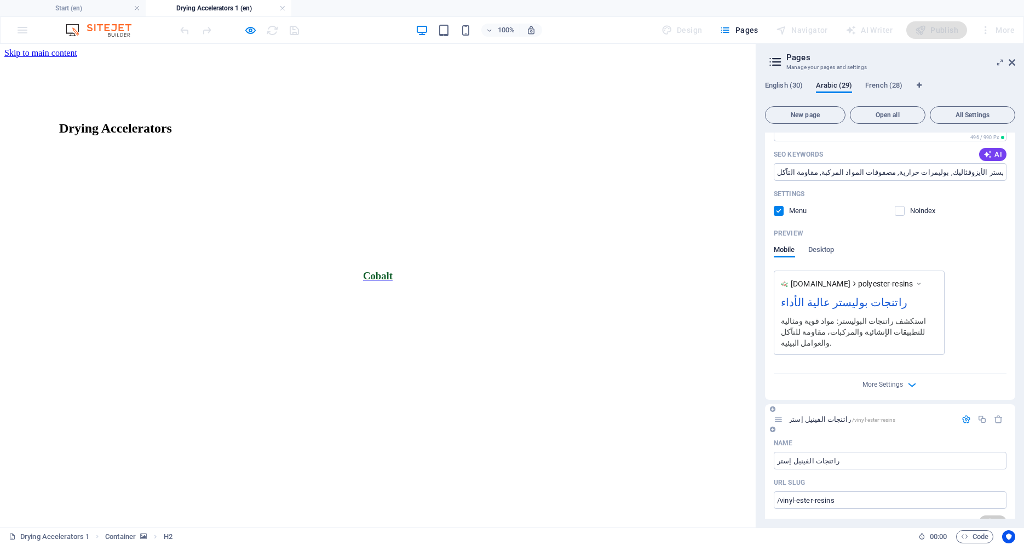
scroll to position [4655, 0]
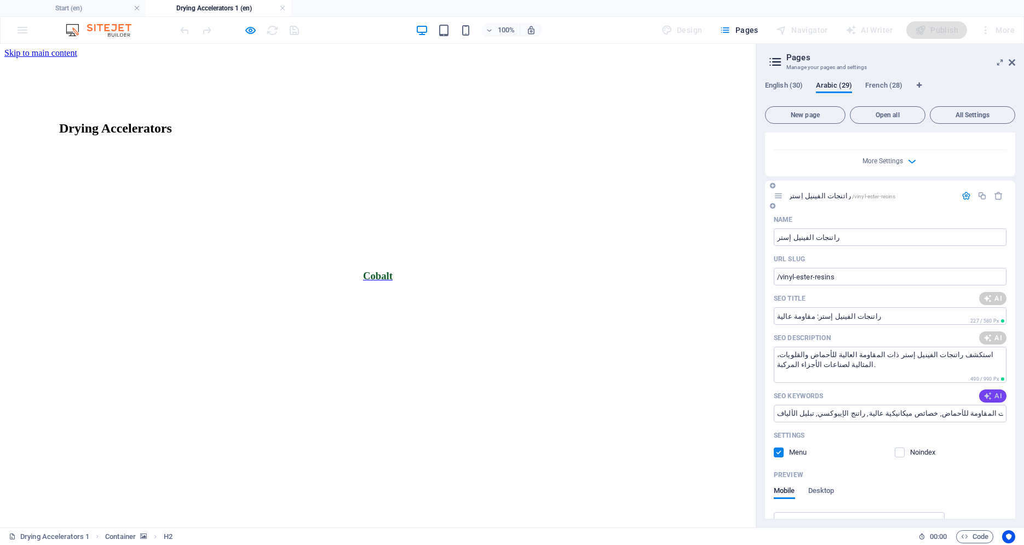
click at [984, 392] on icon "button" at bounding box center [988, 396] width 9 height 9
type textarea "استكشف راتنجات الفينيل إستر ذات اللزوجة المنخفضة، مقاومة حرارية وكيميائية عالية…"
type input "راتنجات الفينيل إستر, مقاومة حرارية, مقاومة كيميائية, راتنج الإيبوكسي, الألياف …"
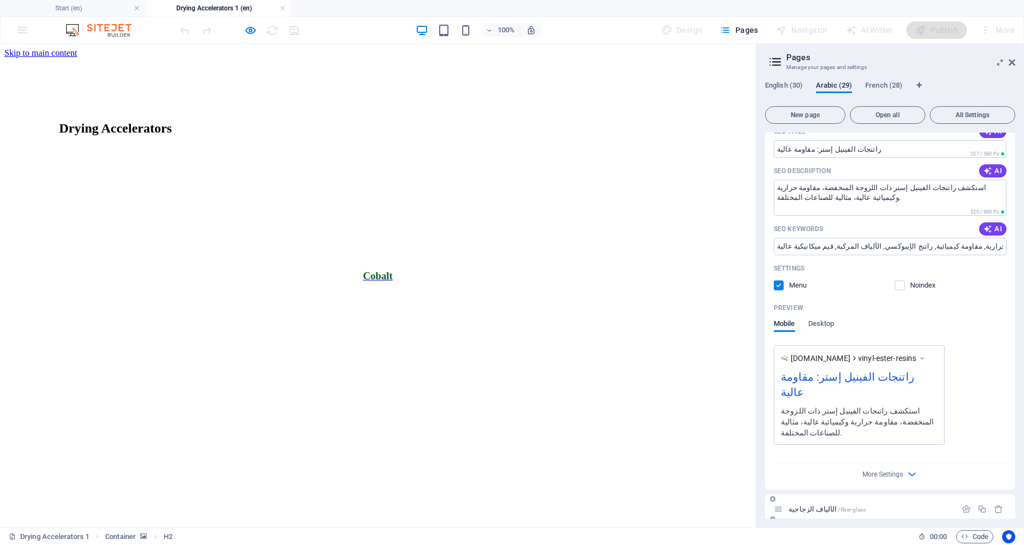
scroll to position [4822, 0]
click at [962, 504] on icon "button" at bounding box center [966, 508] width 9 height 9
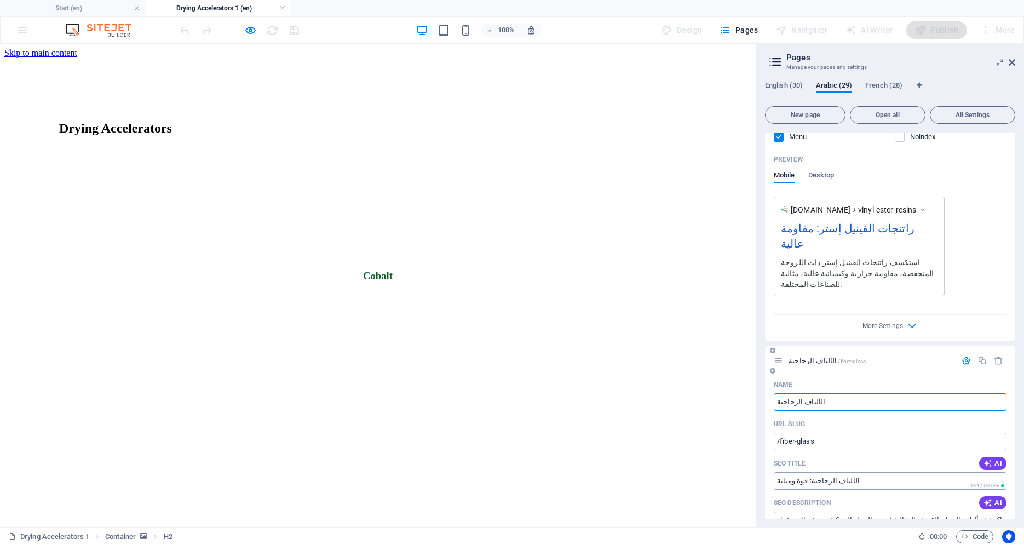
scroll to position [4971, 0]
click at [991, 458] on span "AI" at bounding box center [993, 462] width 19 height 9
click at [984, 497] on icon "button" at bounding box center [988, 501] width 9 height 9
drag, startPoint x: 988, startPoint y: 403, endPoint x: 981, endPoint y: 404, distance: 7.7
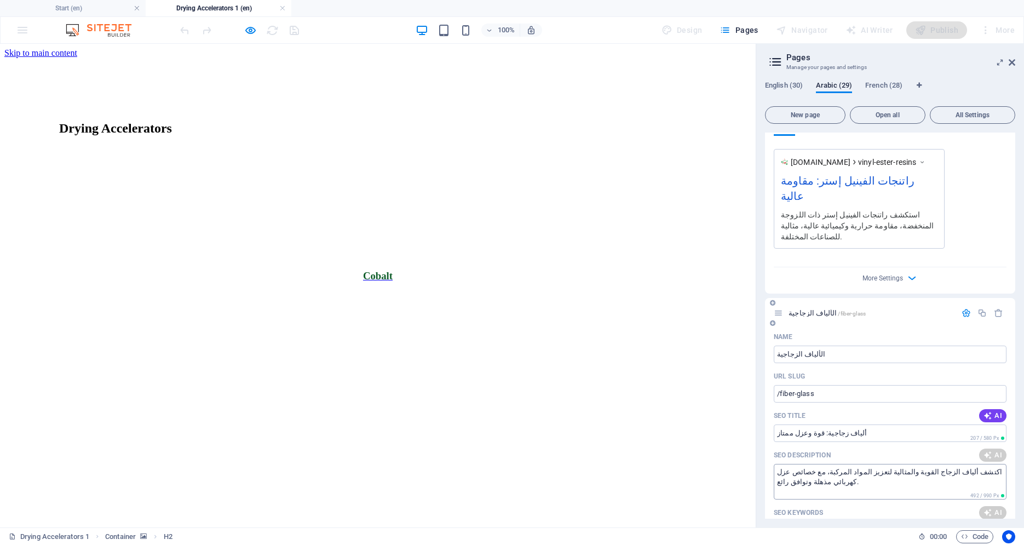
scroll to position [5102, 0]
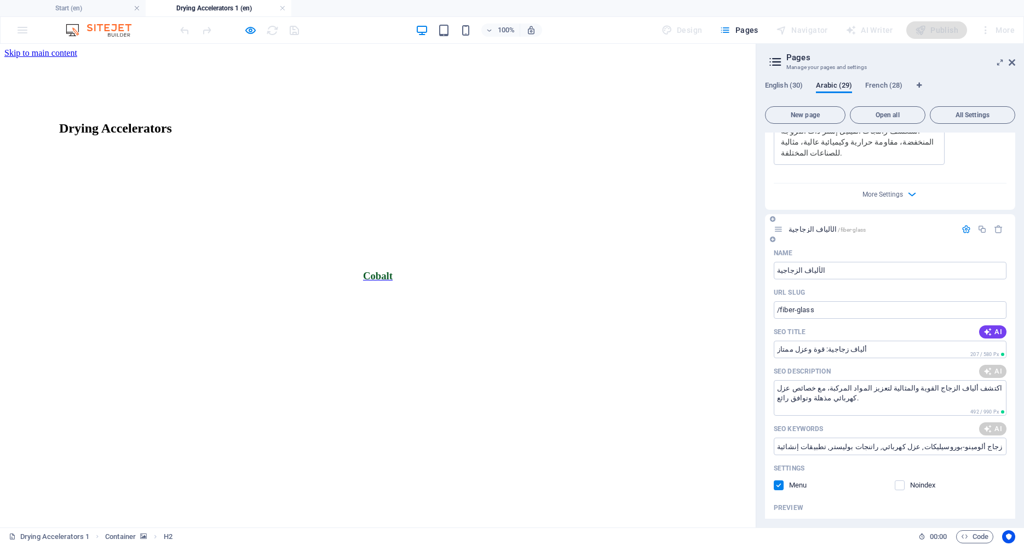
type input "ألياف زجاجية: قوة وعزل ممتاز"
type textarea "الألياف الزجاجية: اختر حلول التعزيز الأقوى لمنتجاتك مع خصائص عزل كهربائي ممتاز …"
type input "ألياف زجاجية: قوة وعزل ممتاز"
type textarea "الألياف الزجاجية: اختر حلول التعزيز الأقوى لمنتجاتك مع خصائص عزل كهربائي ممتاز …"
type input "الألياف الزجاجية, مواد التعزيز, المواد المركبة, قوة الشد, عزل كهربائي, الراتنجات"
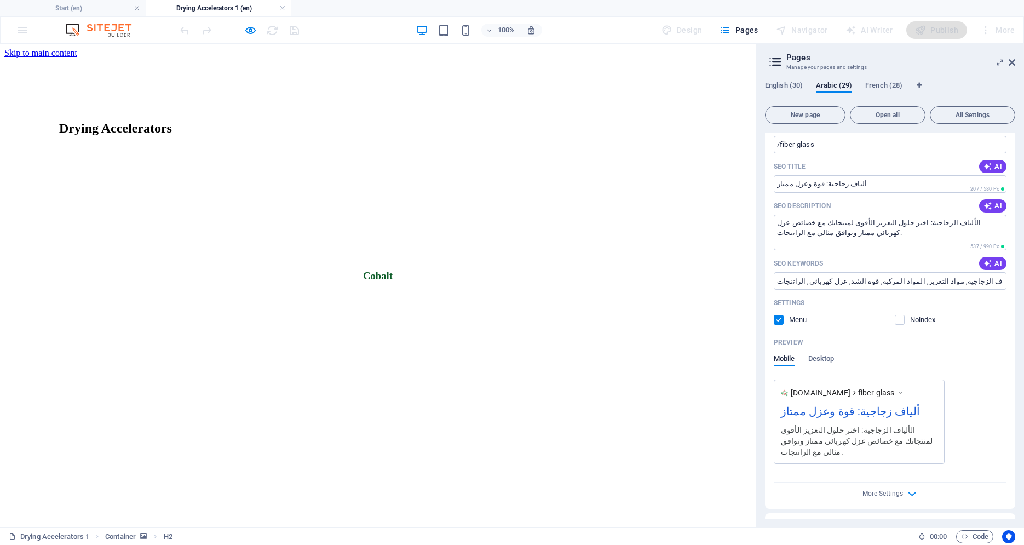
scroll to position [5269, 0]
click at [962, 521] on icon "button" at bounding box center [966, 525] width 9 height 9
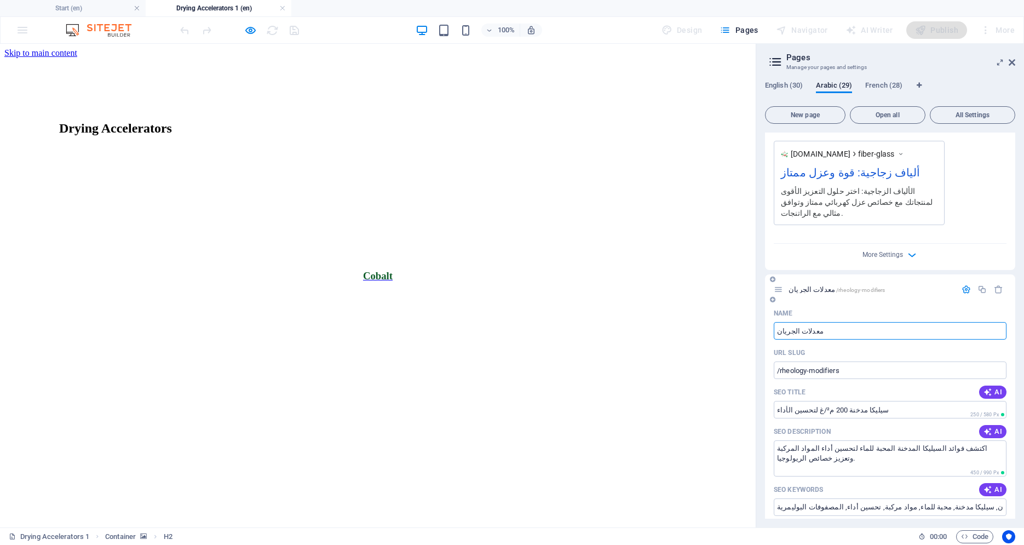
scroll to position [5548, 0]
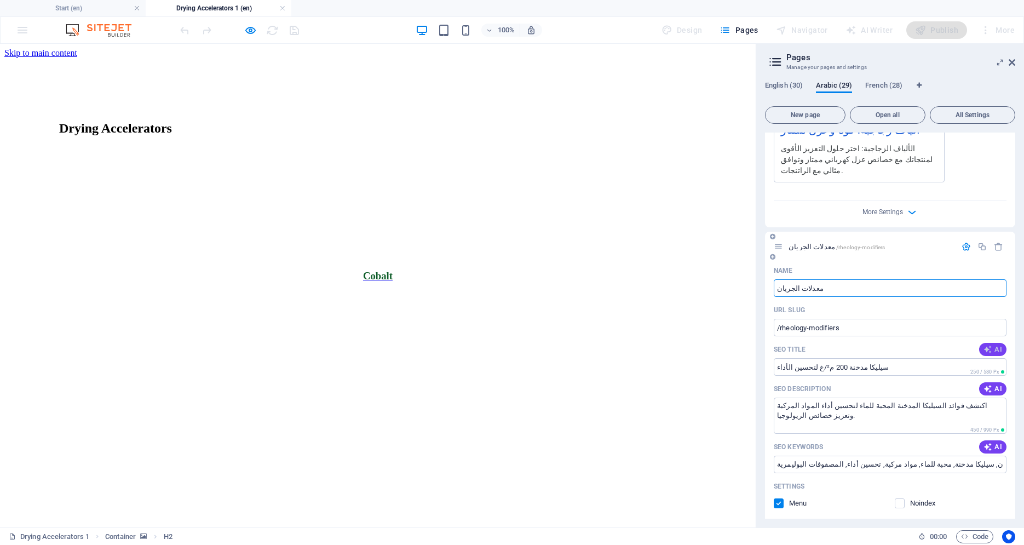
click at [984, 345] on icon "button" at bounding box center [988, 349] width 9 height 9
click at [984, 384] on icon "button" at bounding box center [988, 388] width 9 height 9
click at [984, 440] on button "AI" at bounding box center [992, 446] width 27 height 13
type input "سيليكا مدخنة: تحسين الأداء الصناعي"
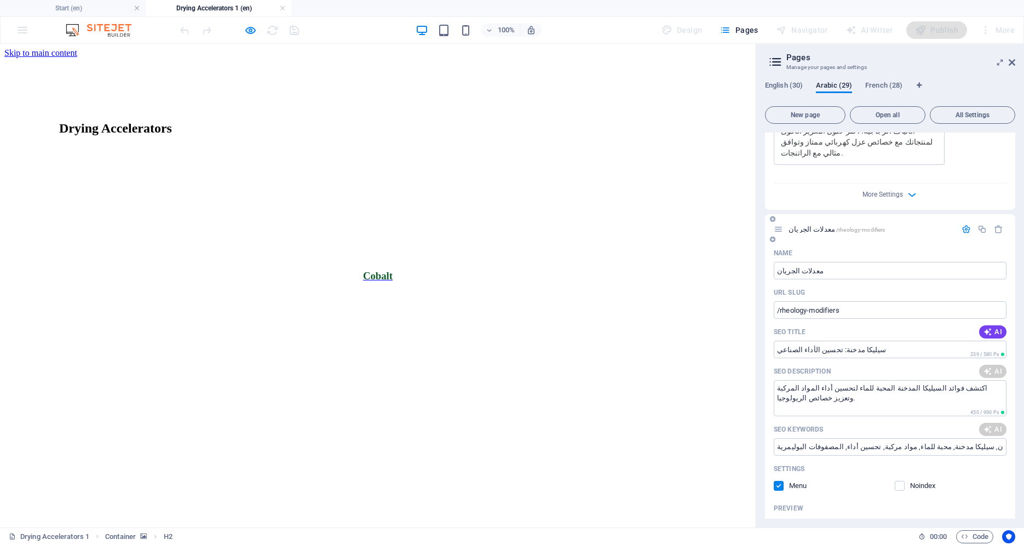
type input "معدلات الجريان, سيليكا مدخنة, محبة للماء, مساحة سطحية 200 م²/غ, مواد مركبة, تعز…"
type input "سيليكا مدخنة: تحسين الأداء الصناعي"
type textarea "استكشف سيليكا المدخنة المحبة للماء بسطح 200 م²/غ، مثالية لتحسين الخصائص الريولو…"
type input "معدلات الجريان, سيليكا مدخنة, محبة للماء, مساحة سطحية 200 م²/غ, مواد مركبة, تعز…"
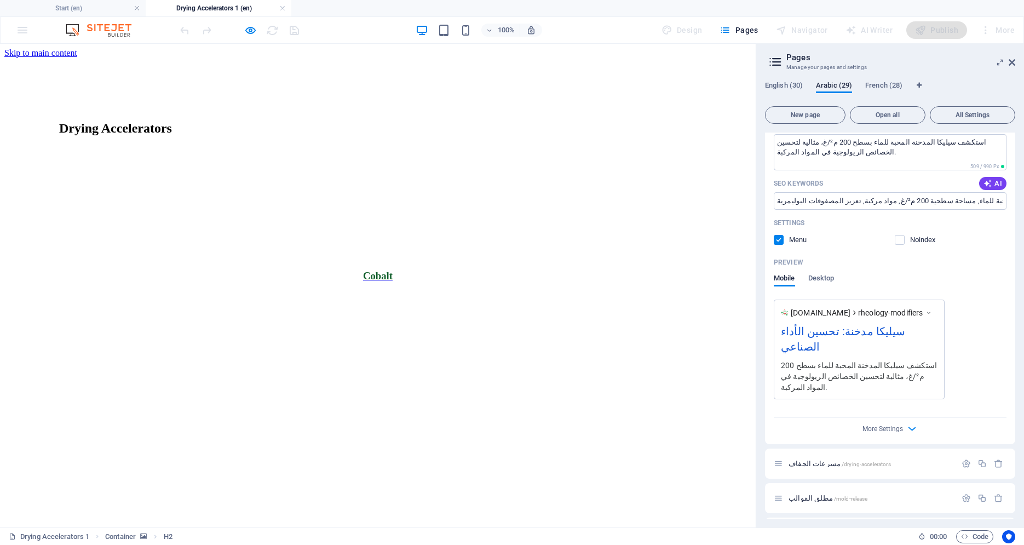
scroll to position [5800, 0]
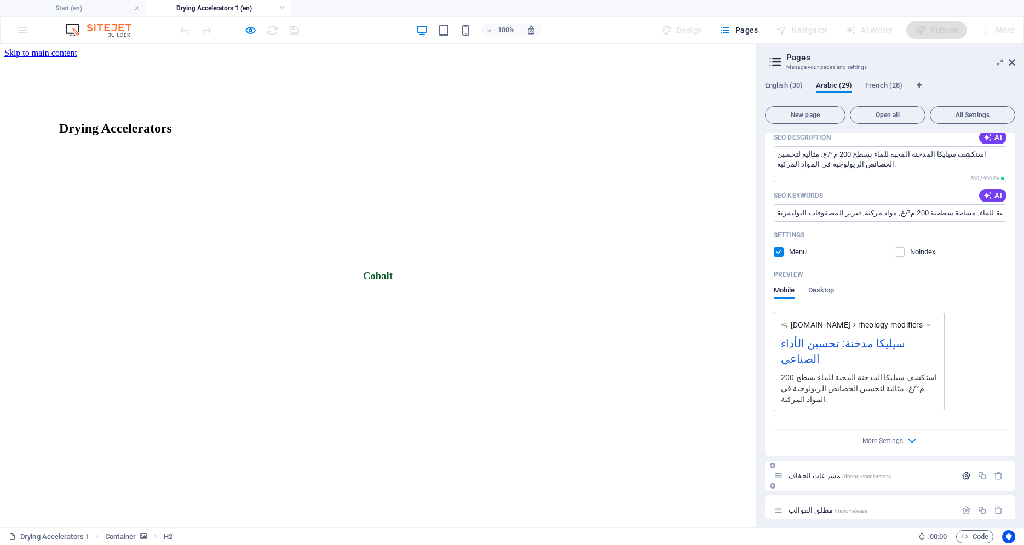
click at [962, 471] on icon "button" at bounding box center [966, 475] width 9 height 9
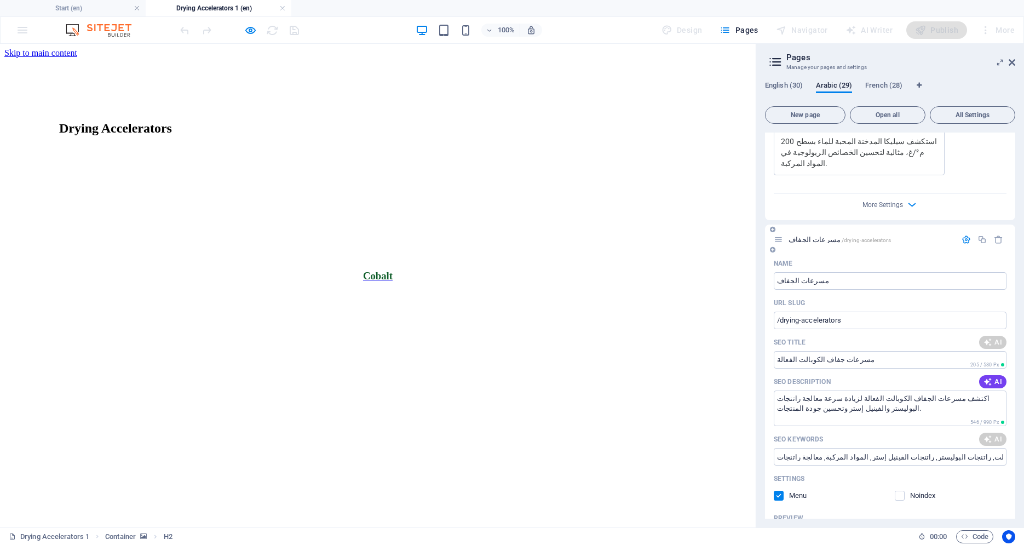
type textarea "اكتشف مسرعات الجفاف الكوبالت الفعالة لزيادة سرعة معالجة راتنجات البوليستر والفي…"
type input "مسرعات الجفاف, كوبالت, راتنجات البوليستر, معالجة المواد المركبة, تحفيز البيروكس…"
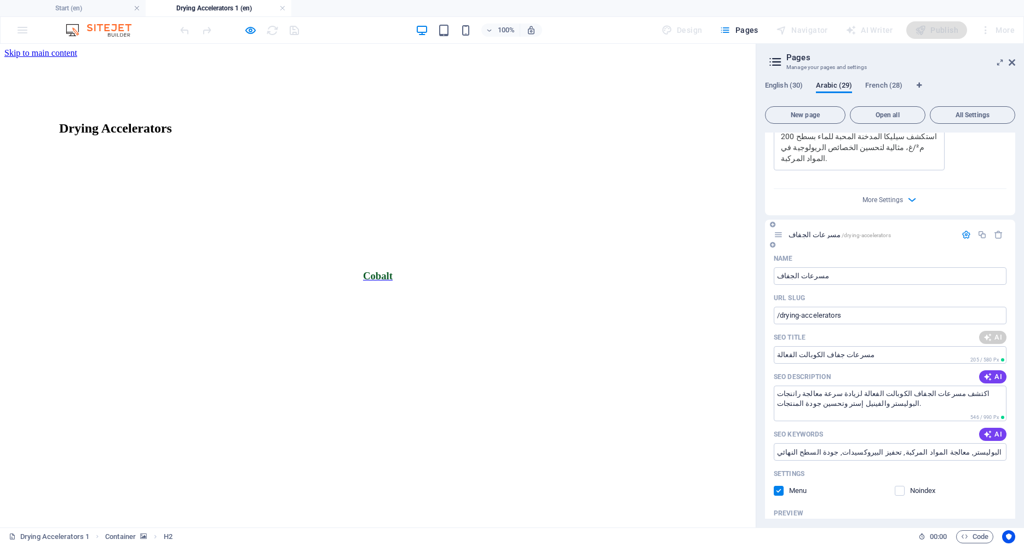
scroll to position [6051, 0]
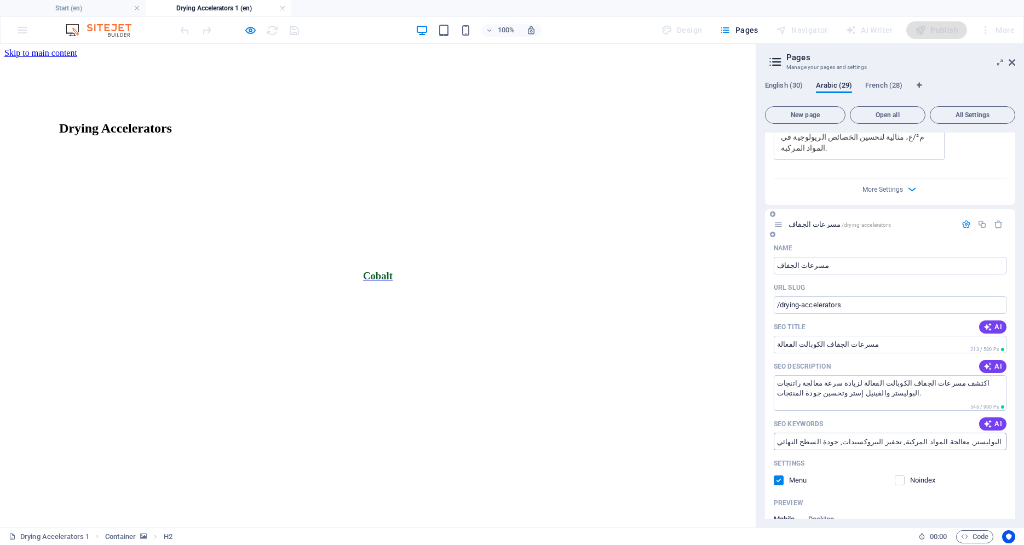
type input "مسرعات الجفاف الكوبالت الفعالة"
type textarea "اكتشف مسرعات الجفاف الكوبالت الفعالة لزيادة سرعة معالجة راتنجات البوليستر والفي…"
type input "مسرعات الجفاف, كوبالت, راتنجات البوليستر, معالجة المواد المركبة, تحفيز البيروكس…"
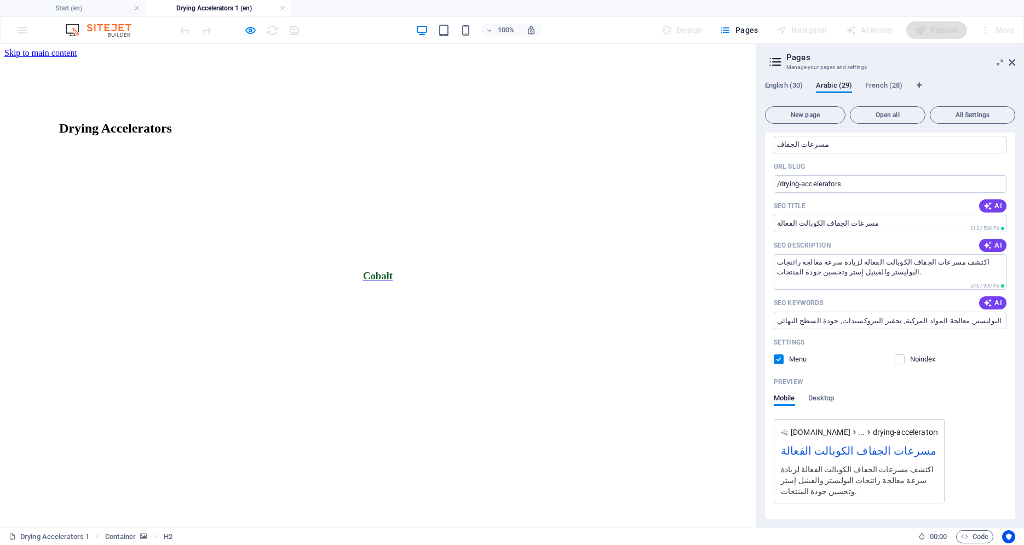
scroll to position [6200, 0]
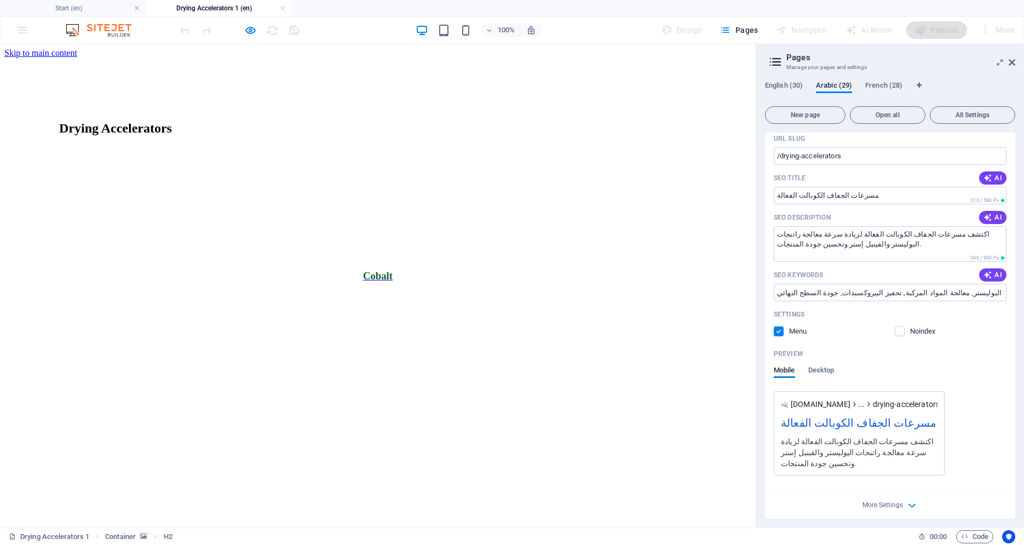
click at [963, 535] on button "button" at bounding box center [966, 539] width 16 height 9
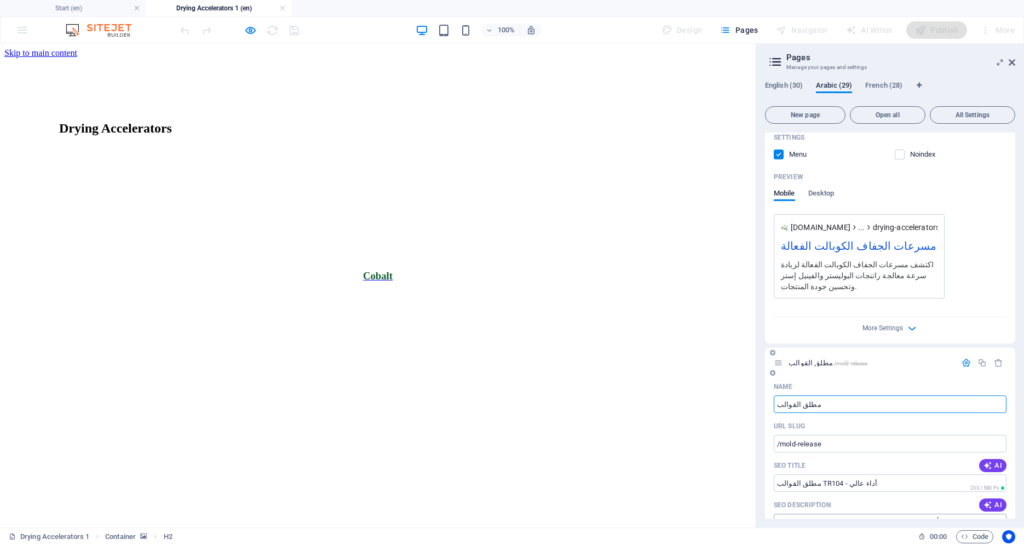
scroll to position [6451, 0]
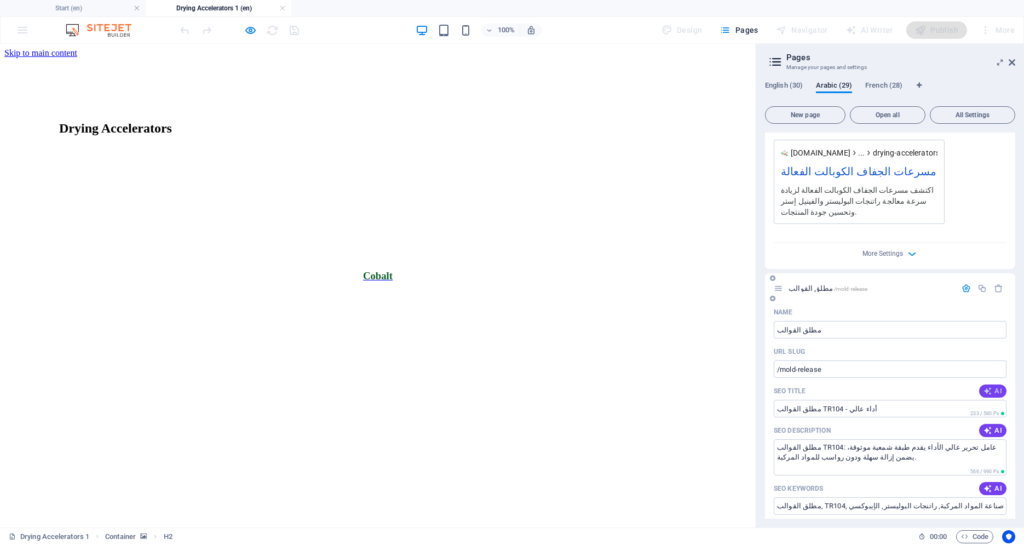
click at [984, 387] on icon "button" at bounding box center [988, 391] width 9 height 9
click at [984, 426] on icon "button" at bounding box center [988, 430] width 9 height 9
click at [984, 484] on icon "button" at bounding box center [988, 488] width 9 height 9
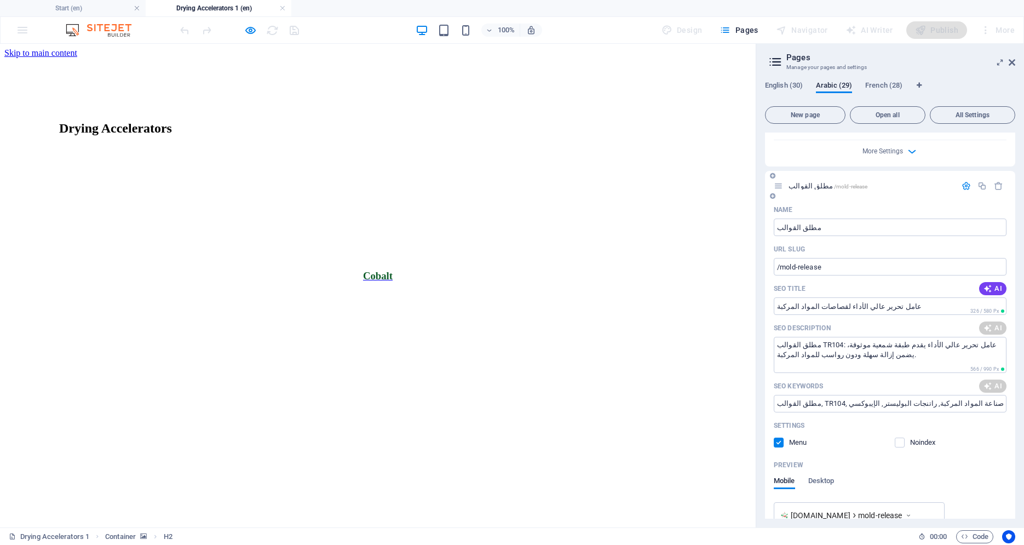
scroll to position [6303, 0]
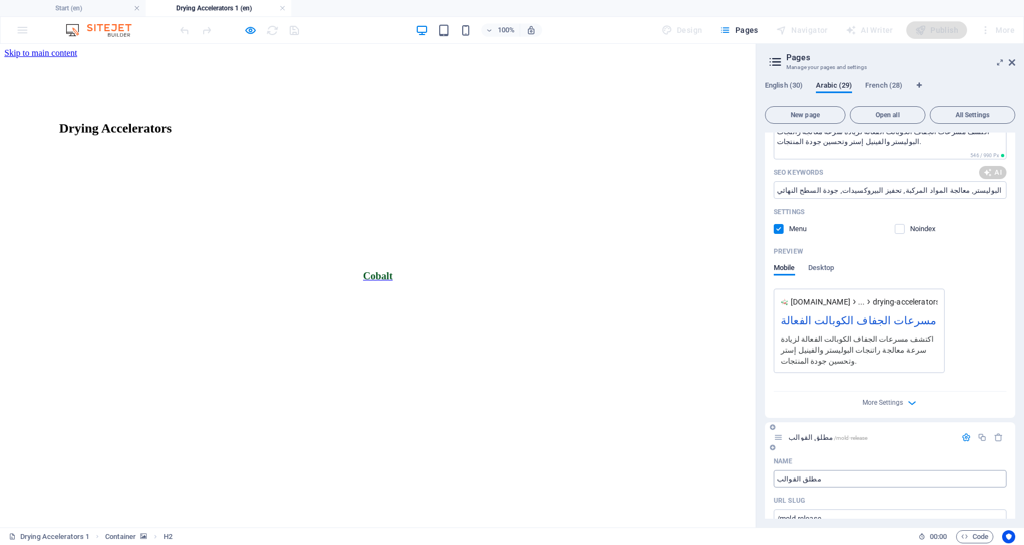
type input "عامل تحرير عالي الأداء لقصاصات المواد المركبة"
type textarea "اكتشف مطلق القوالب TR104، الحل المثالي لصناعة المواد المركبة لضمان إزالة سهلة د…"
type input "عامل تحرير عالي الأداء لقصاصات المواد المركبة"
type textarea "اكتشف مطلق القوالب TR104، الحل المثالي لصناعة المواد المركبة لضمان إزالة سهلة د…"
type input "مطلق القوالب TR104, عامل تحرير عالي الأداء, صناعة المواد المركبة, إزالة الأجزاء…"
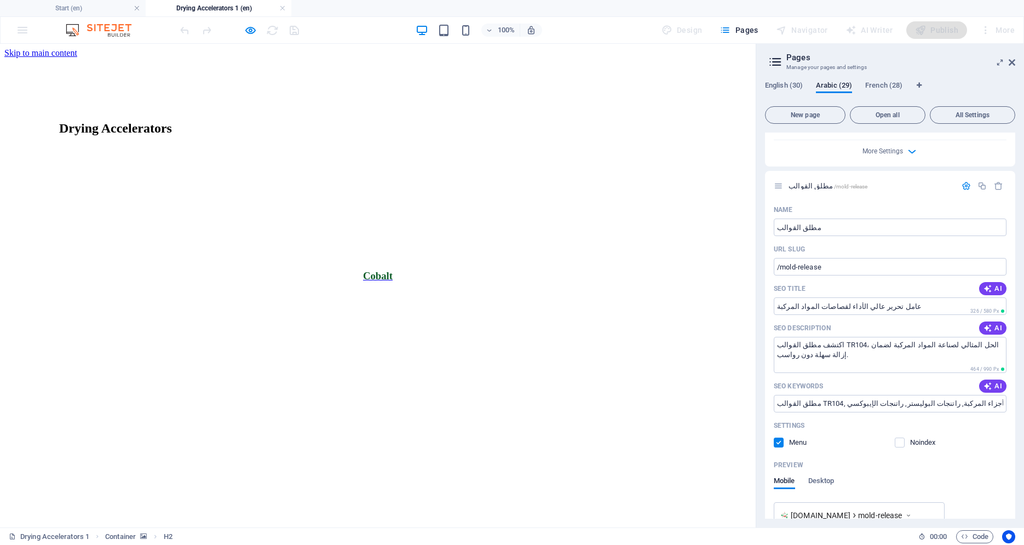
scroll to position [6749, 0]
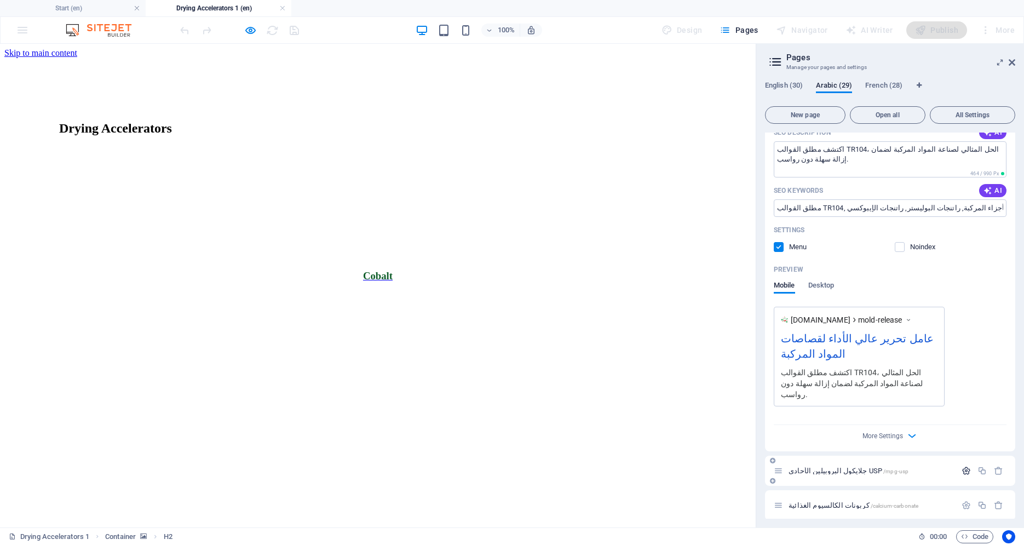
click at [962, 466] on icon "button" at bounding box center [966, 470] width 9 height 9
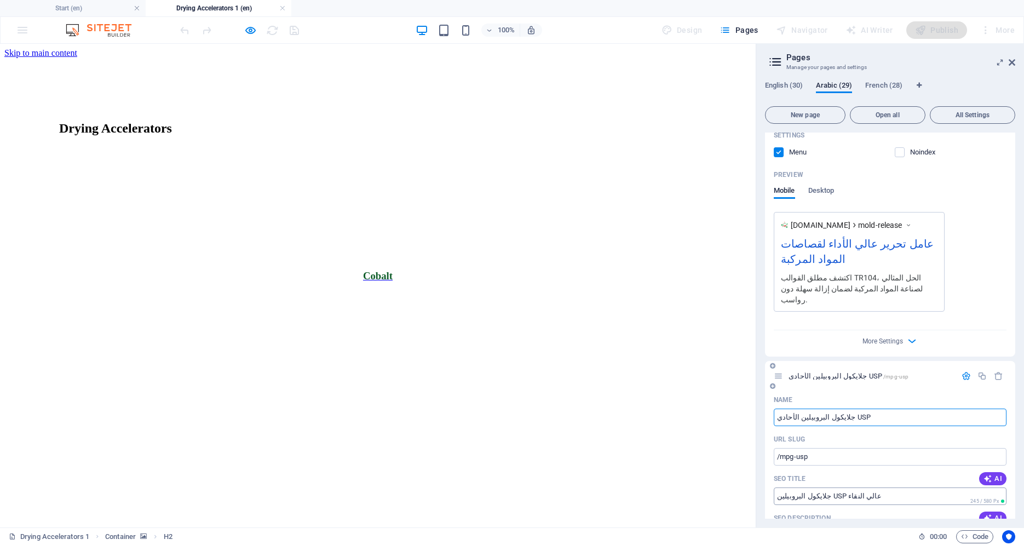
scroll to position [6852, 0]
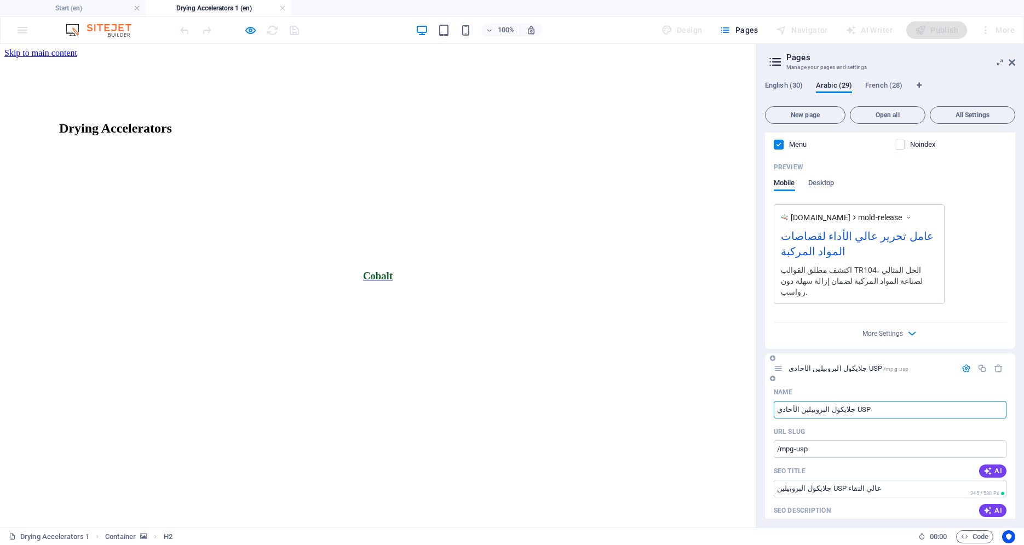
click at [988, 462] on div "SEO Title AI" at bounding box center [890, 471] width 233 height 18
click at [987, 467] on span "AI" at bounding box center [993, 471] width 19 height 9
click at [987, 506] on span "AI" at bounding box center [993, 510] width 19 height 9
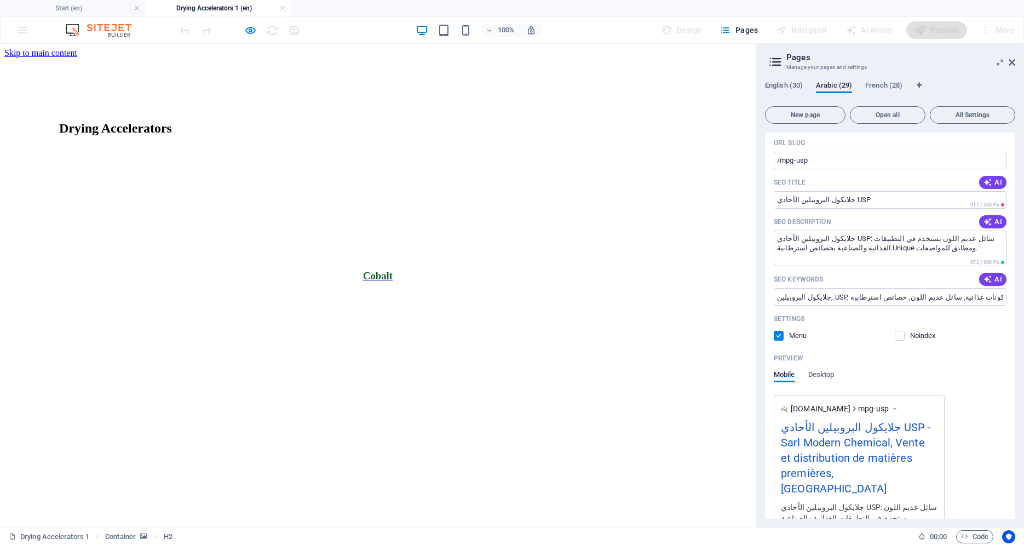
scroll to position [7224, 0]
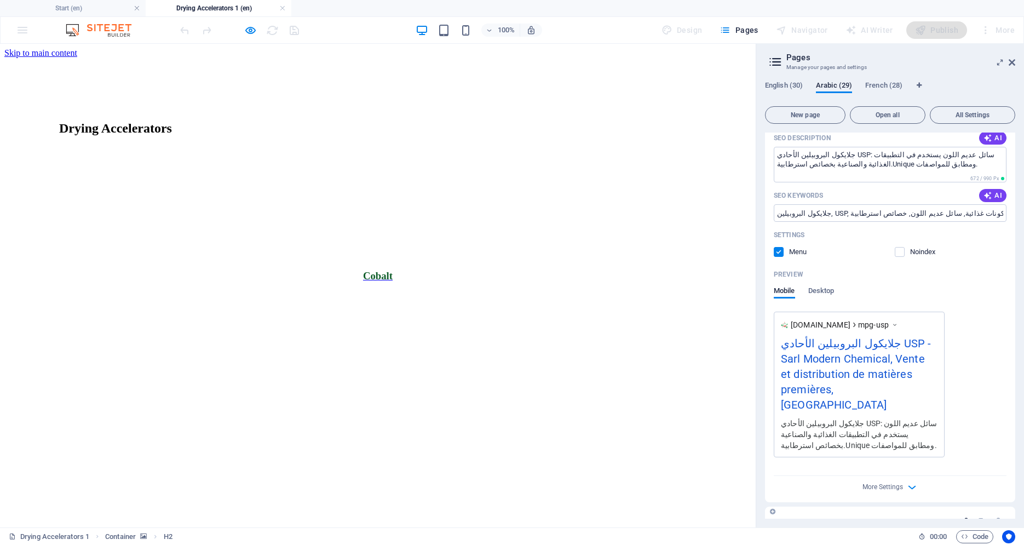
click at [962, 517] on icon "button" at bounding box center [966, 521] width 9 height 9
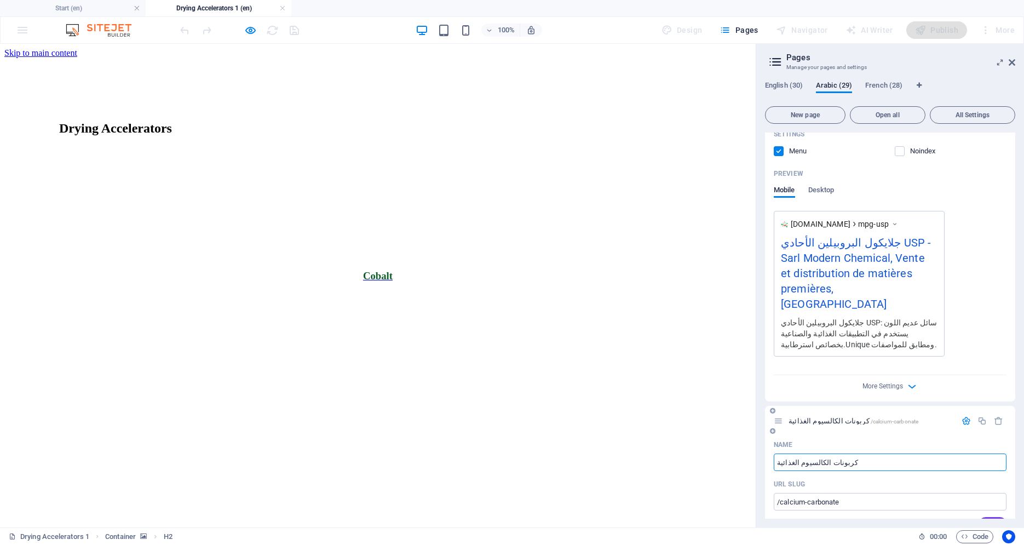
scroll to position [7327, 0]
click at [986, 517] on span "AI" at bounding box center [993, 521] width 19 height 9
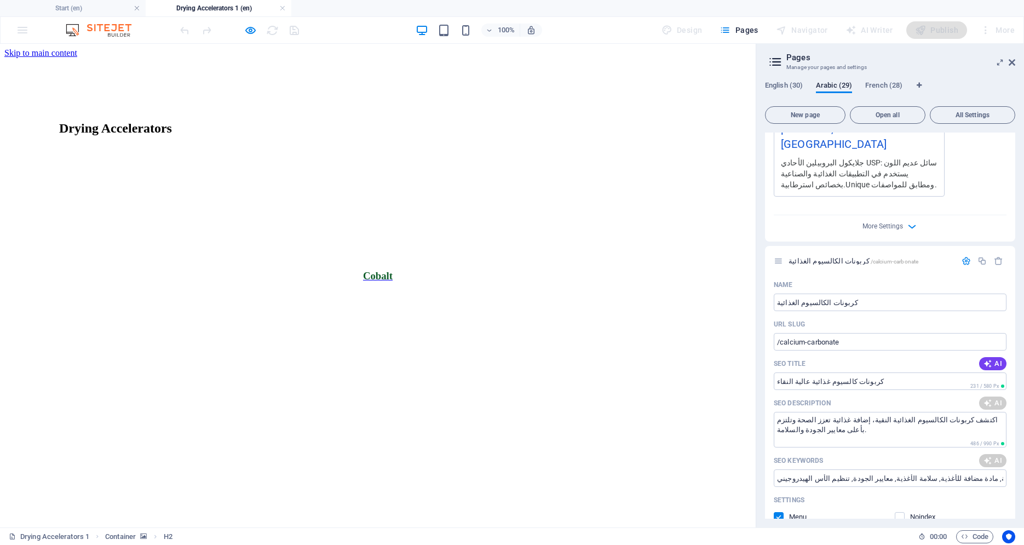
scroll to position [7745, 0]
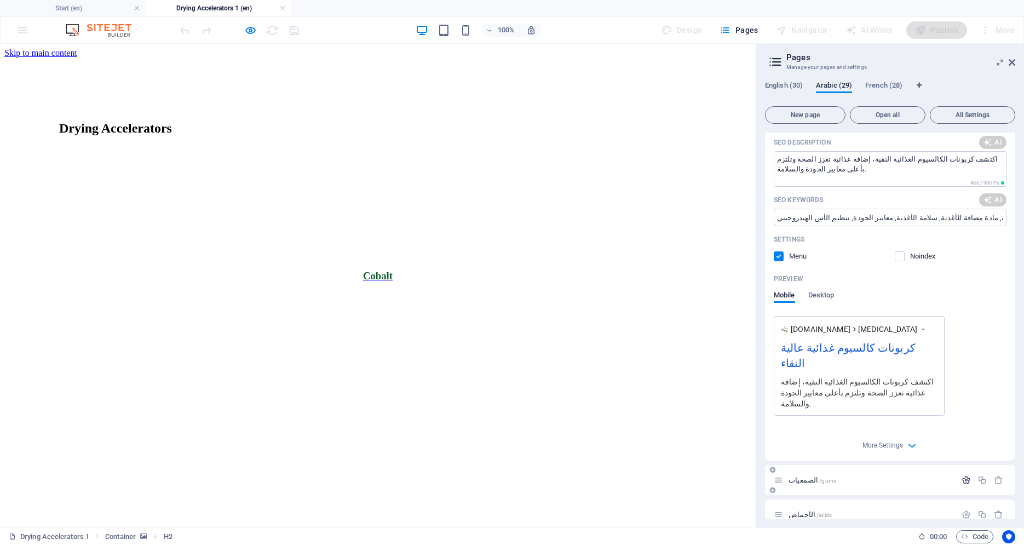
click at [962, 475] on icon "button" at bounding box center [966, 479] width 9 height 9
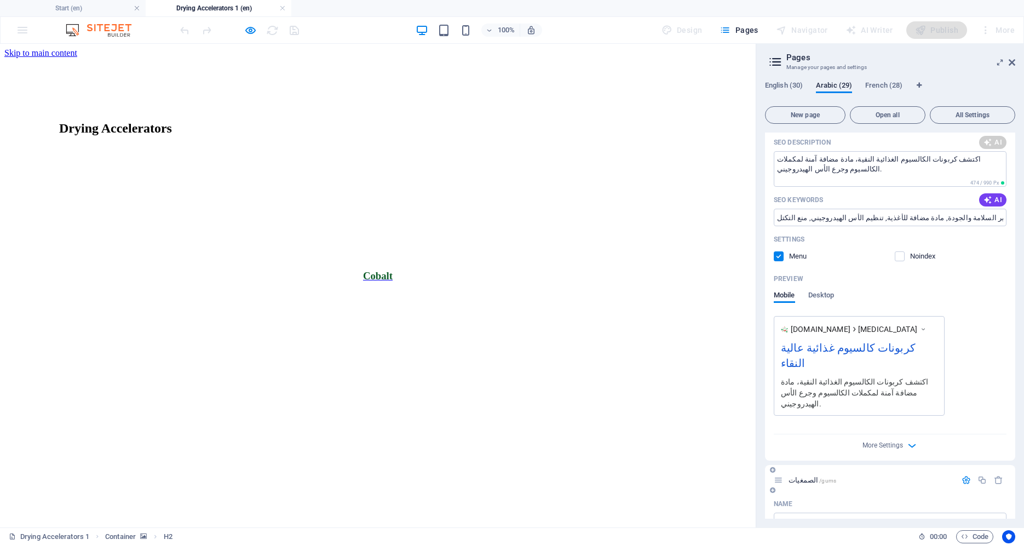
drag, startPoint x: 988, startPoint y: 420, endPoint x: 987, endPoint y: 414, distance: 6.2
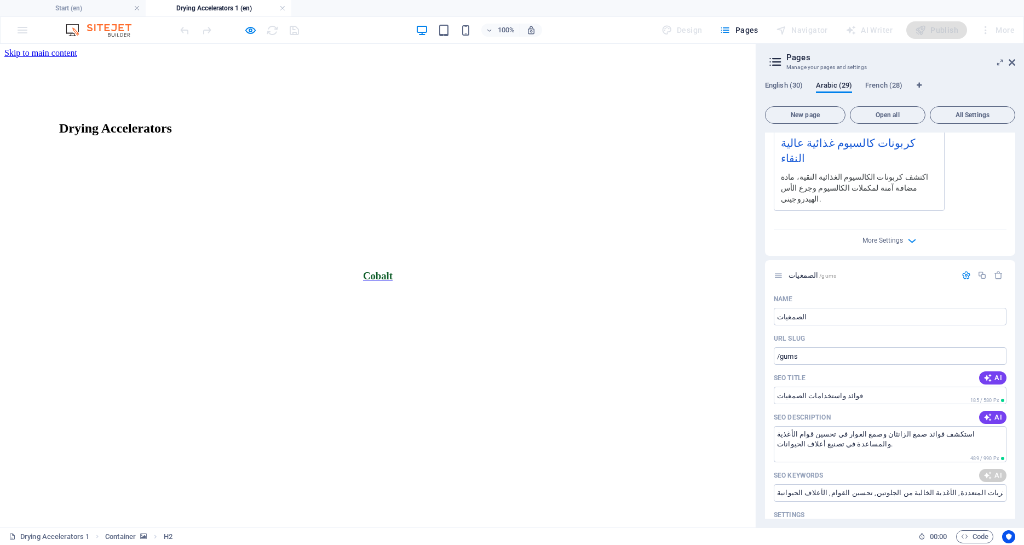
scroll to position [8034, 0]
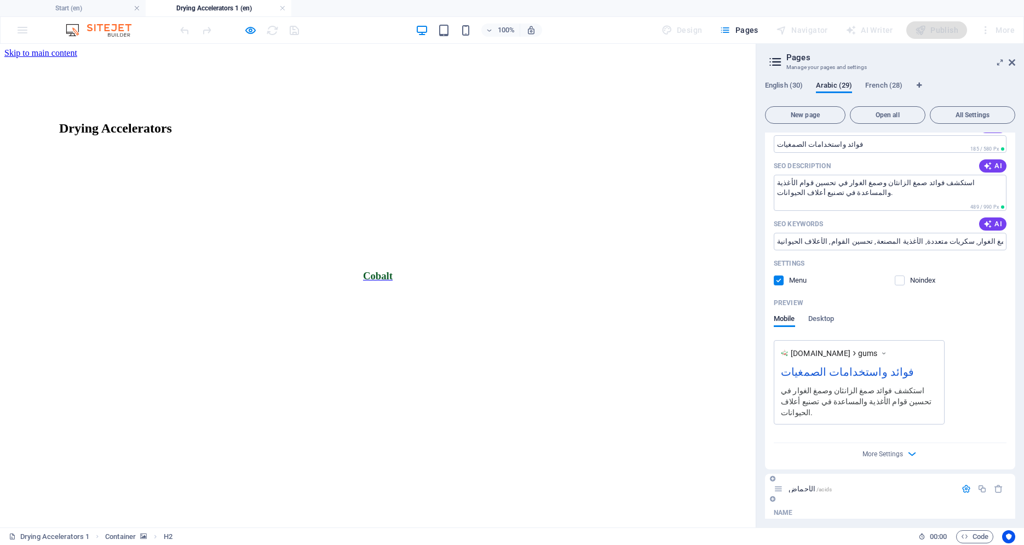
scroll to position [8230, 0]
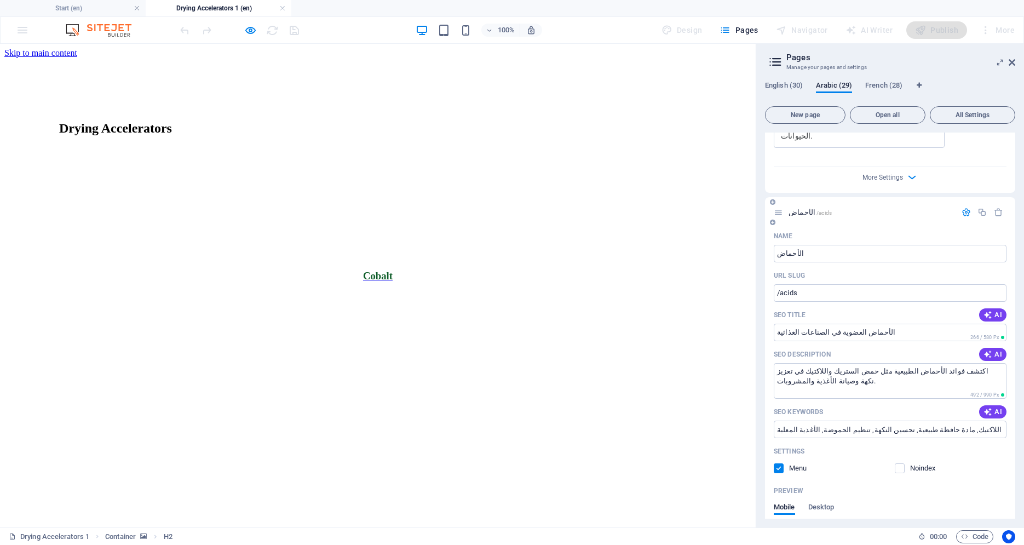
scroll to position [8481, 0]
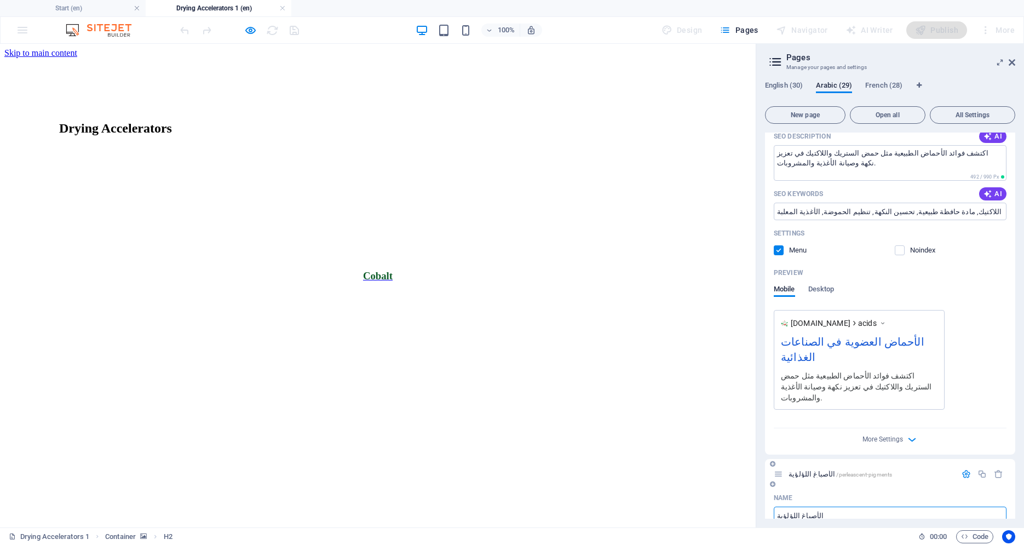
scroll to position [8732, 0]
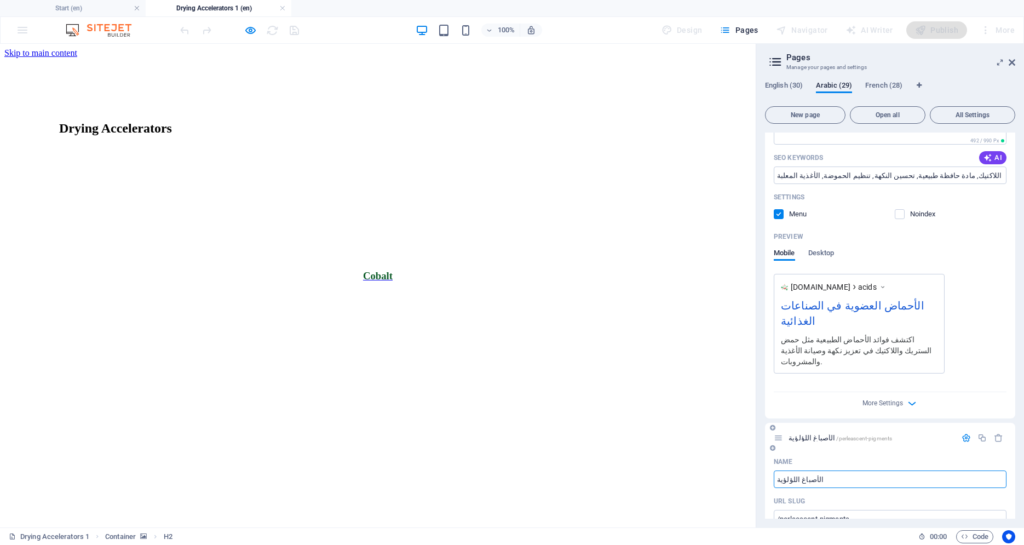
click at [988, 536] on span "AI" at bounding box center [993, 540] width 19 height 9
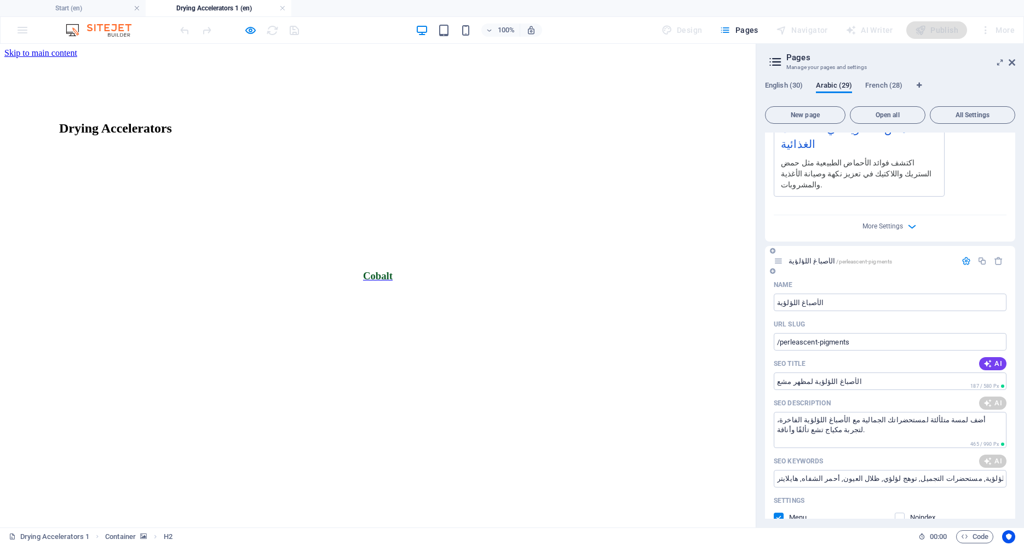
scroll to position [9021, 0]
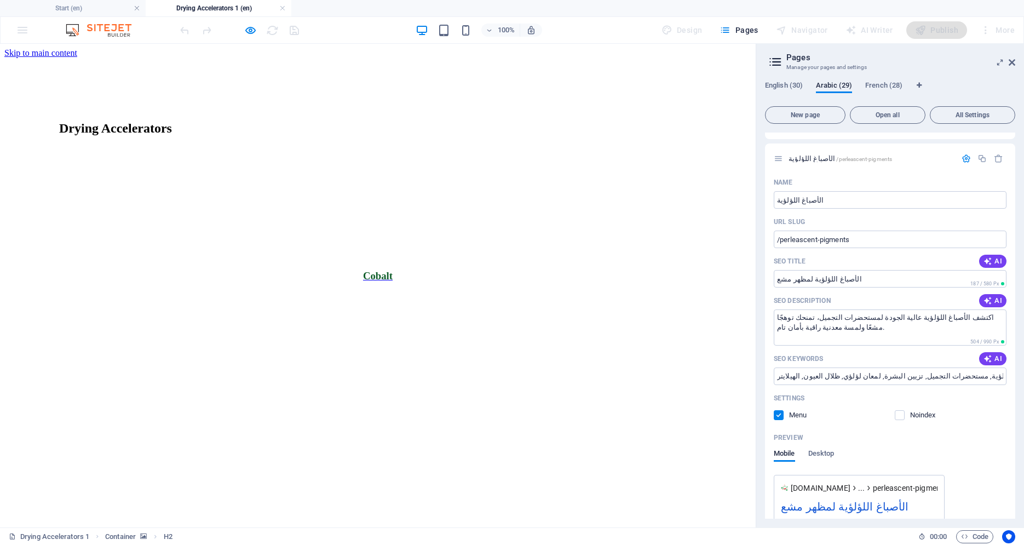
scroll to position [9179, 0]
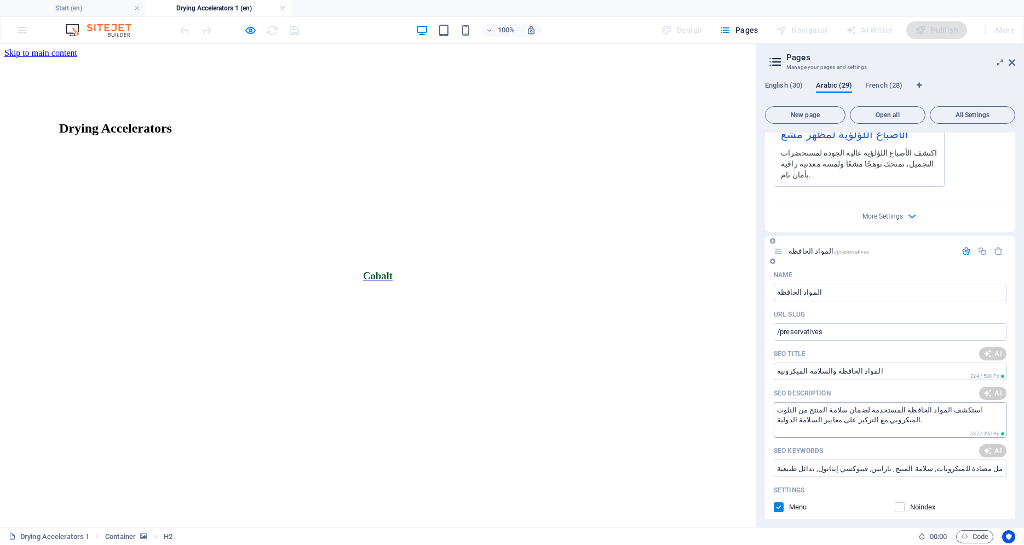
scroll to position [9412, 0]
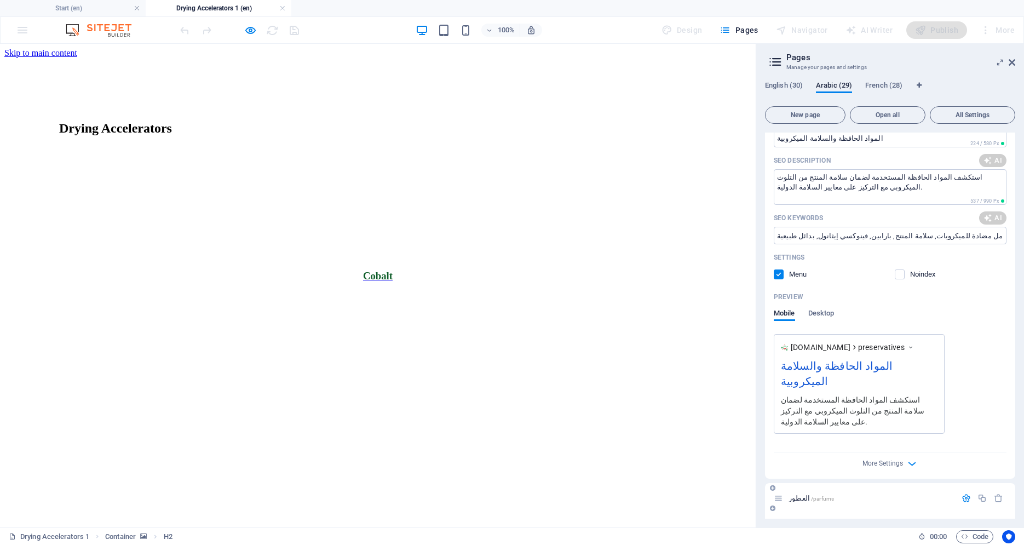
scroll to position [9607, 0]
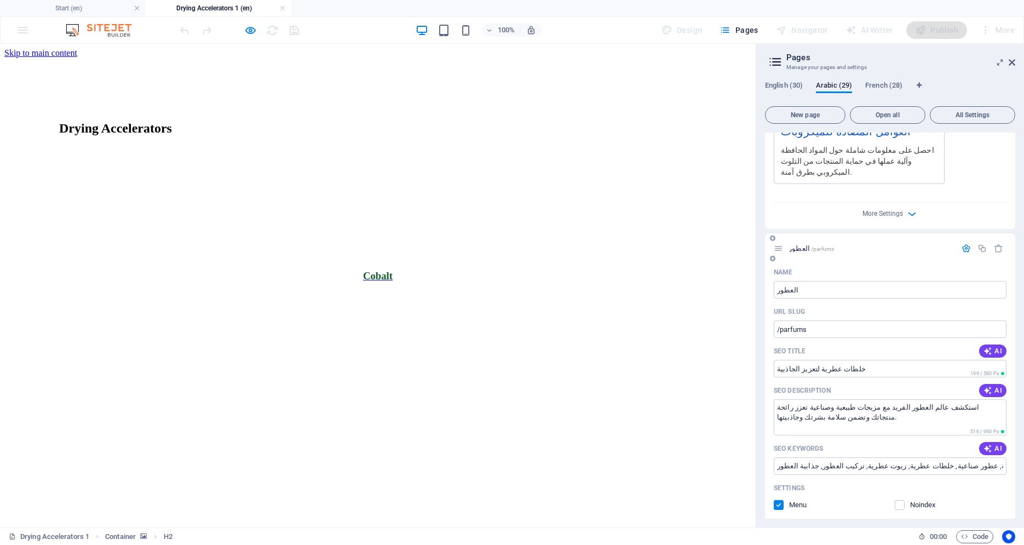
scroll to position [9887, 0]
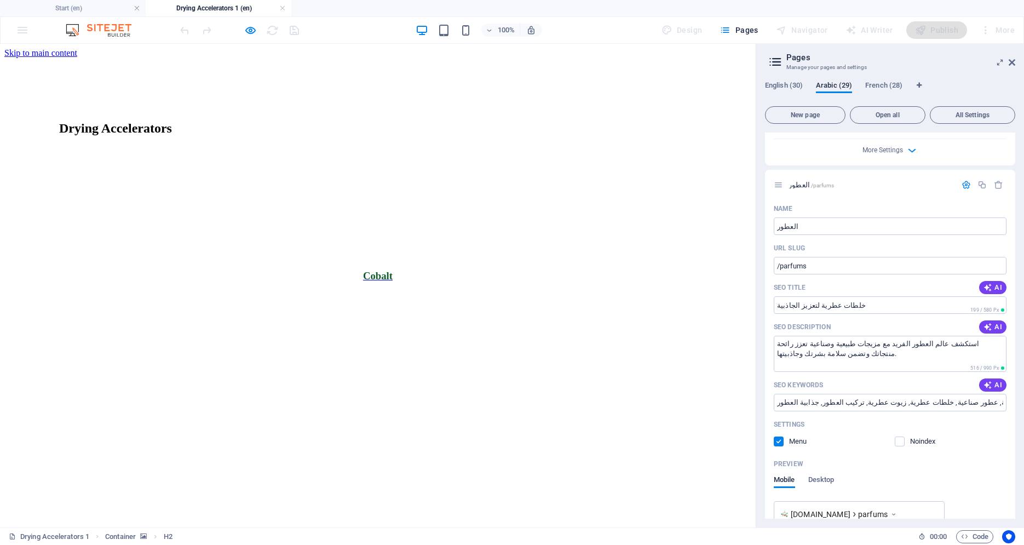
scroll to position [10008, 0]
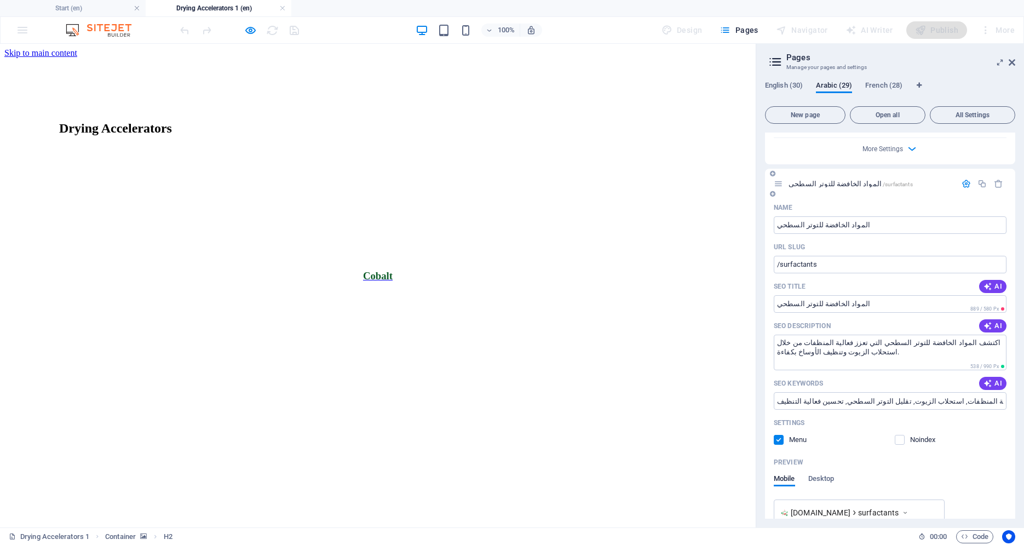
scroll to position [10417, 0]
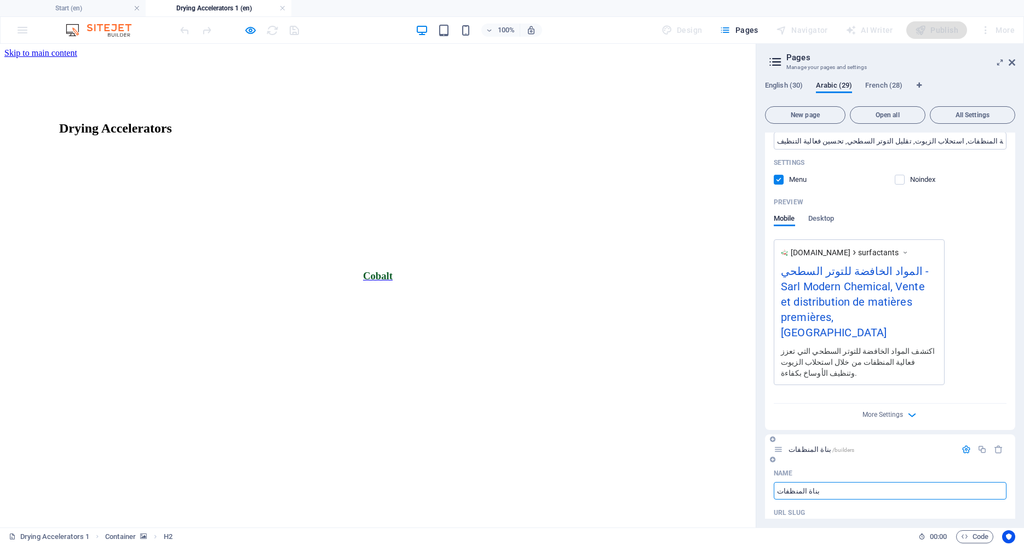
click at [988, 544] on span "AI" at bounding box center [993, 552] width 19 height 9
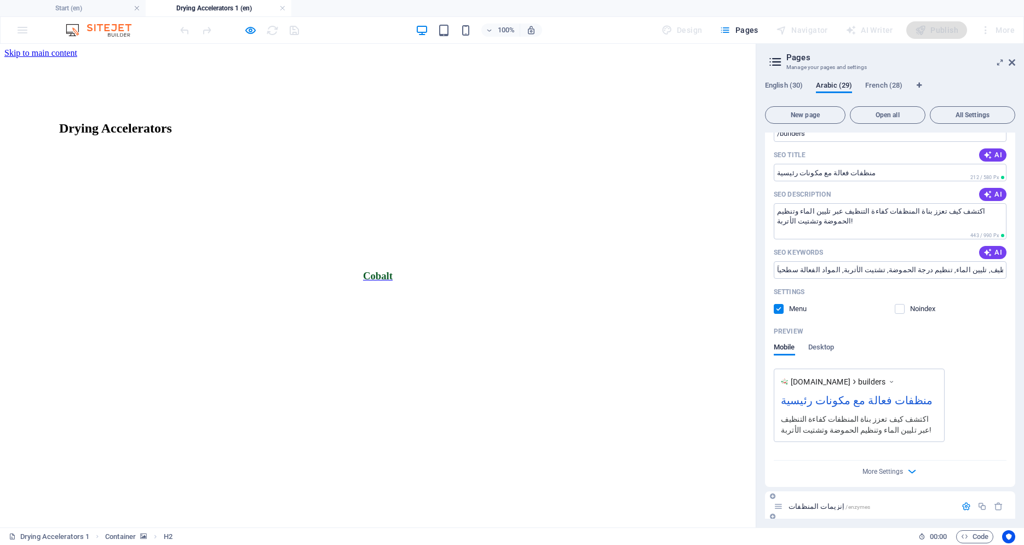
scroll to position [11041, 0]
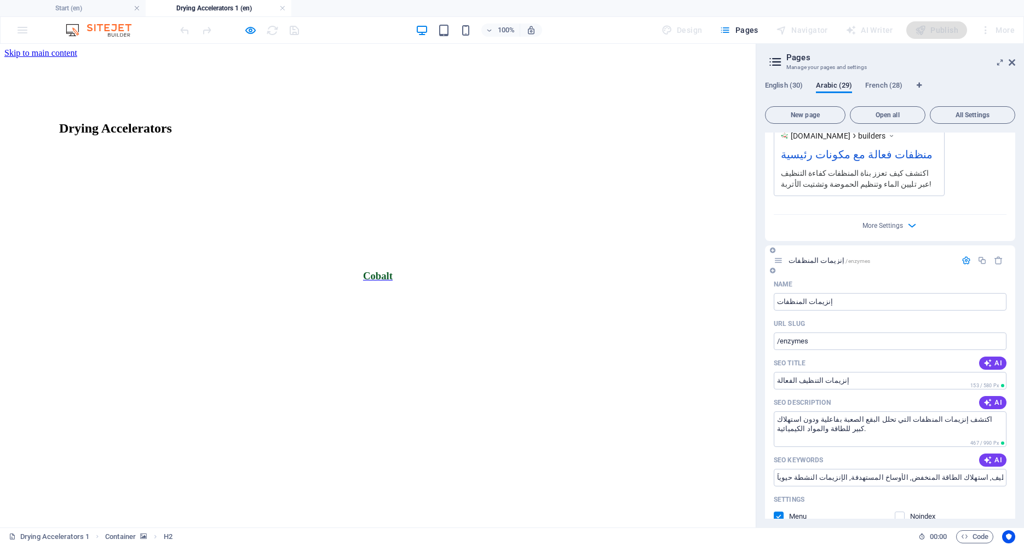
scroll to position [11284, 0]
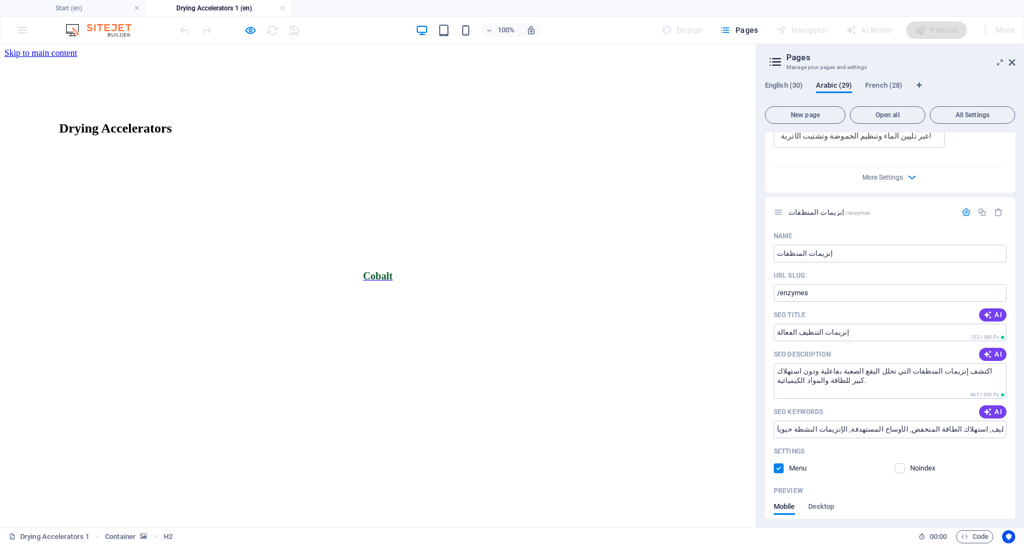
scroll to position [11460, 0]
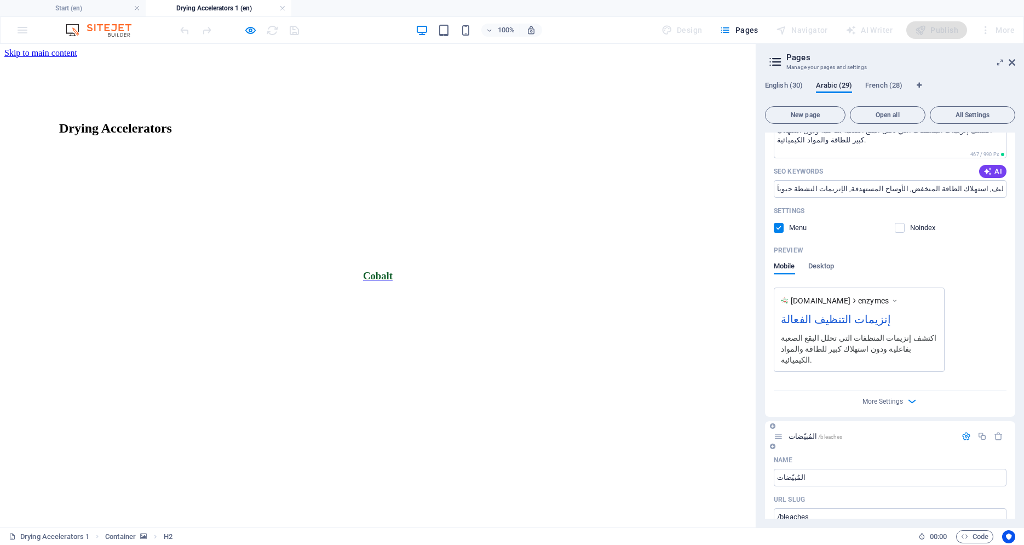
scroll to position [11703, 0]
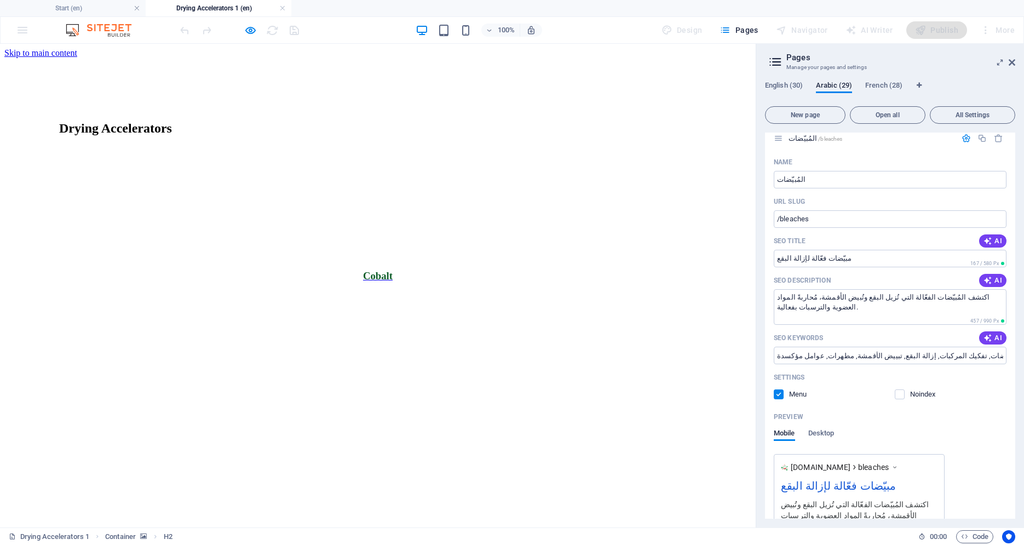
scroll to position [11871, 0]
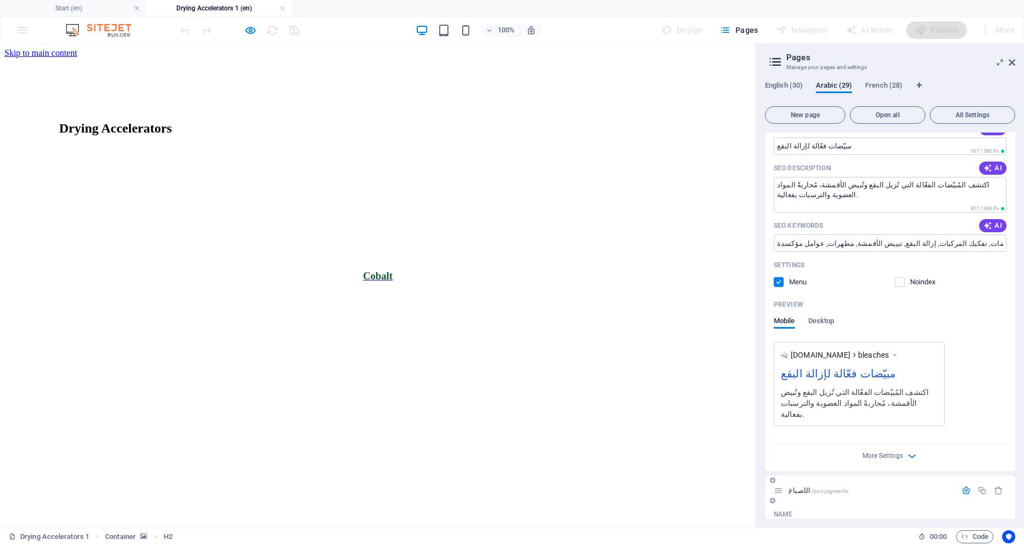
scroll to position [12029, 0]
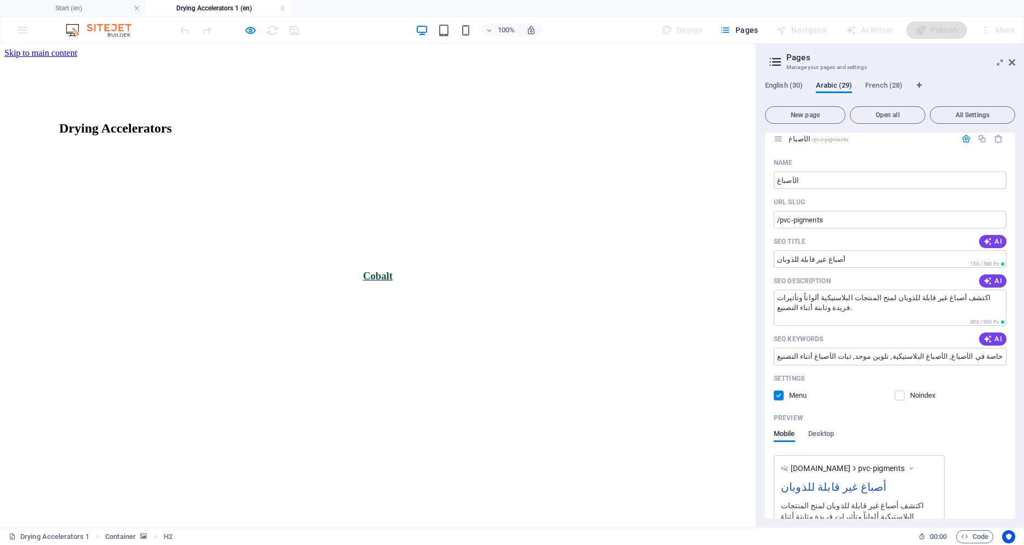
scroll to position [12336, 0]
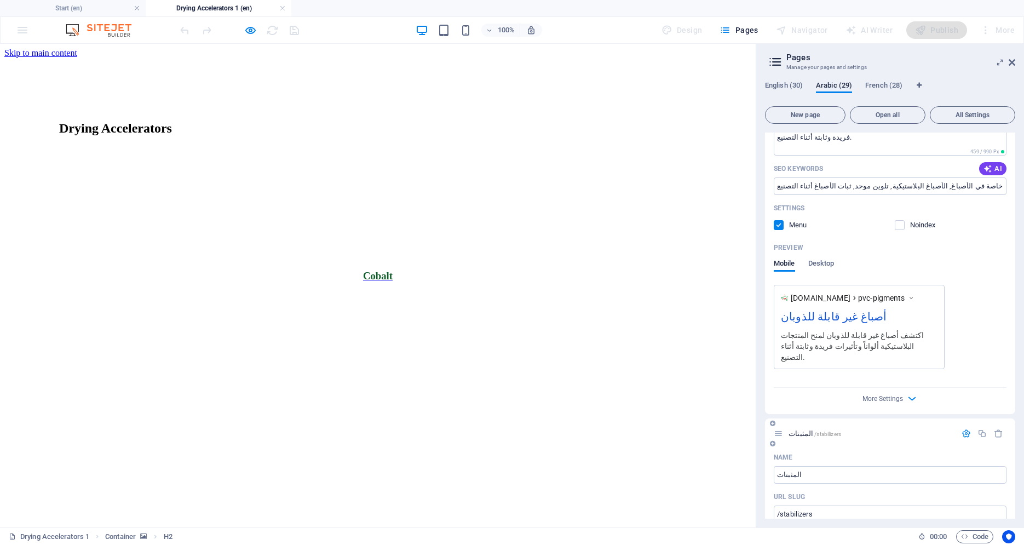
scroll to position [12541, 0]
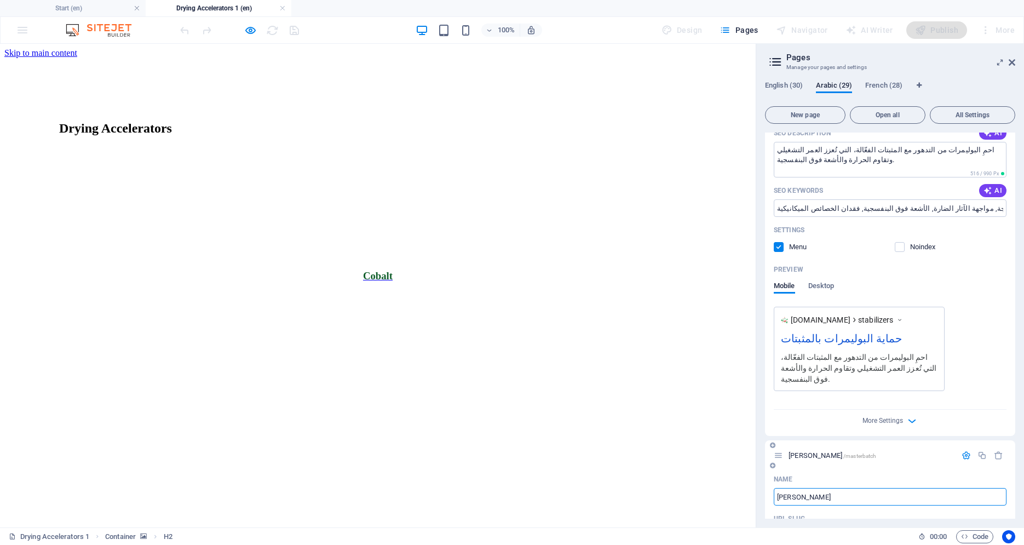
scroll to position [12943, 0]
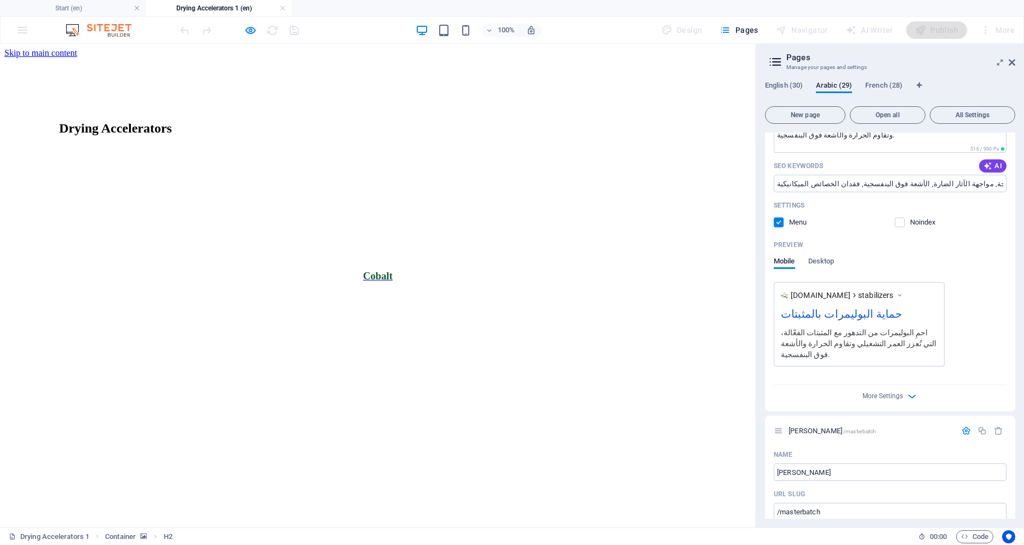
scroll to position [12960, 0]
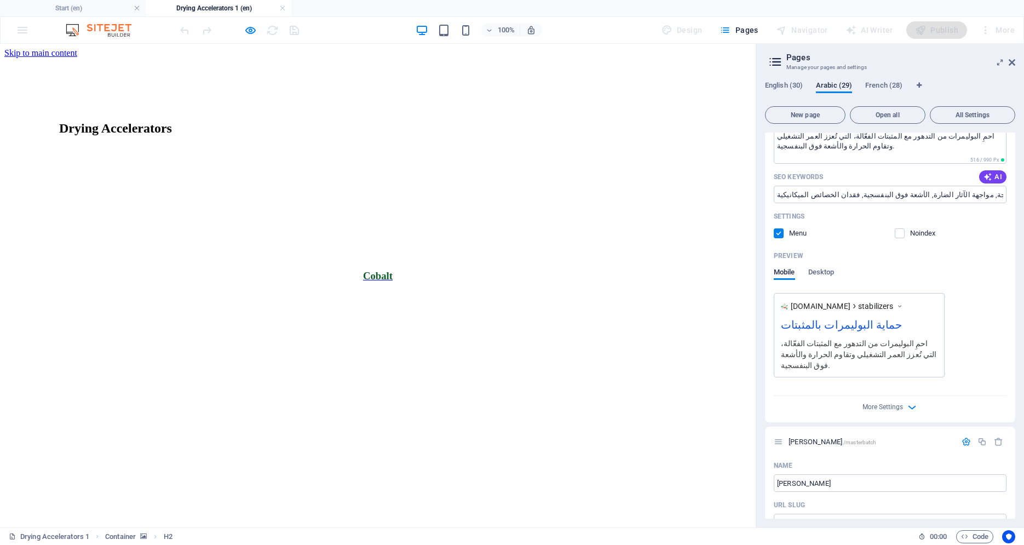
click at [879, 82] on span "French (28)" at bounding box center [883, 86] width 37 height 15
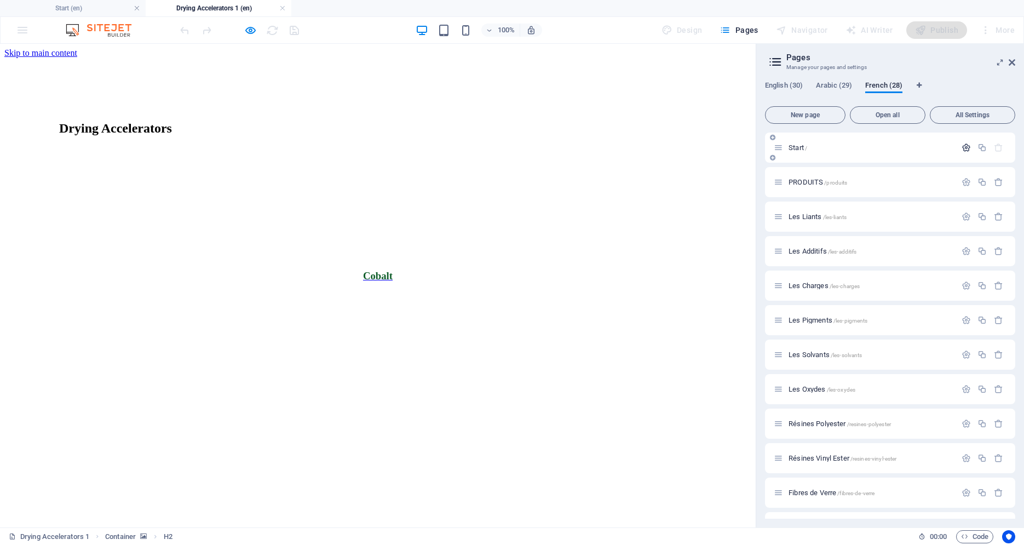
click at [962, 148] on icon "button" at bounding box center [966, 147] width 9 height 9
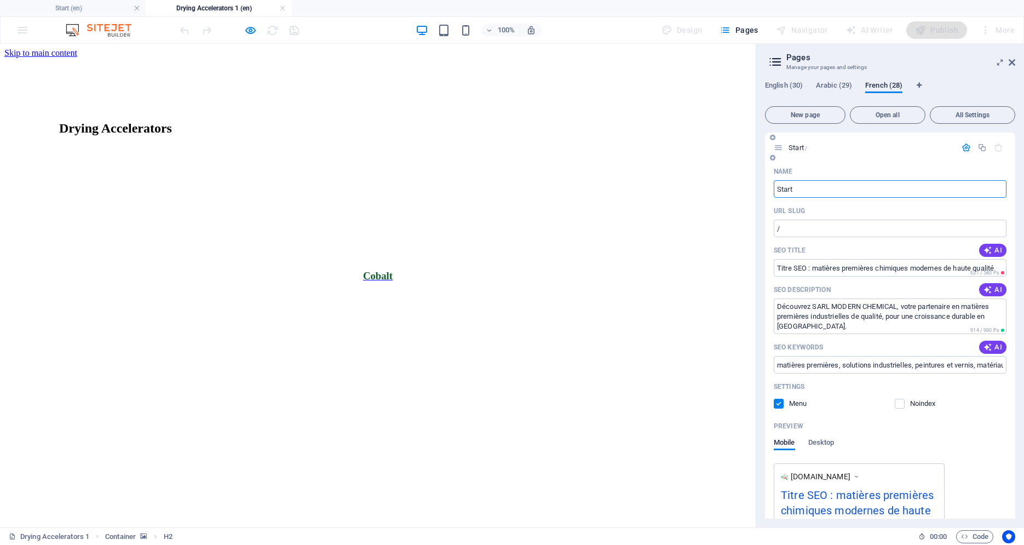
click at [989, 244] on button "AI" at bounding box center [992, 250] width 27 height 13
click at [984, 286] on icon "button" at bounding box center [988, 289] width 9 height 9
click at [991, 346] on span "AI" at bounding box center [993, 347] width 19 height 9
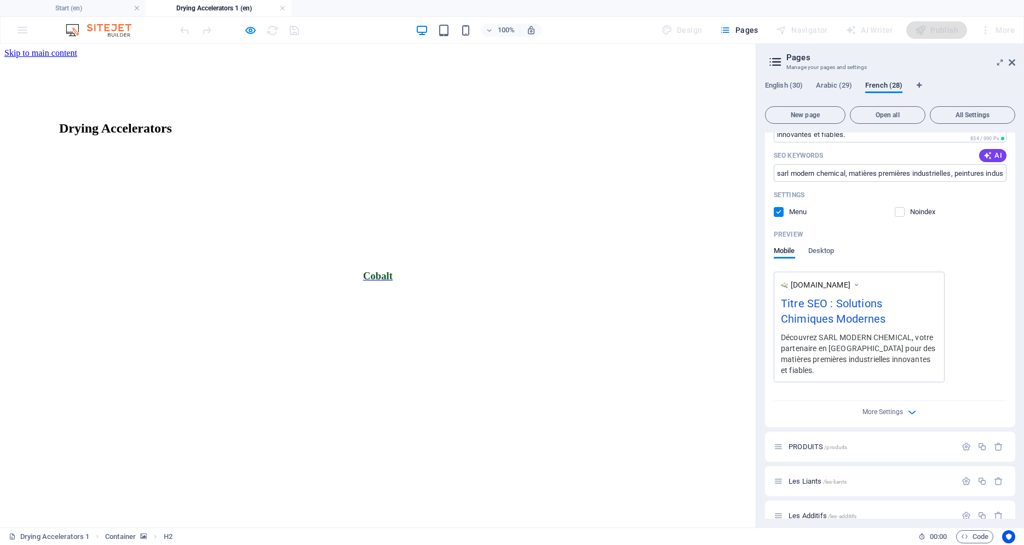
scroll to position [372, 0]
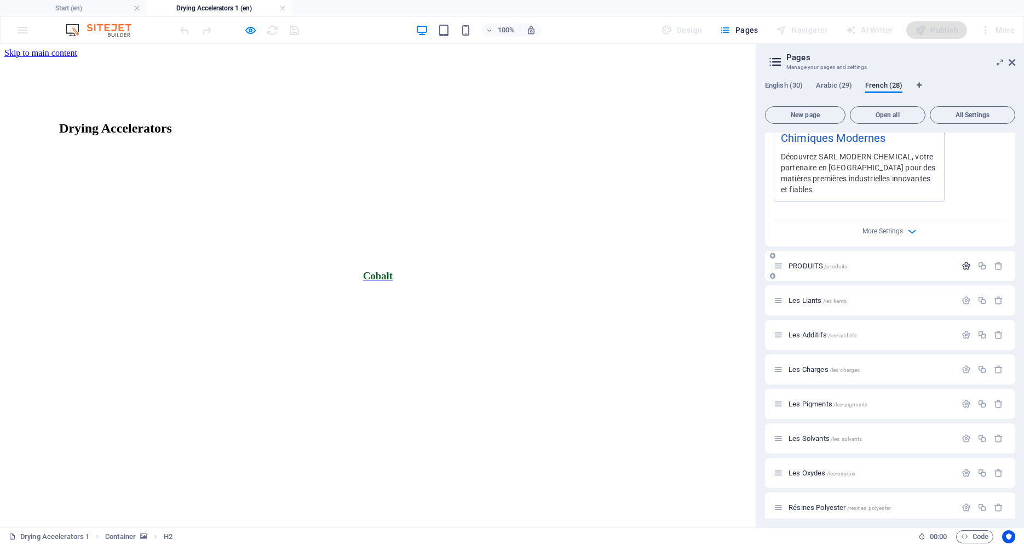
click at [962, 261] on icon "button" at bounding box center [966, 265] width 9 height 9
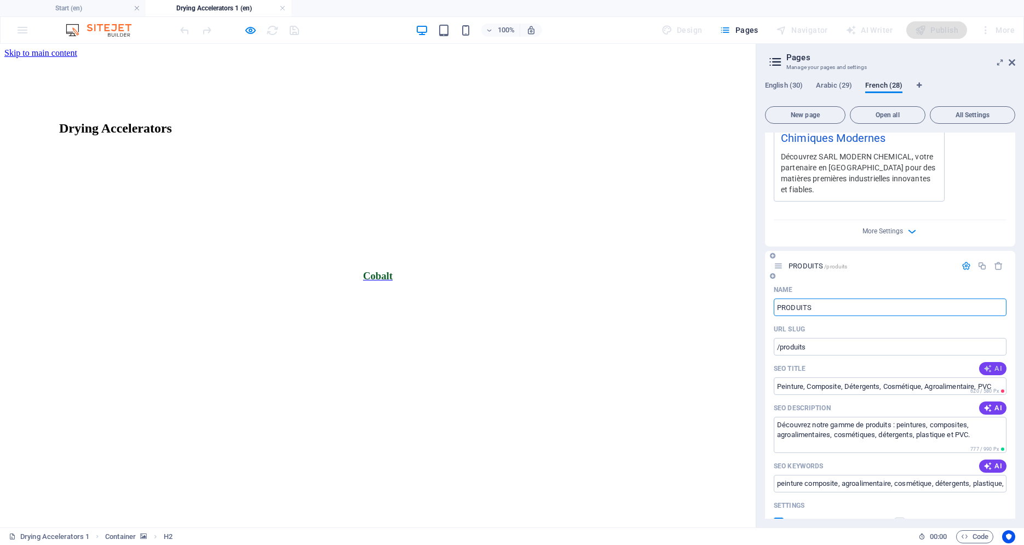
click at [984, 364] on icon "button" at bounding box center [988, 368] width 9 height 9
click at [990, 402] on button "AI" at bounding box center [992, 407] width 27 height 13
click at [989, 461] on button "AI" at bounding box center [992, 465] width 27 height 13
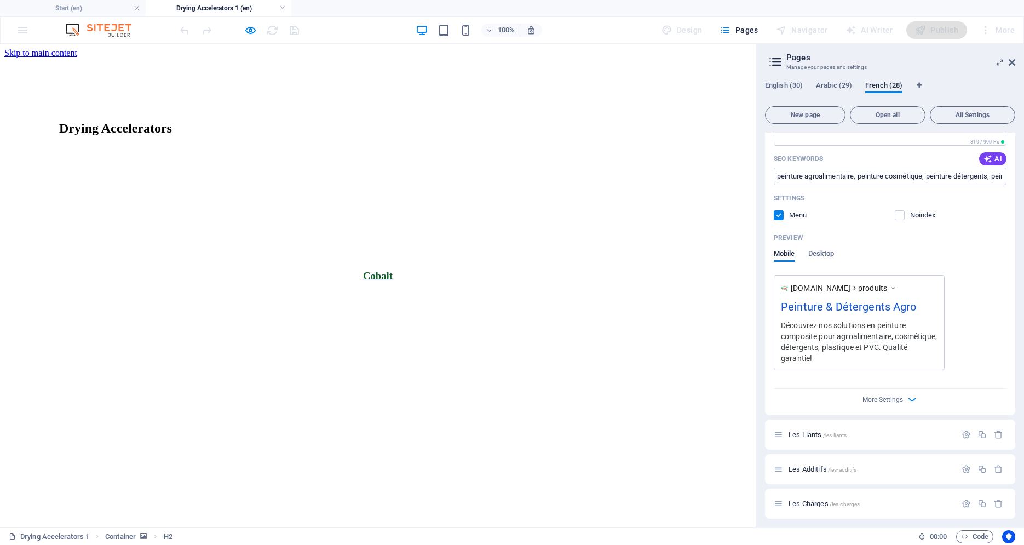
scroll to position [782, 0]
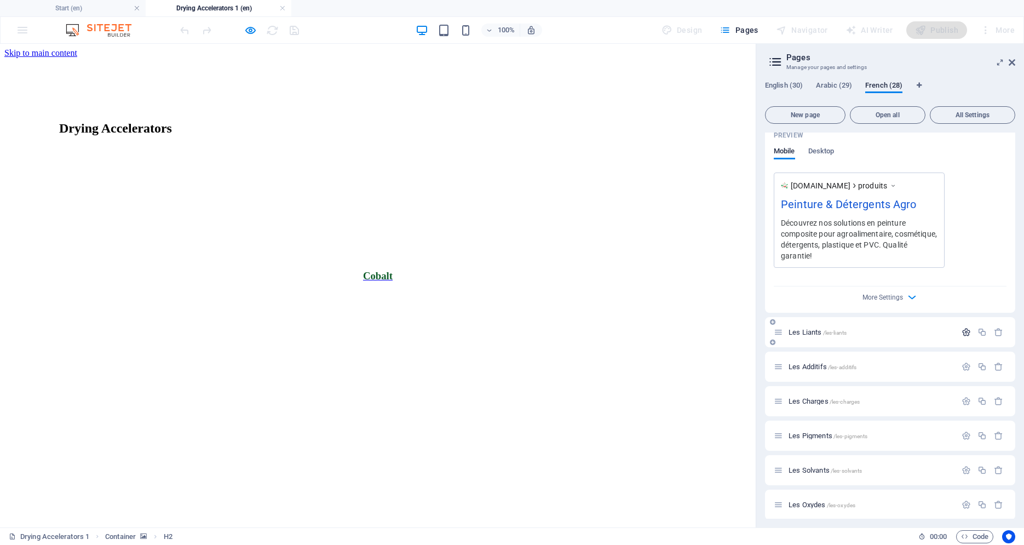
click at [962, 327] on icon "button" at bounding box center [966, 331] width 9 height 9
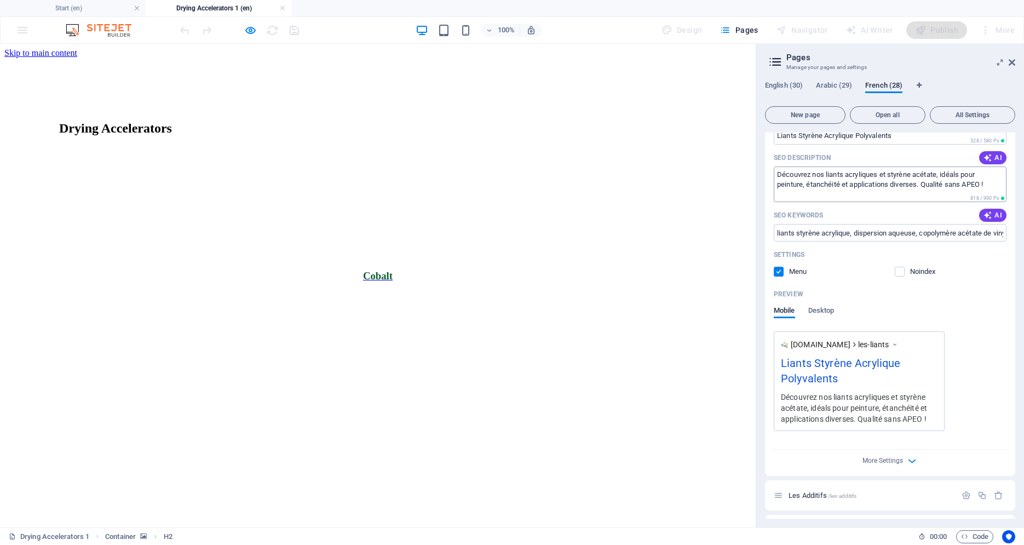
scroll to position [894, 0]
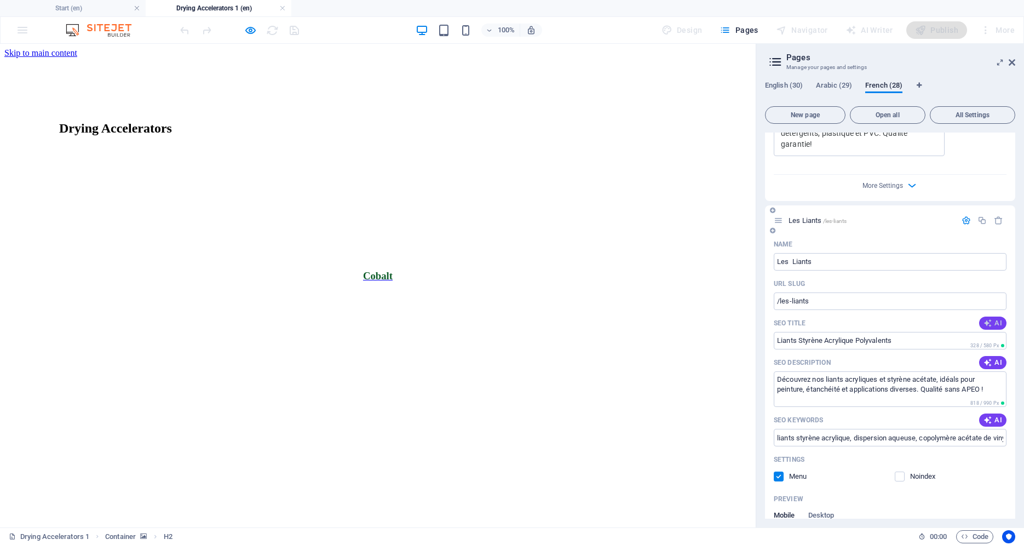
click at [998, 317] on button "AI" at bounding box center [992, 323] width 27 height 13
click at [989, 358] on span "AI" at bounding box center [993, 362] width 19 height 9
click at [990, 416] on span "AI" at bounding box center [993, 420] width 19 height 9
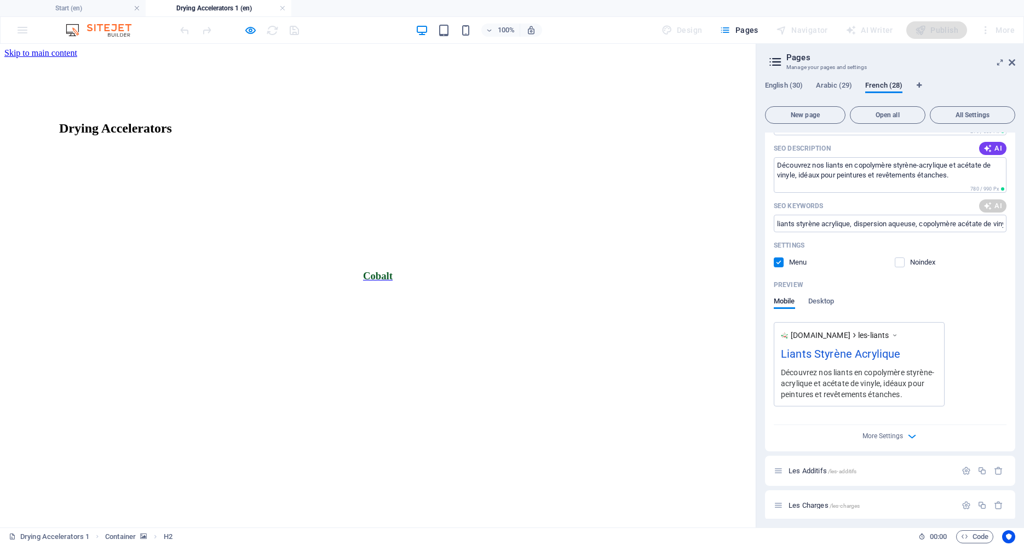
scroll to position [1220, 0]
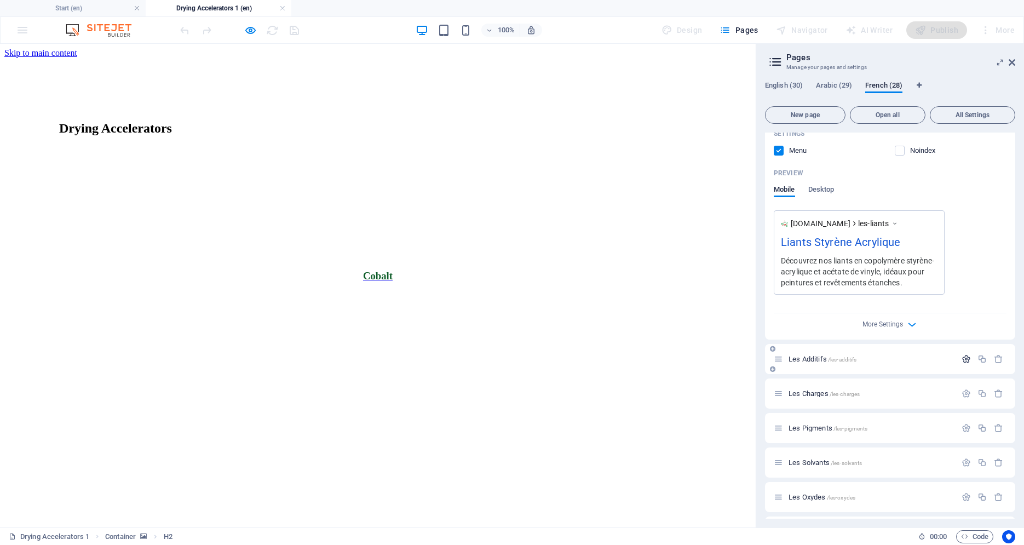
click at [962, 354] on icon "button" at bounding box center [966, 358] width 9 height 9
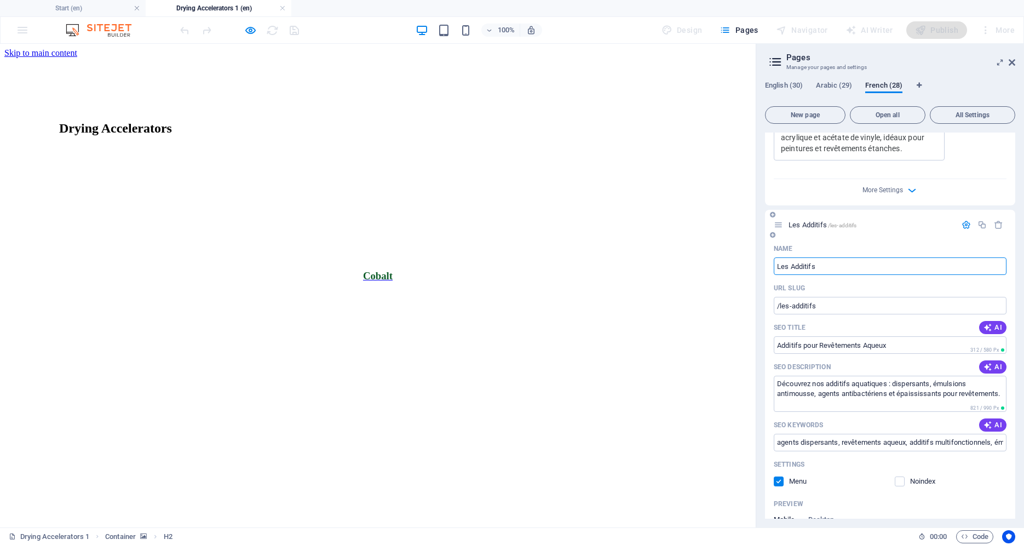
scroll to position [1359, 0]
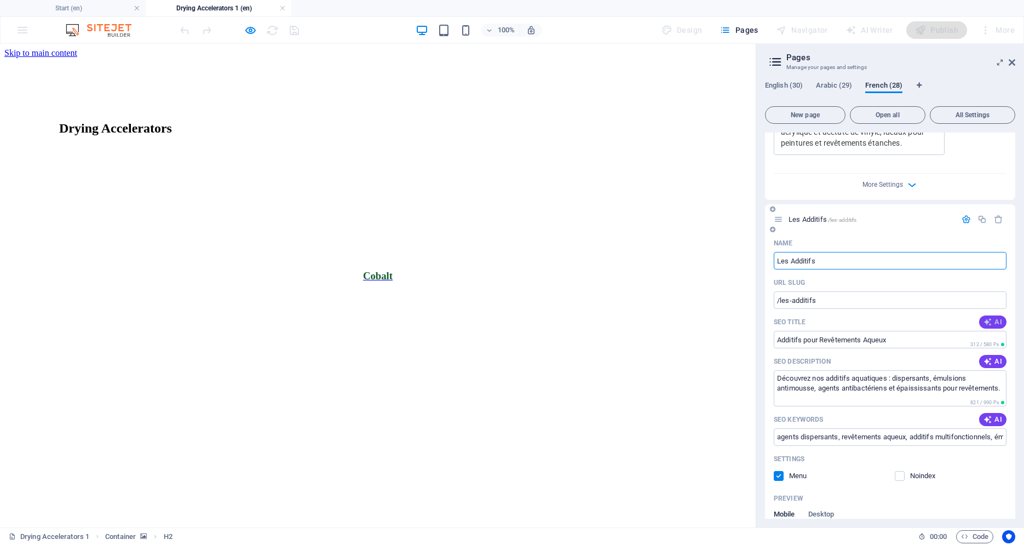
click at [985, 318] on span "AI" at bounding box center [993, 322] width 19 height 9
click at [980, 355] on button "AI" at bounding box center [992, 361] width 27 height 13
click at [986, 415] on span "AI" at bounding box center [993, 419] width 19 height 9
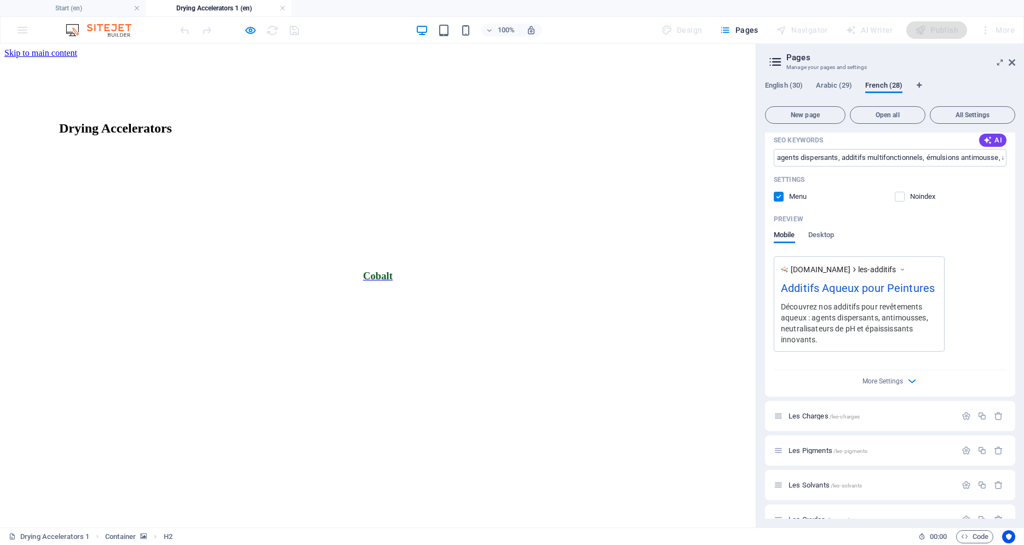
scroll to position [1815, 0]
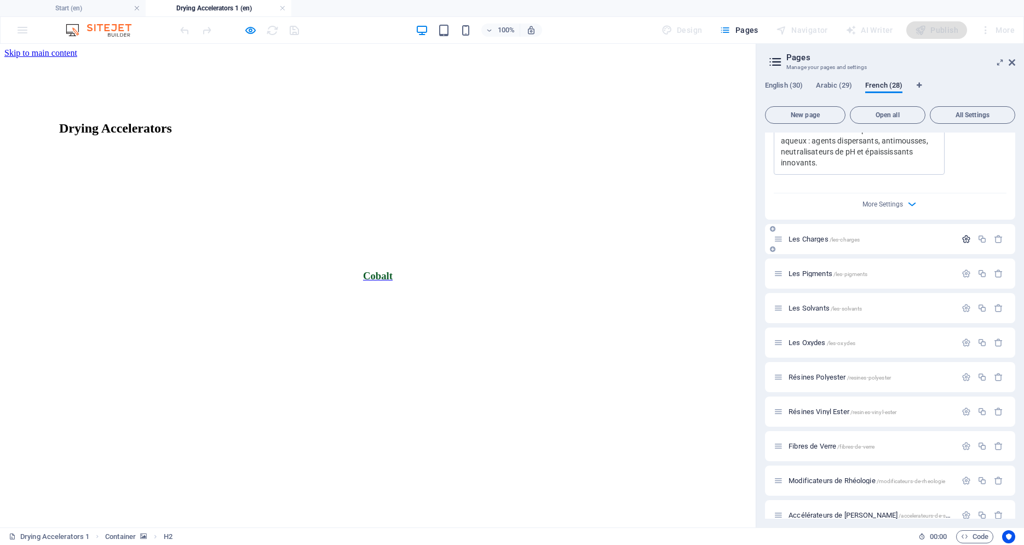
click at [962, 234] on icon "button" at bounding box center [966, 238] width 9 height 9
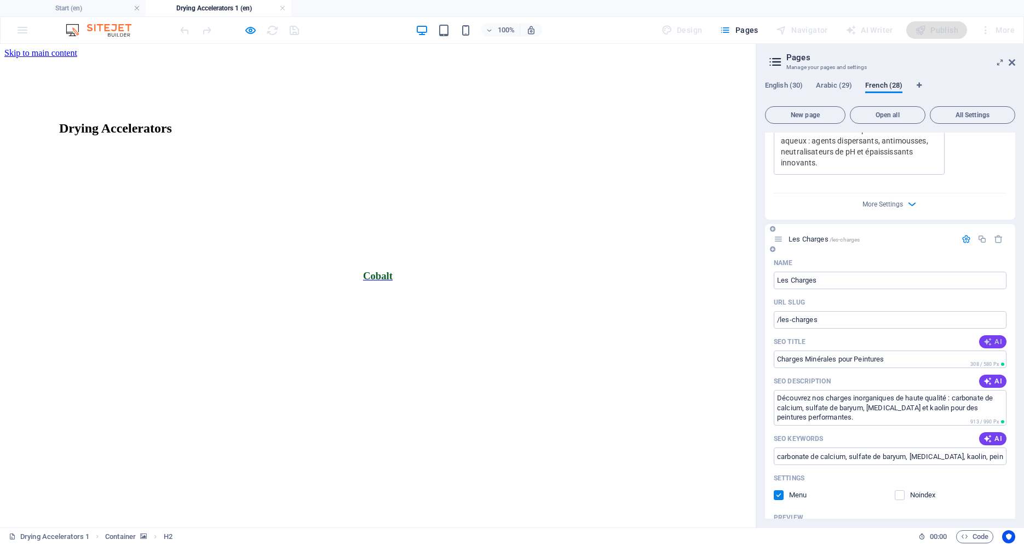
click at [986, 337] on span "AI" at bounding box center [993, 341] width 19 height 9
click at [988, 377] on span "AI" at bounding box center [993, 381] width 19 height 9
click at [986, 434] on span "AI" at bounding box center [993, 438] width 19 height 9
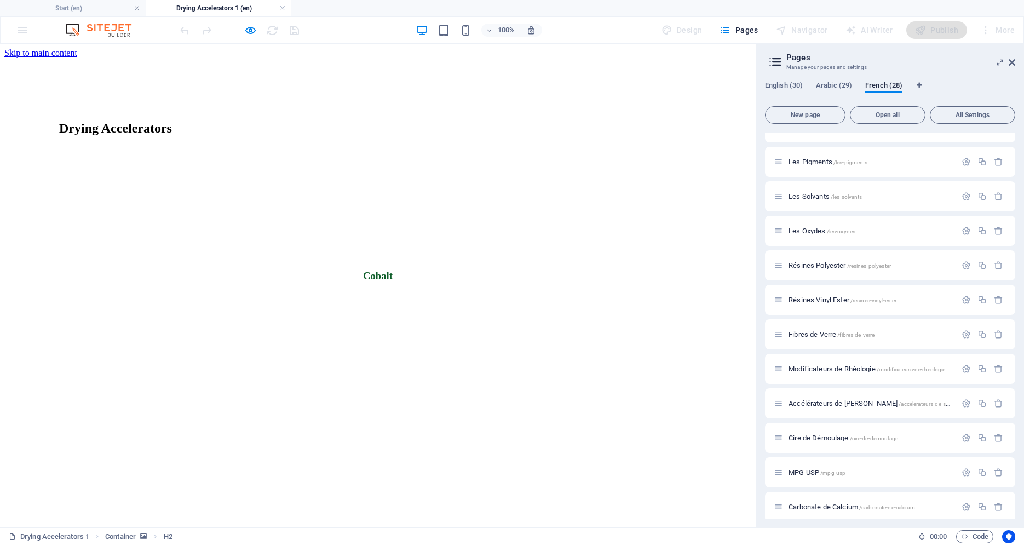
scroll to position [2188, 0]
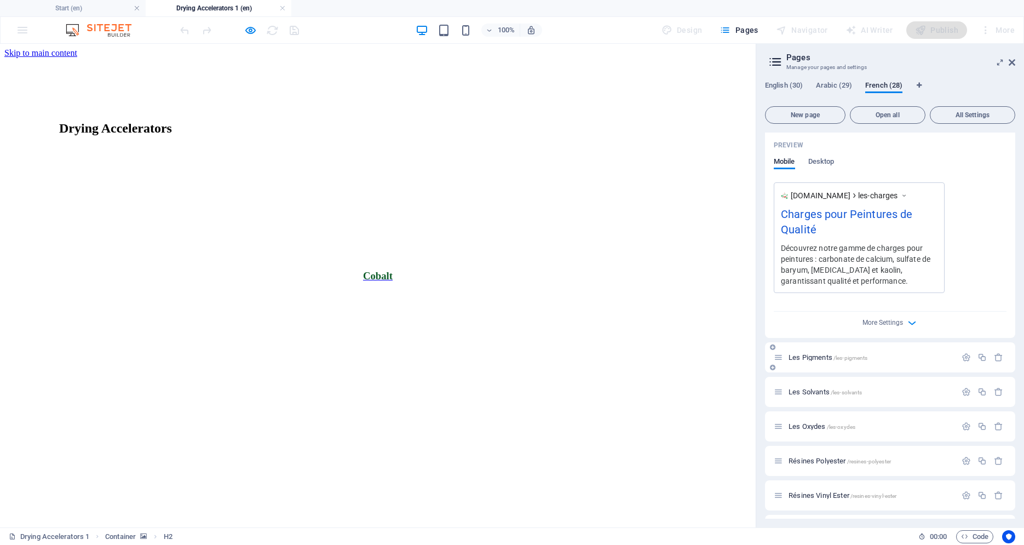
drag, startPoint x: 962, startPoint y: 346, endPoint x: 967, endPoint y: 359, distance: 14.4
click at [962, 353] on icon "button" at bounding box center [966, 357] width 9 height 9
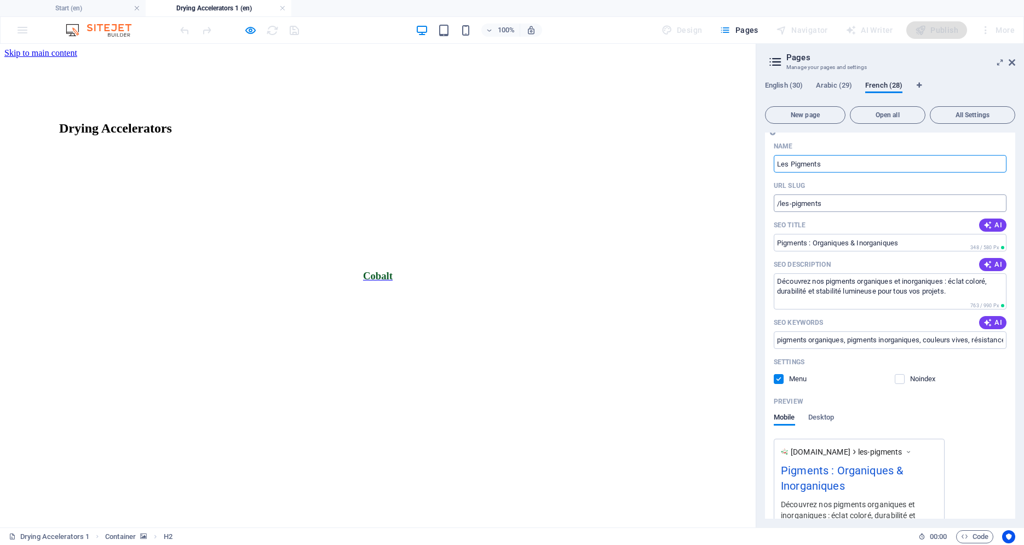
scroll to position [2420, 0]
click at [991, 223] on span "AI" at bounding box center [993, 227] width 19 height 9
click at [984, 262] on icon "button" at bounding box center [988, 266] width 9 height 9
click at [984, 320] on icon "button" at bounding box center [988, 324] width 9 height 9
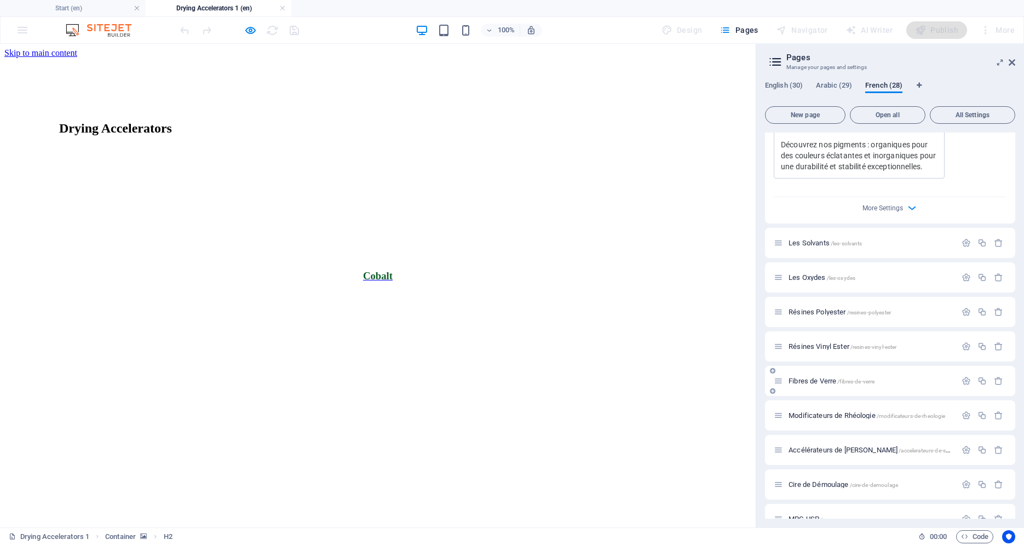
scroll to position [2784, 0]
click at [962, 237] on icon "button" at bounding box center [966, 241] width 9 height 9
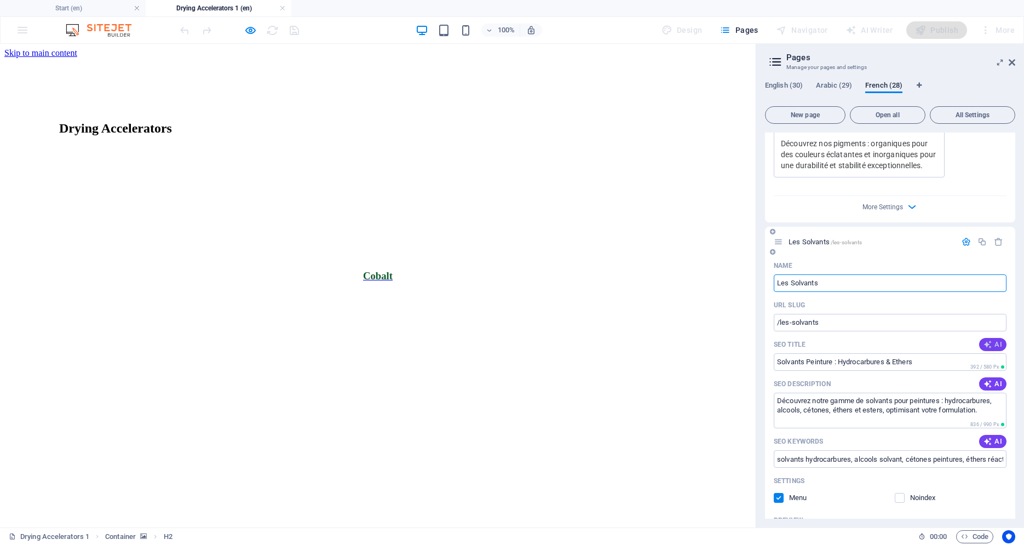
click at [984, 340] on icon "button" at bounding box center [988, 344] width 9 height 9
click at [984, 379] on icon "button" at bounding box center [988, 383] width 9 height 9
click at [984, 437] on icon "button" at bounding box center [988, 441] width 9 height 9
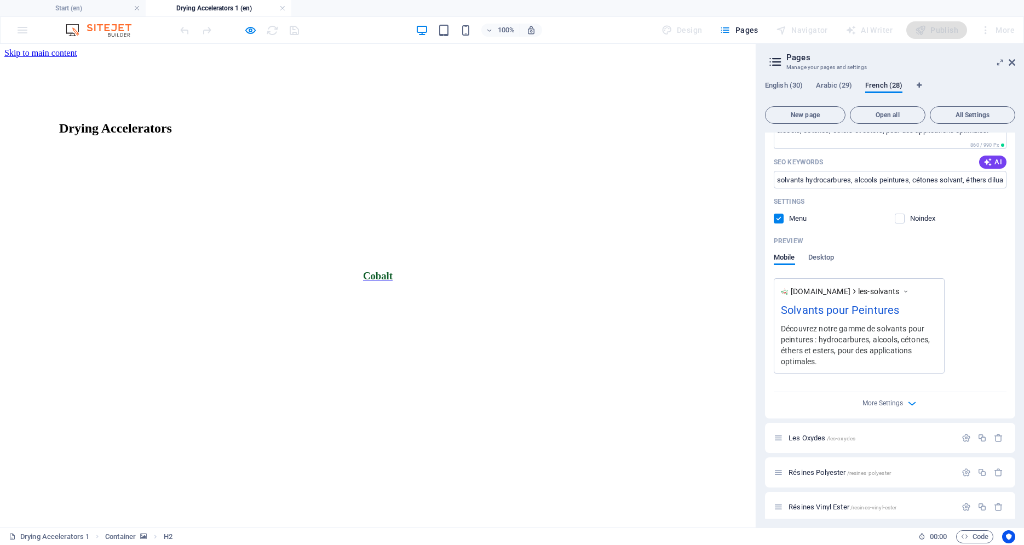
scroll to position [3091, 0]
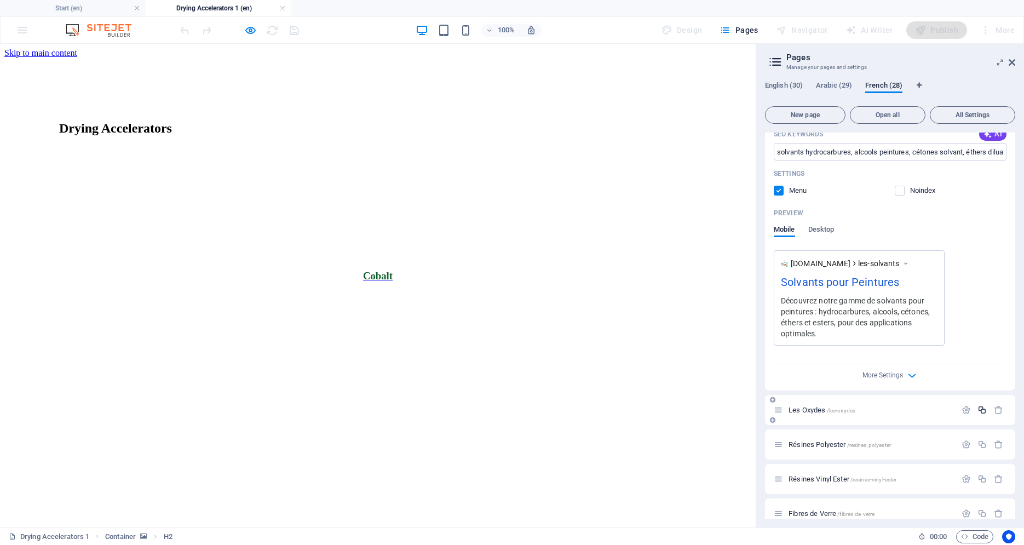
click at [974, 405] on button "button" at bounding box center [982, 409] width 16 height 9
click at [962, 405] on icon "button" at bounding box center [966, 409] width 9 height 9
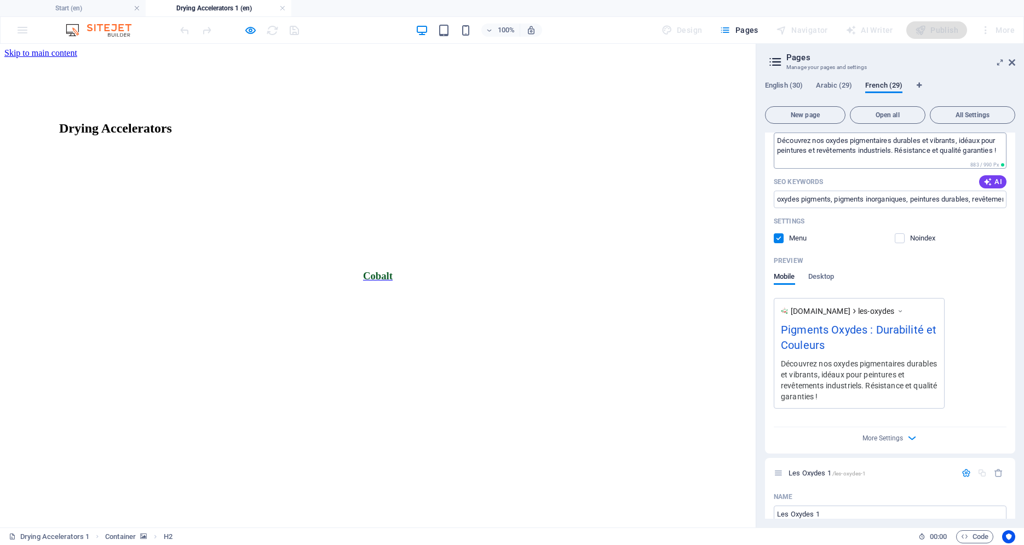
scroll to position [3528, 0]
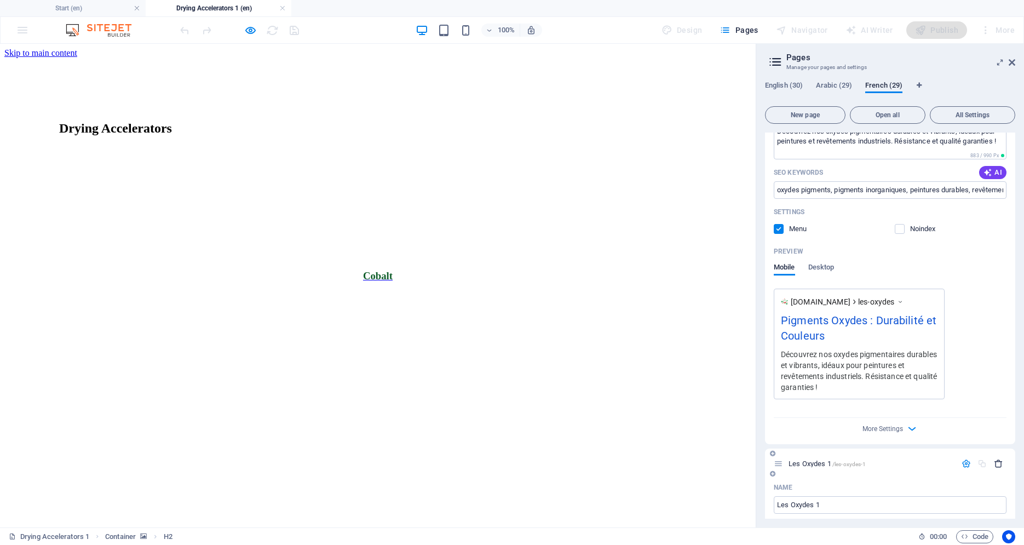
click at [994, 459] on icon "button" at bounding box center [998, 463] width 9 height 9
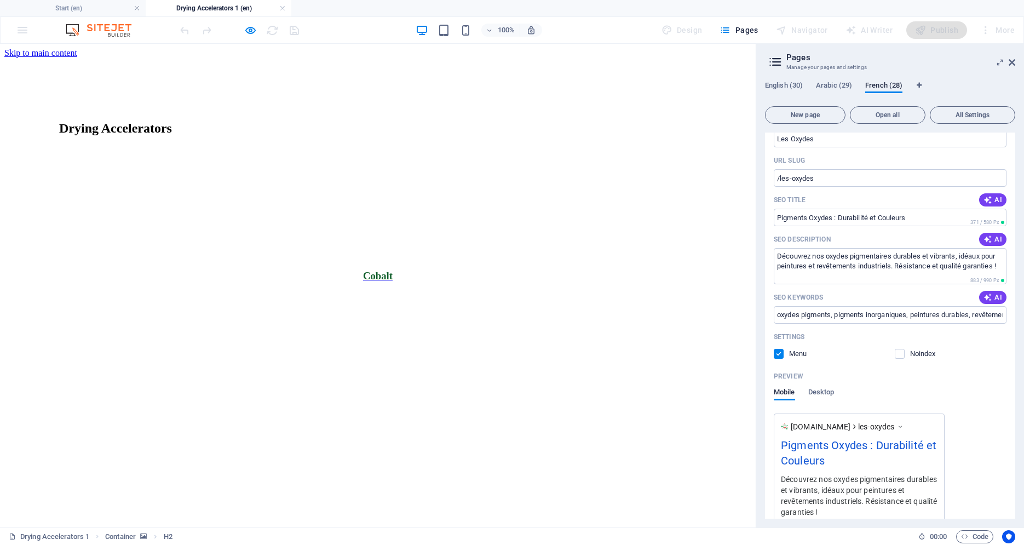
scroll to position [3398, 0]
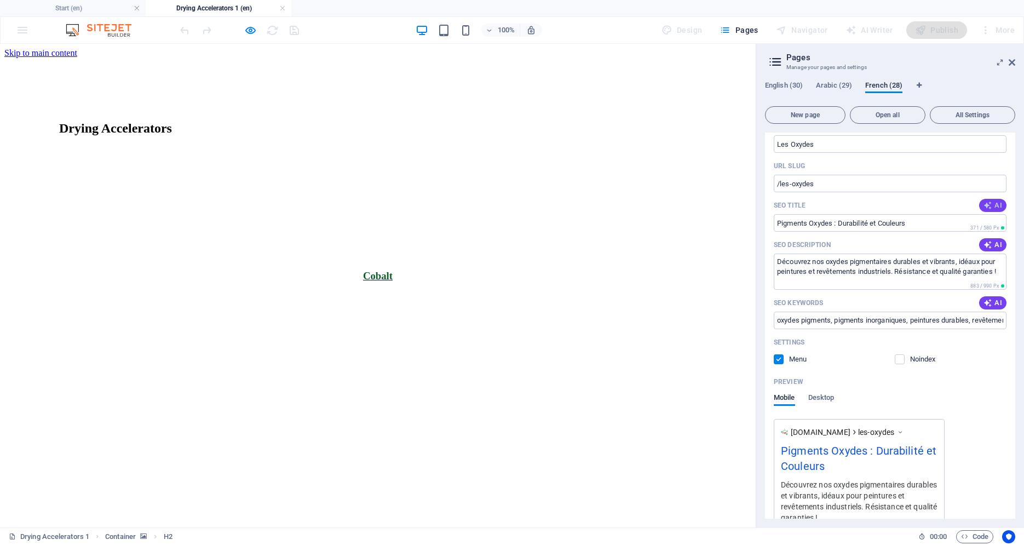
click at [987, 201] on span "AI" at bounding box center [993, 205] width 19 height 9
click at [991, 240] on span "AI" at bounding box center [993, 244] width 19 height 9
click at [992, 298] on span "AI" at bounding box center [993, 302] width 19 height 9
click at [829, 91] on span "Arabic (29)" at bounding box center [834, 86] width 36 height 15
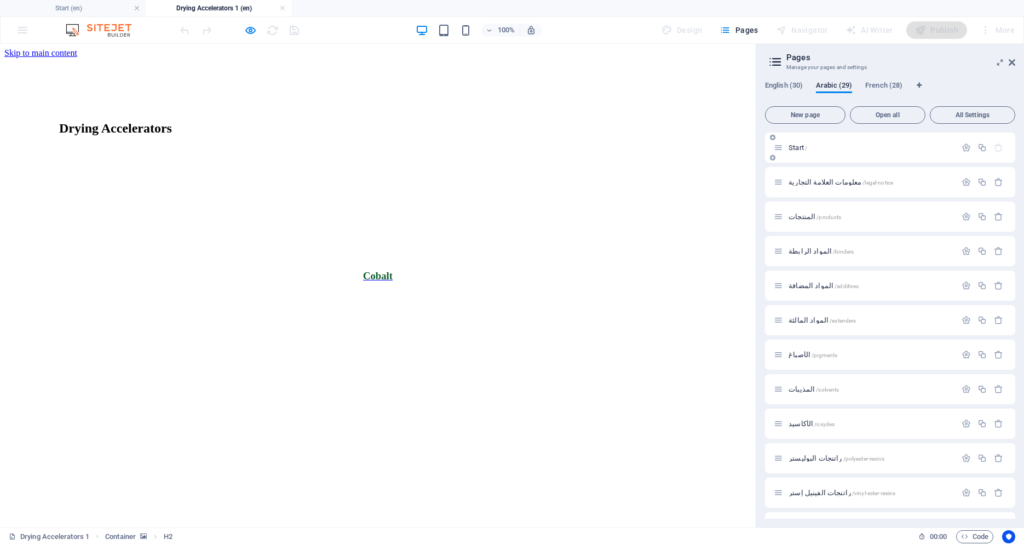
scroll to position [0, 0]
click at [884, 86] on span "French (28)" at bounding box center [883, 86] width 37 height 15
click at [962, 286] on icon "button" at bounding box center [966, 285] width 9 height 9
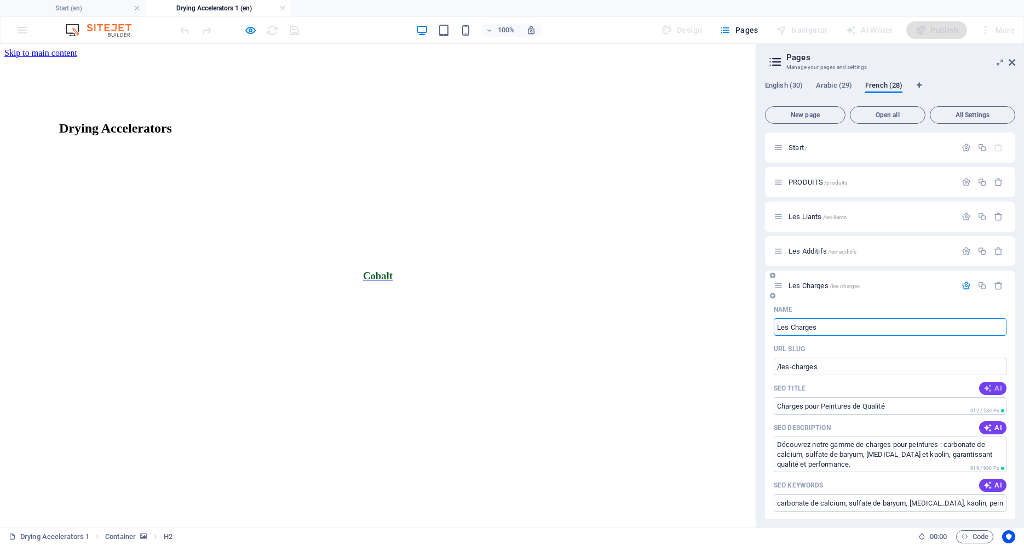
click at [987, 392] on span "AI" at bounding box center [993, 388] width 19 height 9
click at [986, 424] on span "AI" at bounding box center [993, 427] width 19 height 9
click at [988, 479] on div "SEO Keywords AI" at bounding box center [890, 485] width 233 height 18
click at [988, 482] on span "AI" at bounding box center [993, 485] width 19 height 9
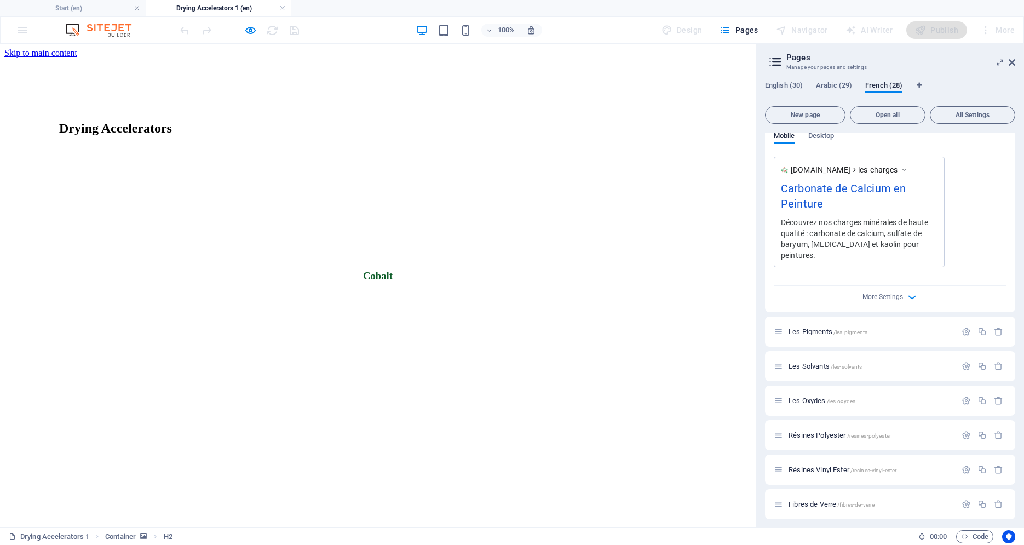
scroll to position [465, 0]
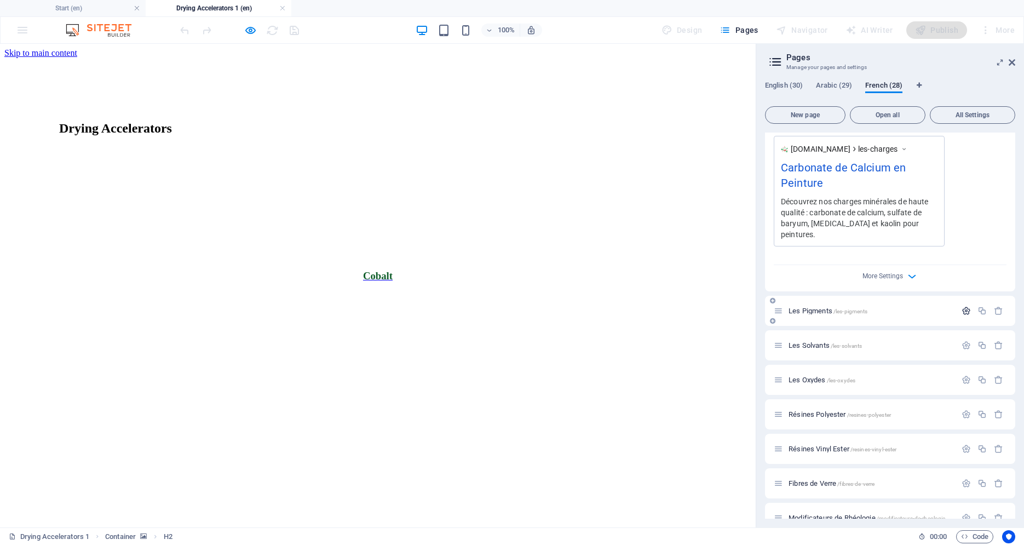
click at [962, 306] on icon "button" at bounding box center [966, 310] width 9 height 9
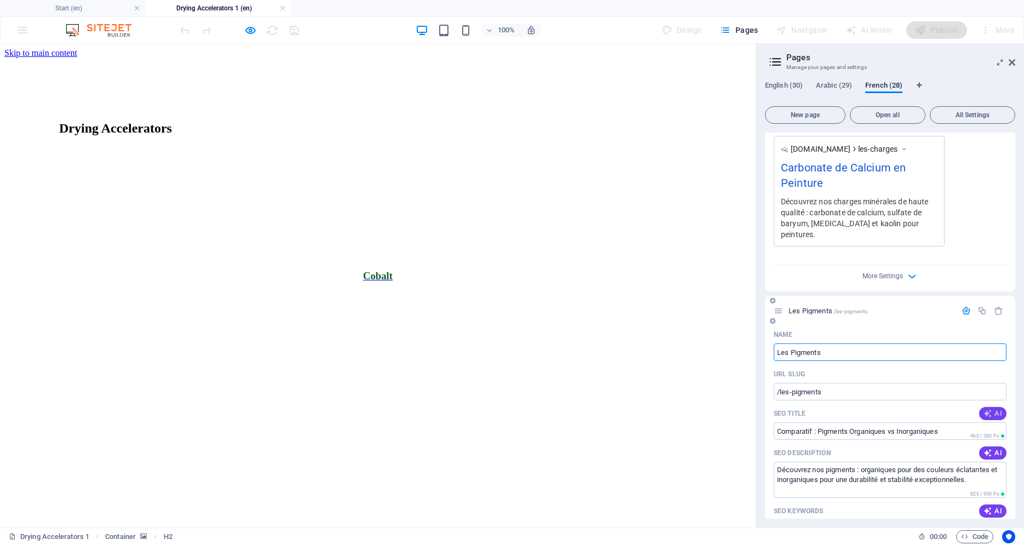
click at [984, 409] on icon "button" at bounding box center [988, 413] width 9 height 9
click at [987, 448] on span "AI" at bounding box center [993, 452] width 19 height 9
click at [985, 507] on span "AI" at bounding box center [993, 511] width 19 height 9
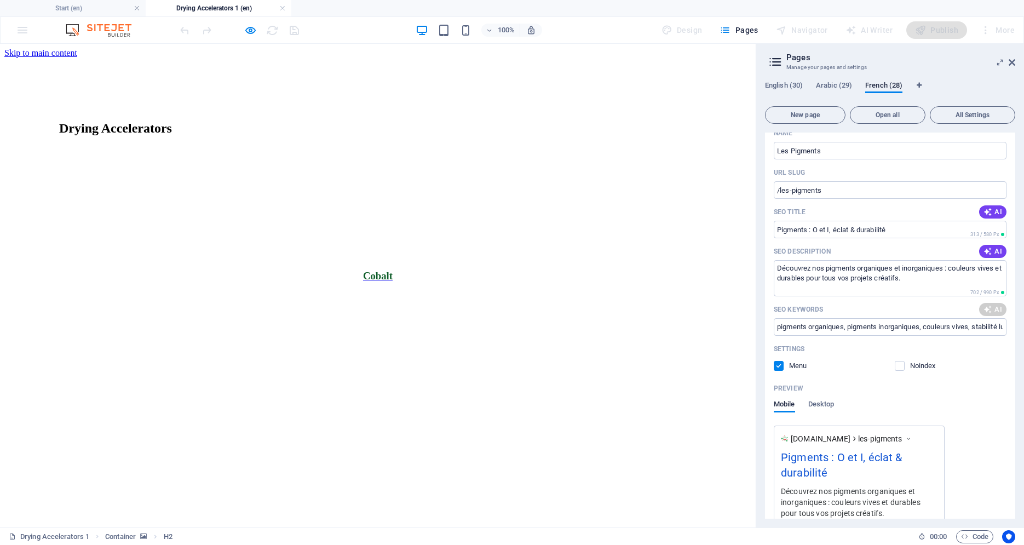
scroll to position [884, 0]
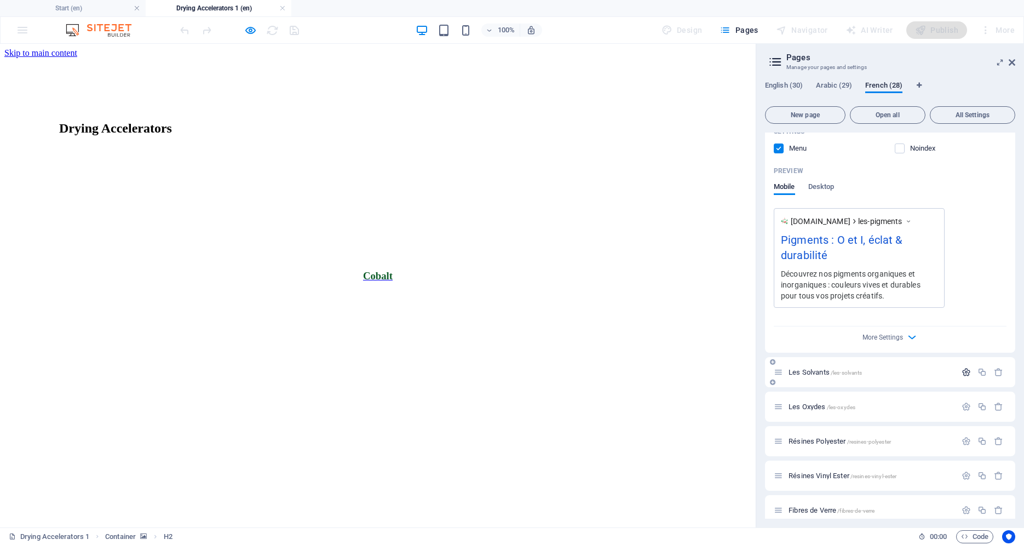
click at [962, 367] on icon "button" at bounding box center [966, 371] width 9 height 9
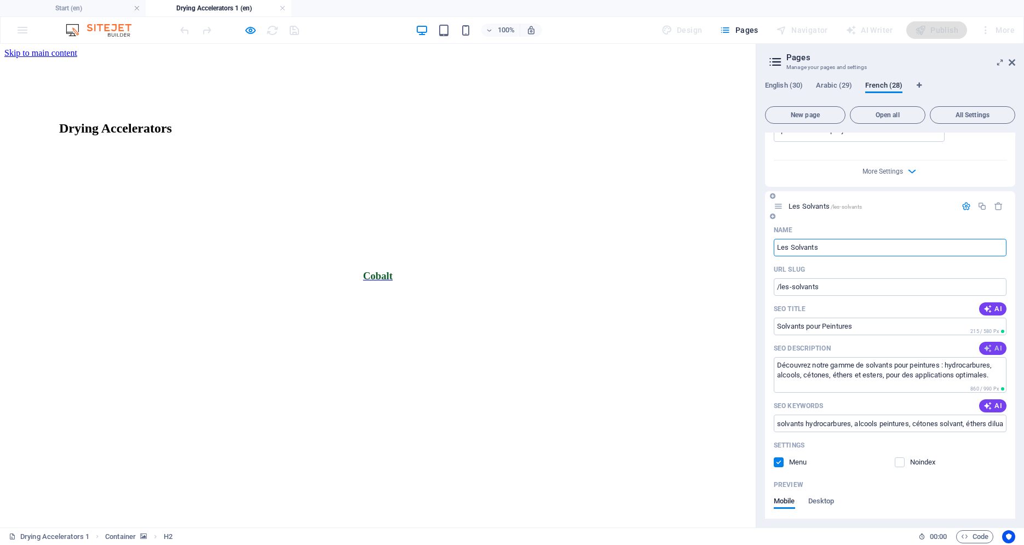
scroll to position [1061, 0]
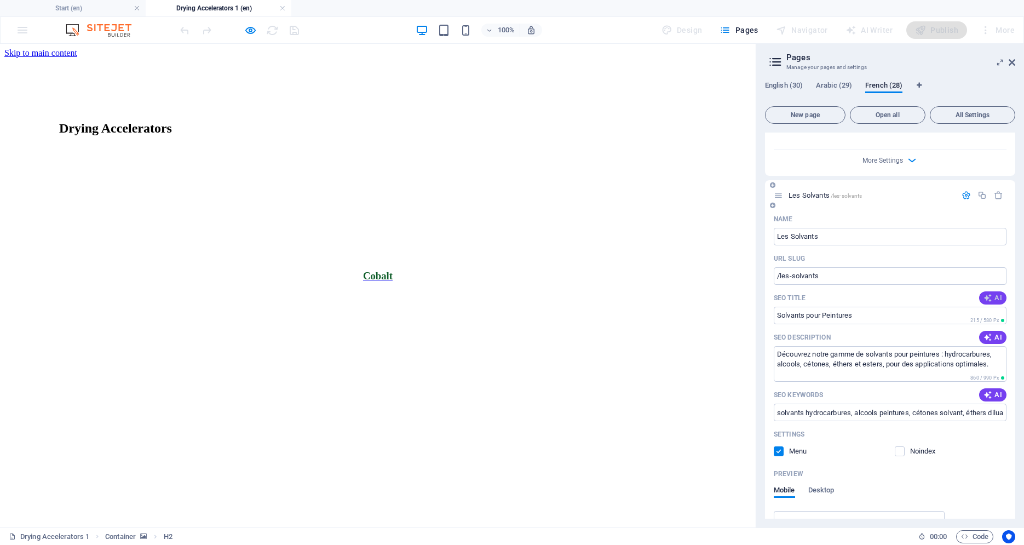
click at [986, 294] on span "AI" at bounding box center [993, 298] width 19 height 9
click at [990, 333] on span "AI" at bounding box center [993, 337] width 19 height 9
click at [989, 388] on button "AI" at bounding box center [992, 394] width 27 height 13
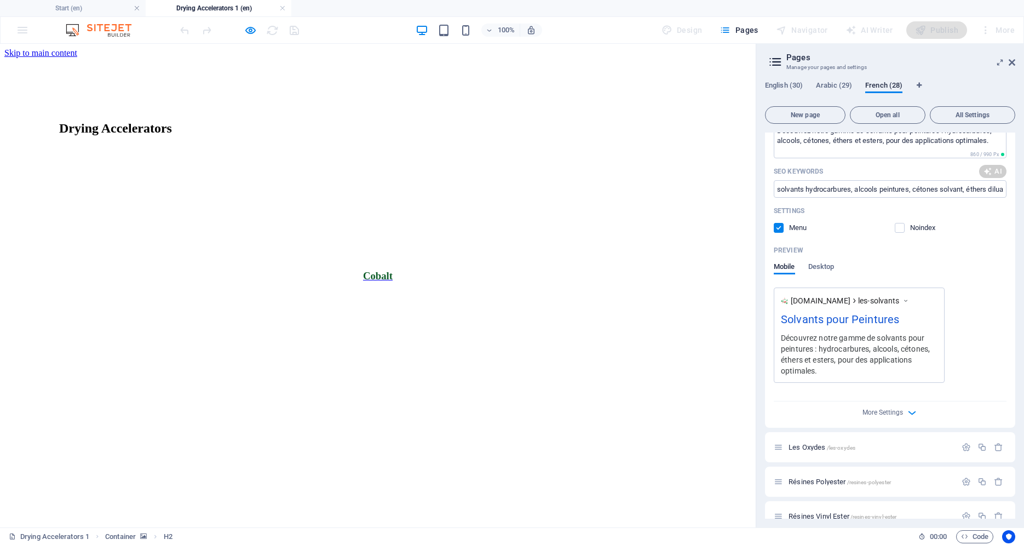
scroll to position [1294, 0]
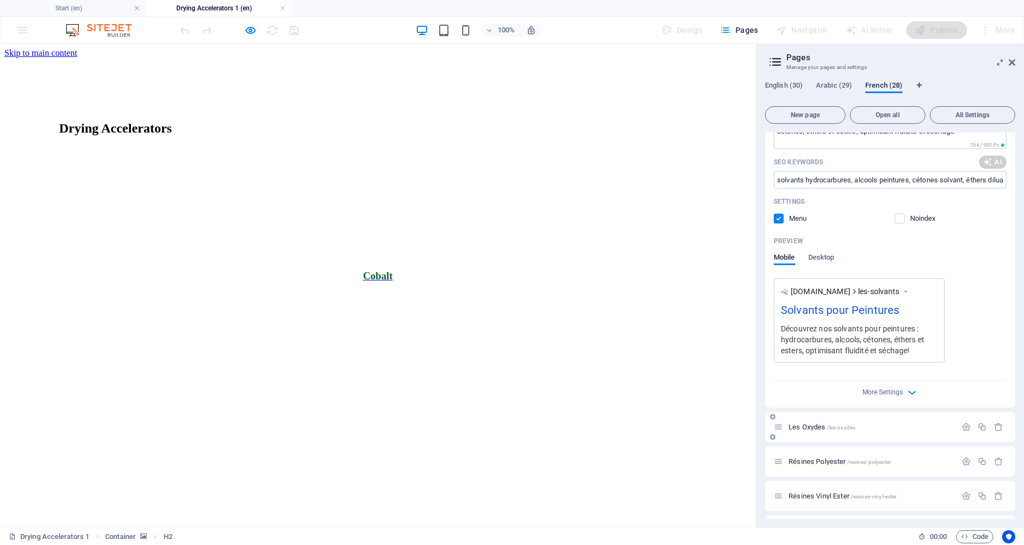
click at [954, 428] on div "Les Oxydes /les-oxydes" at bounding box center [890, 427] width 250 height 30
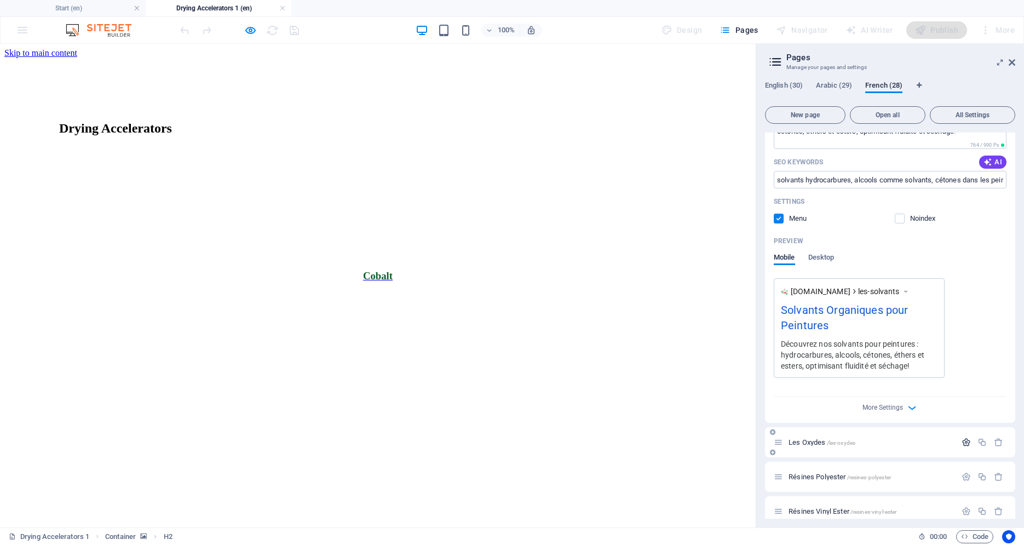
click at [962, 438] on icon "button" at bounding box center [966, 442] width 9 height 9
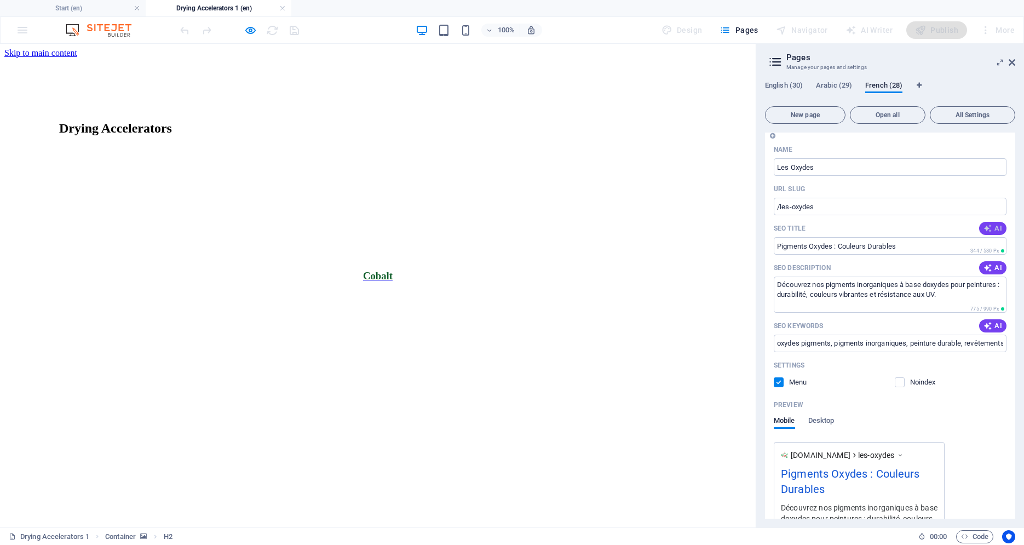
click at [991, 224] on span "AI" at bounding box center [993, 228] width 19 height 9
click at [991, 263] on span "AI" at bounding box center [993, 267] width 19 height 9
click at [984, 321] on icon "button" at bounding box center [988, 325] width 9 height 9
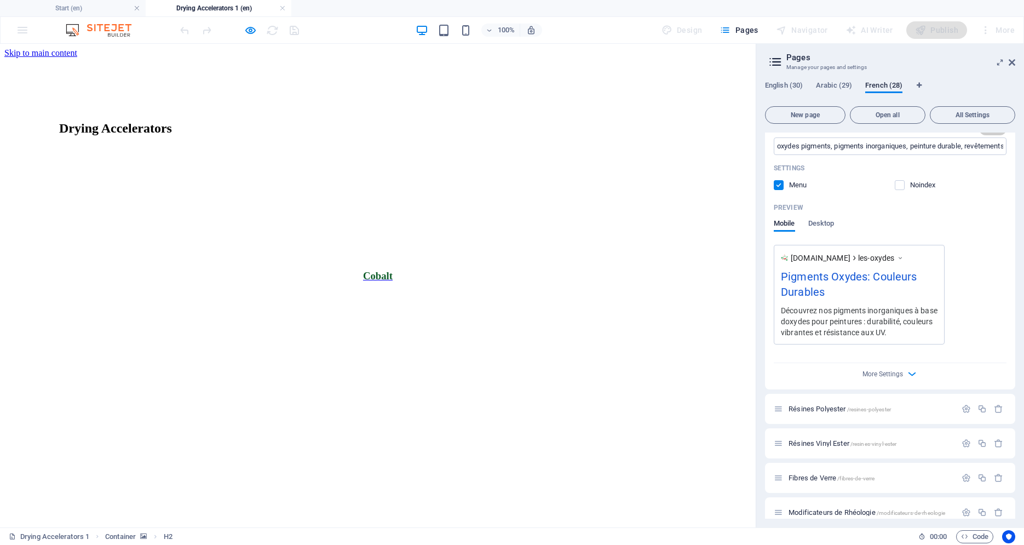
scroll to position [1787, 0]
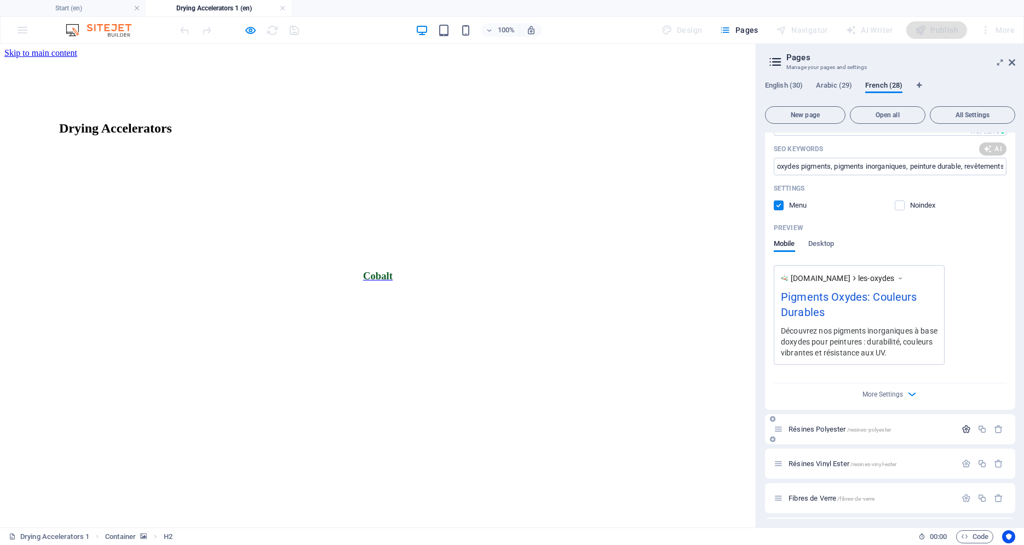
click at [962, 424] on icon "button" at bounding box center [966, 428] width 9 height 9
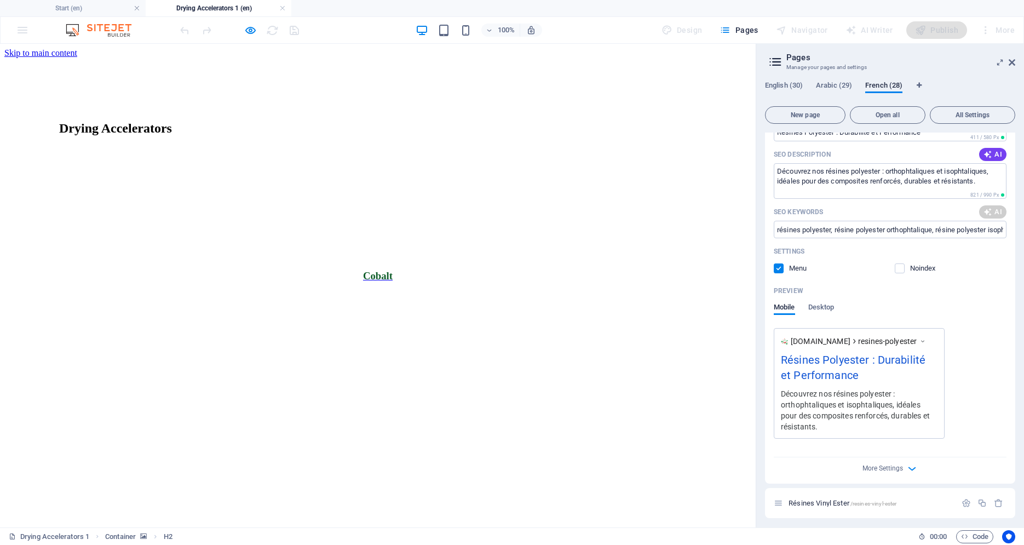
scroll to position [2011, 0]
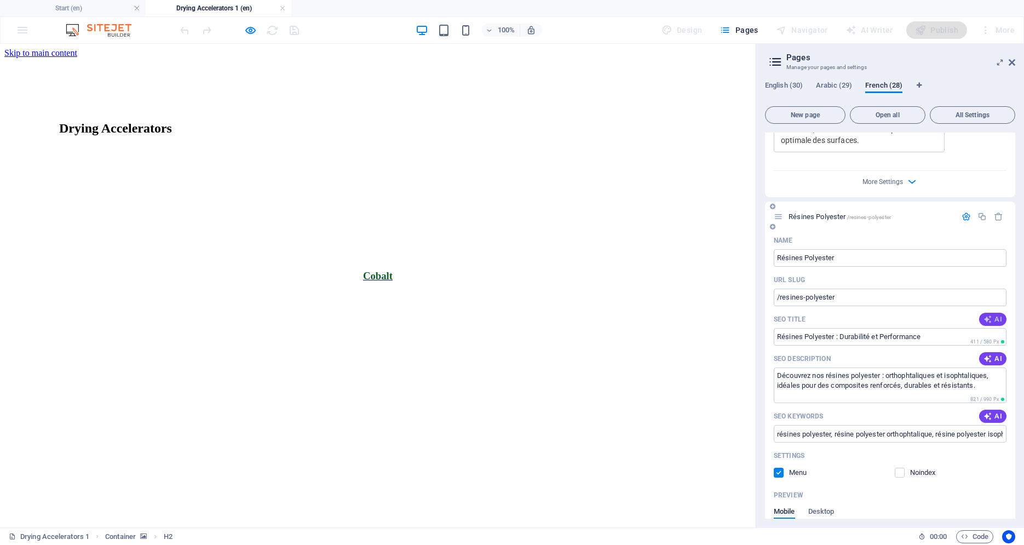
click at [987, 315] on span "AI" at bounding box center [993, 319] width 19 height 9
click at [990, 354] on span "AI" at bounding box center [993, 358] width 19 height 9
click at [987, 412] on span "AI" at bounding box center [993, 416] width 19 height 9
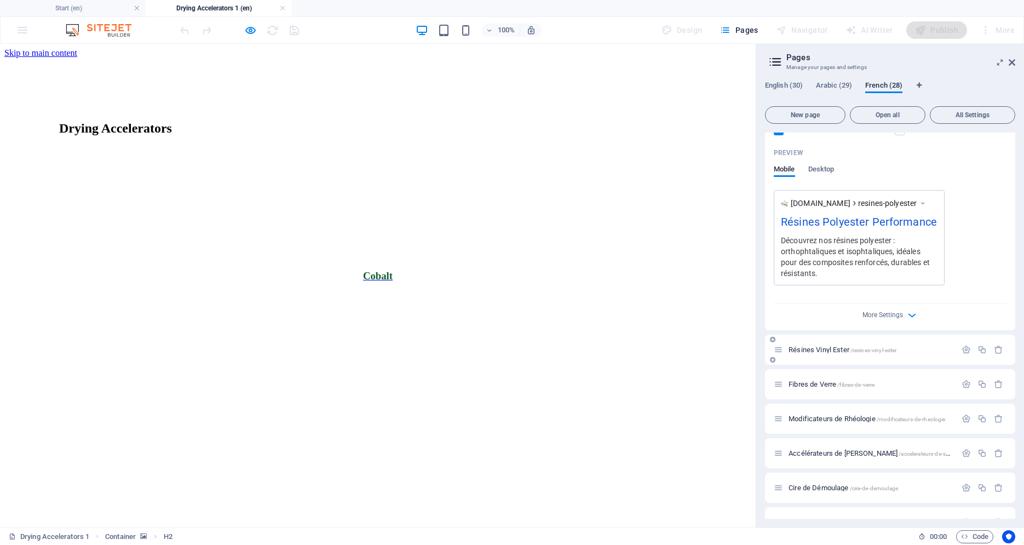
scroll to position [2355, 0]
click at [962, 343] on icon "button" at bounding box center [966, 347] width 9 height 9
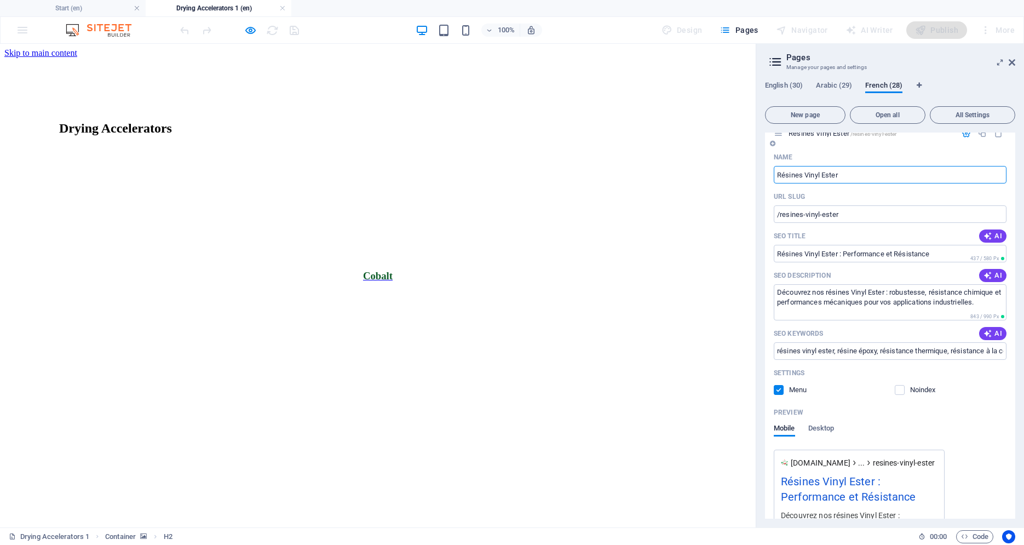
scroll to position [2597, 0]
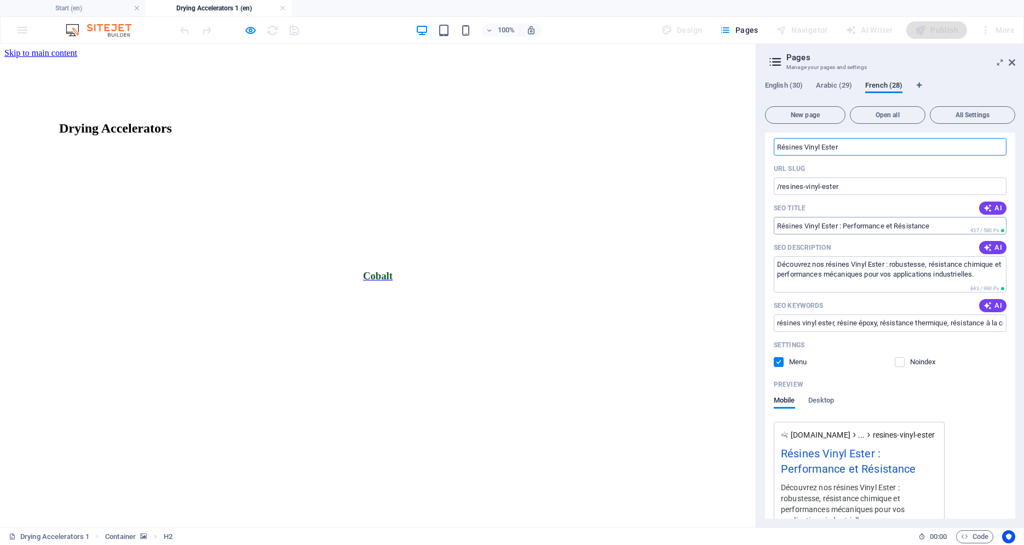
drag, startPoint x: 981, startPoint y: 197, endPoint x: 991, endPoint y: 215, distance: 20.6
click at [984, 204] on icon "button" at bounding box center [988, 208] width 9 height 9
click at [986, 243] on span "AI" at bounding box center [993, 247] width 19 height 9
click at [986, 301] on span "AI" at bounding box center [993, 305] width 19 height 9
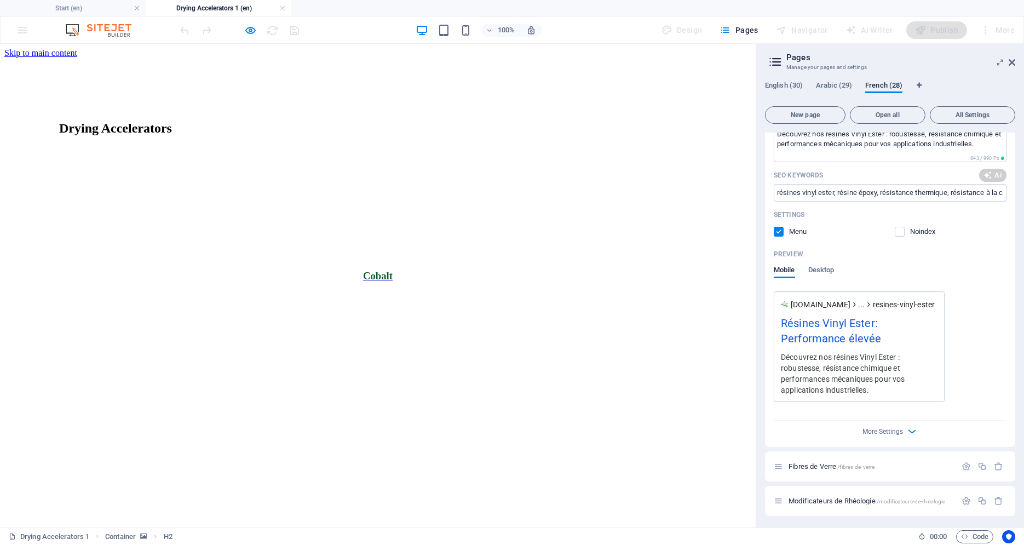
scroll to position [2756, 0]
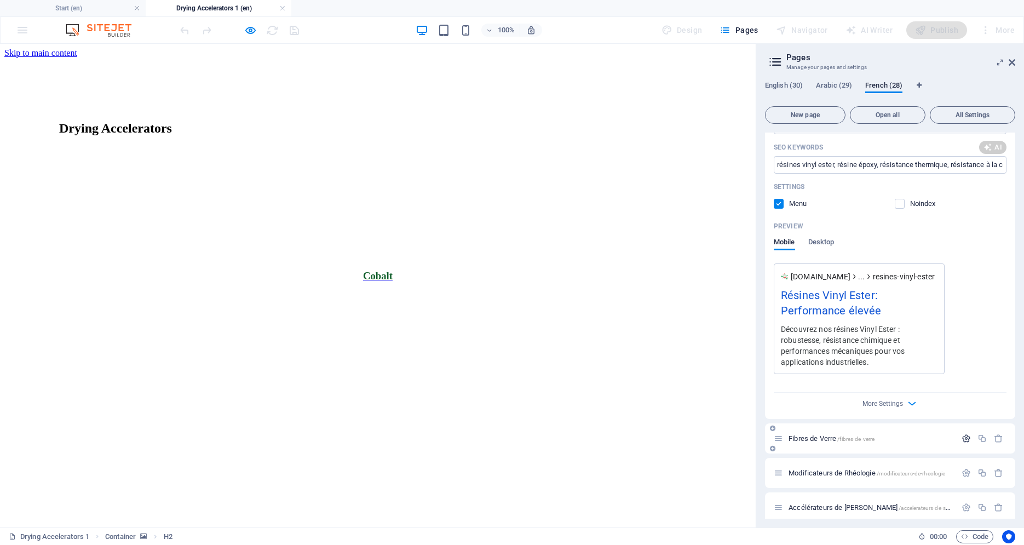
click at [963, 434] on button "button" at bounding box center [966, 438] width 16 height 9
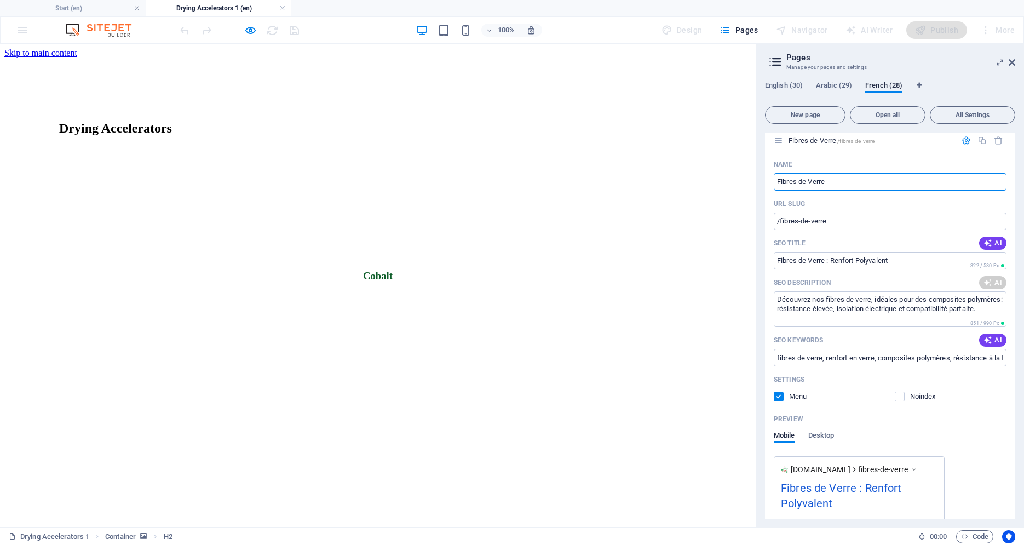
scroll to position [3081, 0]
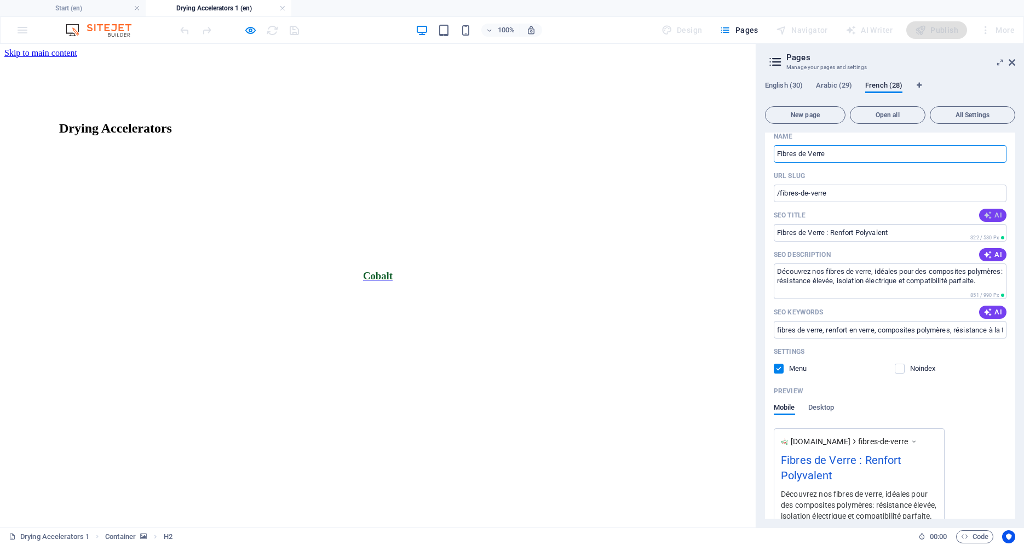
click at [993, 211] on span "AI" at bounding box center [993, 215] width 19 height 9
click at [994, 248] on button "AI" at bounding box center [992, 254] width 27 height 13
click at [985, 308] on span "AI" at bounding box center [993, 312] width 19 height 9
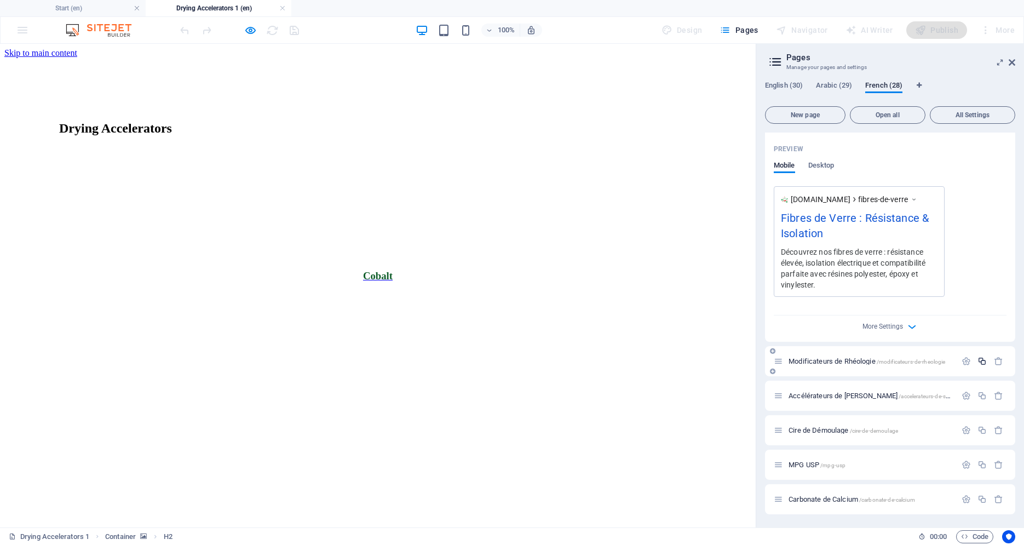
scroll to position [3333, 0]
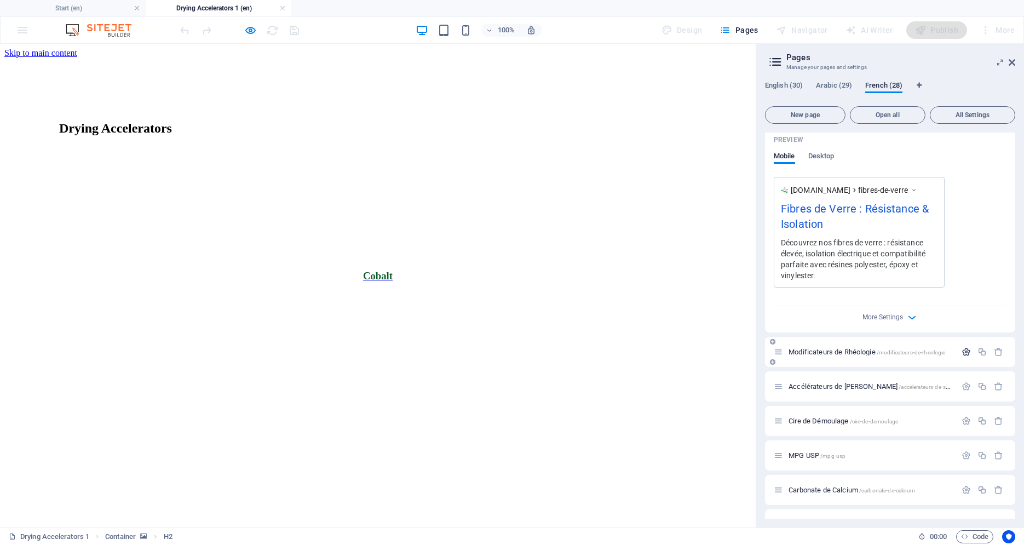
click at [962, 347] on icon "button" at bounding box center [966, 351] width 9 height 9
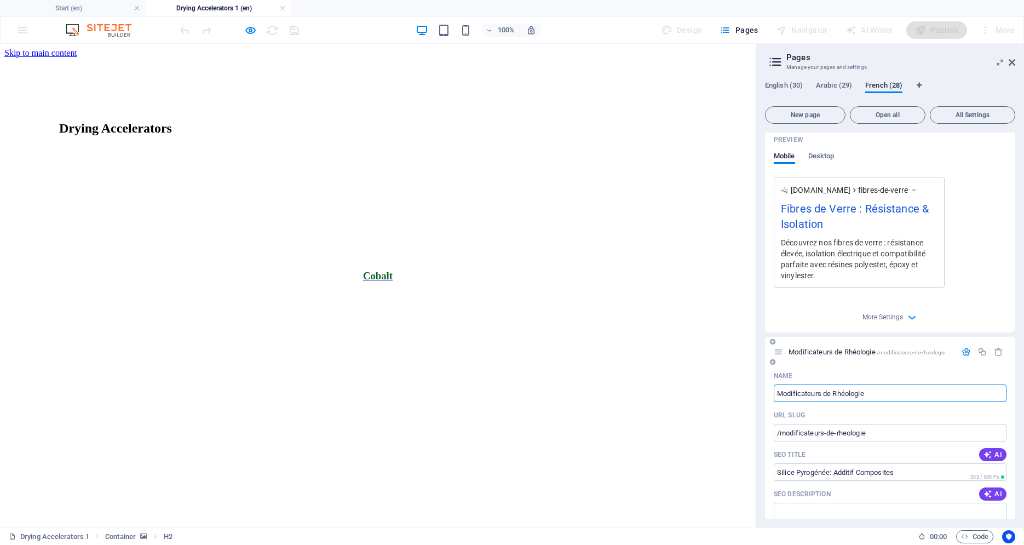
scroll to position [3426, 0]
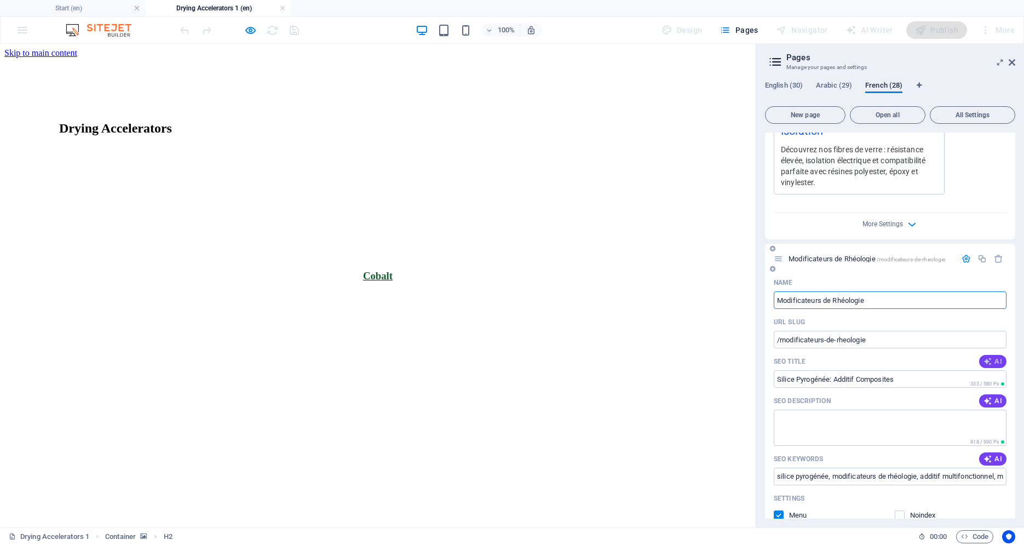
click at [984, 357] on icon "button" at bounding box center [988, 361] width 9 height 9
click at [989, 396] on span "AI" at bounding box center [993, 400] width 19 height 9
click at [990, 455] on span "AI" at bounding box center [993, 459] width 19 height 9
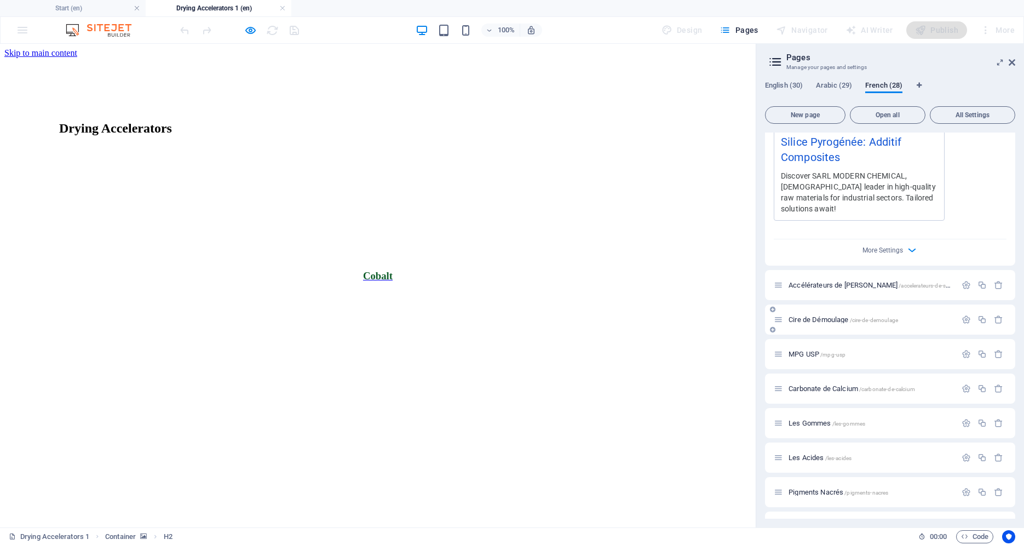
scroll to position [3891, 0]
click at [962, 280] on icon "button" at bounding box center [966, 284] width 9 height 9
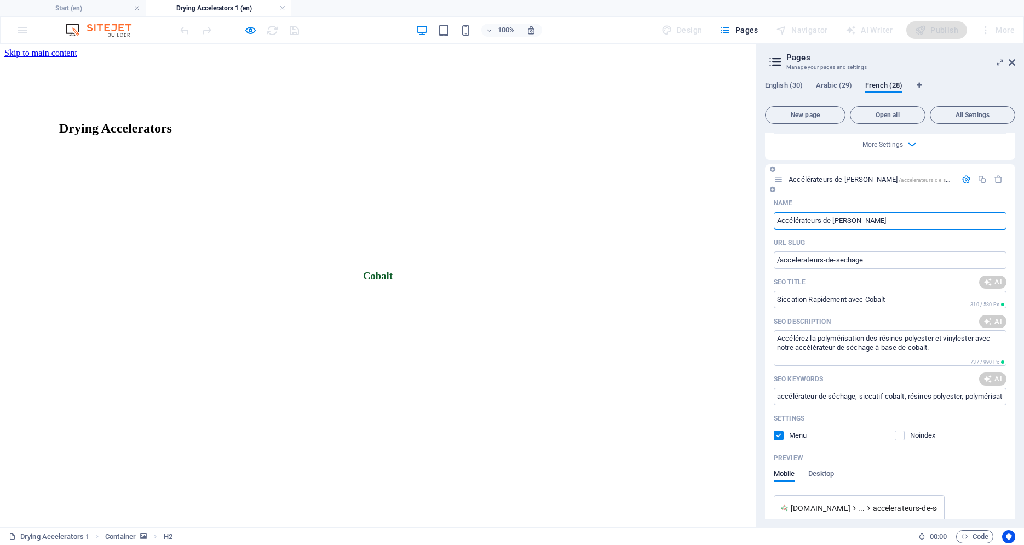
scroll to position [3957, 0]
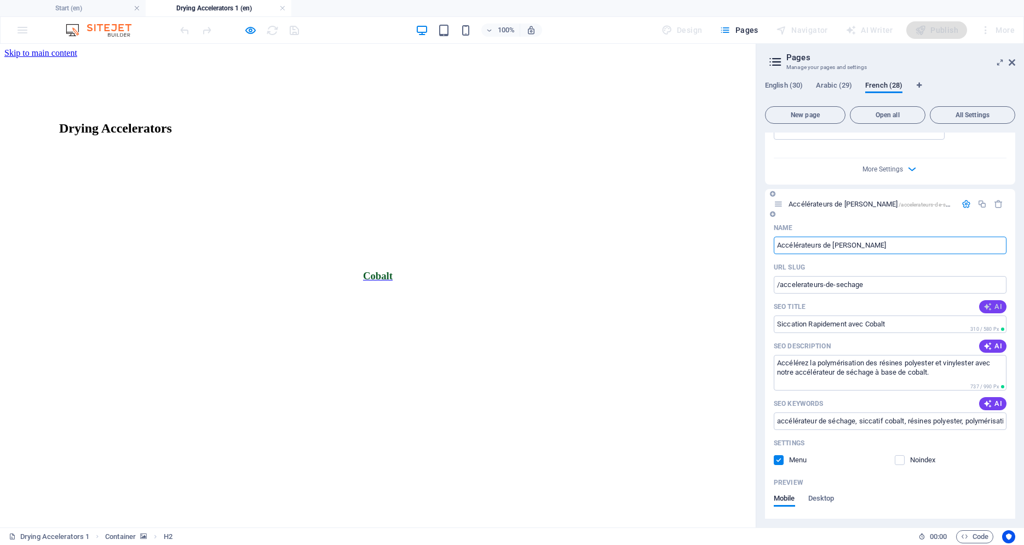
click at [990, 302] on span "AI" at bounding box center [993, 306] width 19 height 9
click at [994, 340] on button "AI" at bounding box center [992, 346] width 27 height 13
click at [994, 397] on button "AI" at bounding box center [992, 403] width 27 height 13
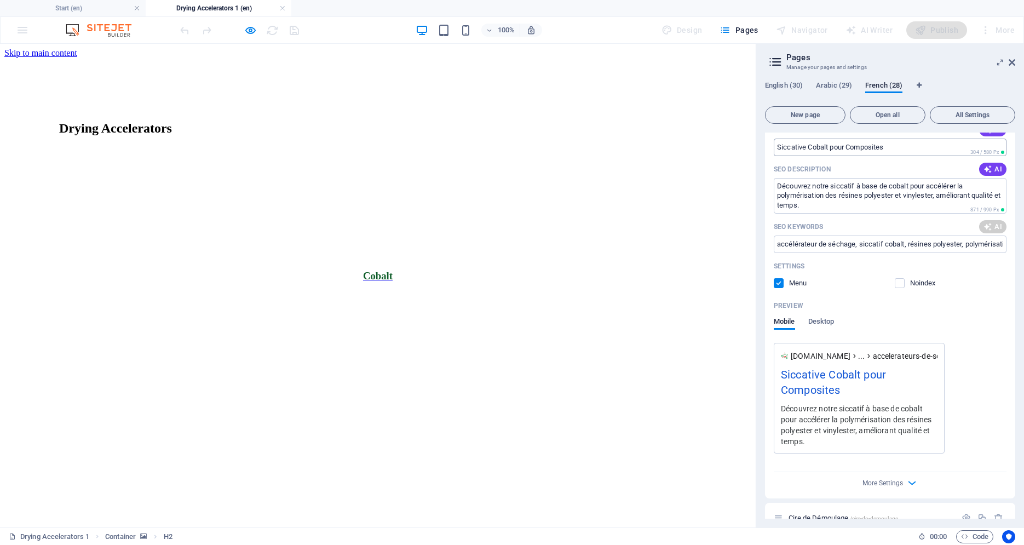
scroll to position [4226, 0]
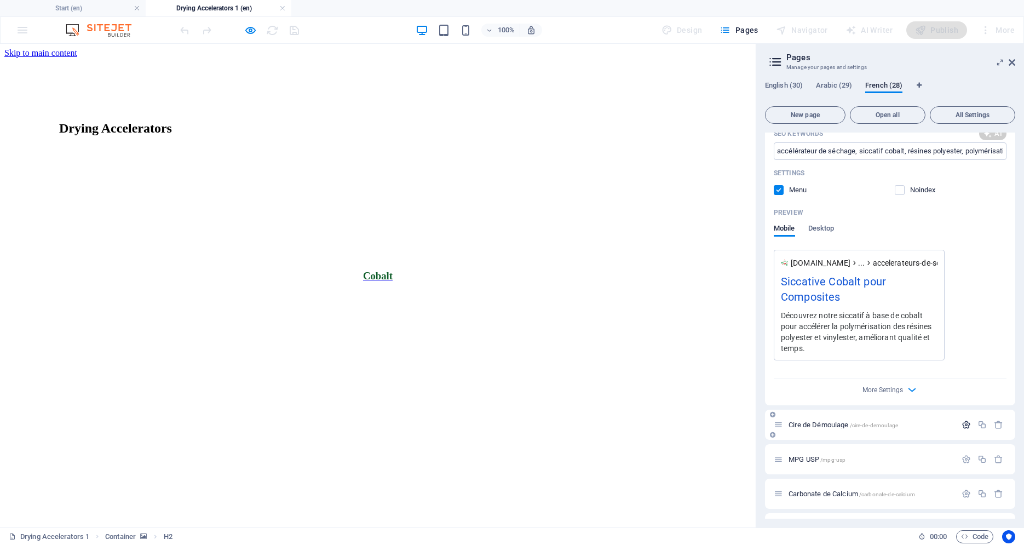
click at [962, 420] on icon "button" at bounding box center [966, 424] width 9 height 9
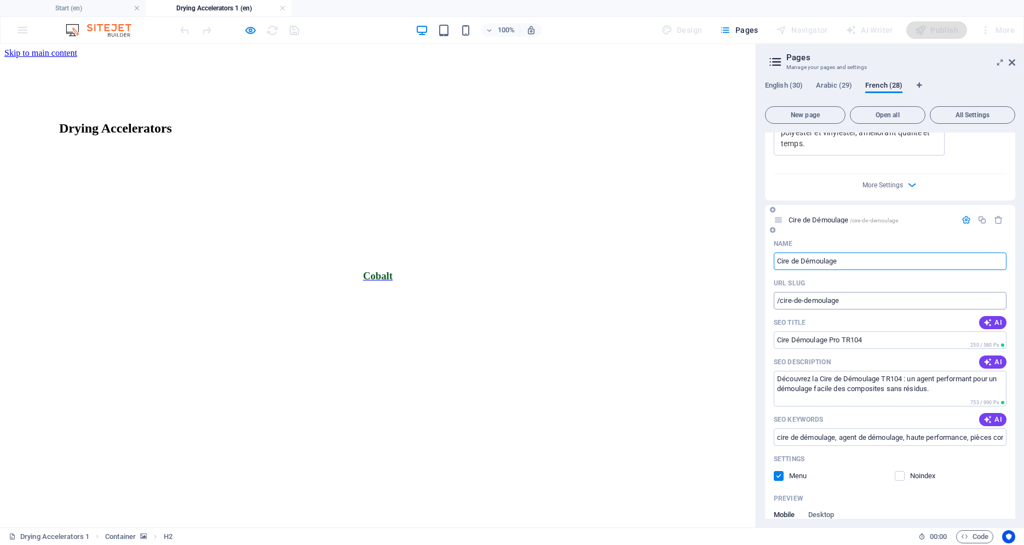
scroll to position [4459, 0]
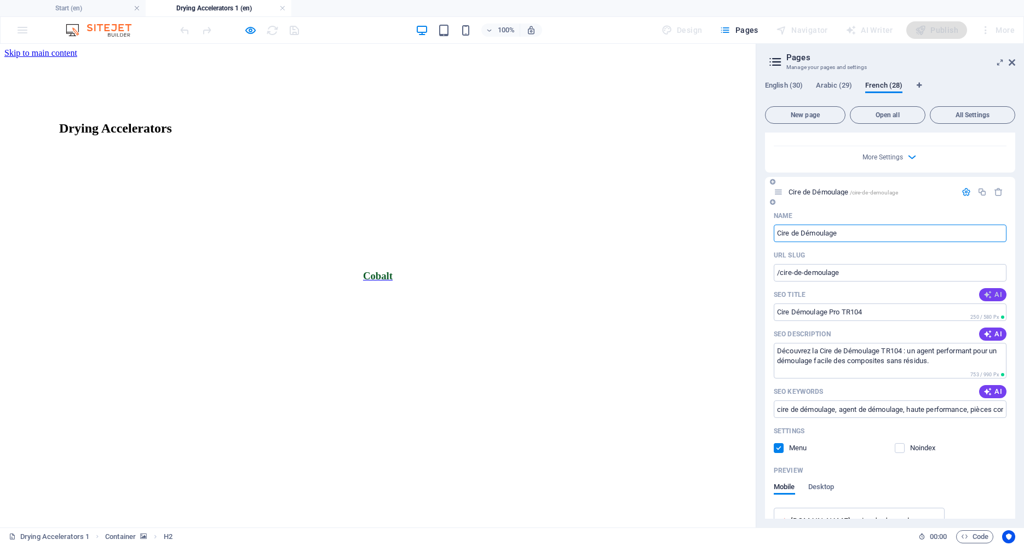
click at [990, 290] on span "AI" at bounding box center [993, 294] width 19 height 9
click at [989, 330] on span "AI" at bounding box center [993, 334] width 19 height 9
click at [990, 387] on span "AI" at bounding box center [993, 391] width 19 height 9
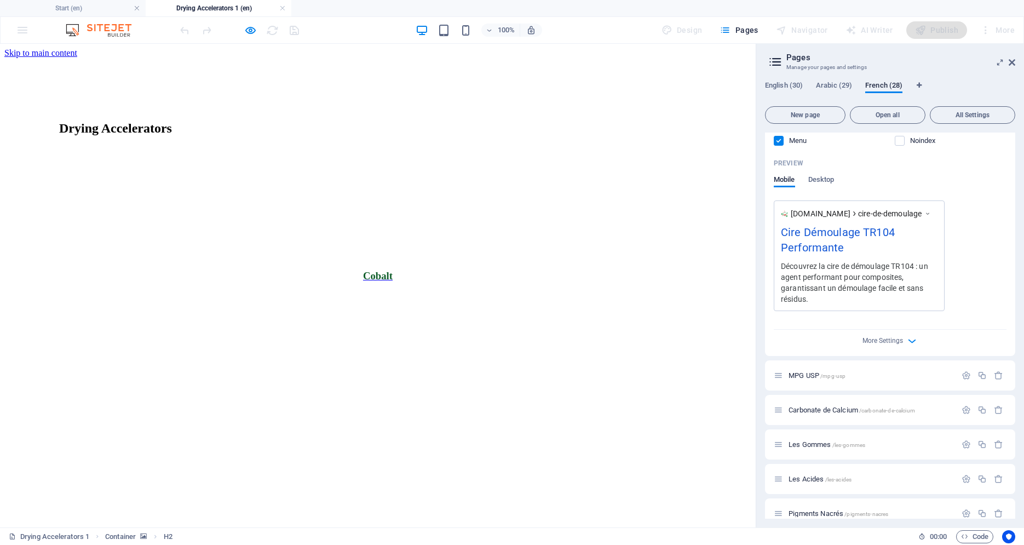
scroll to position [4794, 0]
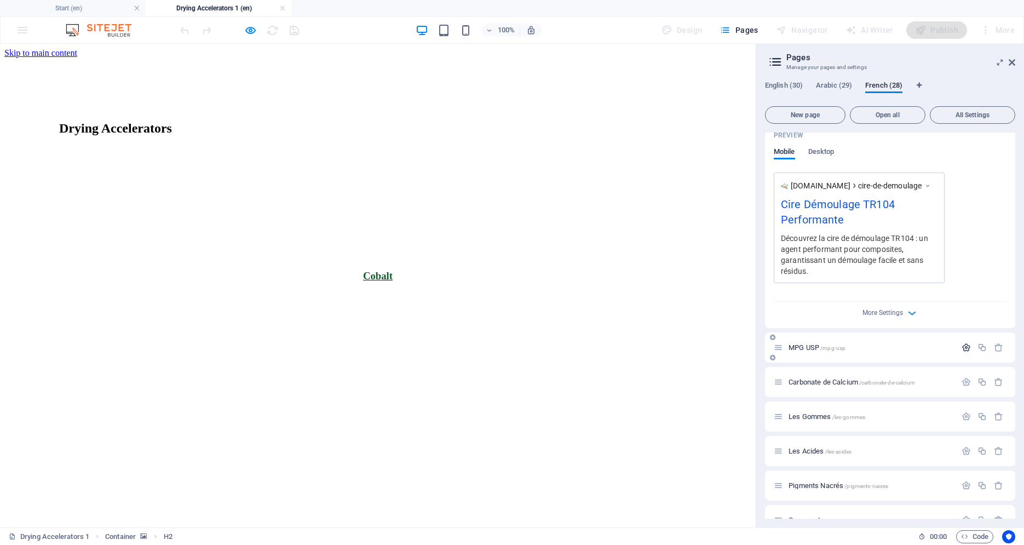
click at [962, 343] on icon "button" at bounding box center [966, 347] width 9 height 9
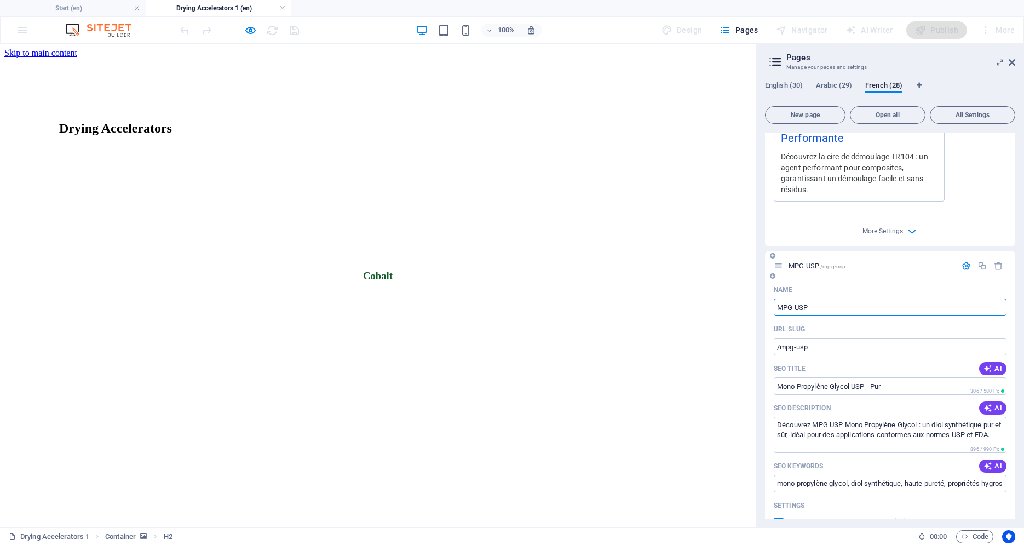
scroll to position [4887, 0]
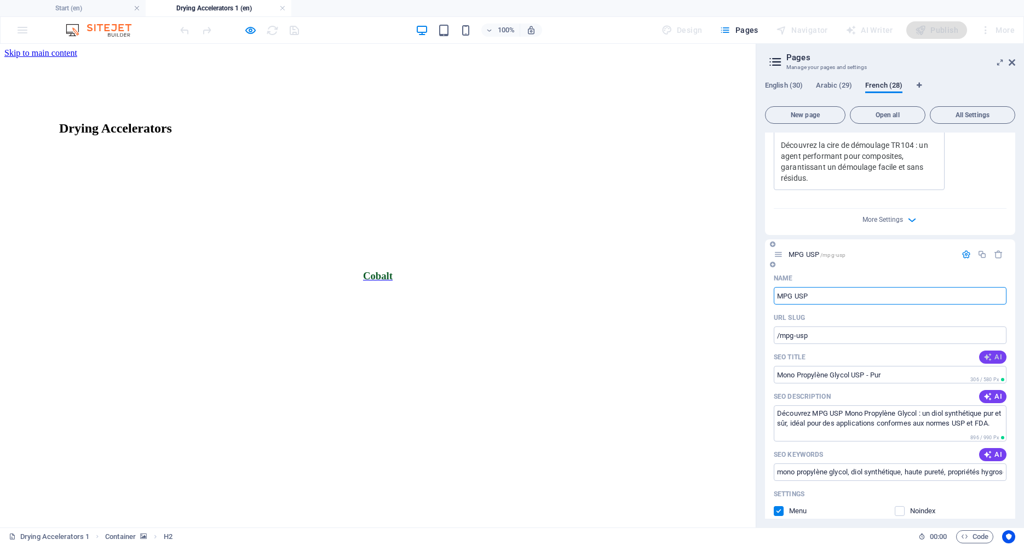
click at [990, 353] on span "AI" at bounding box center [993, 357] width 19 height 9
click at [986, 392] on span "AI" at bounding box center [993, 396] width 19 height 9
click at [985, 450] on span "AI" at bounding box center [993, 454] width 19 height 9
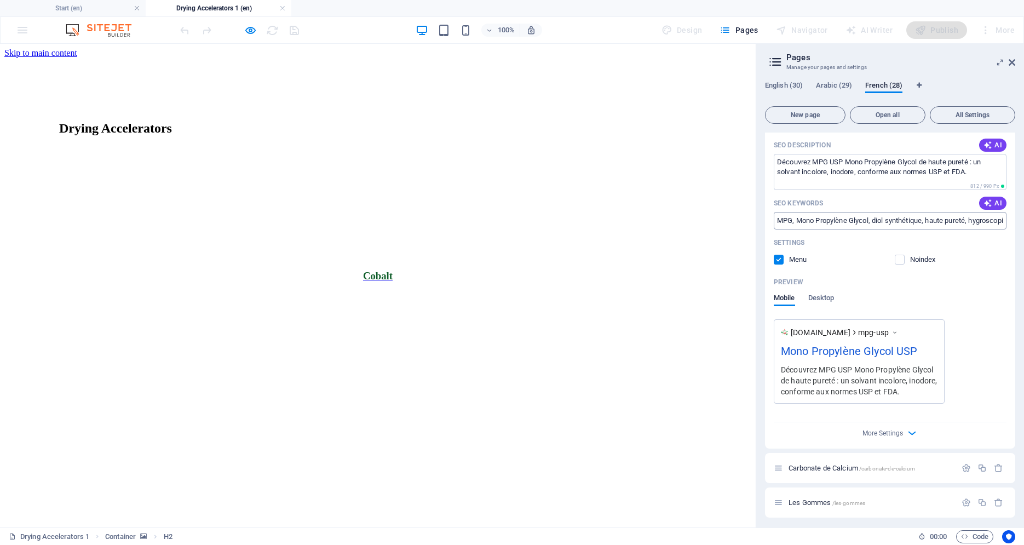
scroll to position [5223, 0]
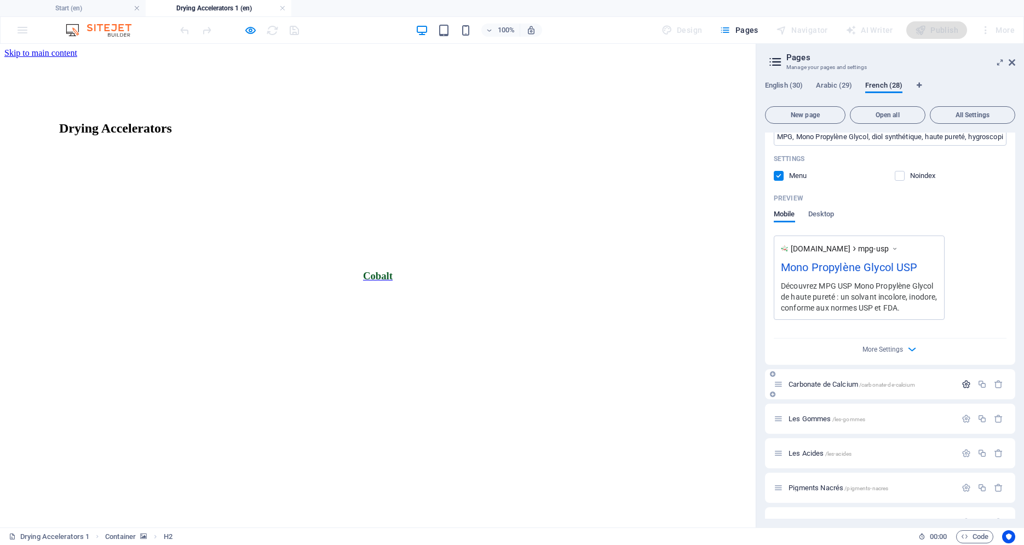
click at [962, 379] on icon "button" at bounding box center [966, 383] width 9 height 9
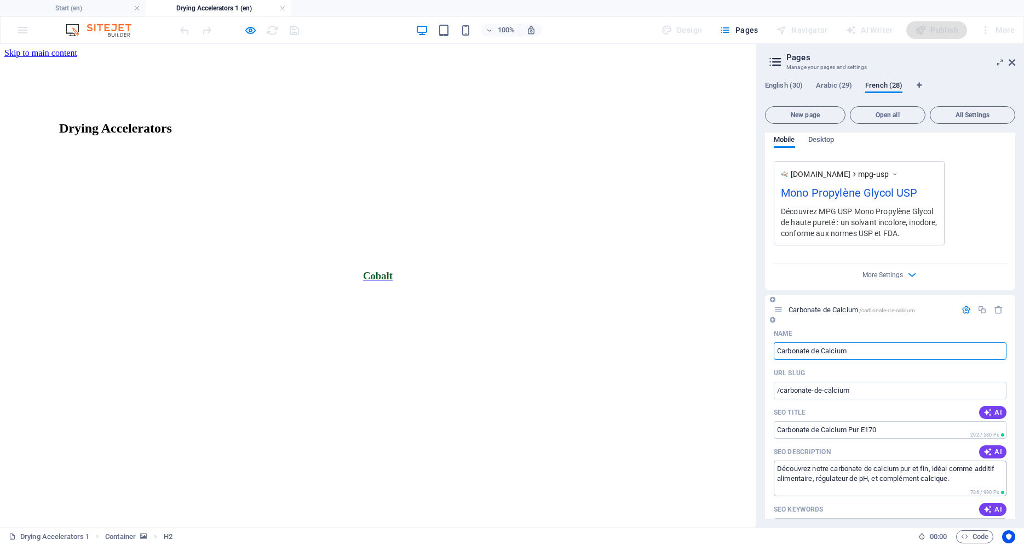
scroll to position [5399, 0]
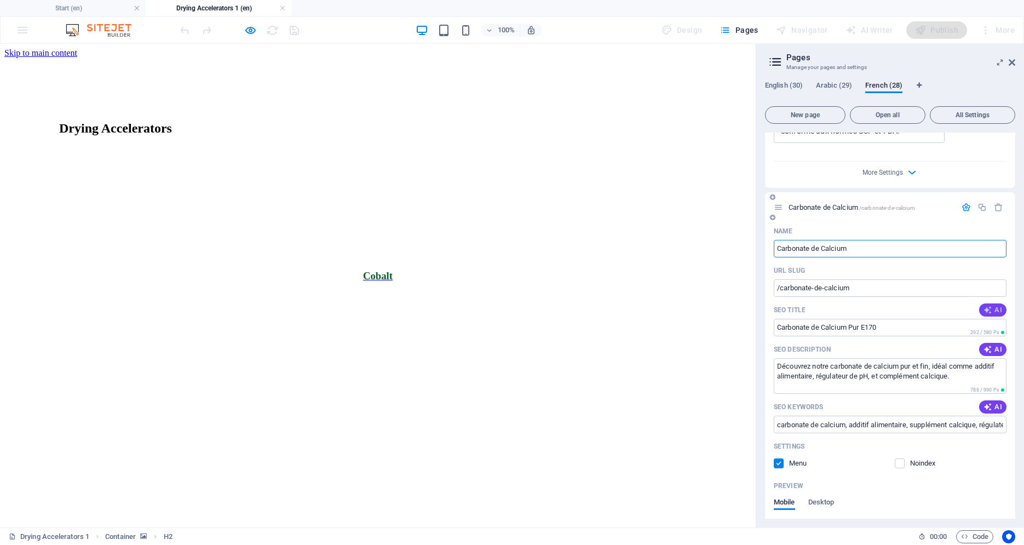
click at [984, 306] on icon "button" at bounding box center [988, 310] width 9 height 9
click at [985, 345] on span "AI" at bounding box center [993, 349] width 19 height 9
click at [984, 402] on button "AI" at bounding box center [992, 406] width 27 height 13
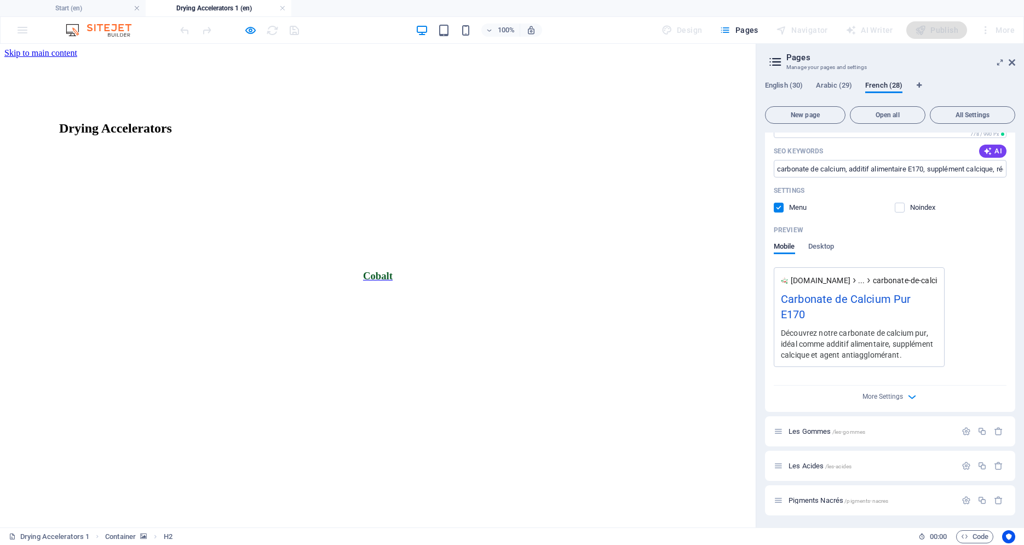
scroll to position [5688, 0]
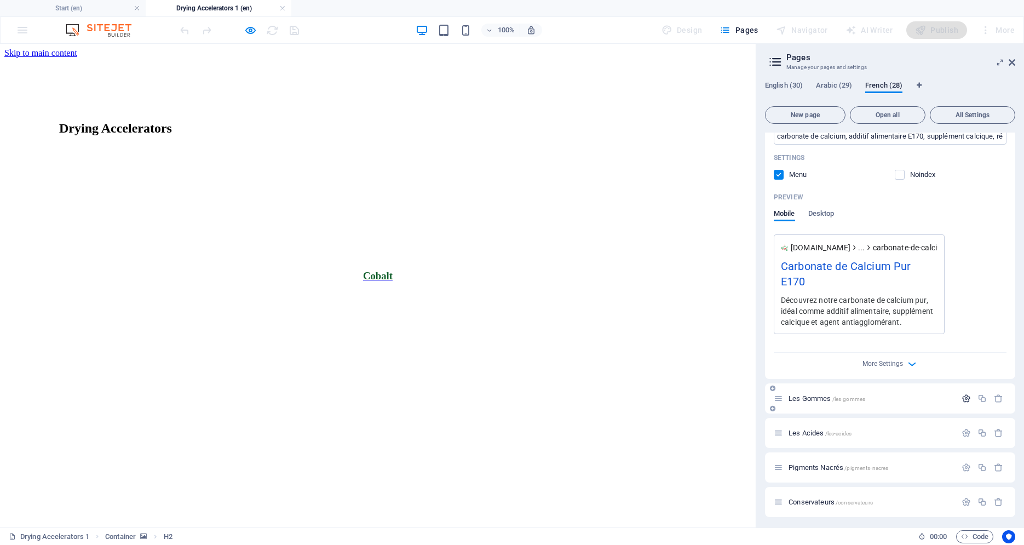
click at [962, 394] on icon "button" at bounding box center [966, 398] width 9 height 9
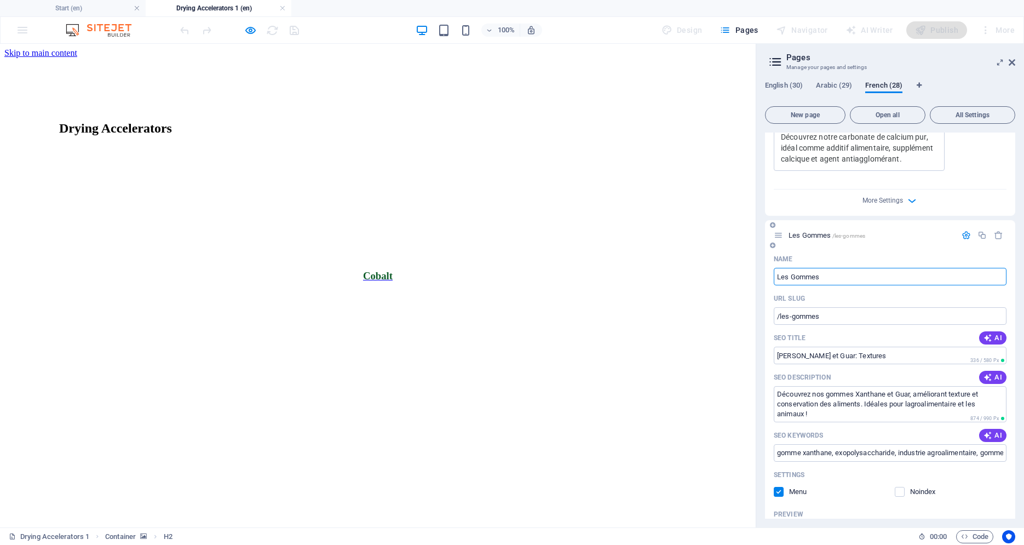
scroll to position [5958, 0]
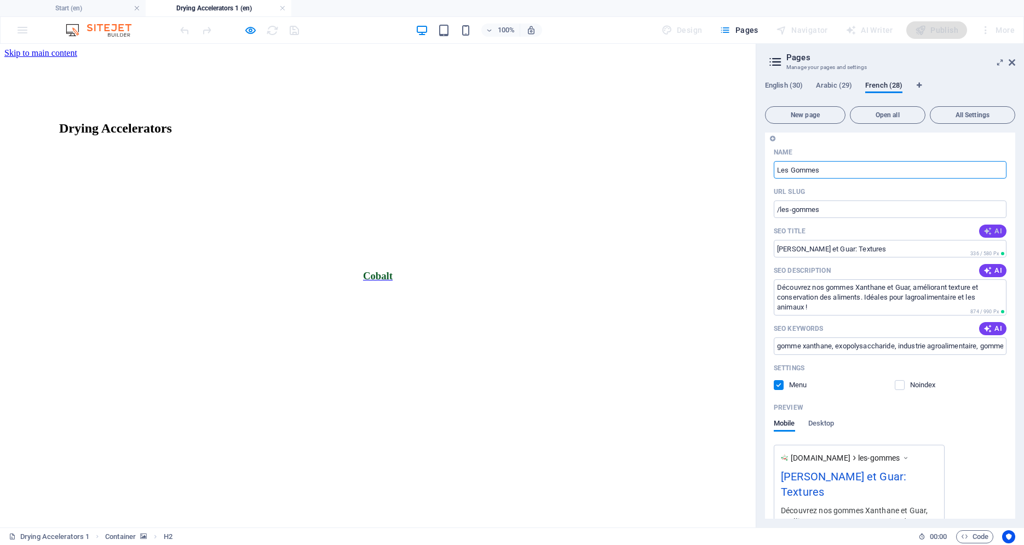
click at [995, 225] on button "AI" at bounding box center [992, 231] width 27 height 13
click at [990, 266] on span "AI" at bounding box center [993, 270] width 19 height 9
click at [988, 324] on span "AI" at bounding box center [993, 328] width 19 height 9
click at [982, 225] on icon "button" at bounding box center [988, 231] width 13 height 13
click at [992, 266] on span "AI" at bounding box center [993, 270] width 19 height 9
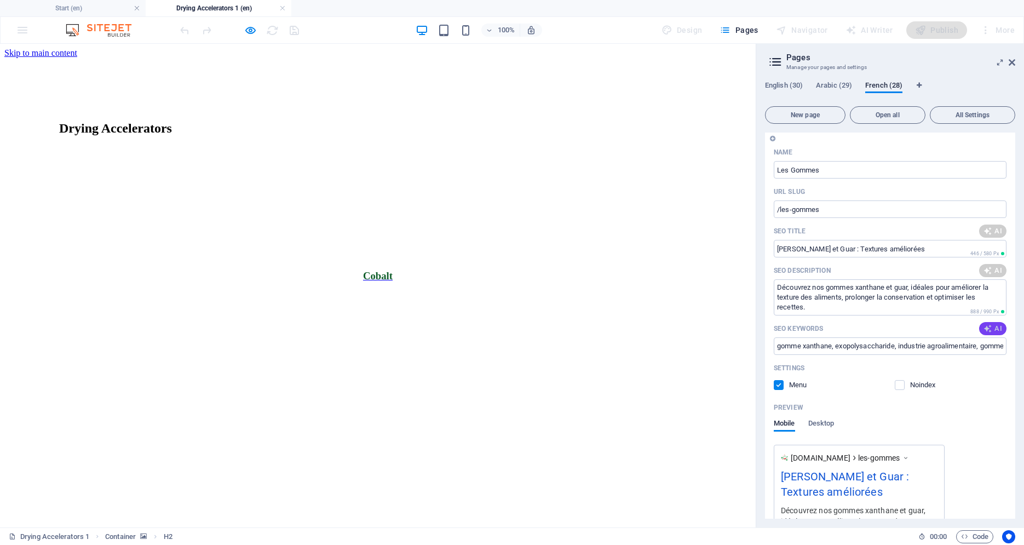
click at [984, 324] on icon "button" at bounding box center [988, 328] width 9 height 9
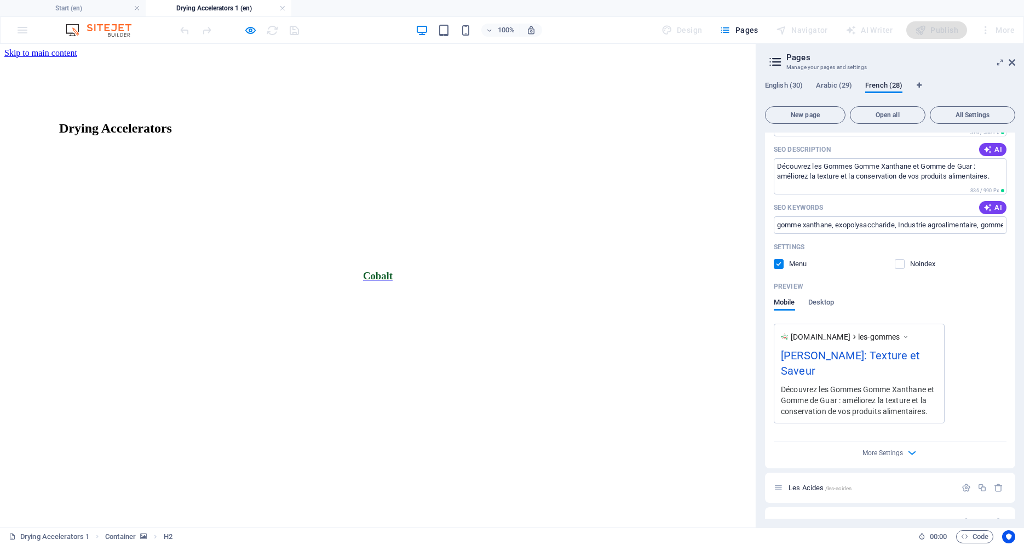
scroll to position [6265, 0]
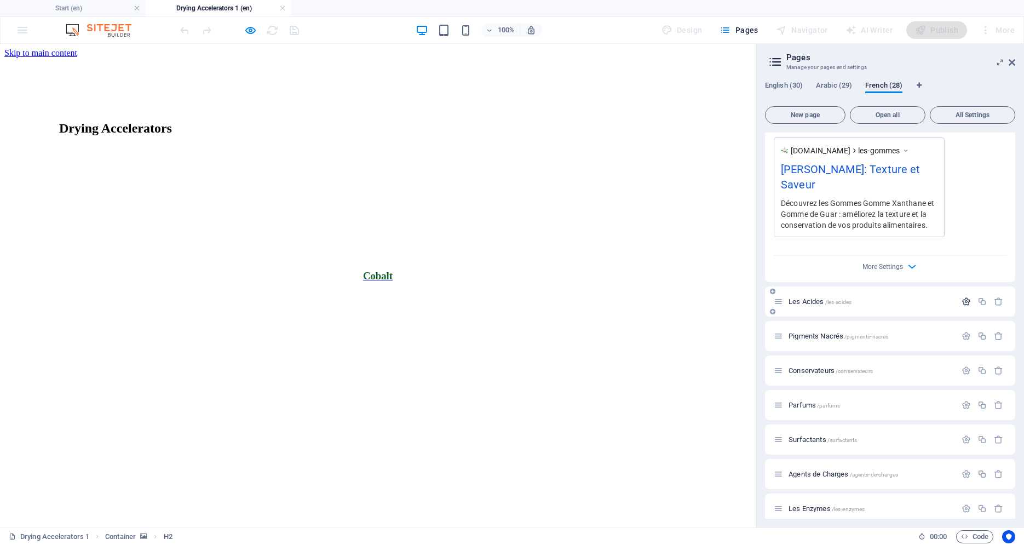
click at [962, 297] on icon "button" at bounding box center [966, 301] width 9 height 9
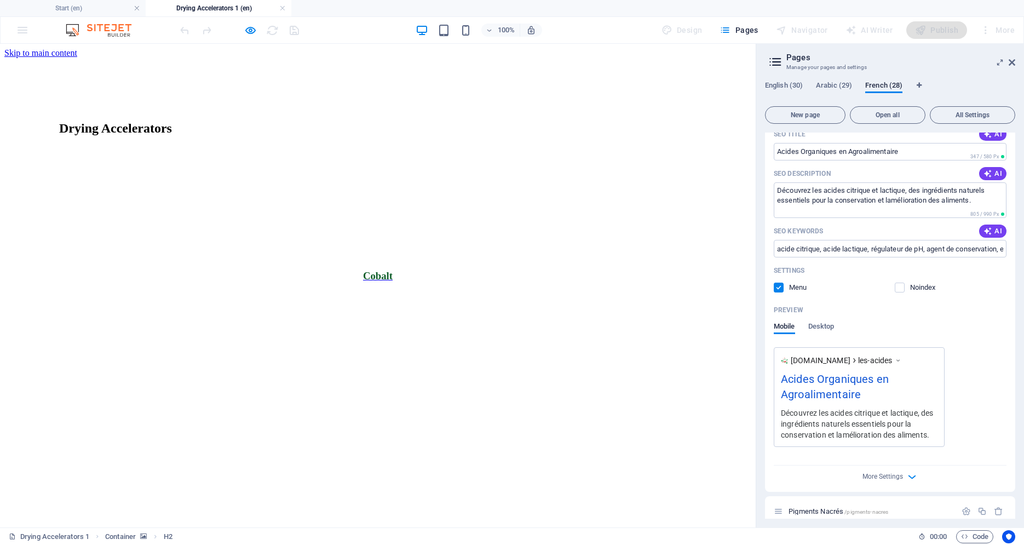
scroll to position [6368, 0]
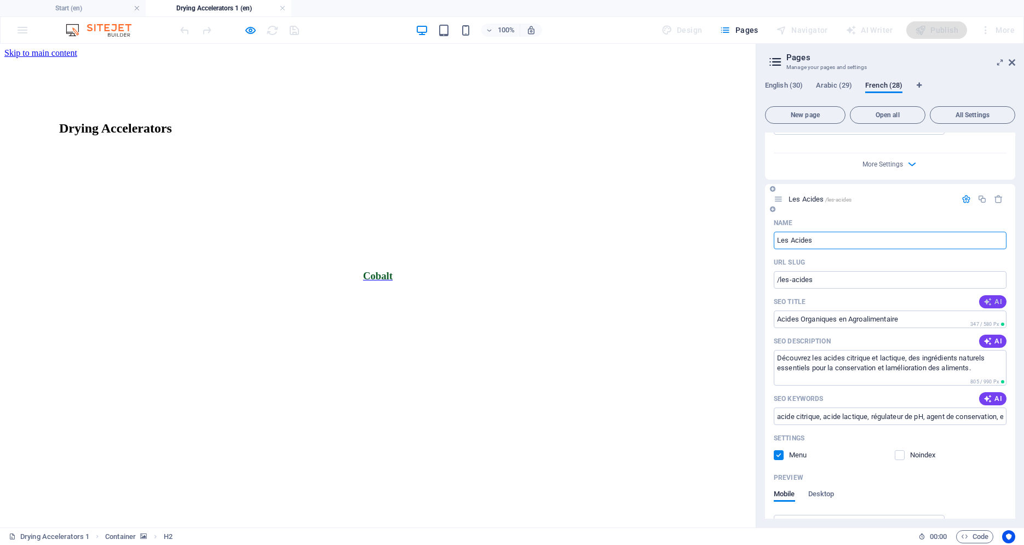
click at [991, 297] on span "AI" at bounding box center [993, 301] width 19 height 9
click at [987, 337] on span "AI" at bounding box center [993, 341] width 19 height 9
click at [984, 394] on icon "button" at bounding box center [988, 398] width 9 height 9
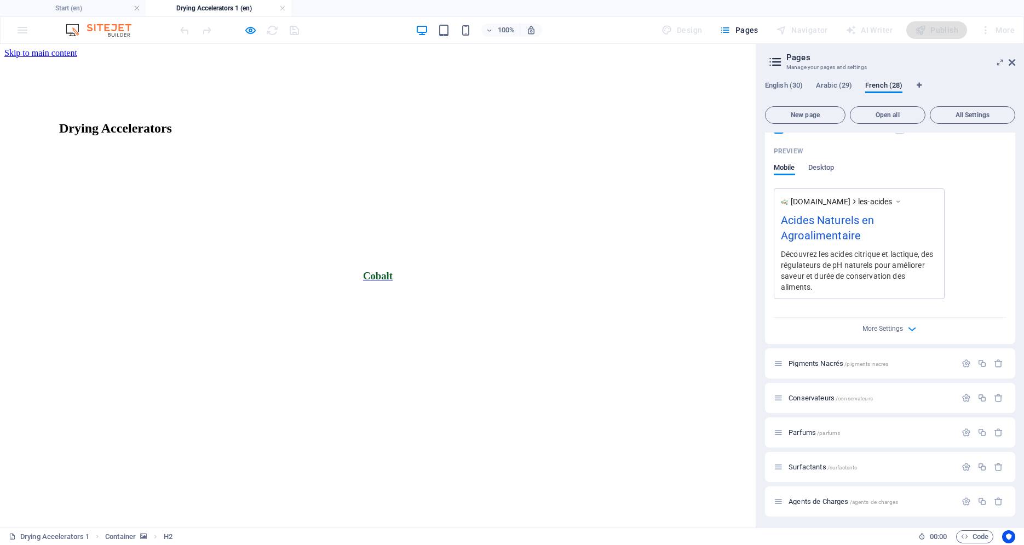
scroll to position [6703, 0]
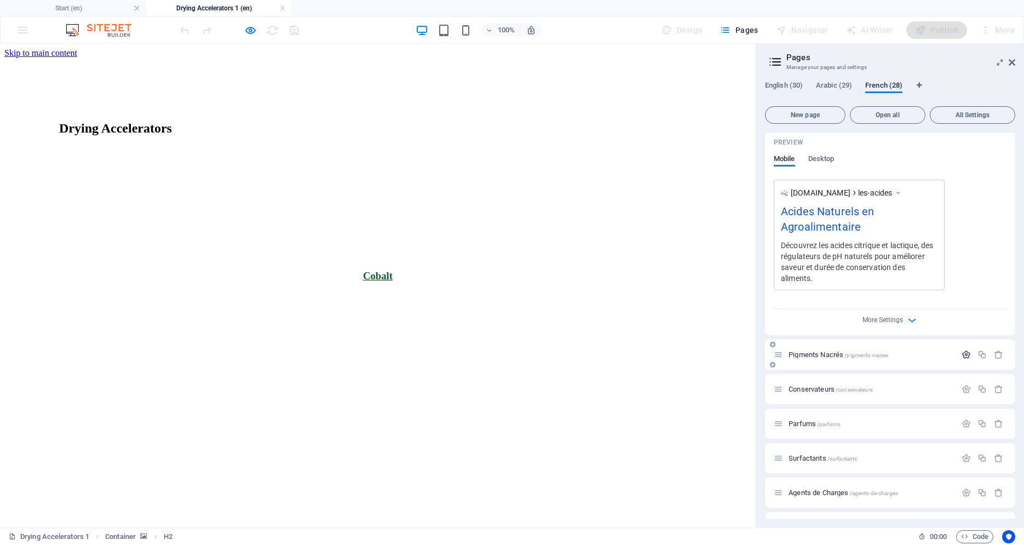
click at [962, 350] on icon "button" at bounding box center [966, 354] width 9 height 9
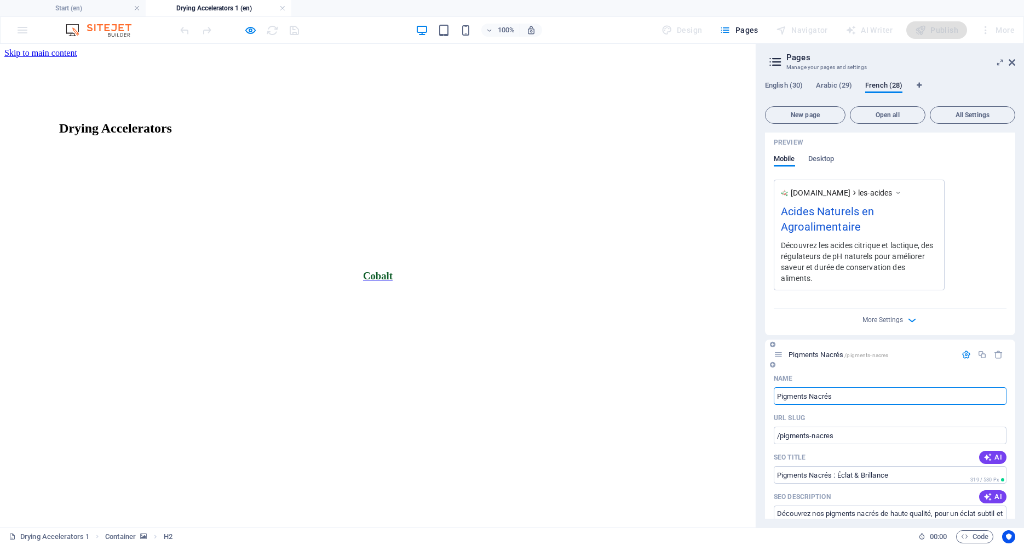
scroll to position [6926, 0]
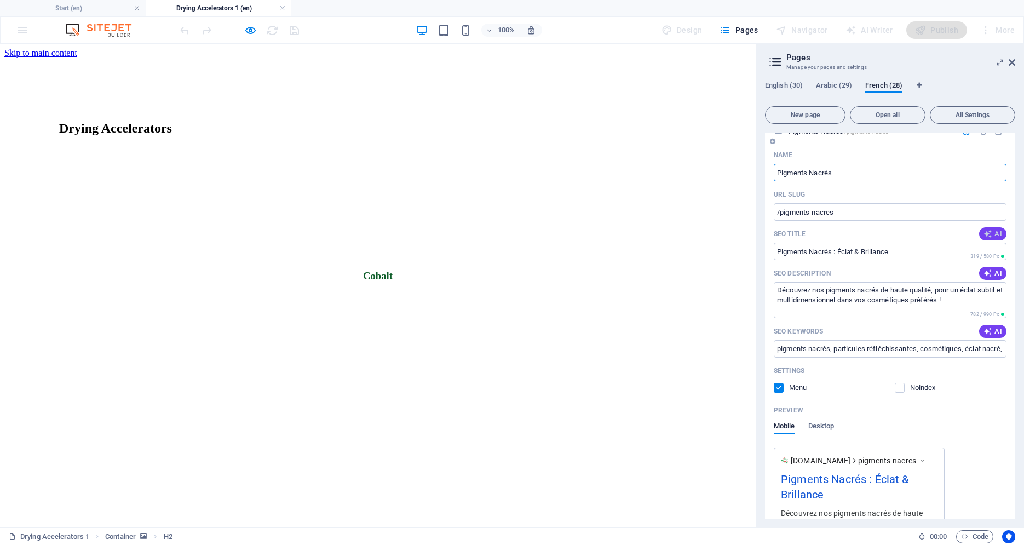
click at [990, 227] on button "AI" at bounding box center [992, 233] width 27 height 13
click at [982, 264] on div "SEO Description AI" at bounding box center [890, 273] width 233 height 18
click at [984, 269] on icon "button" at bounding box center [988, 273] width 9 height 9
click at [986, 327] on span "AI" at bounding box center [993, 331] width 19 height 9
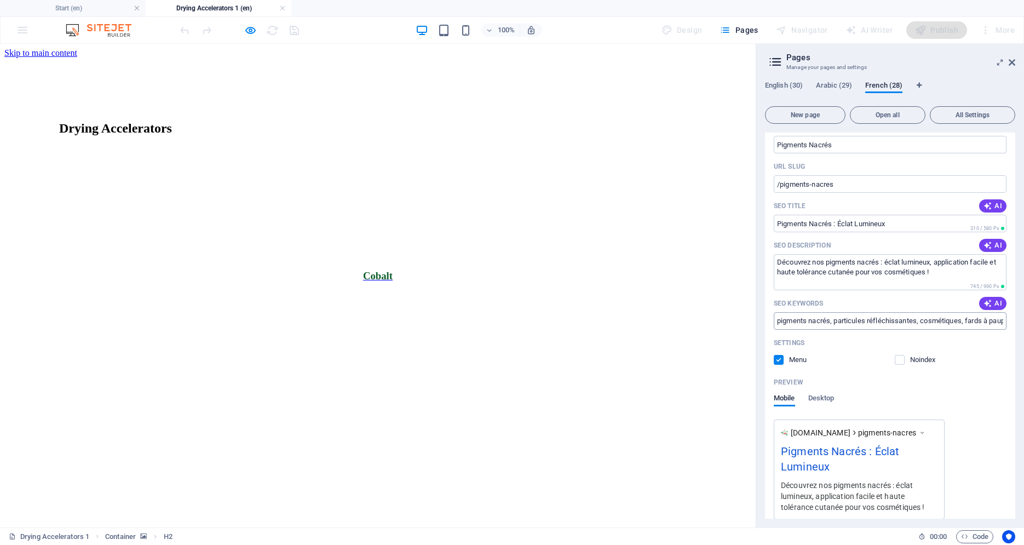
scroll to position [7159, 0]
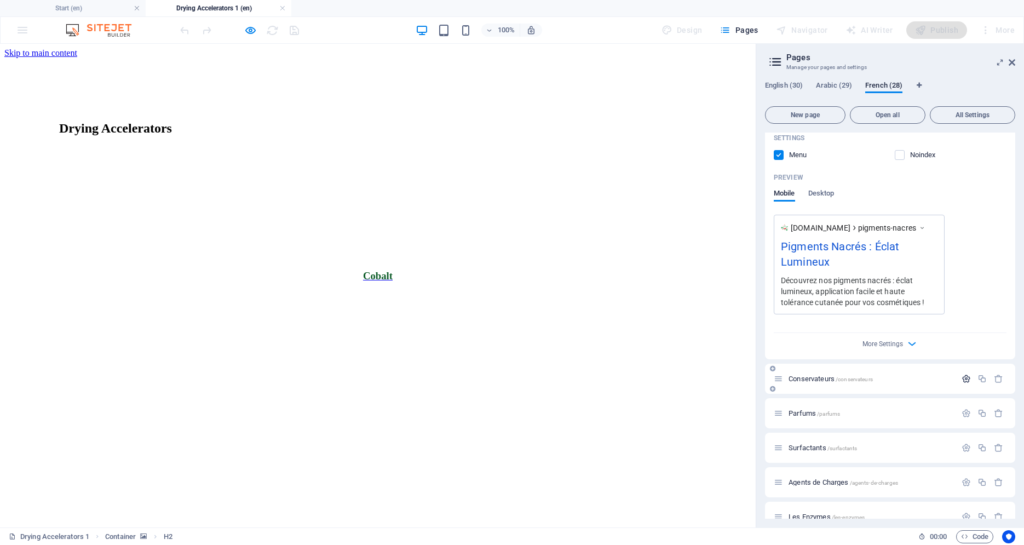
click at [962, 374] on icon "button" at bounding box center [966, 378] width 9 height 9
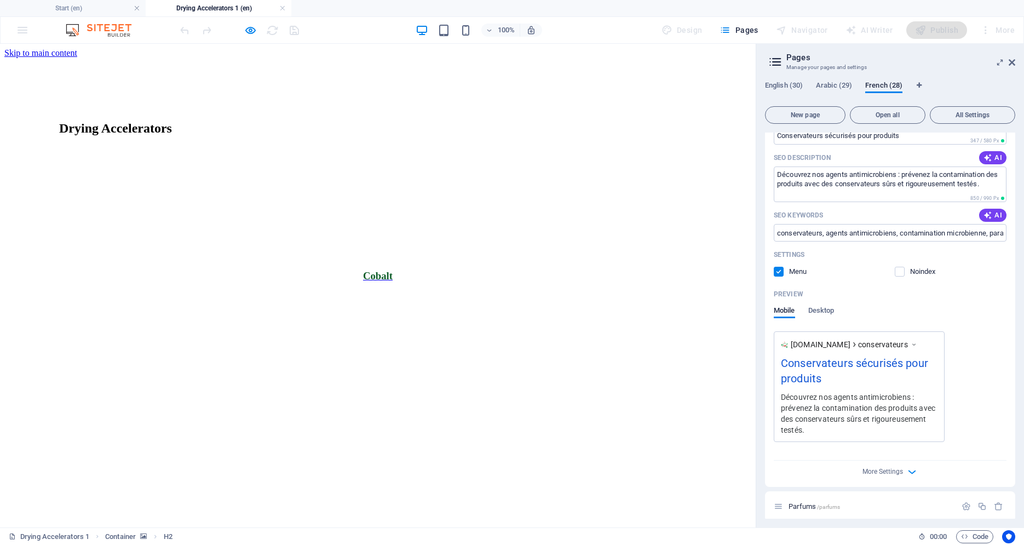
scroll to position [7438, 0]
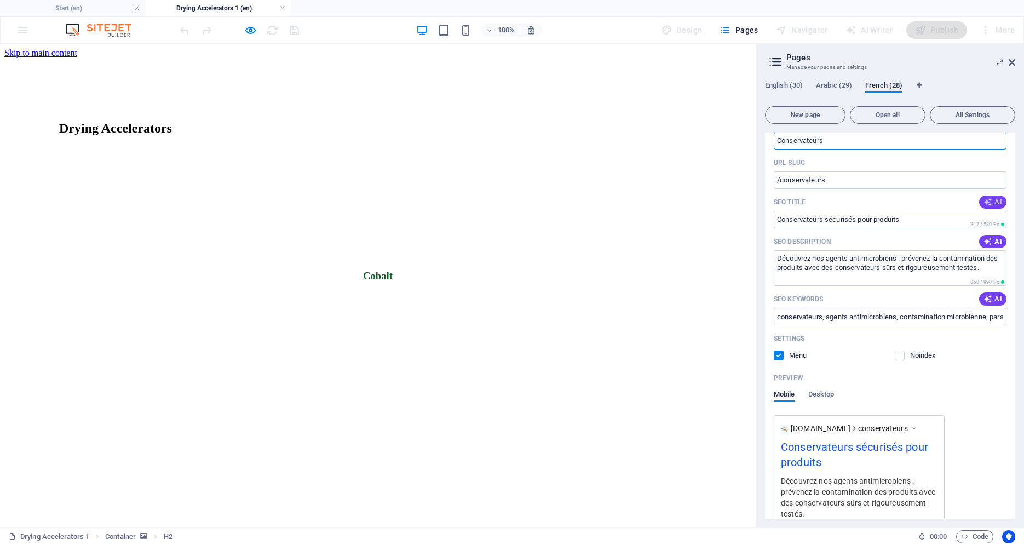
click at [987, 198] on span "AI" at bounding box center [993, 202] width 19 height 9
click at [988, 237] on span "AI" at bounding box center [993, 241] width 19 height 9
click at [985, 295] on span "AI" at bounding box center [993, 299] width 19 height 9
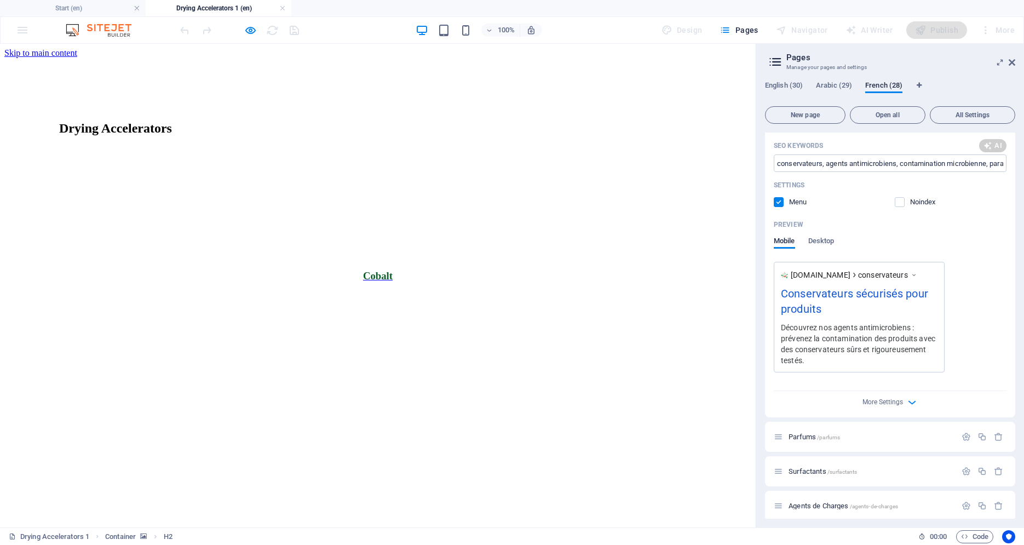
scroll to position [7745, 0]
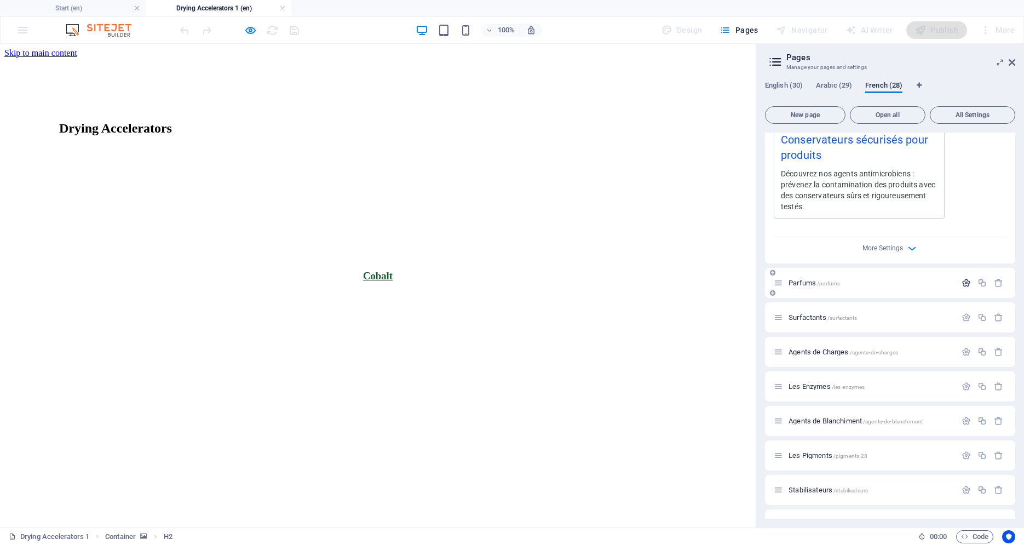
click at [962, 278] on icon "button" at bounding box center [966, 282] width 9 height 9
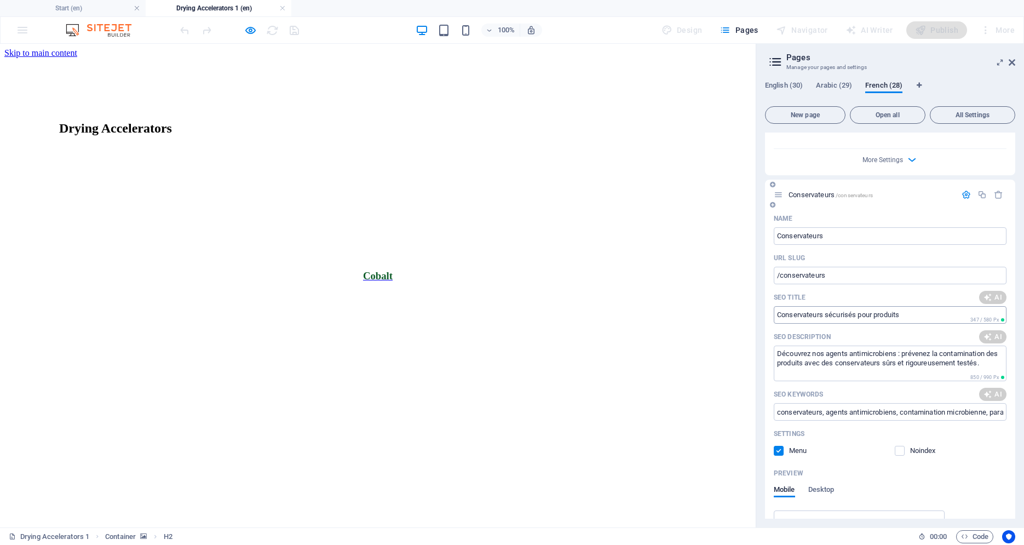
scroll to position [7345, 0]
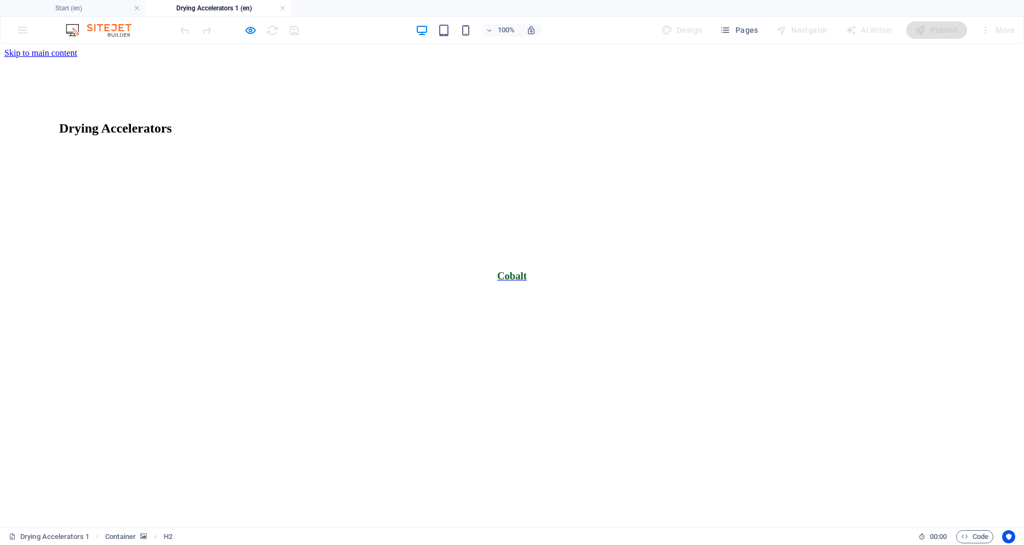
click at [1007, 26] on div "More" at bounding box center [997, 30] width 43 height 18
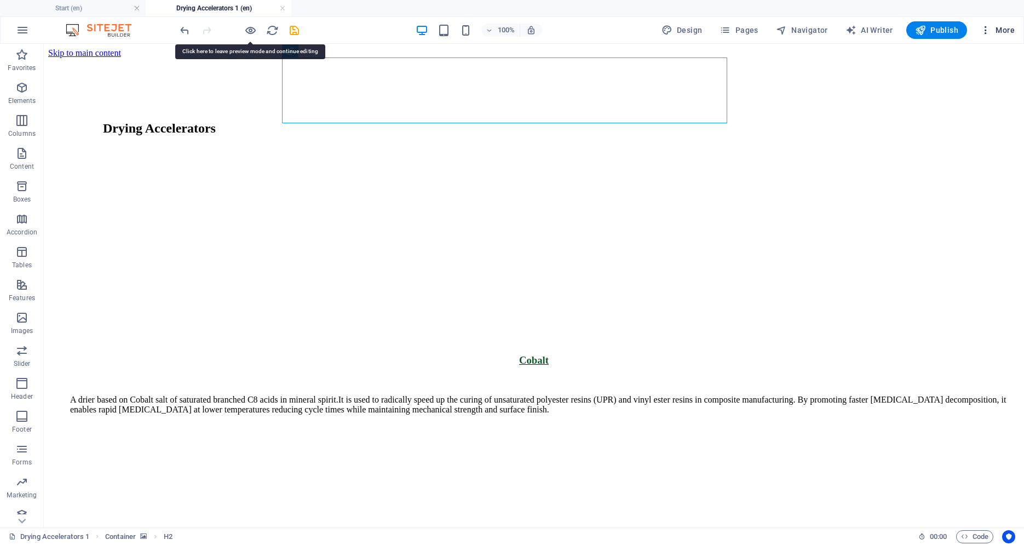
click at [992, 32] on span "More" at bounding box center [997, 30] width 34 height 11
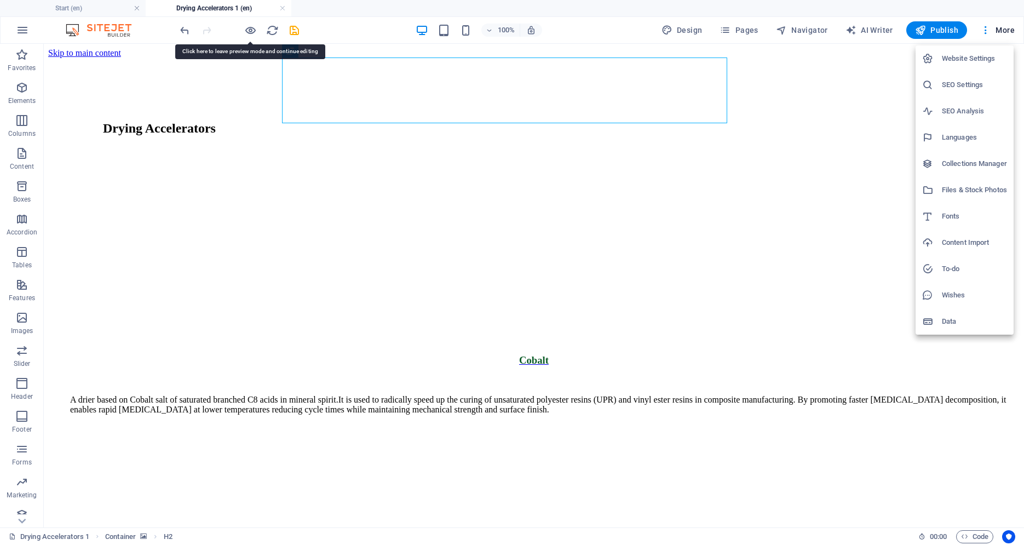
click at [933, 86] on icon at bounding box center [927, 84] width 11 height 11
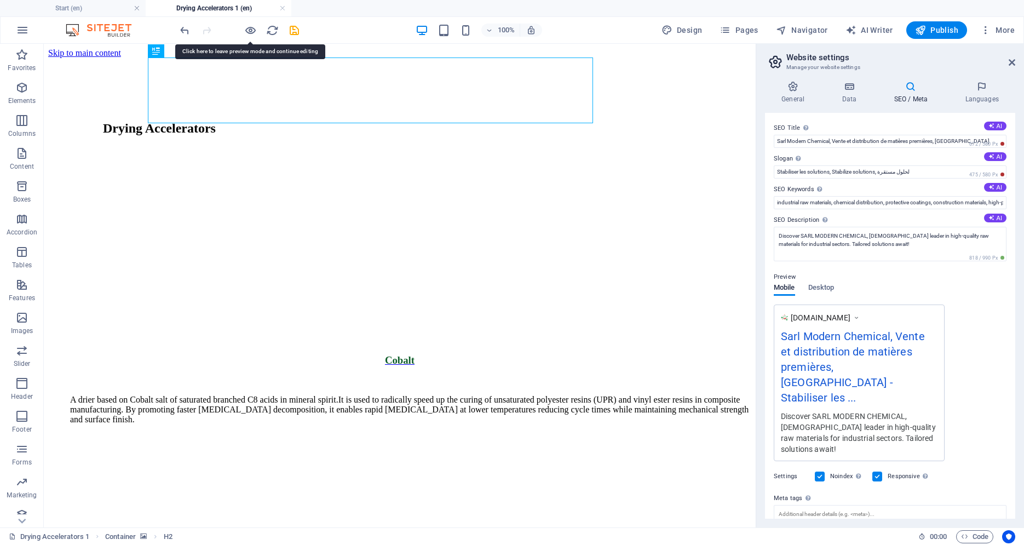
scroll to position [76, 0]
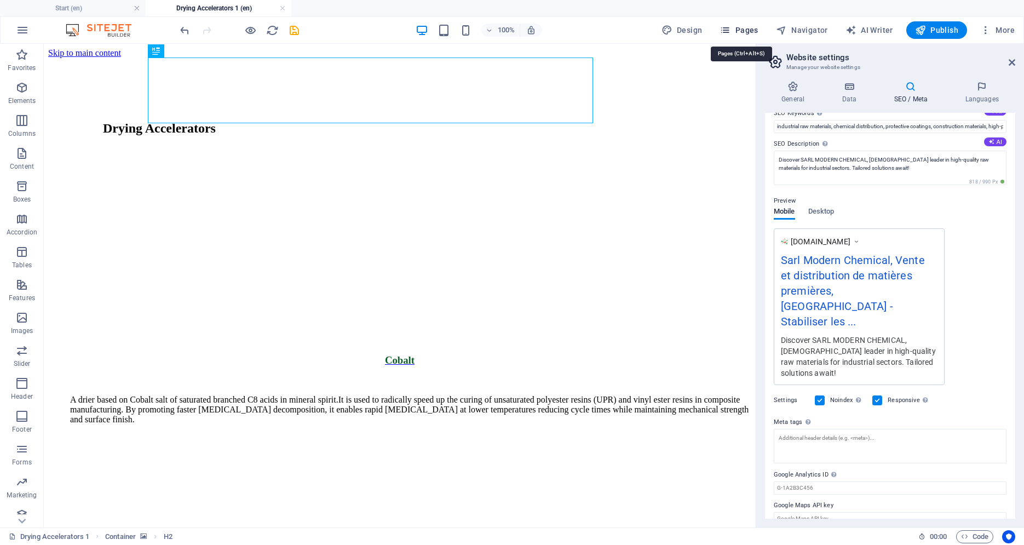
click at [746, 33] on span "Pages" at bounding box center [739, 30] width 38 height 11
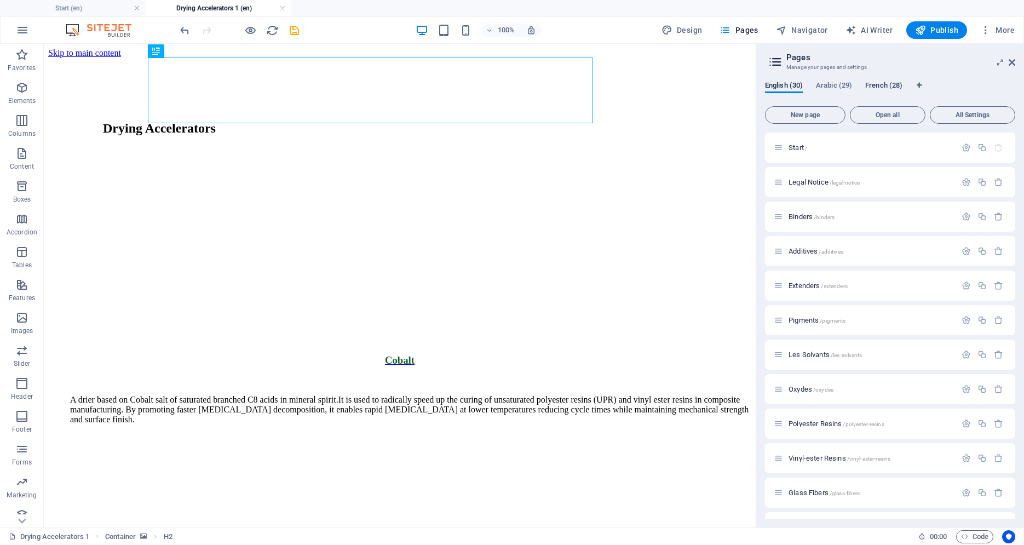
click at [885, 84] on span "French (28)" at bounding box center [883, 86] width 37 height 15
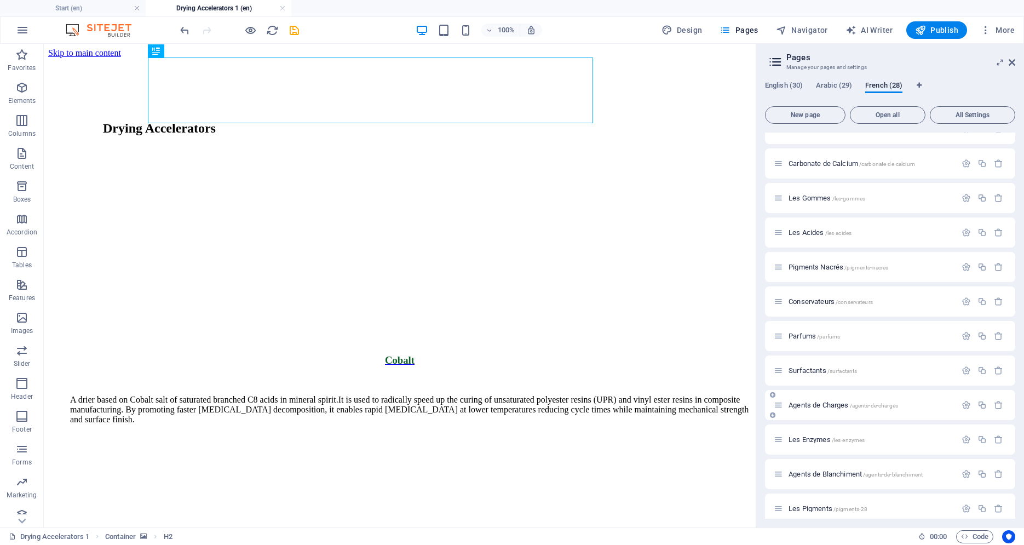
scroll to position [649, 0]
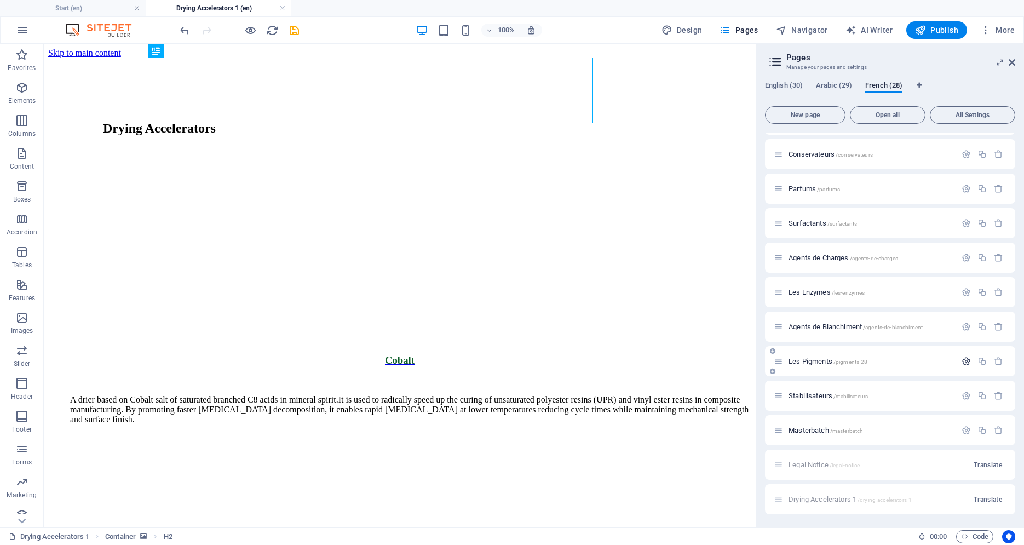
click at [962, 360] on icon "button" at bounding box center [966, 360] width 9 height 9
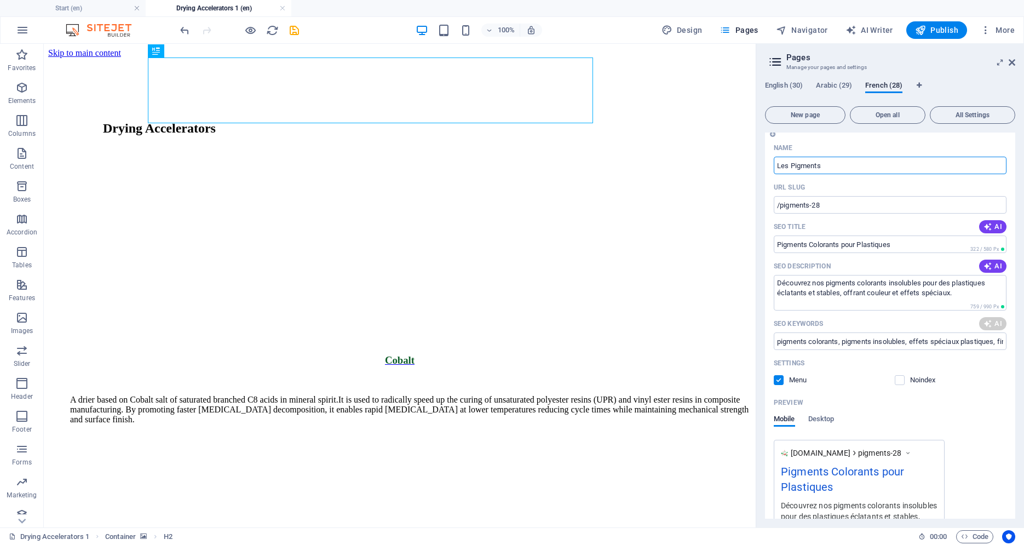
scroll to position [778, 0]
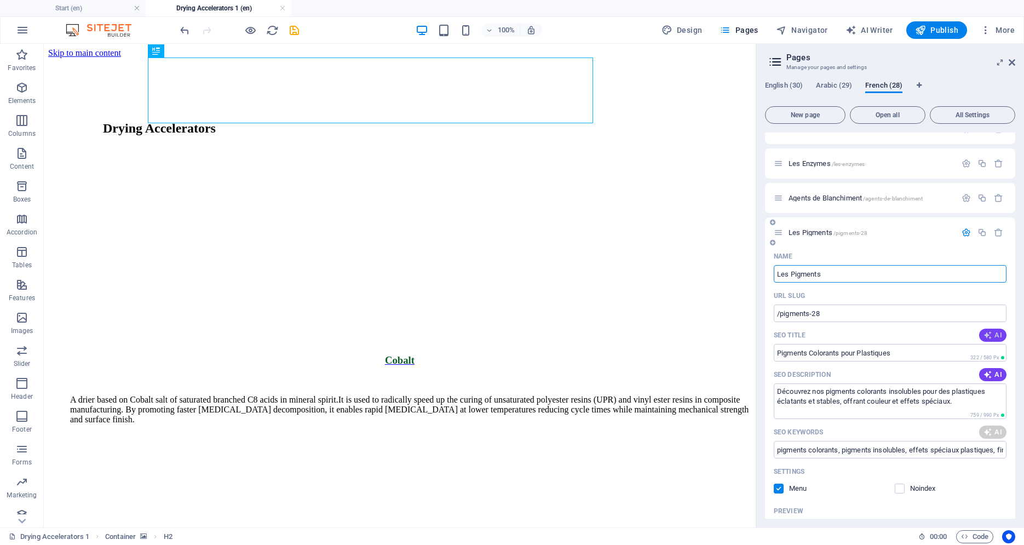
click at [987, 335] on span "AI" at bounding box center [993, 335] width 19 height 9
click at [984, 376] on icon "button" at bounding box center [988, 374] width 9 height 9
click at [988, 431] on span "AI" at bounding box center [993, 432] width 19 height 9
click at [983, 332] on icon "button" at bounding box center [988, 335] width 10 height 10
click at [989, 376] on span "AI" at bounding box center [993, 374] width 19 height 9
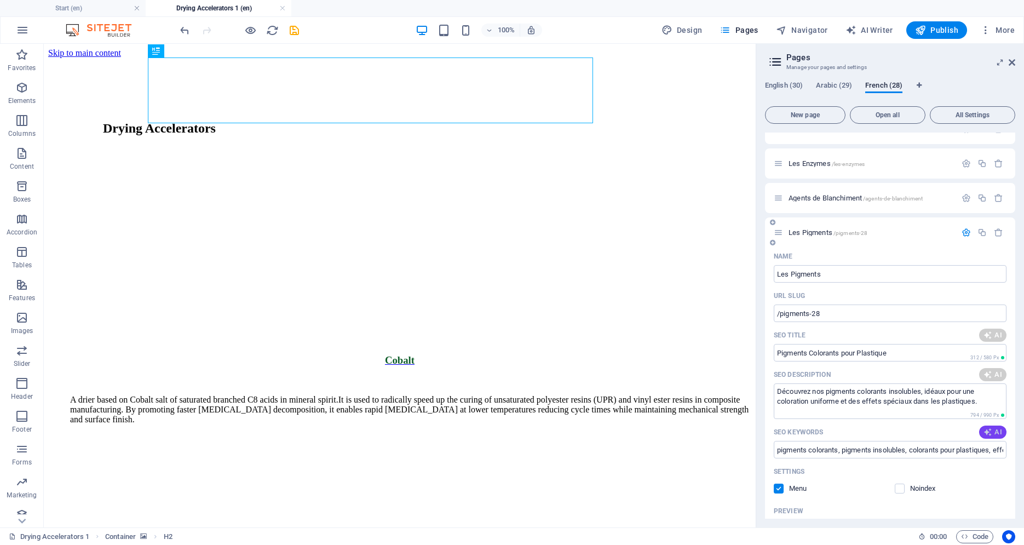
click at [985, 432] on span "AI" at bounding box center [993, 432] width 19 height 9
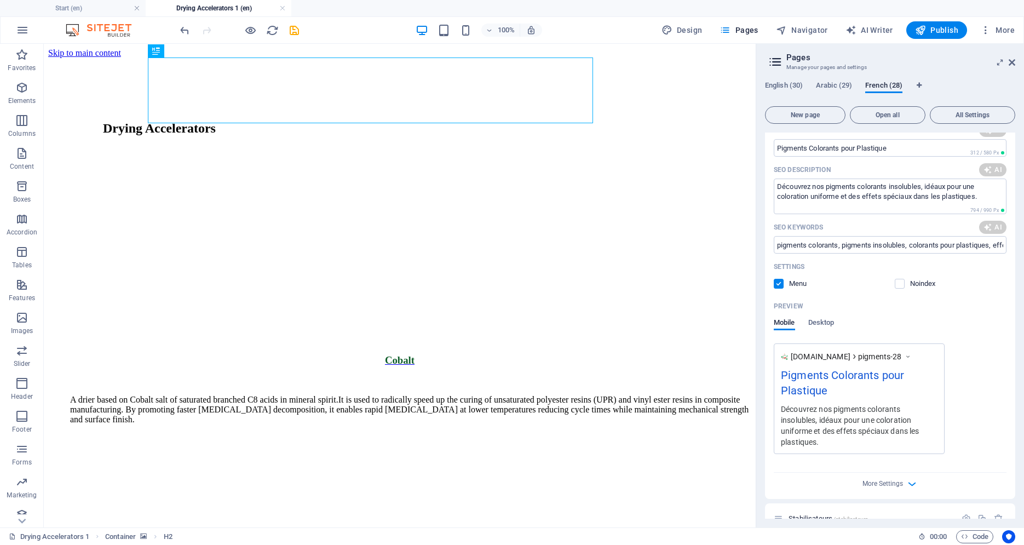
scroll to position [1105, 0]
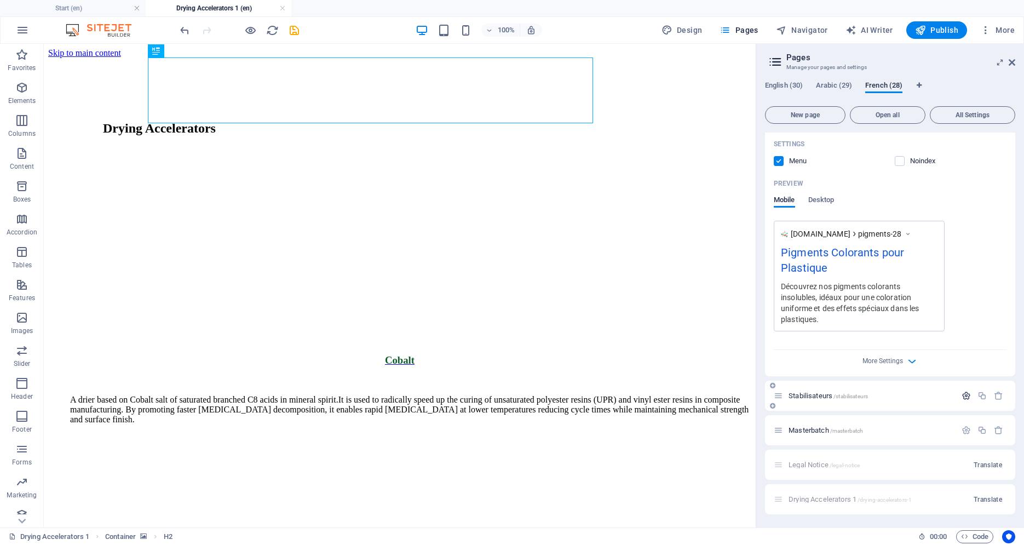
click at [958, 396] on button "button" at bounding box center [966, 395] width 16 height 9
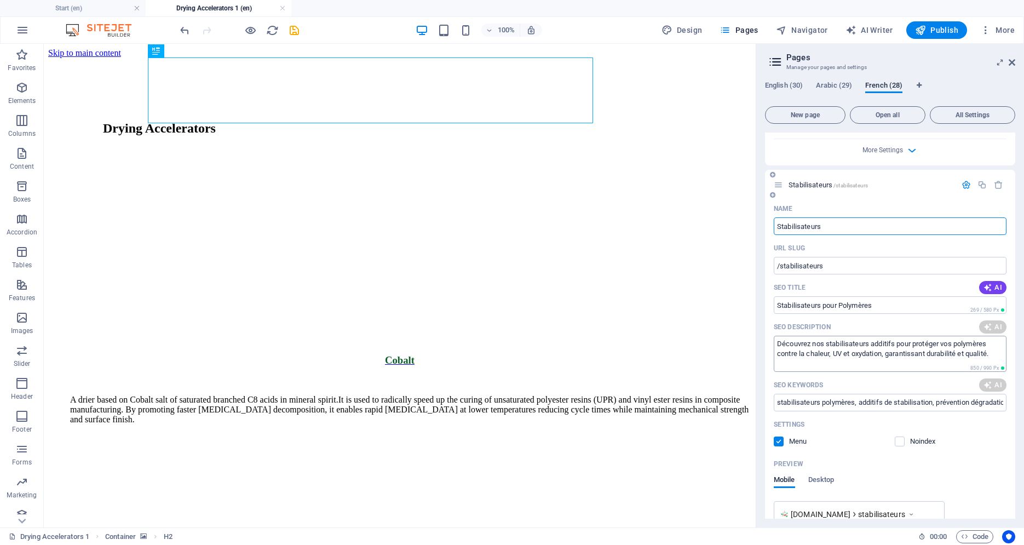
scroll to position [1329, 0]
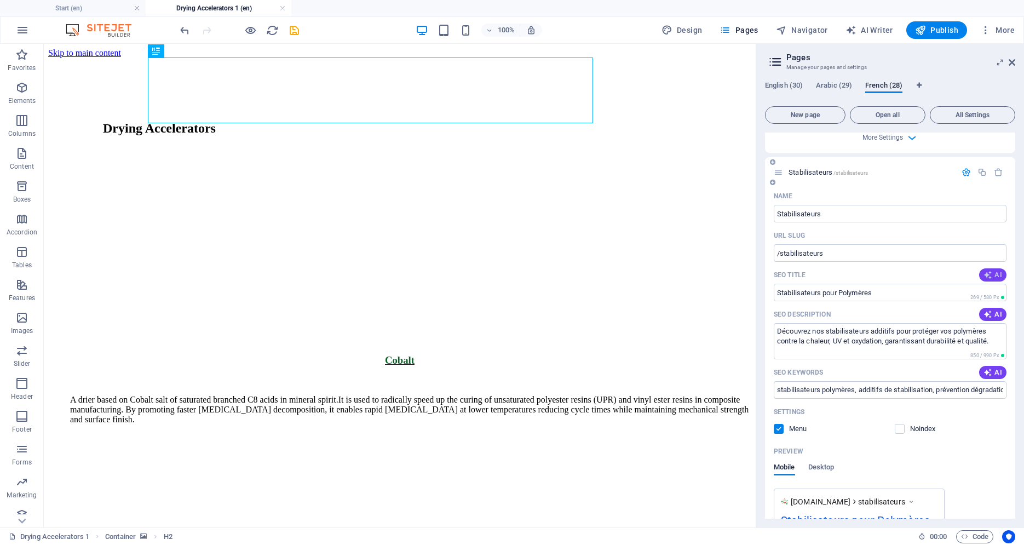
click at [984, 274] on icon "button" at bounding box center [988, 275] width 9 height 9
click at [987, 313] on span "AI" at bounding box center [993, 314] width 19 height 9
click at [988, 370] on span "AI" at bounding box center [993, 372] width 19 height 9
click at [987, 279] on span "AI" at bounding box center [993, 275] width 19 height 9
click at [991, 313] on span "AI" at bounding box center [993, 314] width 19 height 9
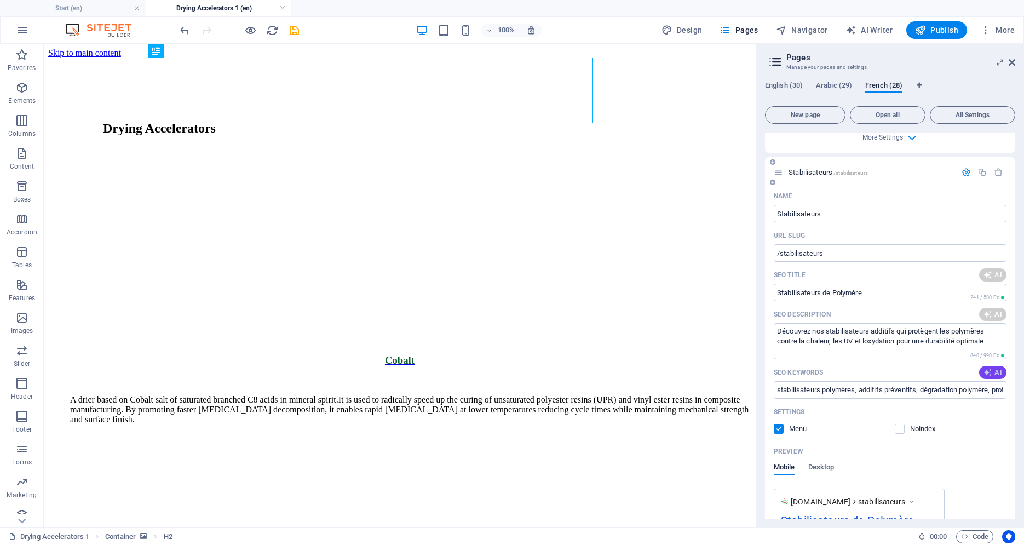
click at [986, 366] on button "AI" at bounding box center [992, 372] width 27 height 13
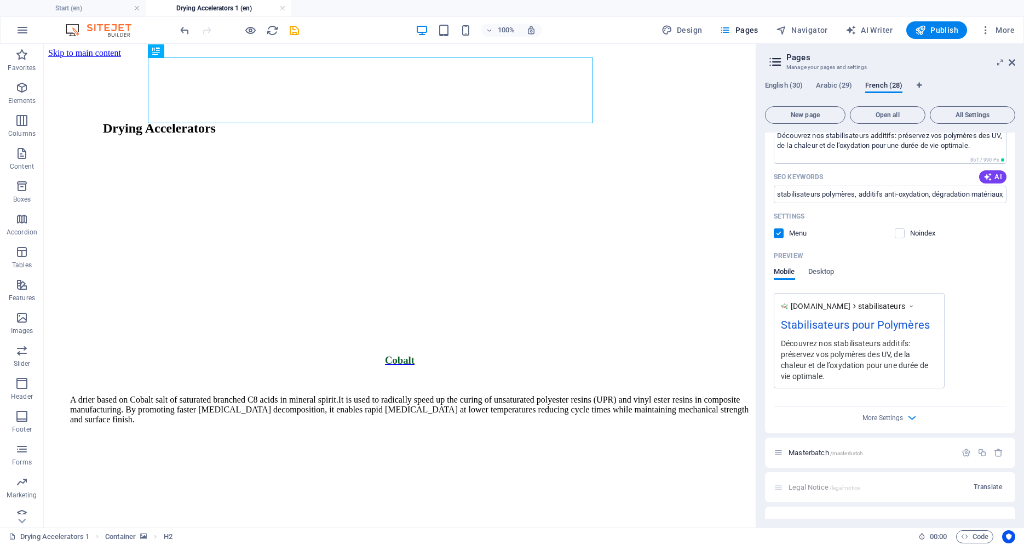
scroll to position [1546, 0]
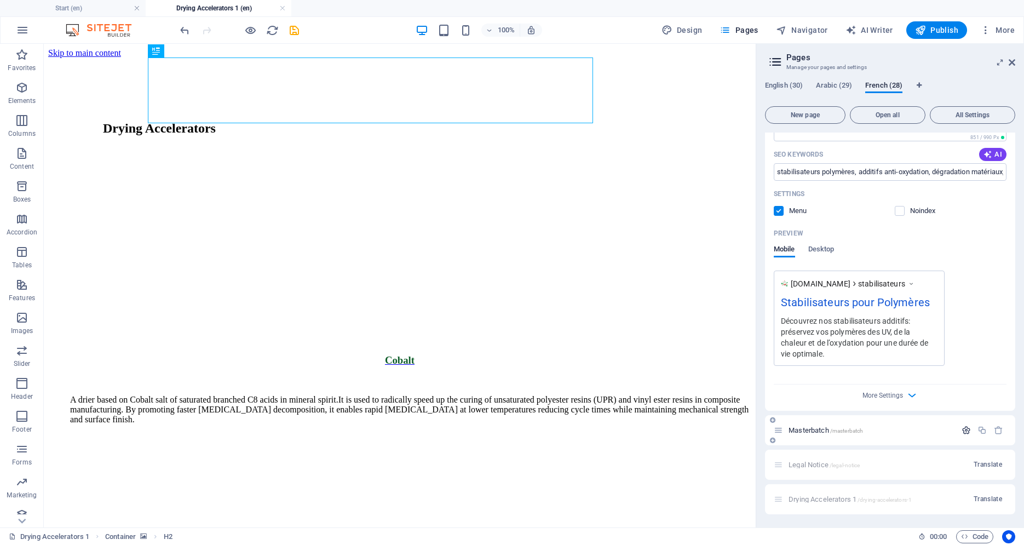
click at [962, 432] on icon "button" at bounding box center [966, 429] width 9 height 9
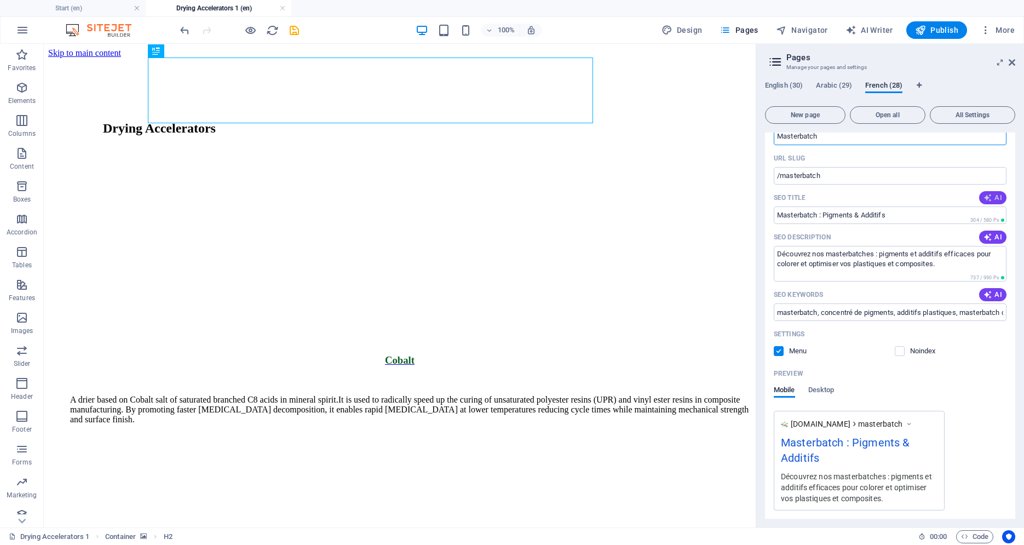
click at [988, 199] on span "AI" at bounding box center [993, 197] width 19 height 9
click at [988, 233] on span "AI" at bounding box center [993, 237] width 19 height 9
click at [986, 296] on span "AI" at bounding box center [993, 294] width 19 height 9
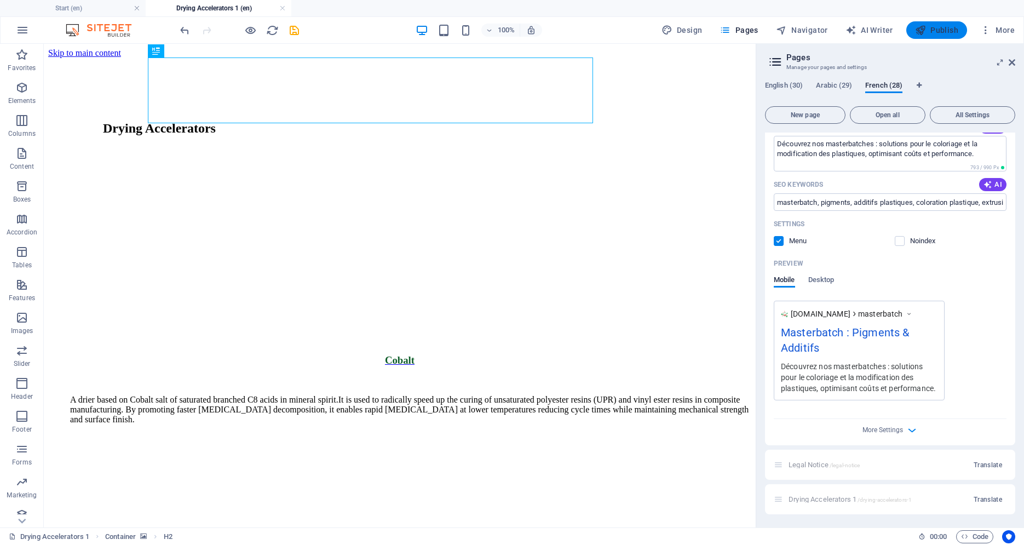
click at [954, 34] on span "Publish" at bounding box center [936, 30] width 43 height 11
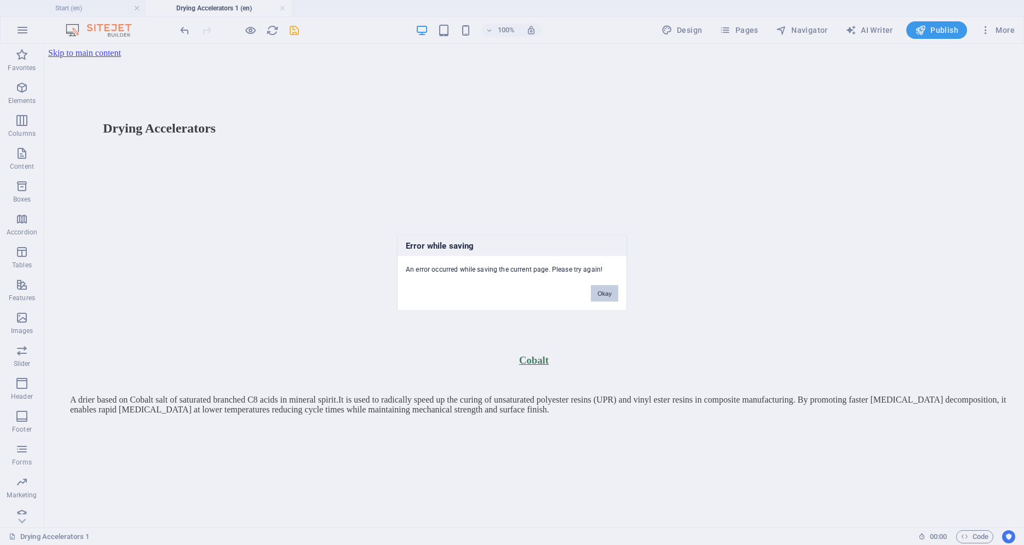
click at [605, 292] on button "Okay" at bounding box center [604, 293] width 27 height 16
click at [602, 297] on button "Okay" at bounding box center [604, 293] width 27 height 16
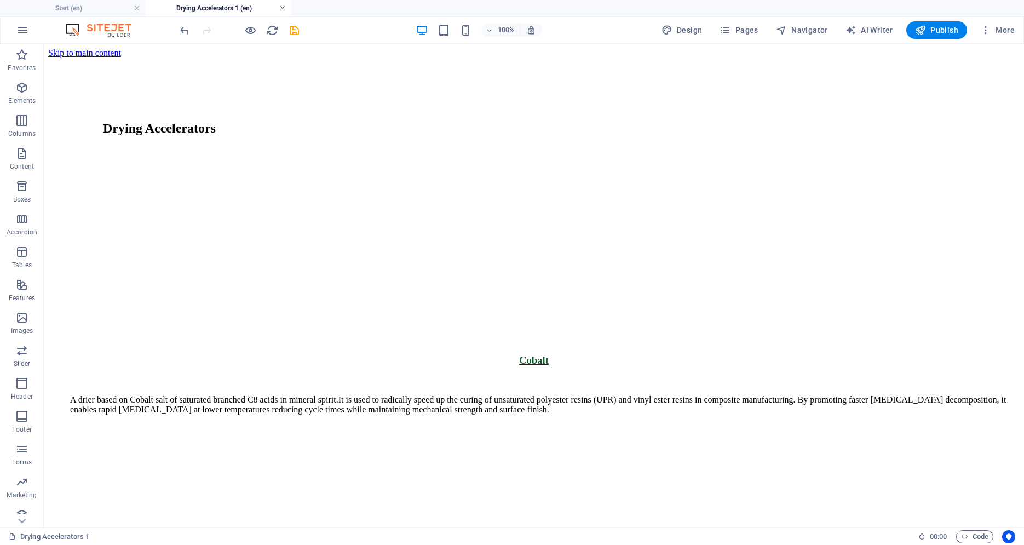
click at [283, 8] on link at bounding box center [282, 8] width 7 height 10
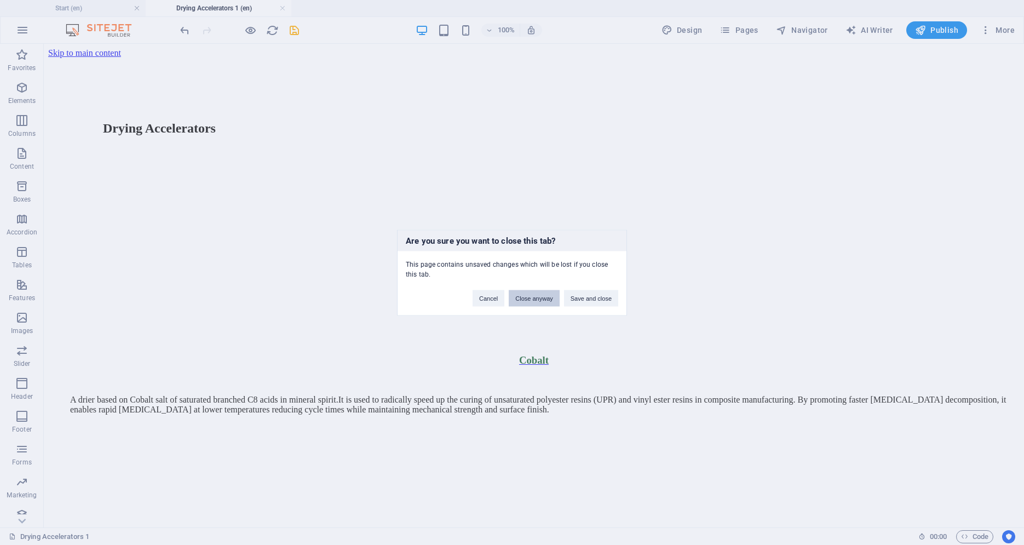
click at [524, 295] on button "Close anyway" at bounding box center [534, 298] width 50 height 16
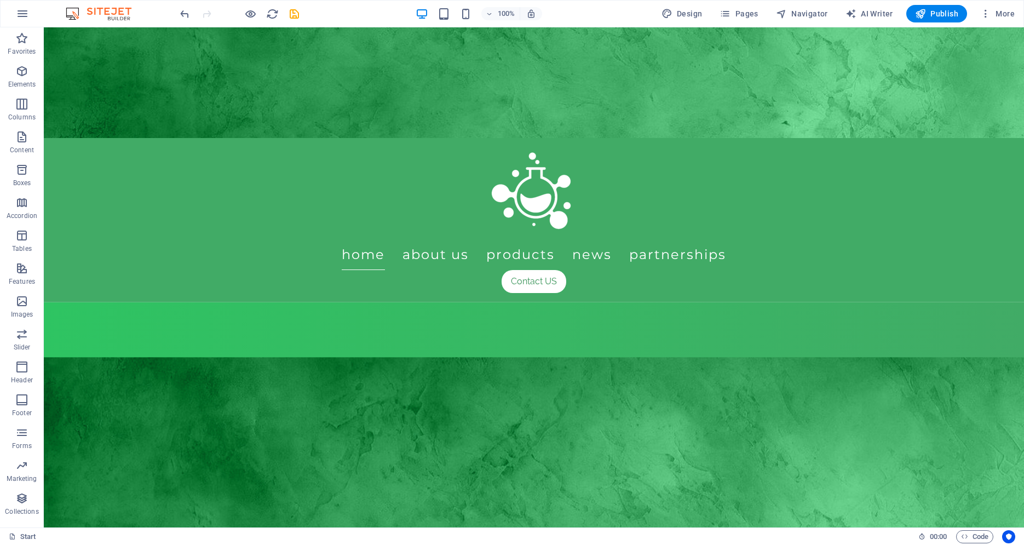
scroll to position [0, 0]
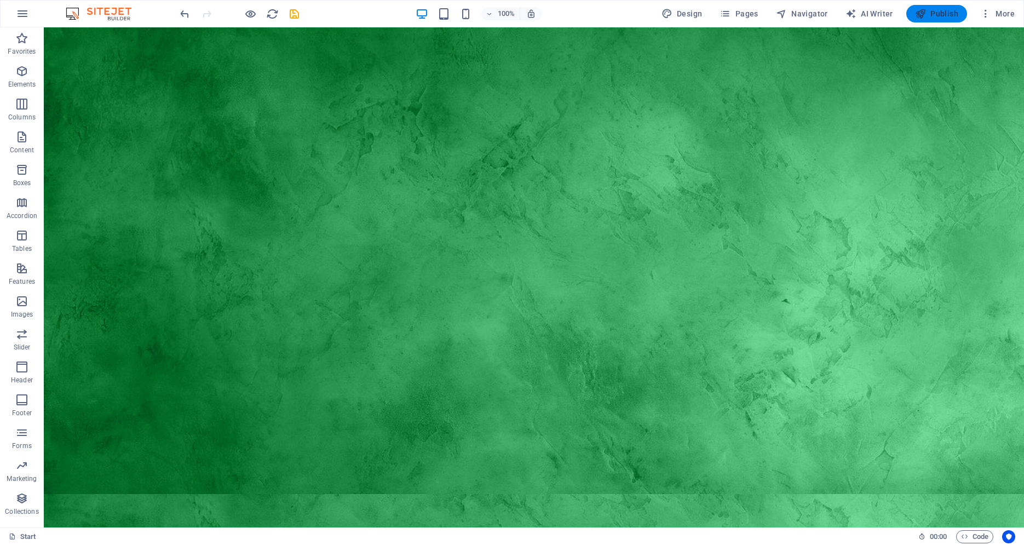
click at [919, 19] on button "Publish" at bounding box center [936, 14] width 61 height 18
